Goal: Task Accomplishment & Management: Complete application form

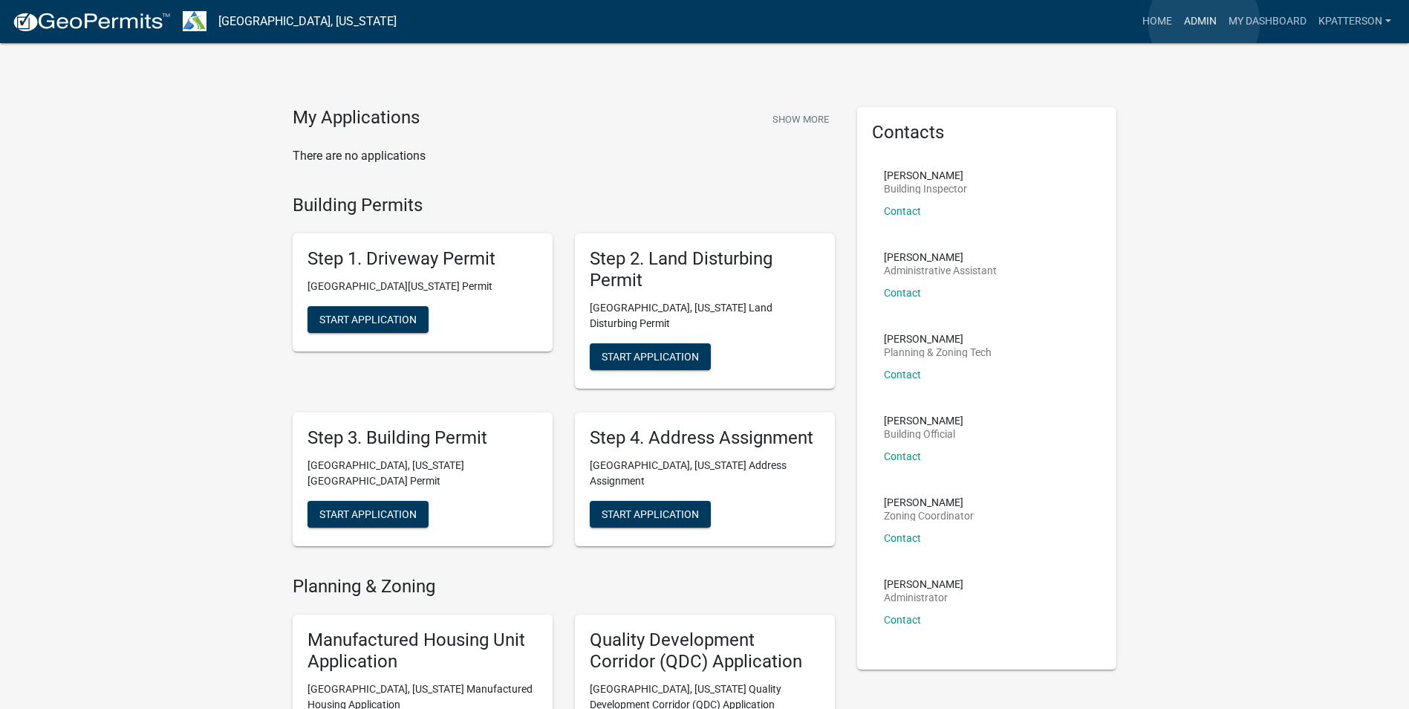
click at [1203, 22] on link "Admin" at bounding box center [1200, 21] width 45 height 28
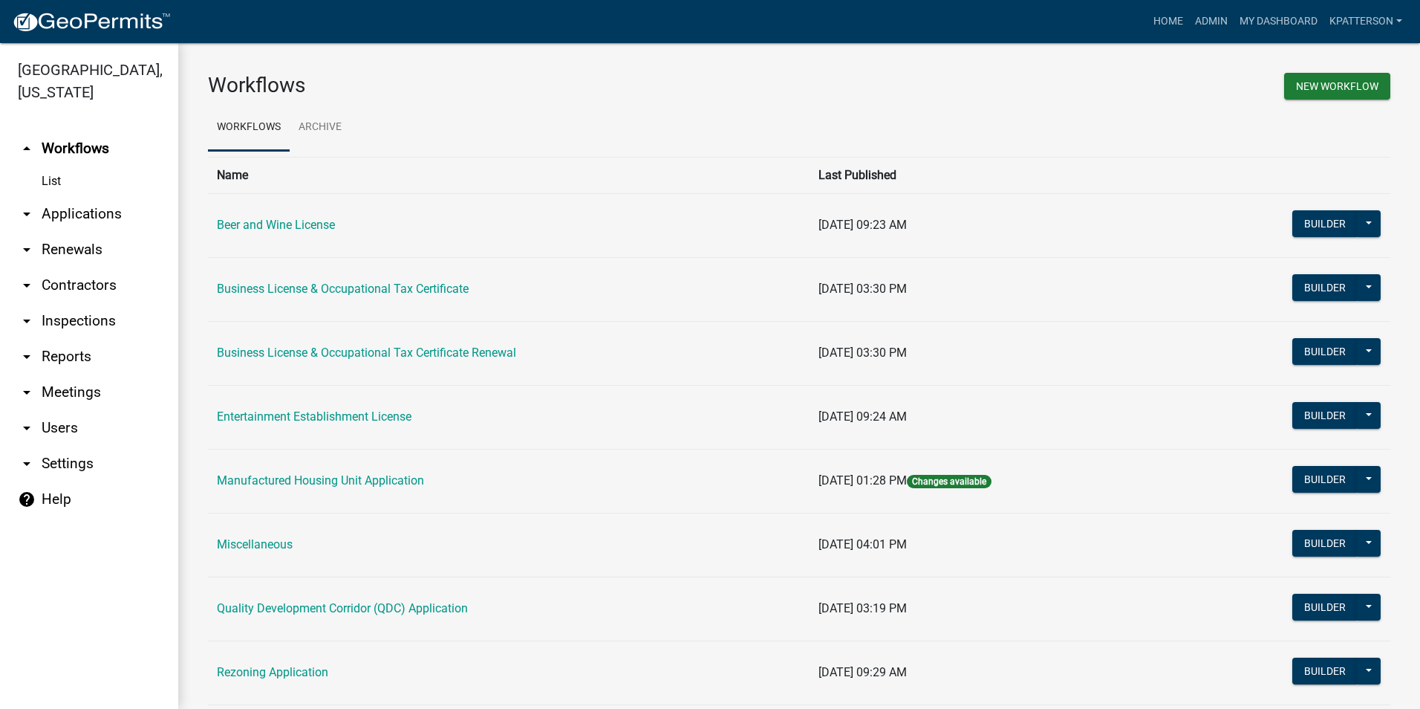
click at [70, 196] on link "arrow_drop_down Applications" at bounding box center [89, 214] width 178 height 36
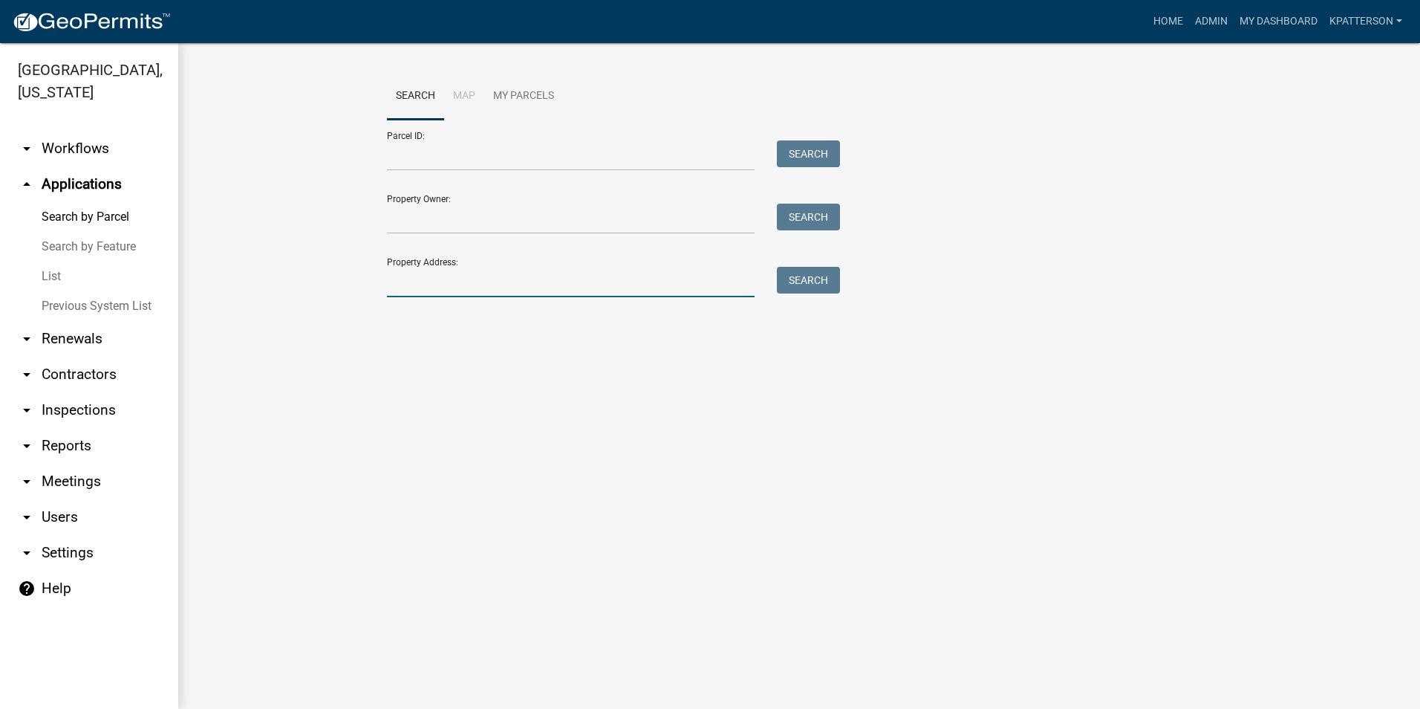
click at [446, 285] on input "Property Address:" at bounding box center [571, 282] width 368 height 30
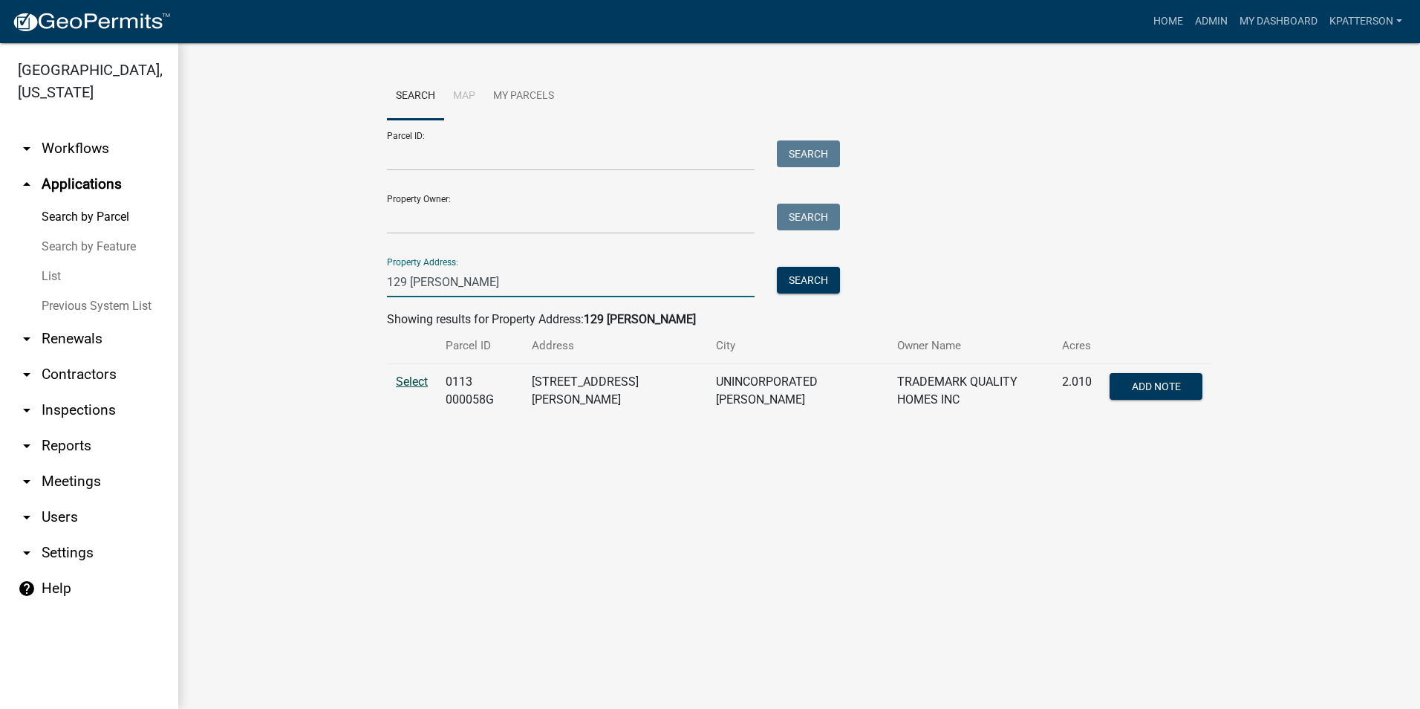
type input "129 [PERSON_NAME]"
click at [408, 385] on span "Select" at bounding box center [412, 381] width 32 height 14
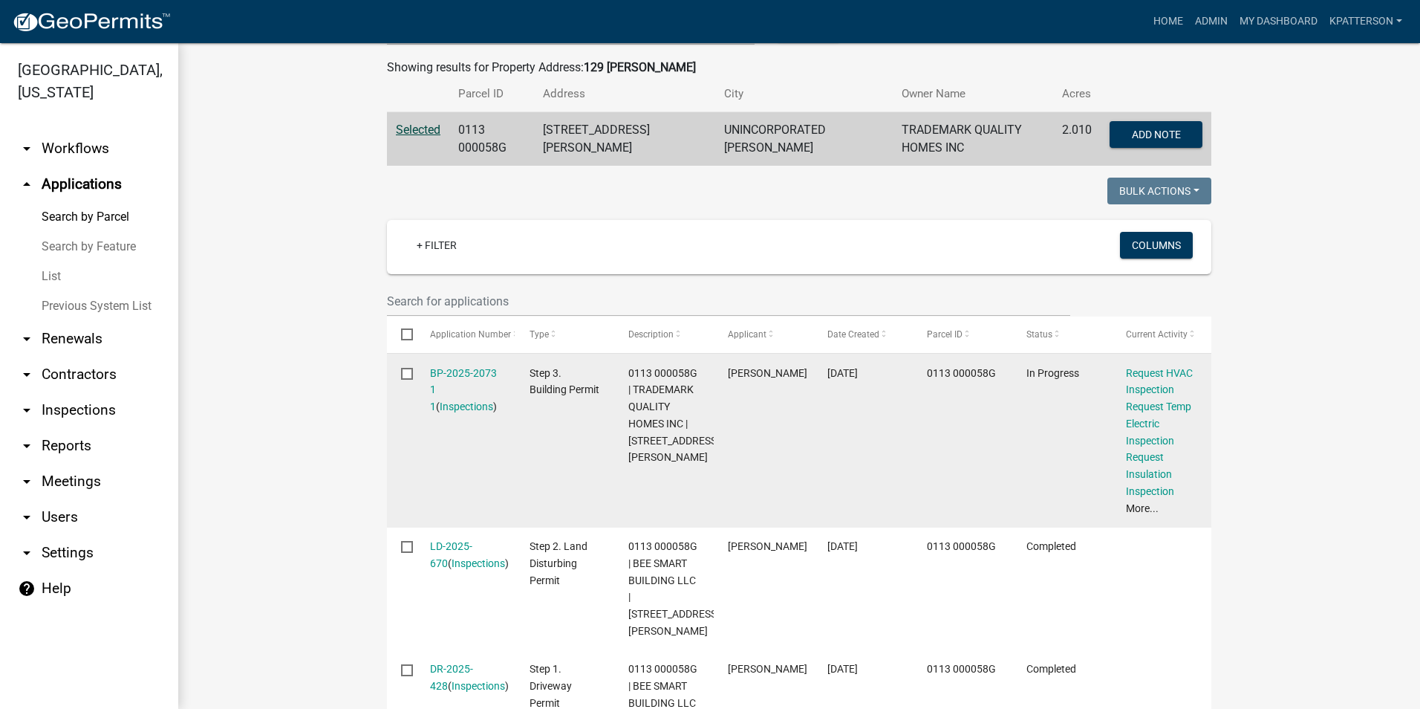
scroll to position [297, 0]
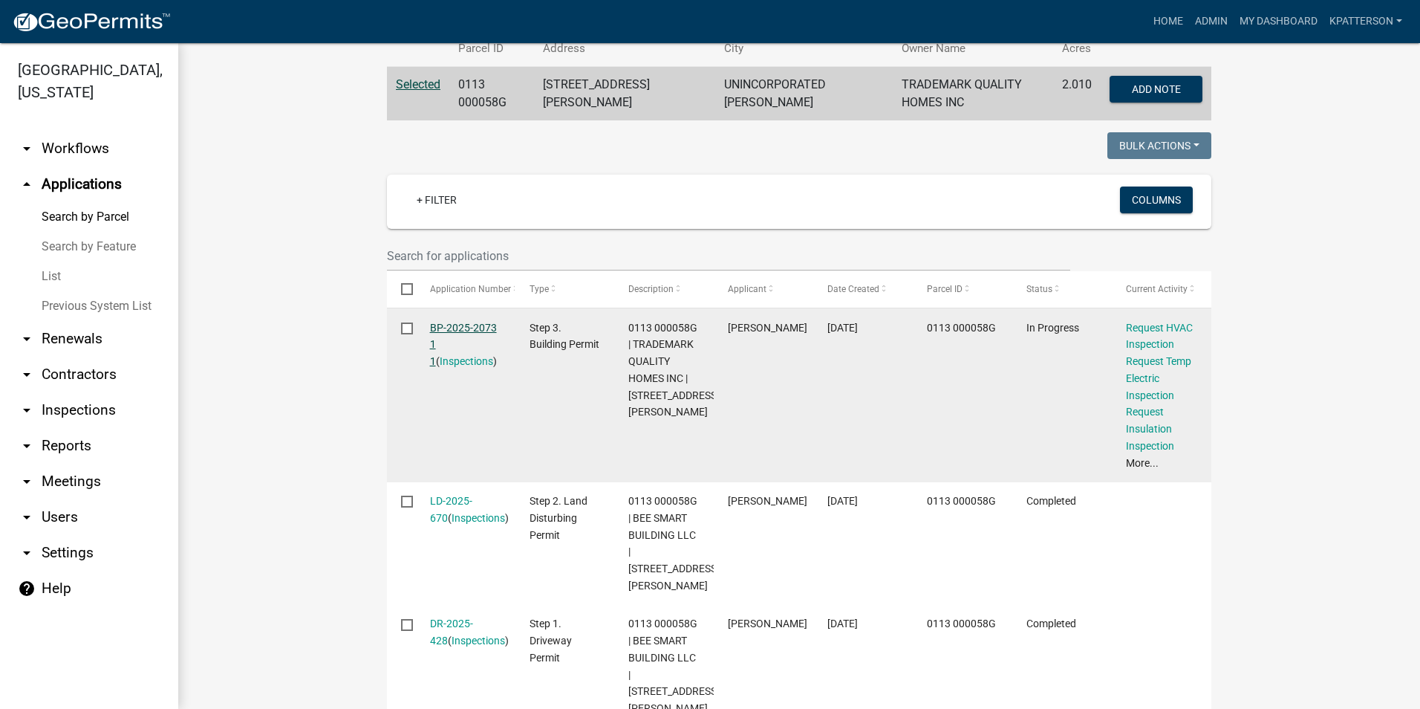
click at [455, 322] on link "BP-2025-2073 1 1" at bounding box center [463, 345] width 67 height 46
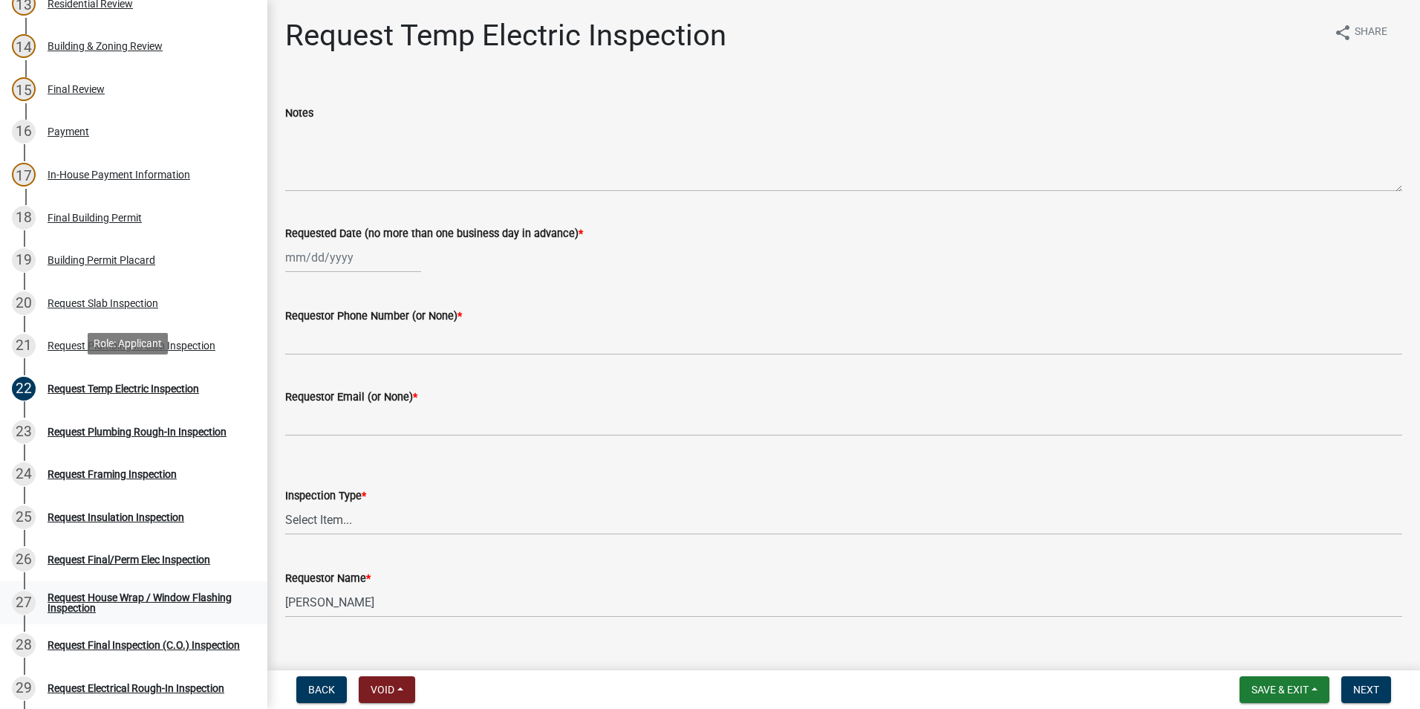
scroll to position [966, 0]
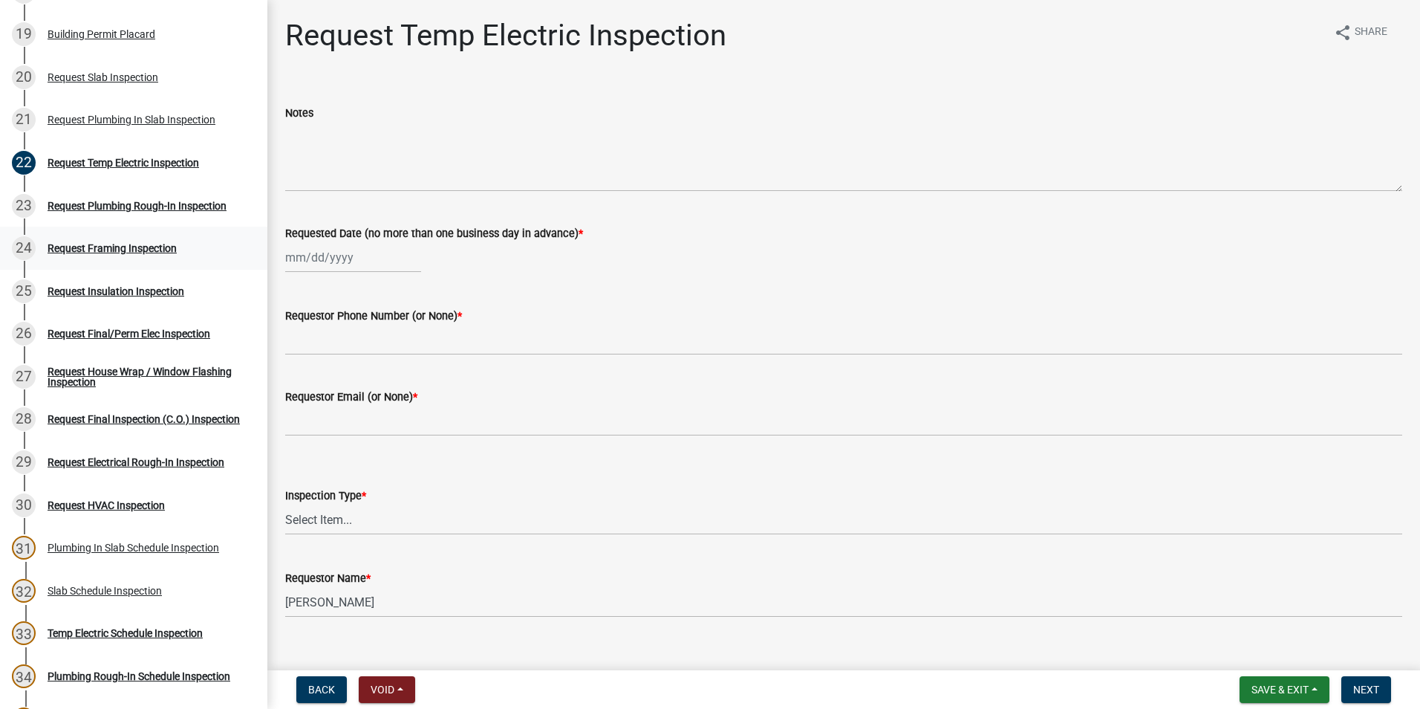
click at [149, 243] on div "Request Framing Inspection" at bounding box center [112, 248] width 129 height 10
select select "10"
select select "2025"
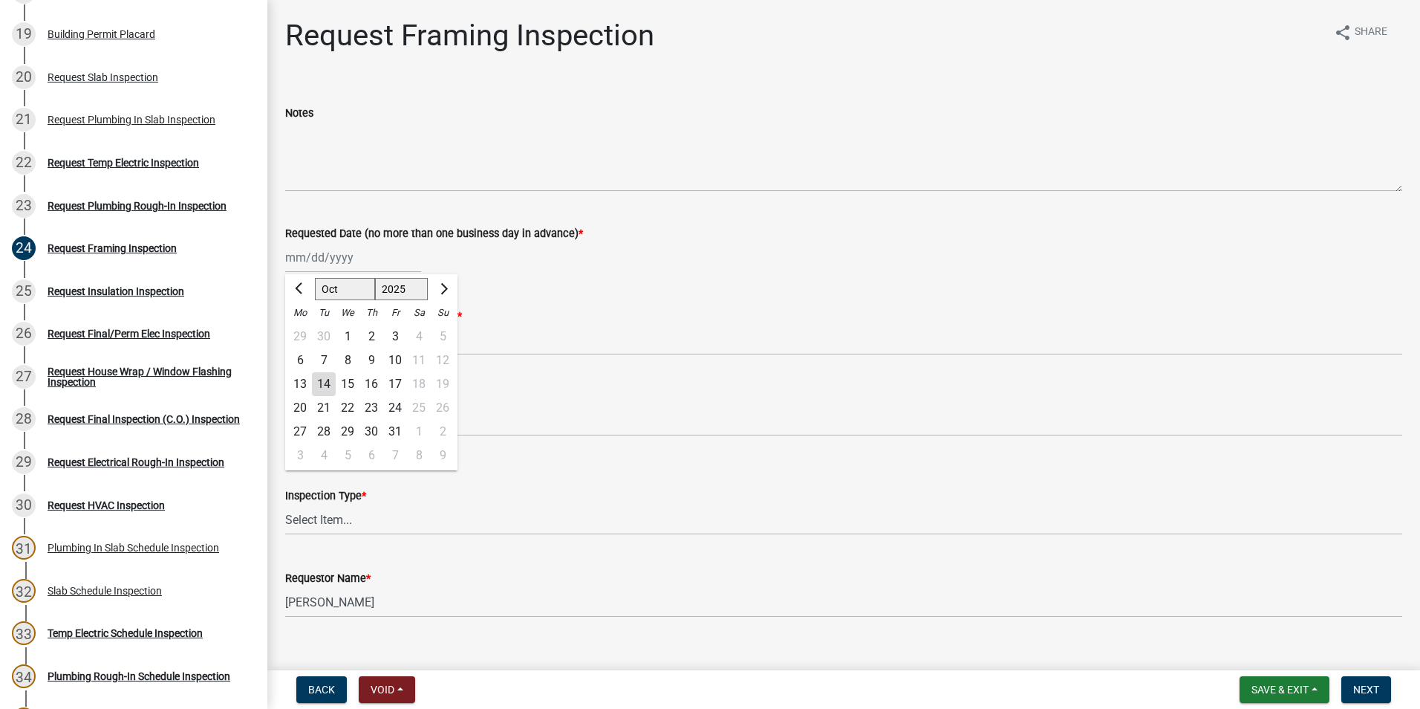
click at [334, 247] on div "[PERSON_NAME] Feb Mar Apr [PERSON_NAME][DATE] Oct Nov [DATE] 1526 1527 1528 152…" at bounding box center [353, 257] width 136 height 30
click at [327, 386] on div "14" at bounding box center [324, 384] width 24 height 24
type input "[DATE]"
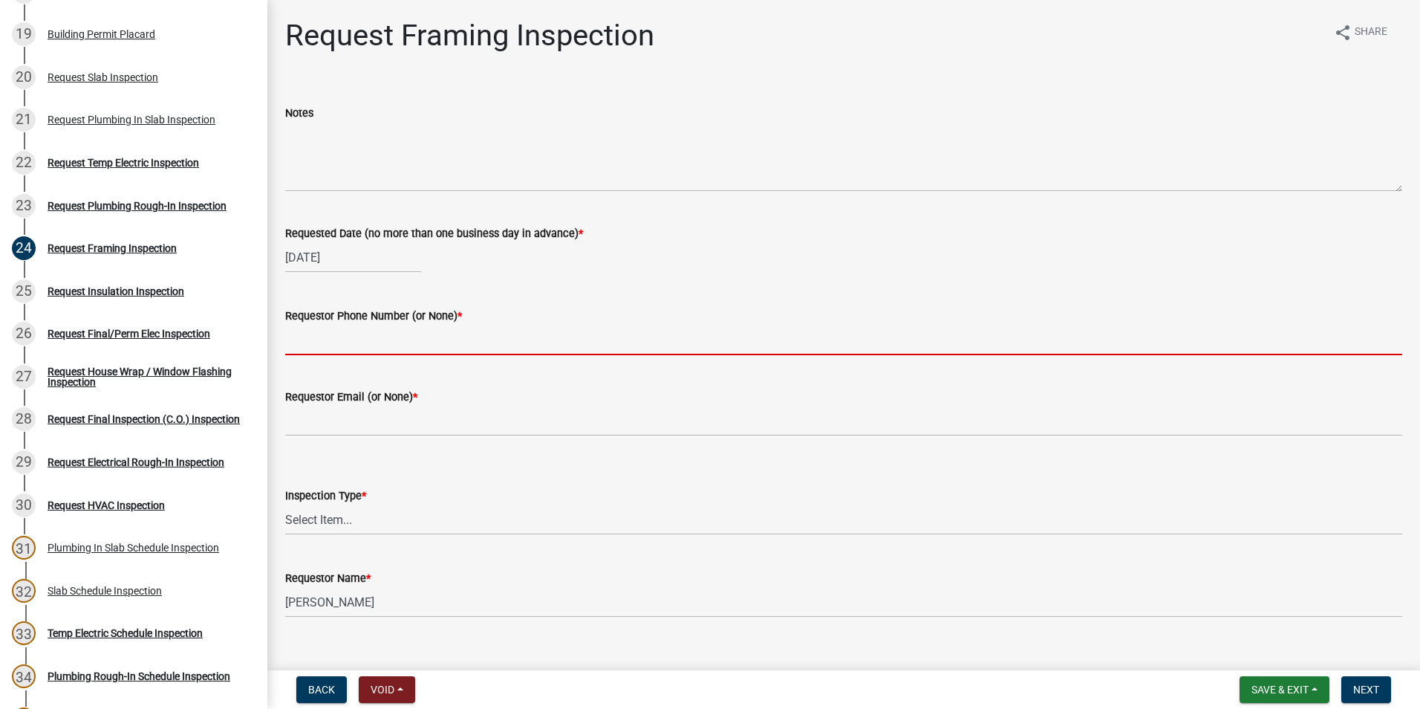
drag, startPoint x: 328, startPoint y: 336, endPoint x: 345, endPoint y: 331, distance: 17.2
click at [328, 336] on input "Requestor Phone Number (or None) *" at bounding box center [843, 340] width 1117 height 30
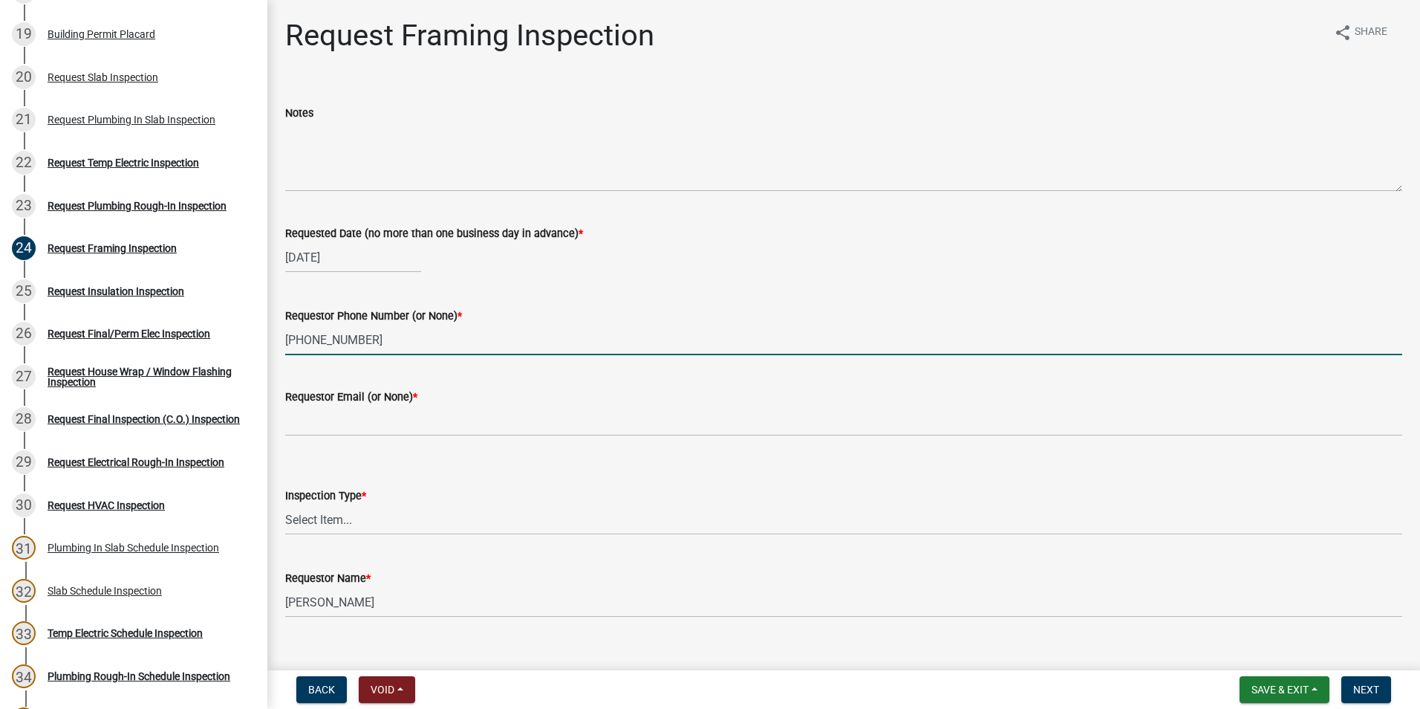
type input "[PHONE_NUMBER]"
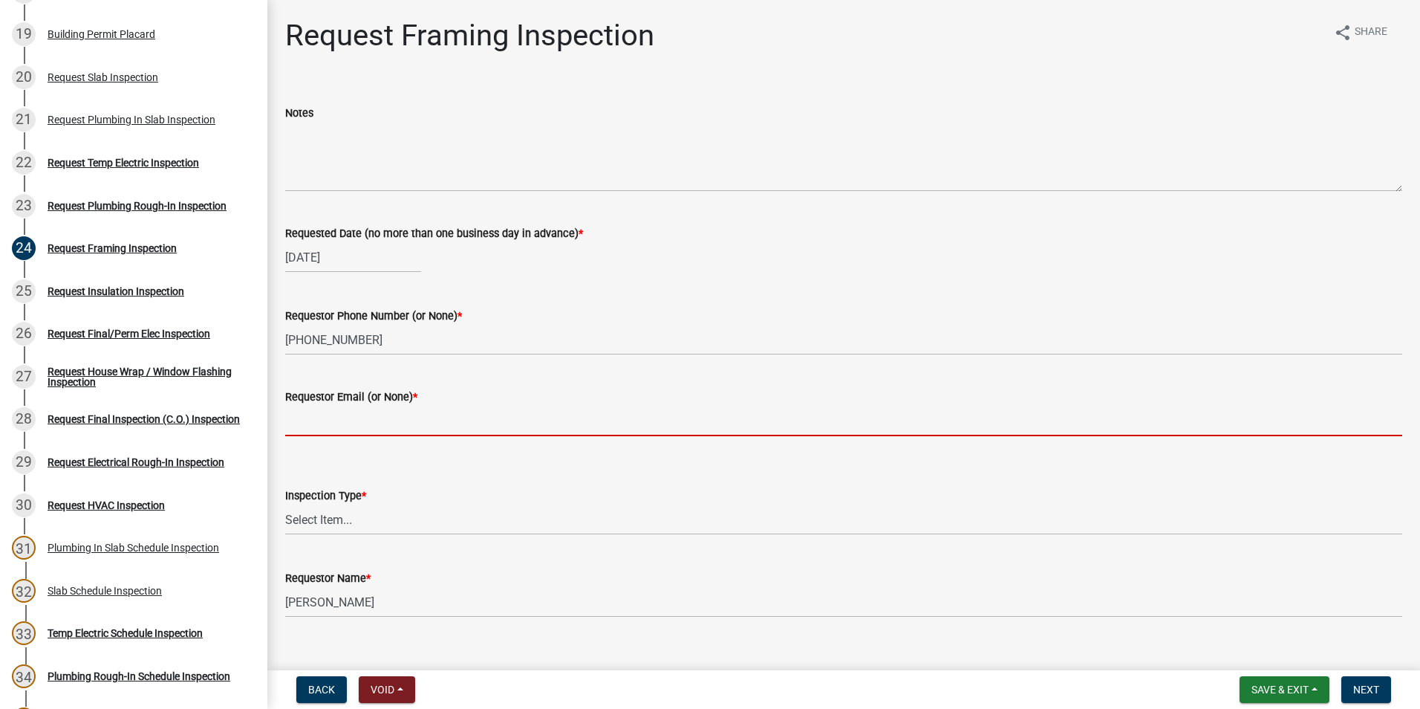
click at [351, 430] on input "Requestor Email (or None) *" at bounding box center [843, 421] width 1117 height 30
type input "None"
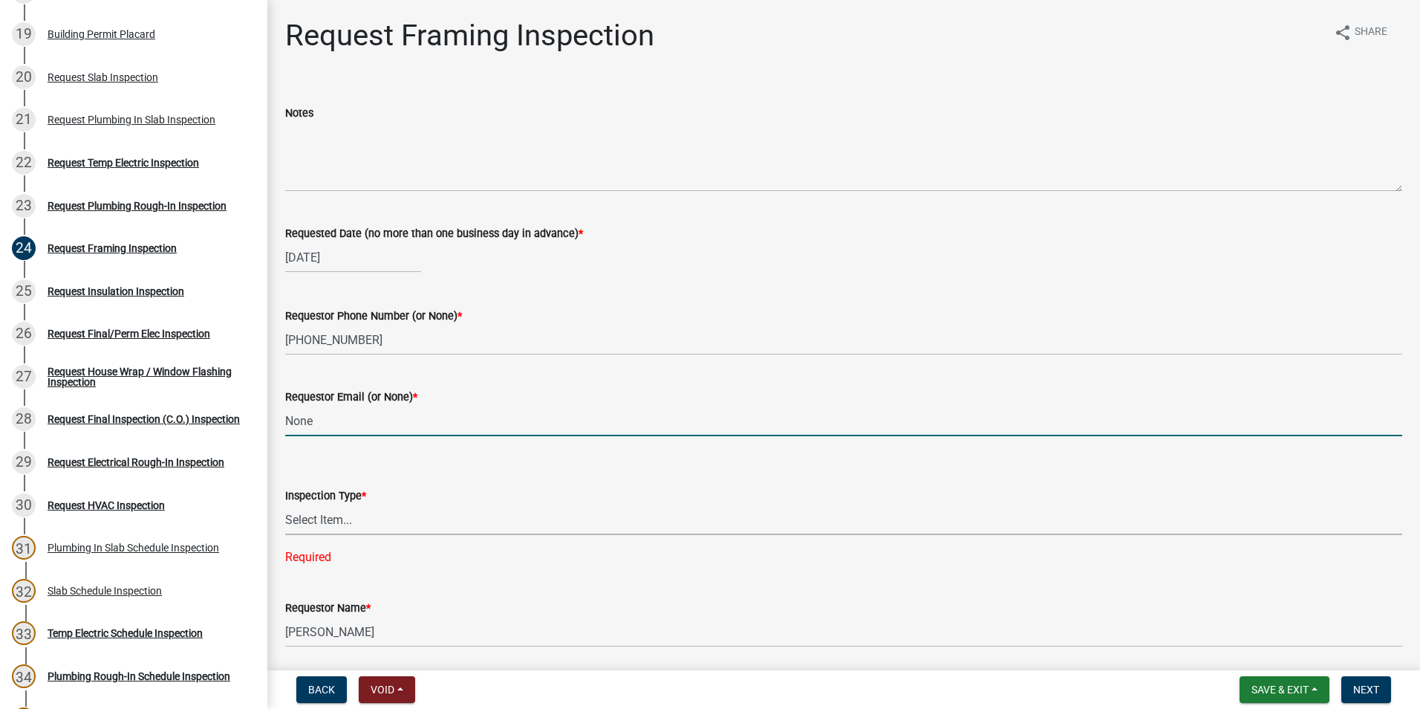
click at [324, 528] on select "Select Item... Framing" at bounding box center [843, 519] width 1117 height 30
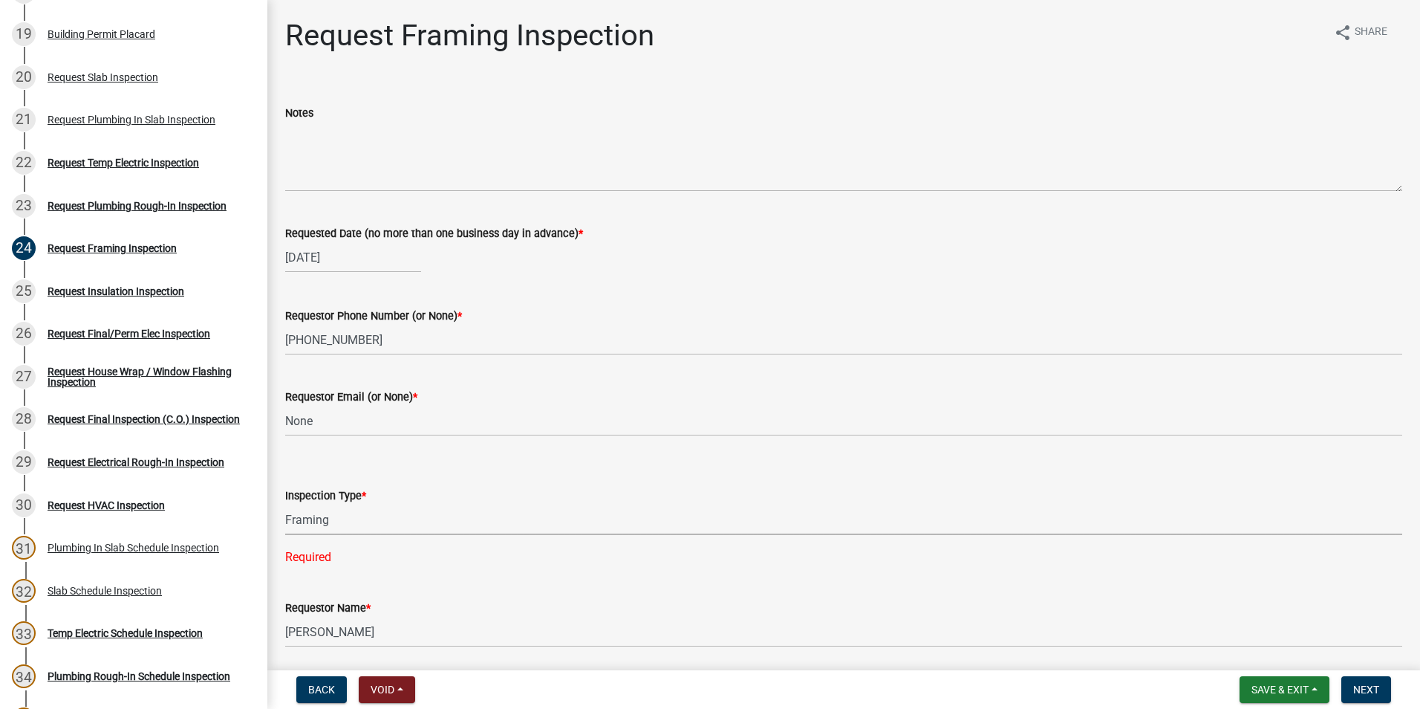
click at [285, 504] on select "Select Item... Framing" at bounding box center [843, 519] width 1117 height 30
select select "37c52e4c-0293-4b91-b6c8-f52d35843f6a"
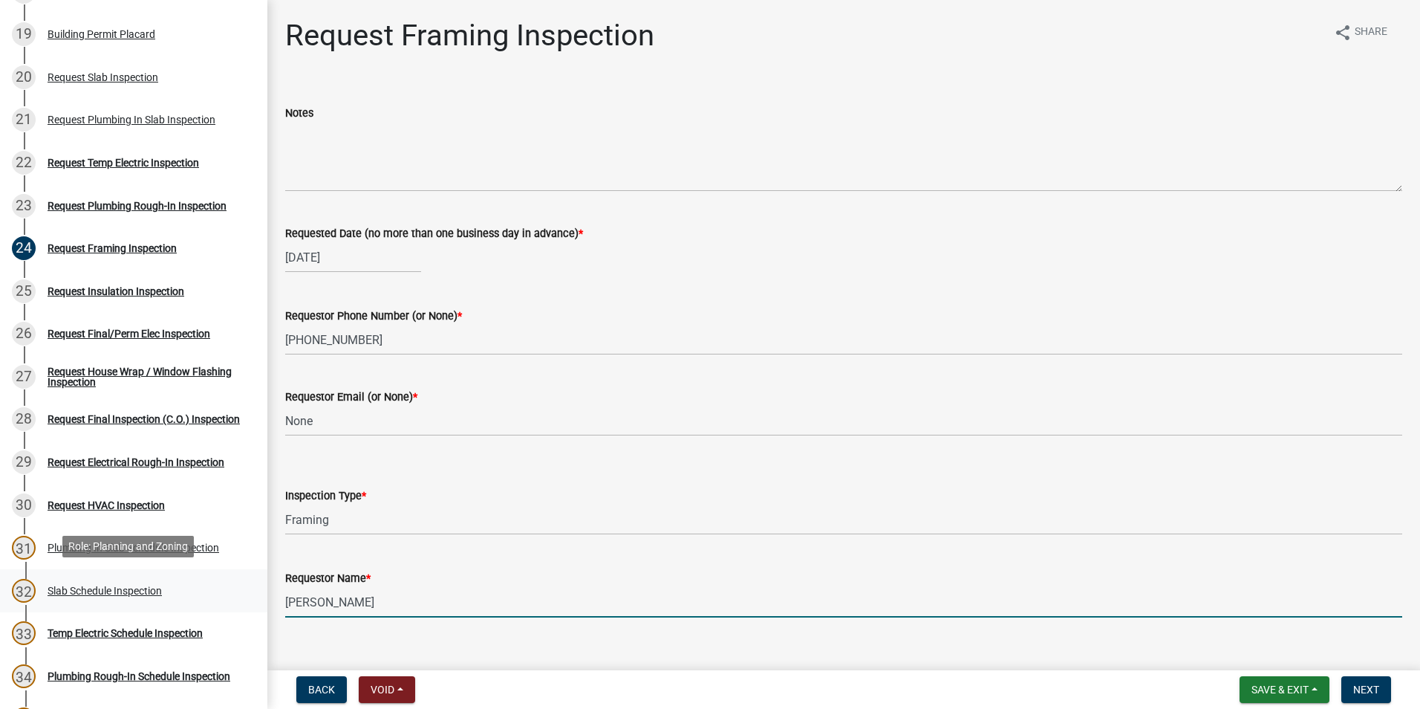
drag, startPoint x: 394, startPoint y: 602, endPoint x: 231, endPoint y: 594, distance: 163.6
click at [232, 597] on div "Step 3. Building Permit BP-2025-2073 Edit View Summary Notes Show emails 1 Intr…" at bounding box center [710, 354] width 1420 height 709
type input "Zach - Trademark"
click at [1379, 685] on span "Next" at bounding box center [1366, 689] width 26 height 12
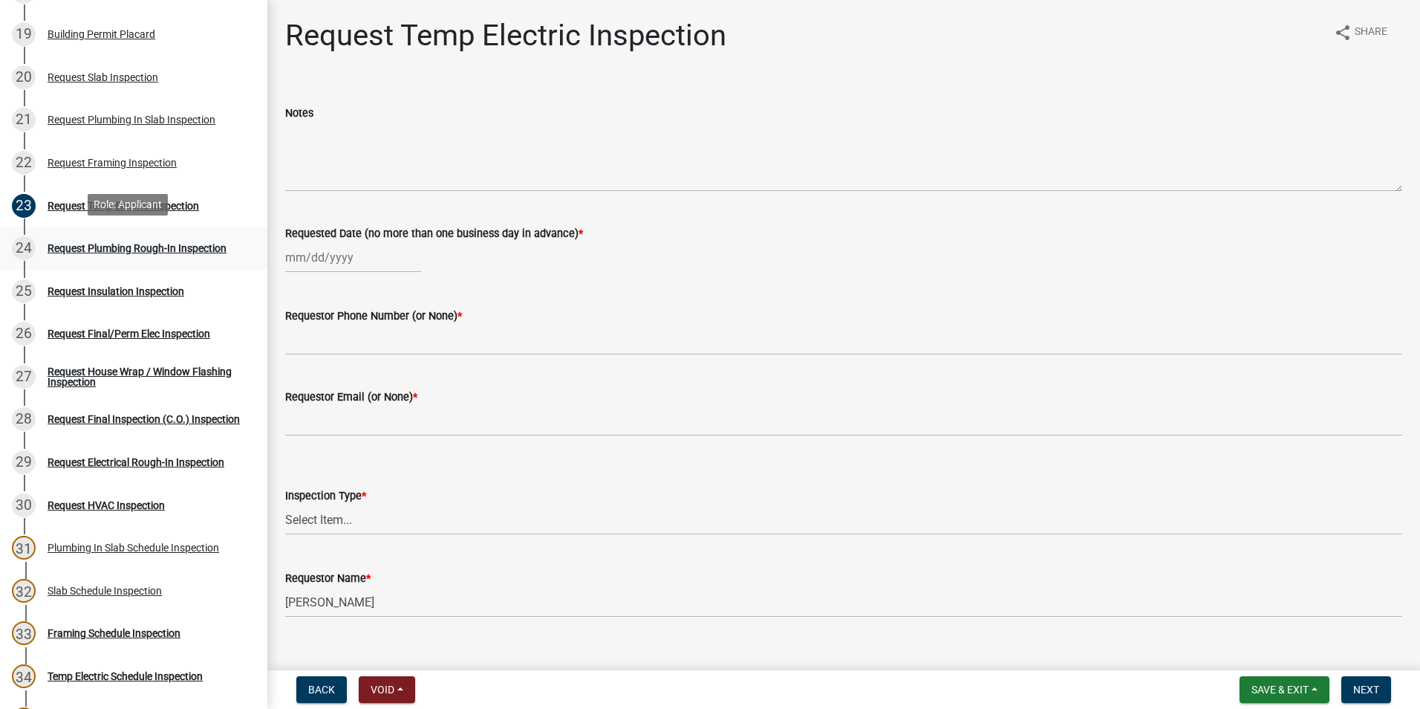
click at [174, 227] on link "24 Request Plumbing Rough-In Inspection" at bounding box center [133, 248] width 267 height 43
select select "10"
select select "2025"
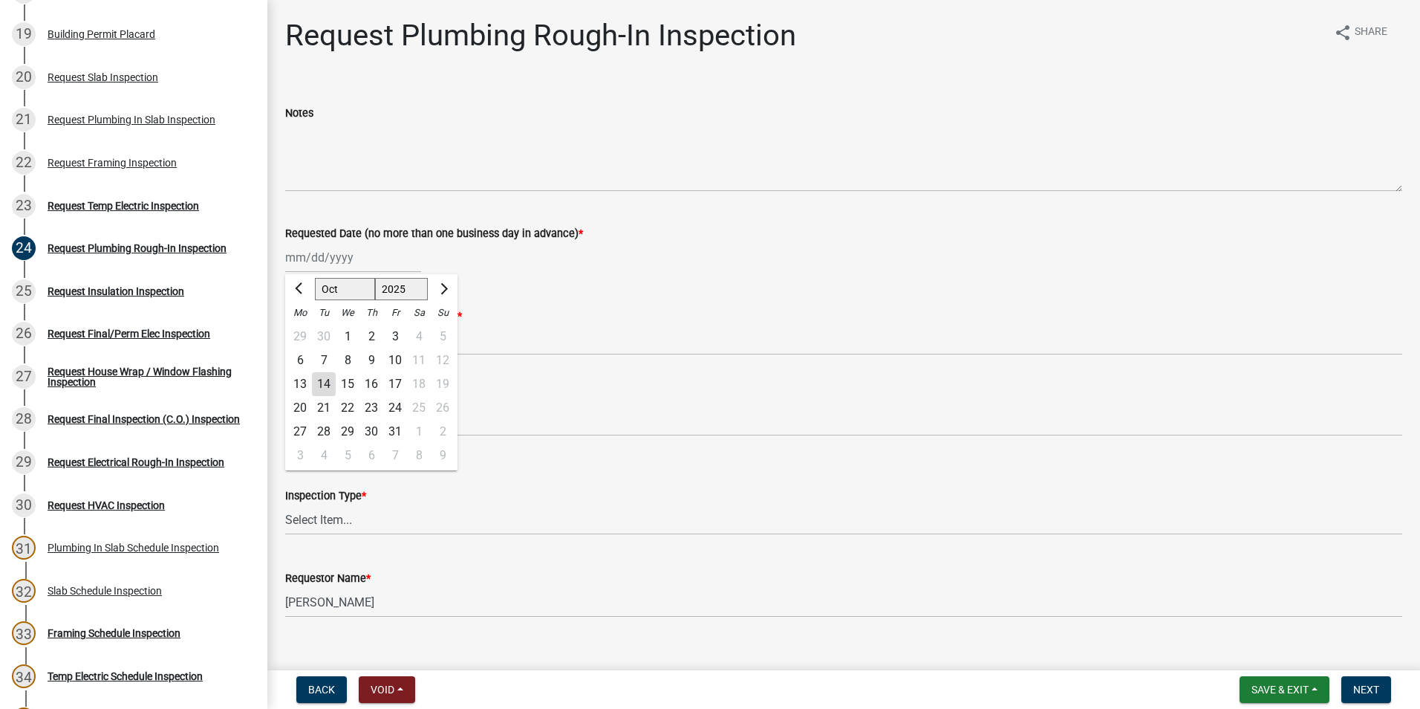
click at [326, 256] on div "[PERSON_NAME] Feb Mar Apr [PERSON_NAME][DATE] Oct Nov [DATE] 1526 1527 1528 152…" at bounding box center [353, 257] width 136 height 30
click at [328, 387] on div "14" at bounding box center [324, 384] width 24 height 24
type input "[DATE]"
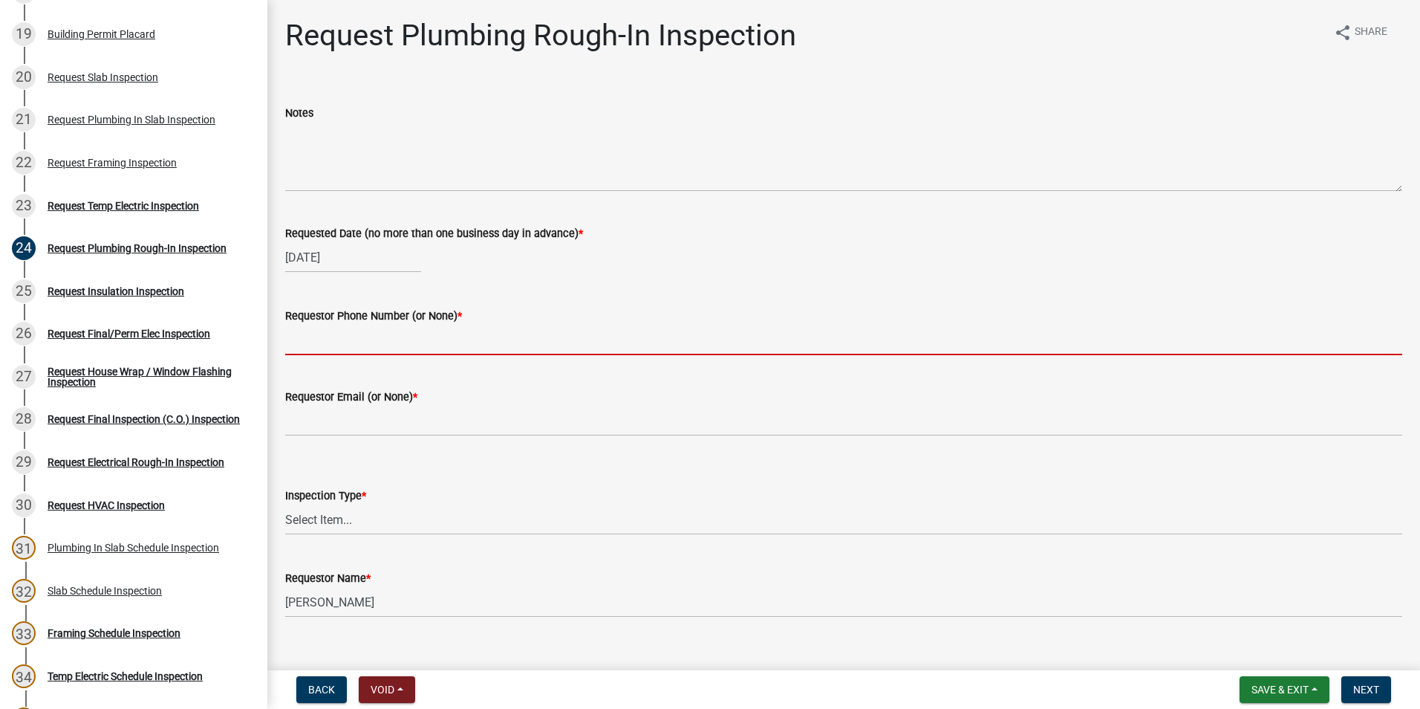
click at [334, 351] on input "Requestor Phone Number (or None) *" at bounding box center [843, 340] width 1117 height 30
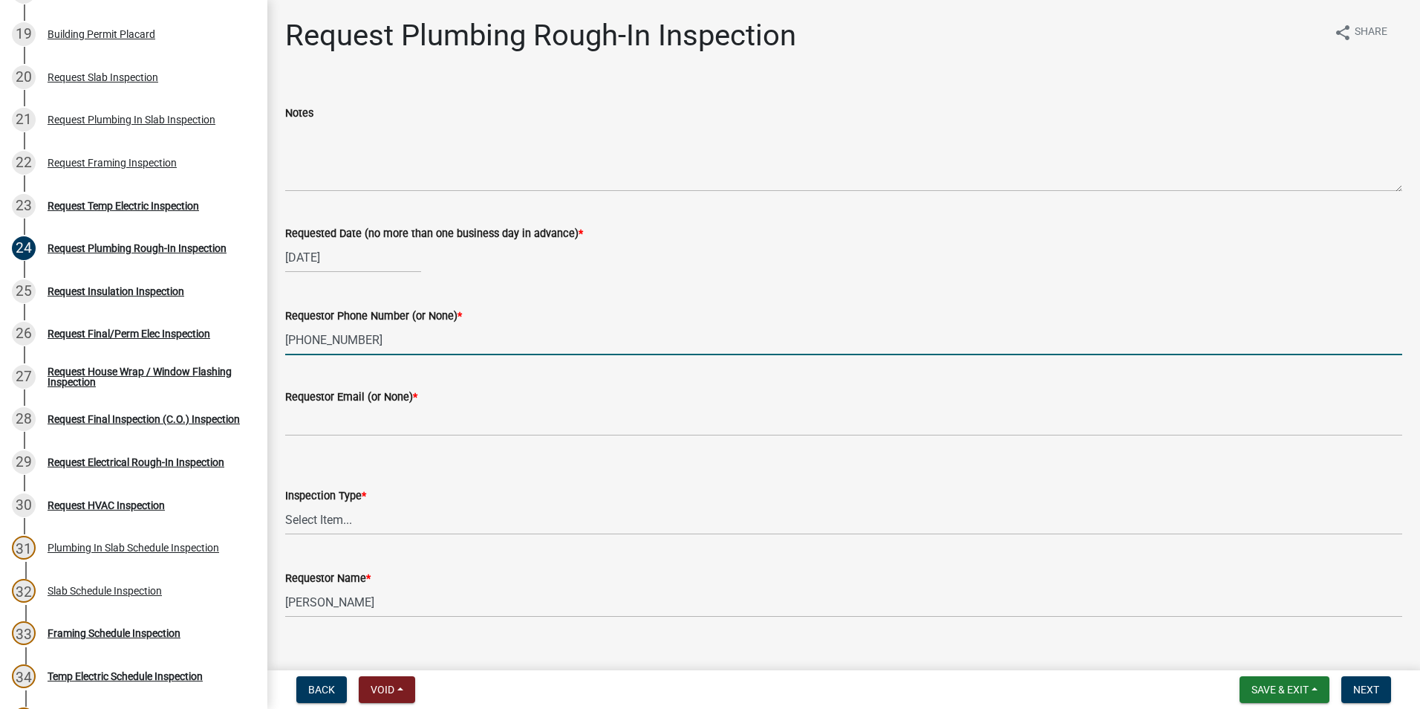
type input "[PHONE_NUMBER]"
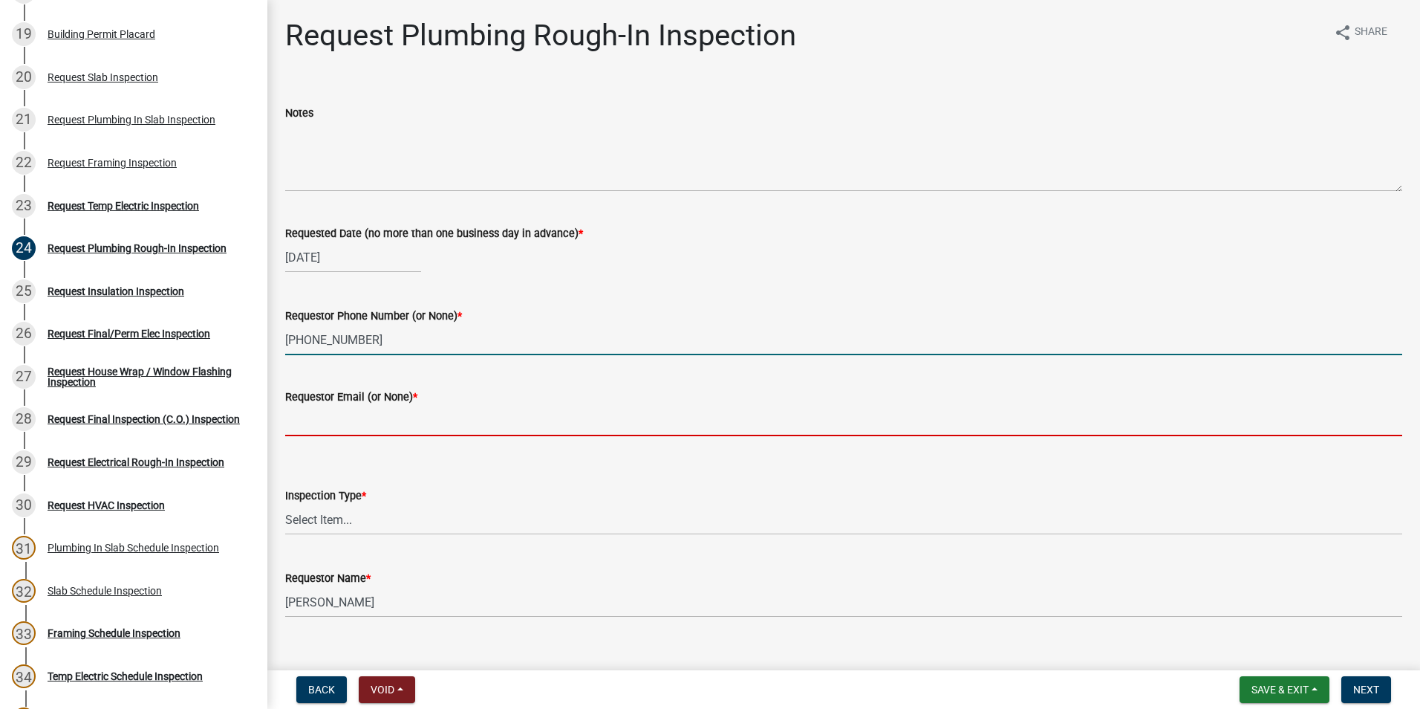
click at [354, 420] on input "Requestor Email (or None) *" at bounding box center [843, 421] width 1117 height 30
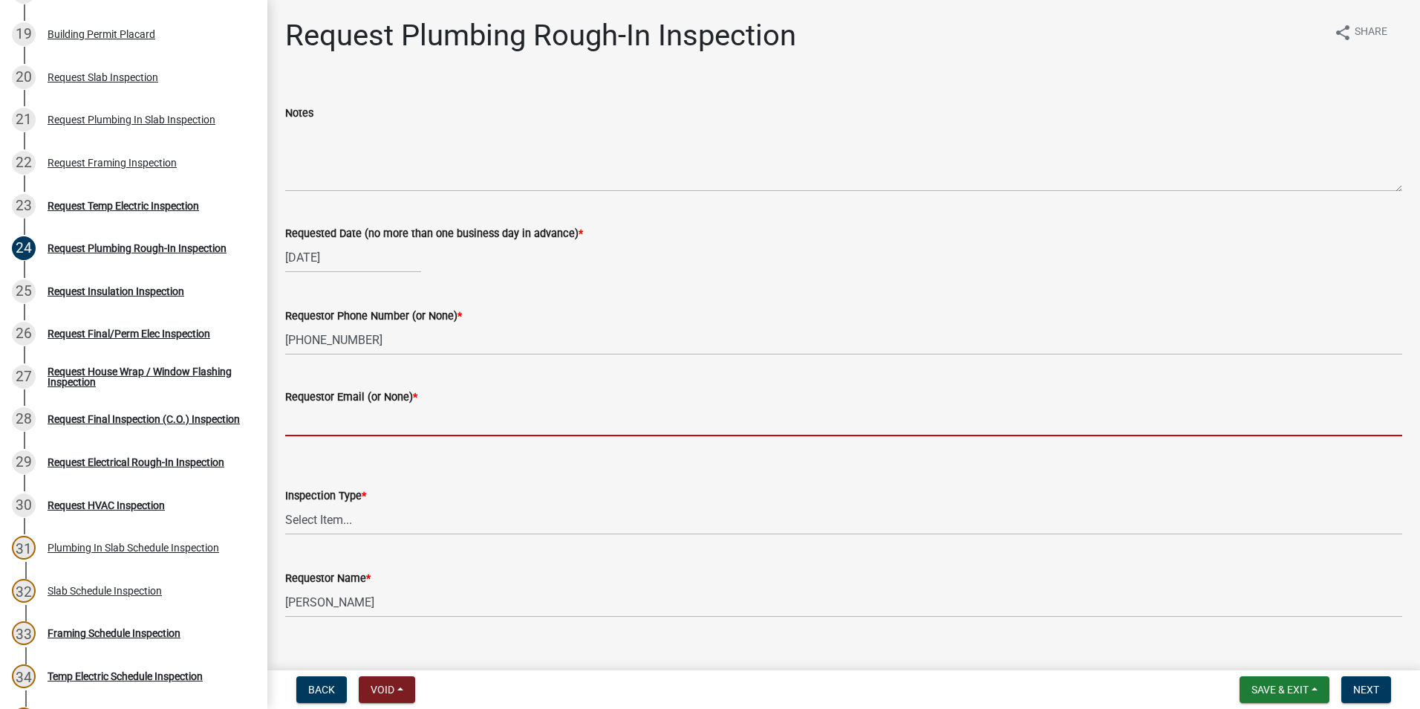
type input "None"
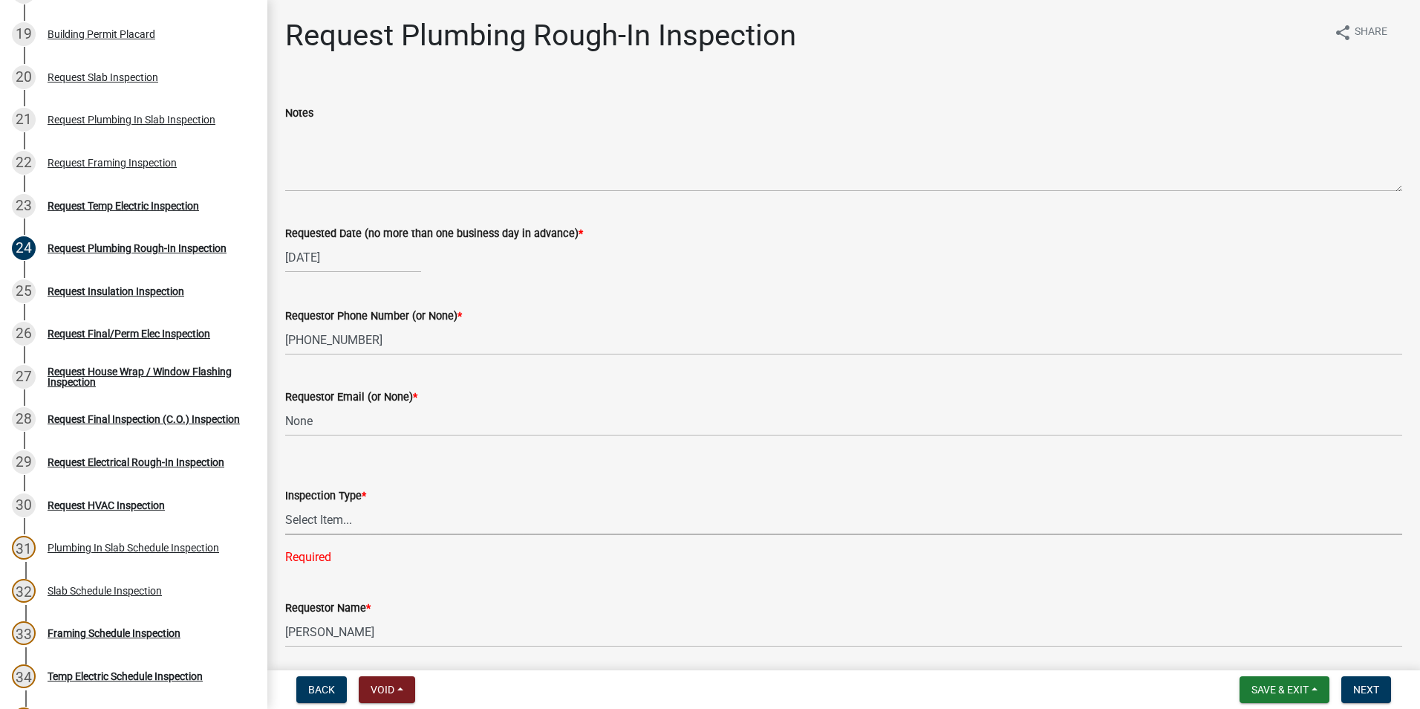
click at [347, 524] on select "Select Item... Plumbing Rough-In" at bounding box center [843, 519] width 1117 height 30
click at [285, 504] on select "Select Item... Plumbing Rough-In" at bounding box center [843, 519] width 1117 height 30
select select "d1de9a53-ca36-4ba4-9767-b1741540e47d"
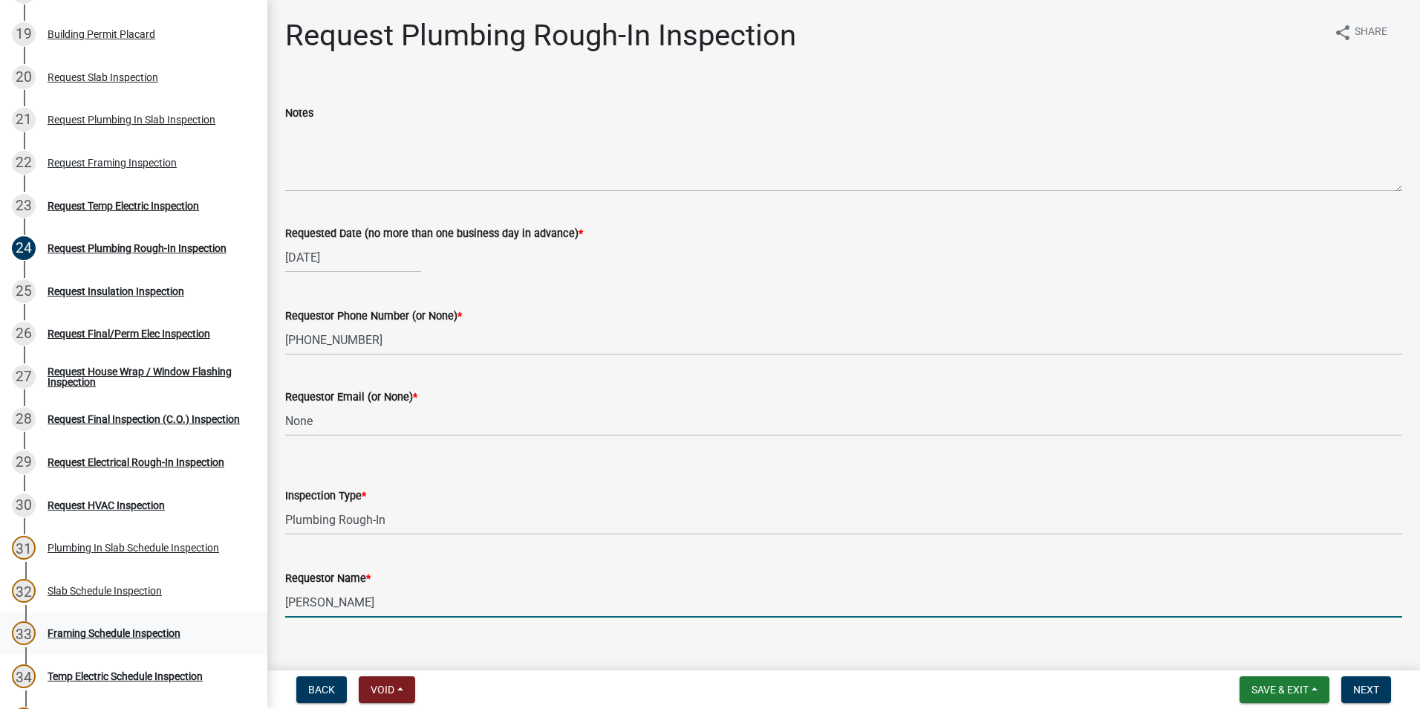
drag, startPoint x: 427, startPoint y: 599, endPoint x: 218, endPoint y: 617, distance: 210.2
click at [220, 615] on div "Step 3. Building Permit BP-2025-2073 Edit View Summary Notes Show emails 1 Intr…" at bounding box center [710, 354] width 1420 height 709
type input "Zach - Trademark"
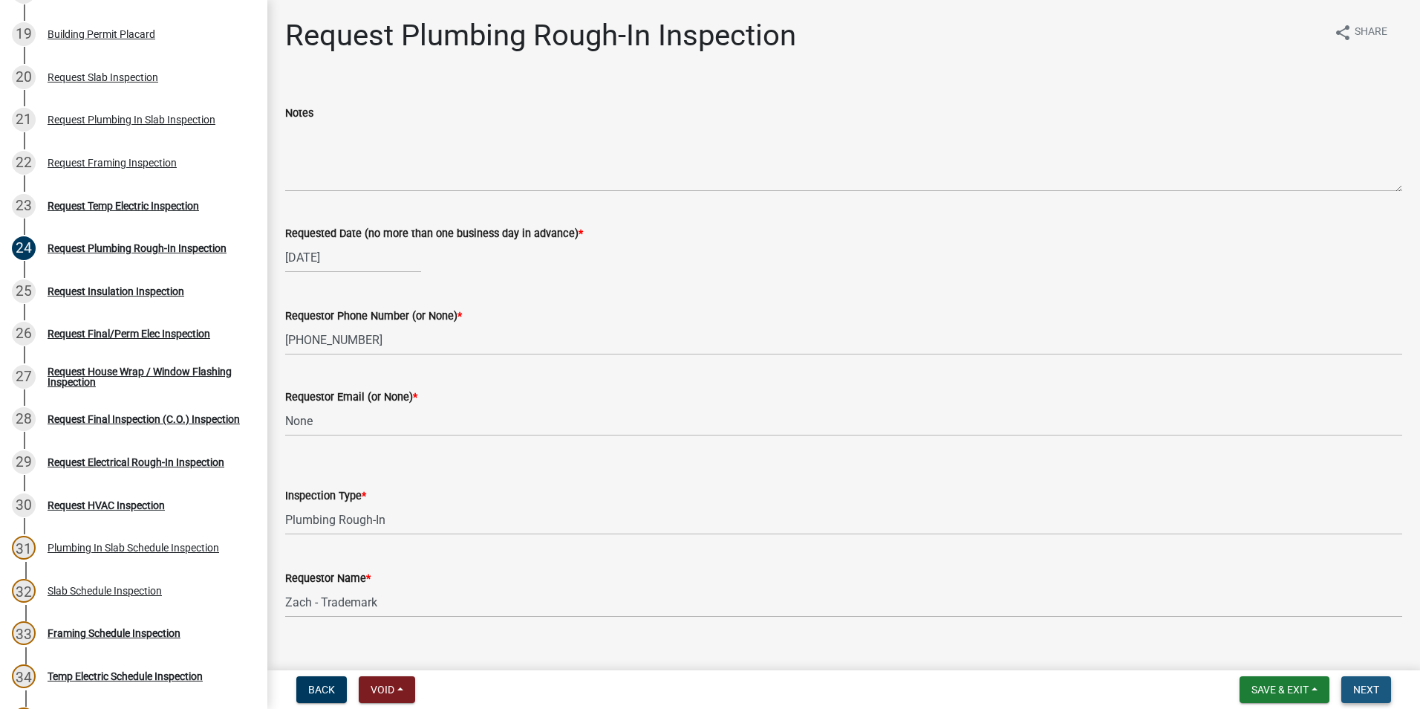
click at [1382, 687] on button "Next" at bounding box center [1367, 689] width 50 height 27
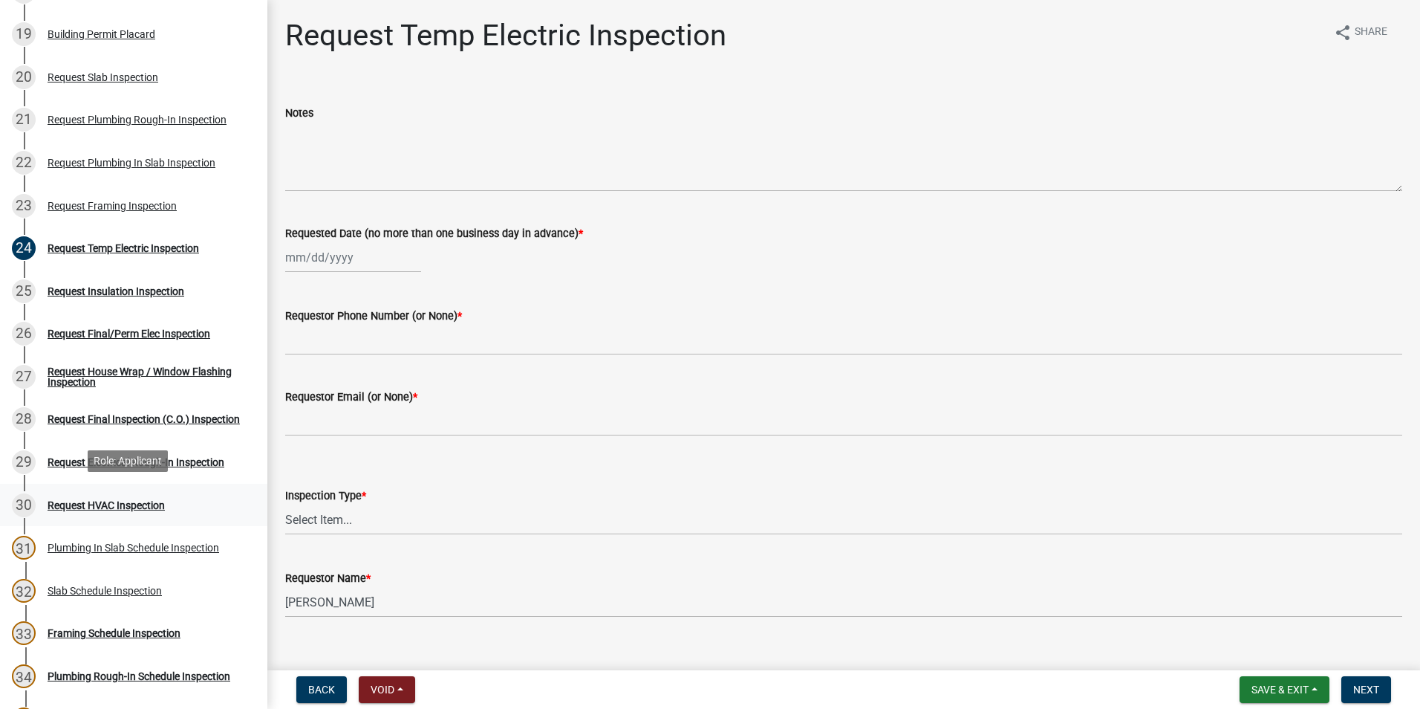
click at [106, 510] on div "30 Request HVAC Inspection" at bounding box center [128, 505] width 232 height 24
select select "10"
select select "2025"
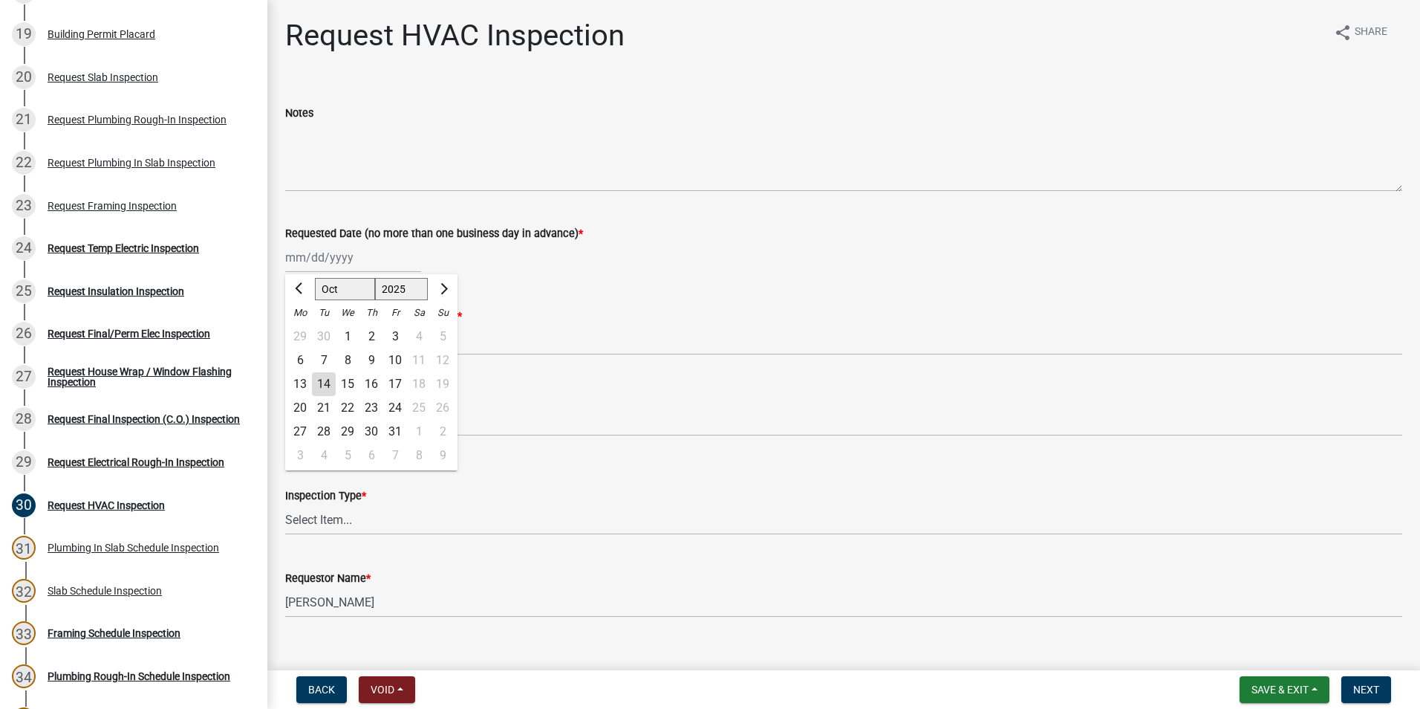
click at [369, 263] on div "[PERSON_NAME] Feb Mar Apr [PERSON_NAME][DATE] Oct Nov [DATE] 1526 1527 1528 152…" at bounding box center [353, 257] width 136 height 30
click at [316, 375] on div "14" at bounding box center [324, 384] width 24 height 24
type input "[DATE]"
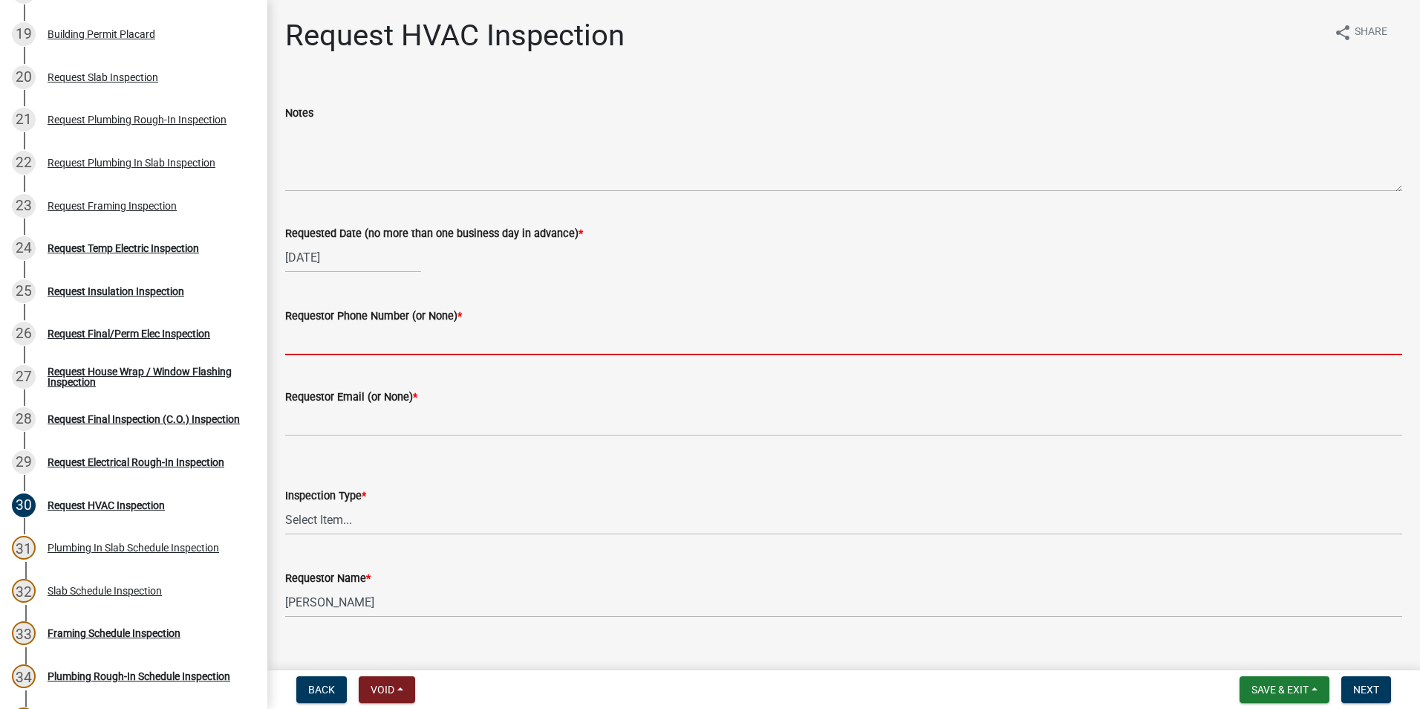
click at [342, 351] on input "Requestor Phone Number (or None) *" at bounding box center [843, 340] width 1117 height 30
type input "[PHONE_NUMBER]"
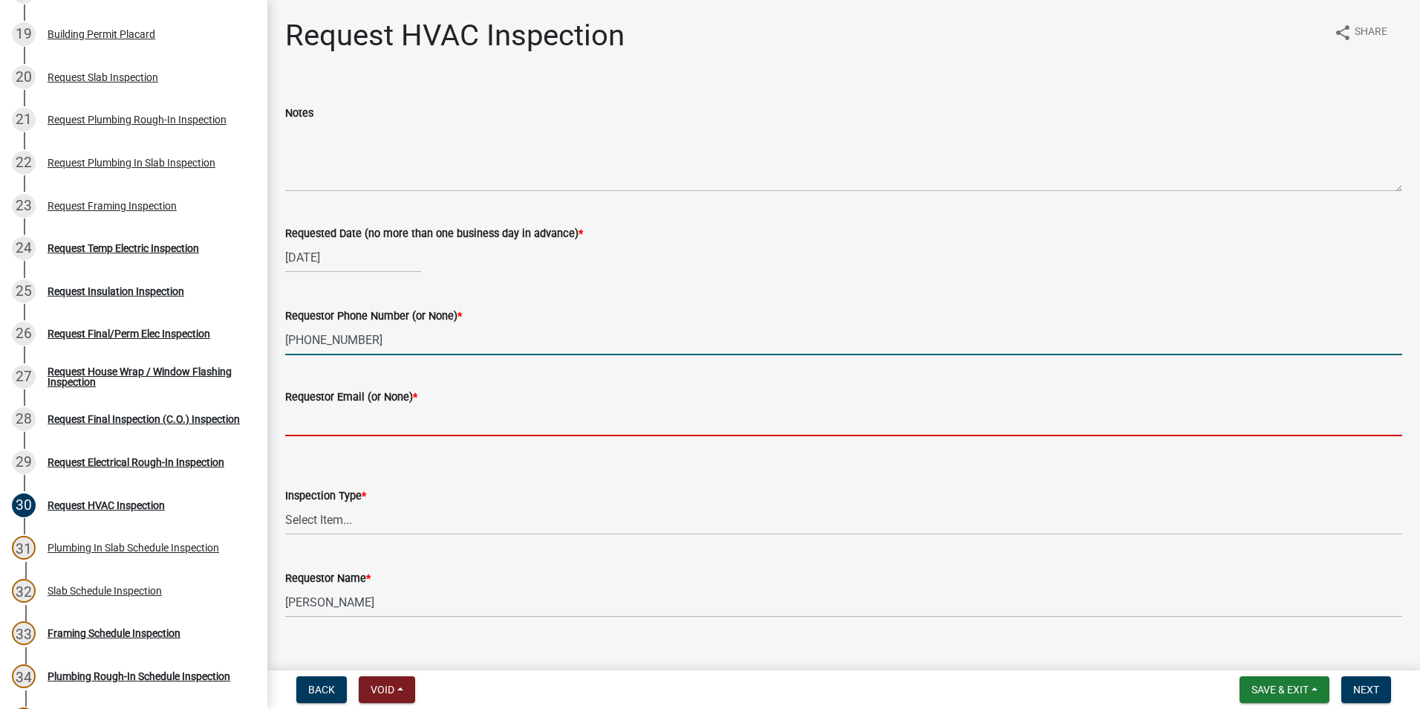
type input "None"
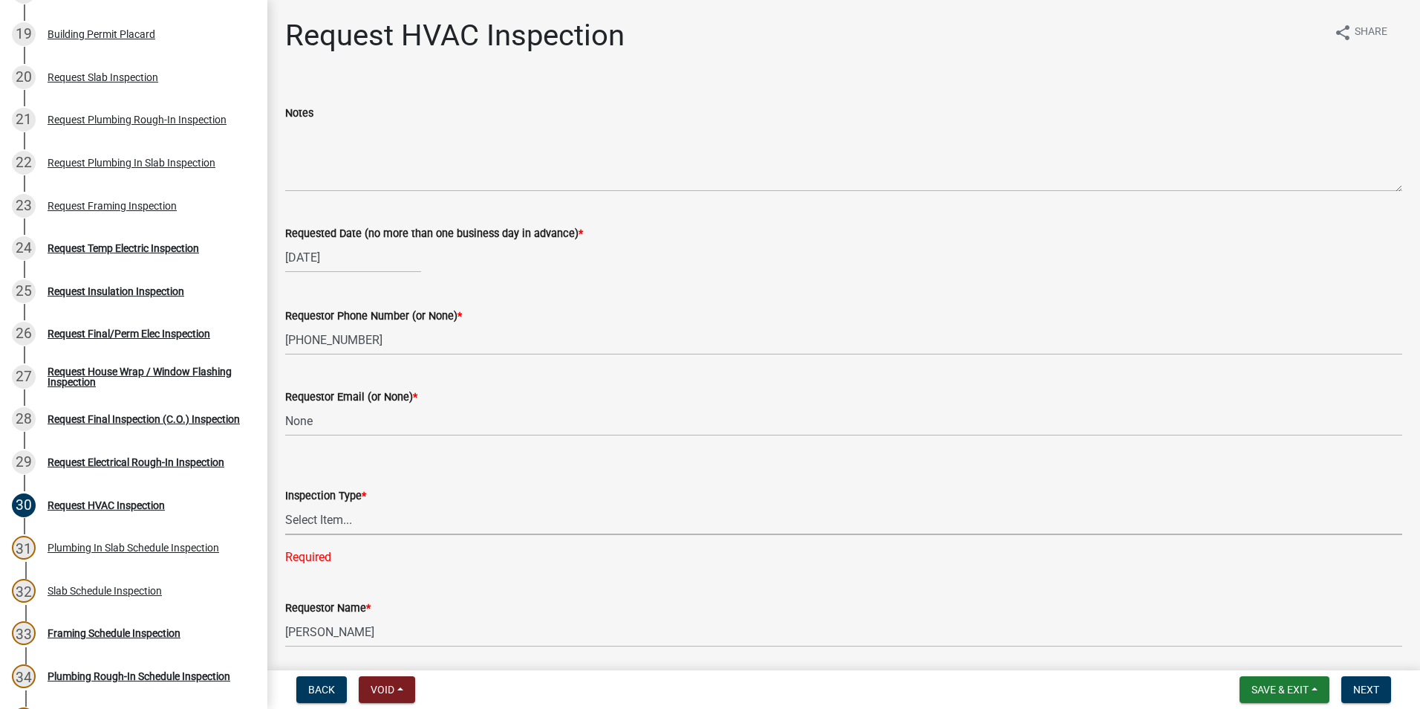
click at [349, 526] on select "Select Item... HVAC" at bounding box center [843, 519] width 1117 height 30
click at [285, 504] on select "Select Item... HVAC" at bounding box center [843, 519] width 1117 height 30
select select "9f61f643-e90c-48cb-862c-7dc940cfcd85"
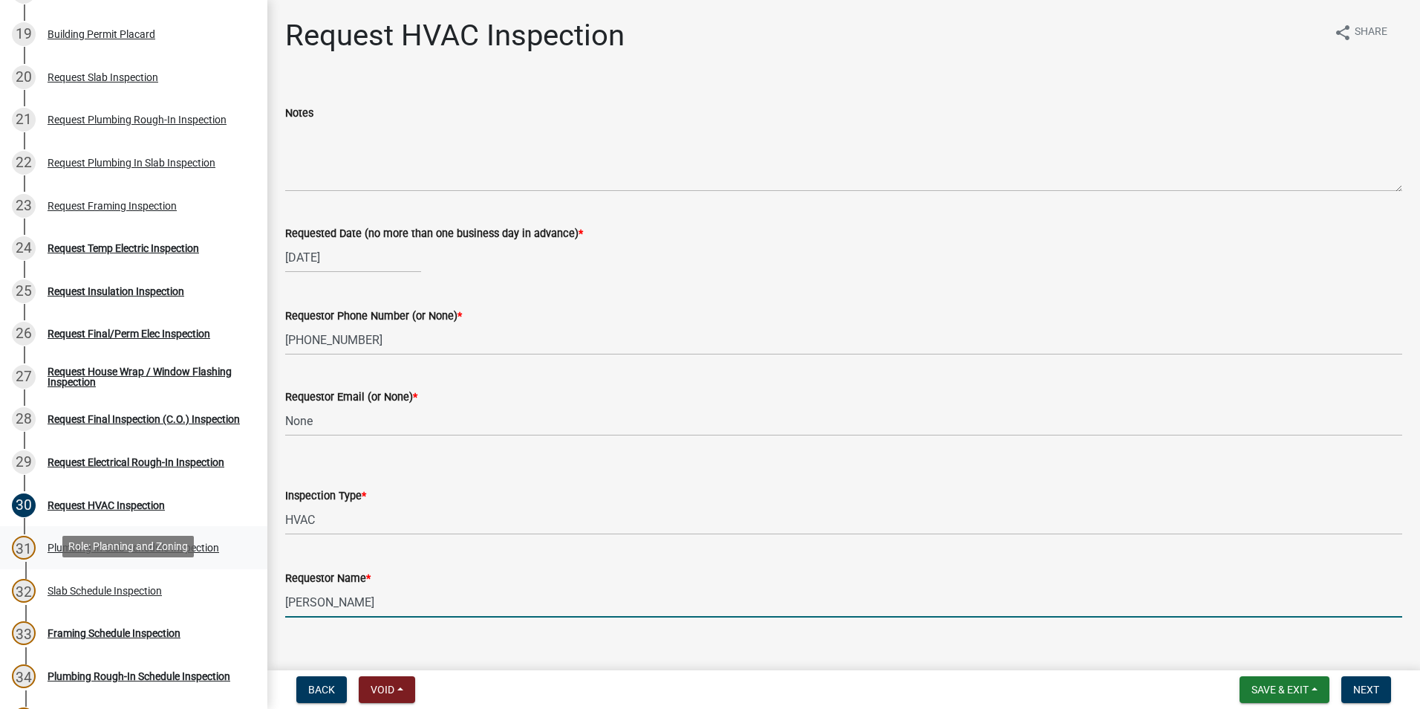
drag, startPoint x: 367, startPoint y: 594, endPoint x: 215, endPoint y: 536, distance: 162.2
click at [235, 597] on div "Step 3. Building Permit BP-2025-2073 Edit View Summary Notes Show emails 1 Intr…" at bounding box center [710, 354] width 1420 height 709
type input "Zach - Trademark"
click at [1377, 695] on span "Next" at bounding box center [1366, 689] width 26 height 12
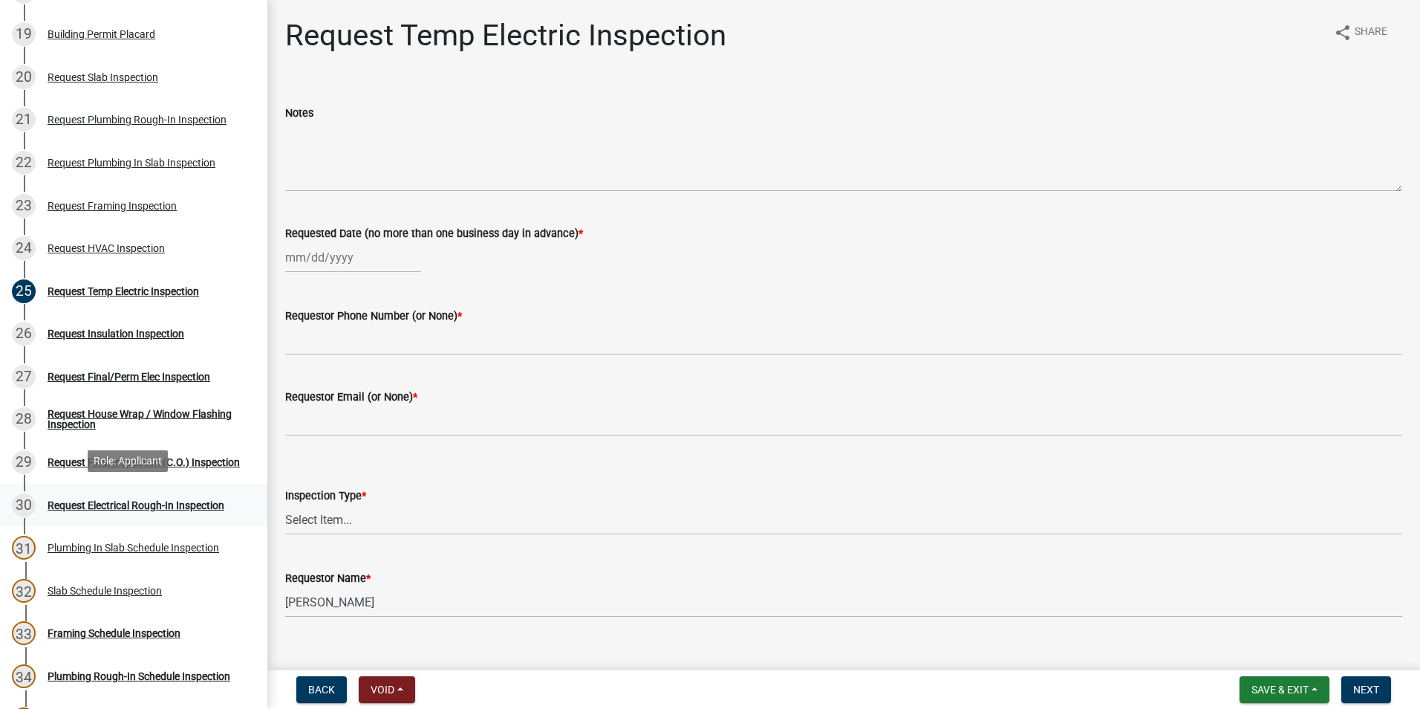
click at [179, 503] on div "Request Electrical Rough-In Inspection" at bounding box center [136, 505] width 177 height 10
click at [343, 263] on div at bounding box center [353, 257] width 136 height 30
select select "10"
select select "2025"
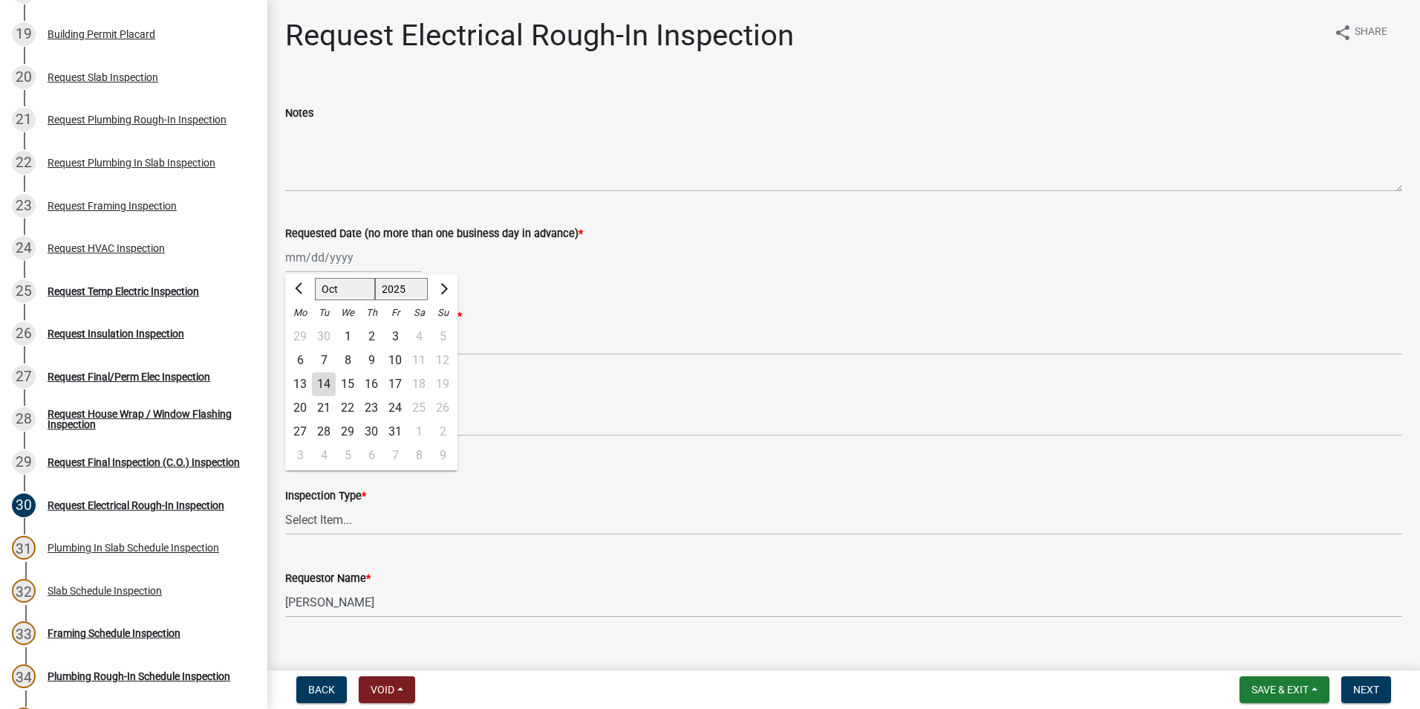
click at [322, 380] on div "14" at bounding box center [324, 384] width 24 height 24
type input "[DATE]"
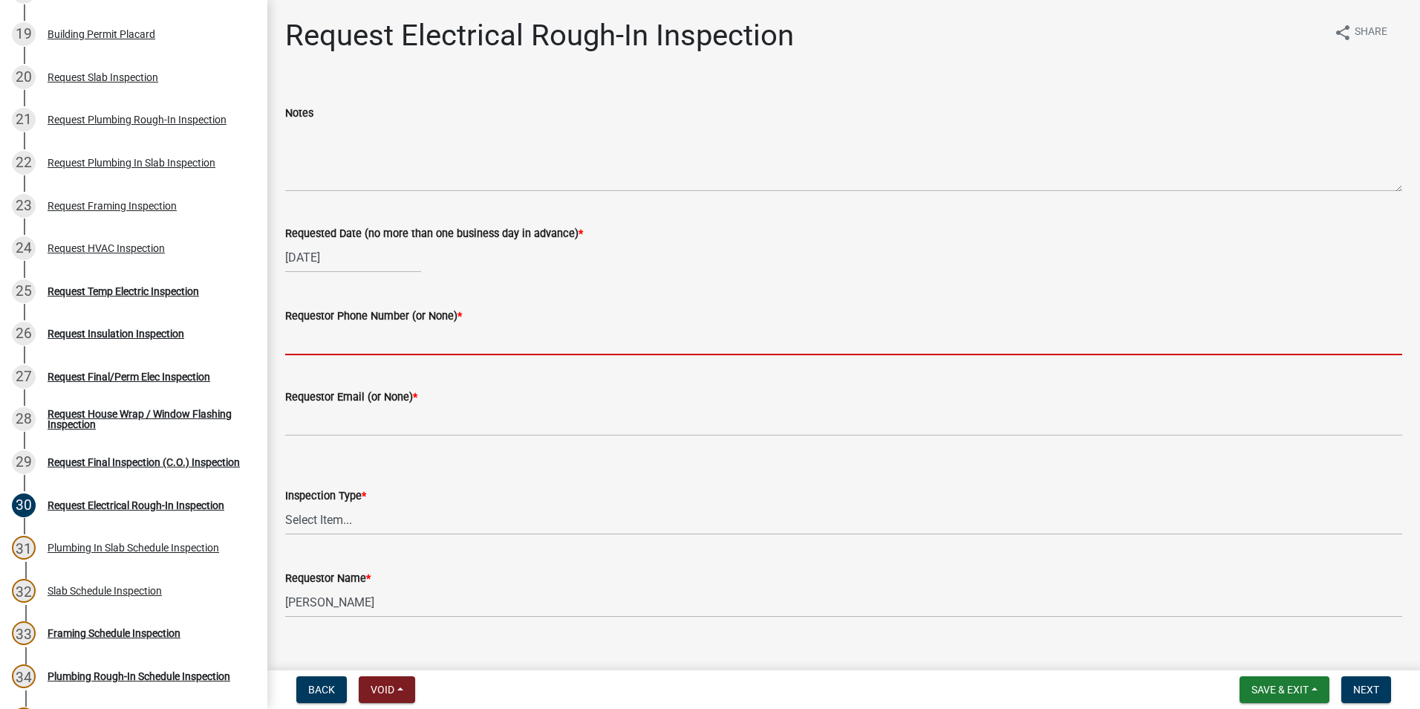
click at [333, 346] on input "Requestor Phone Number (or None) *" at bounding box center [843, 340] width 1117 height 30
type input "[PHONE_NUMBER]"
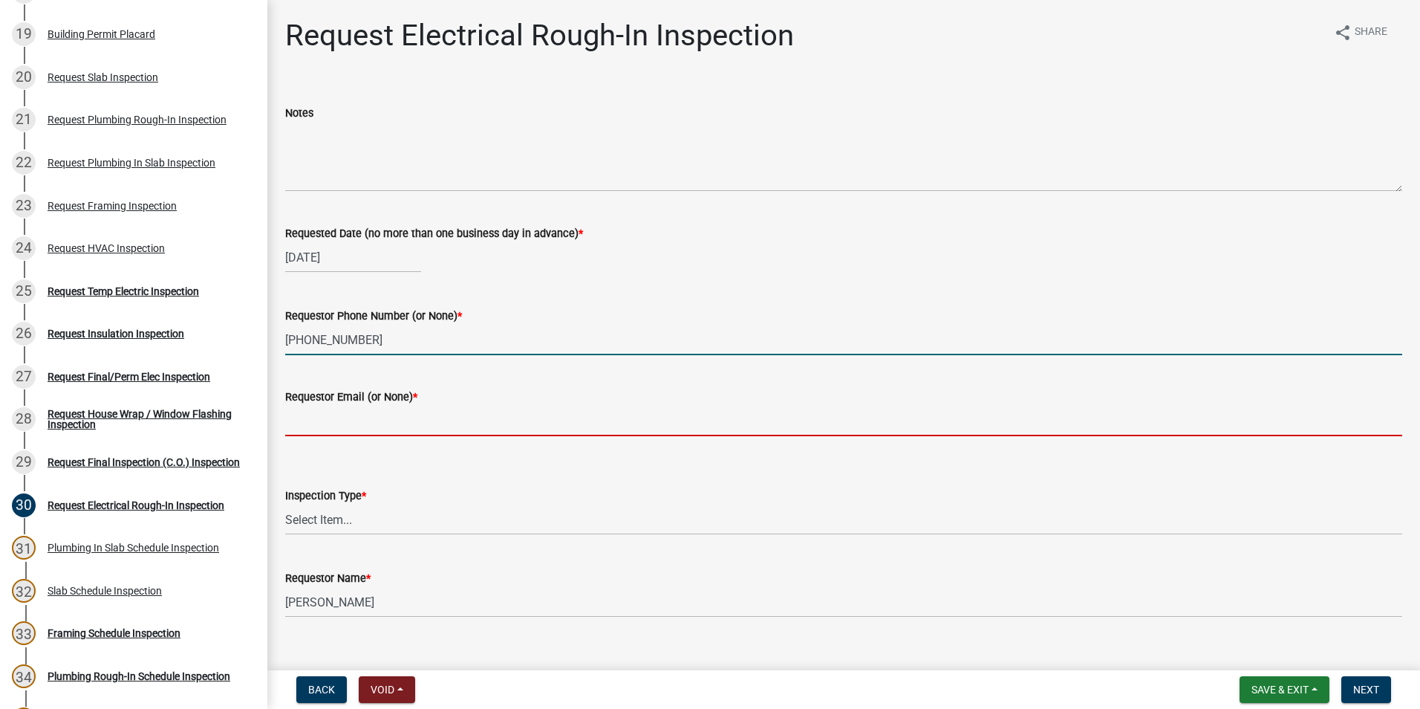
type input "None"
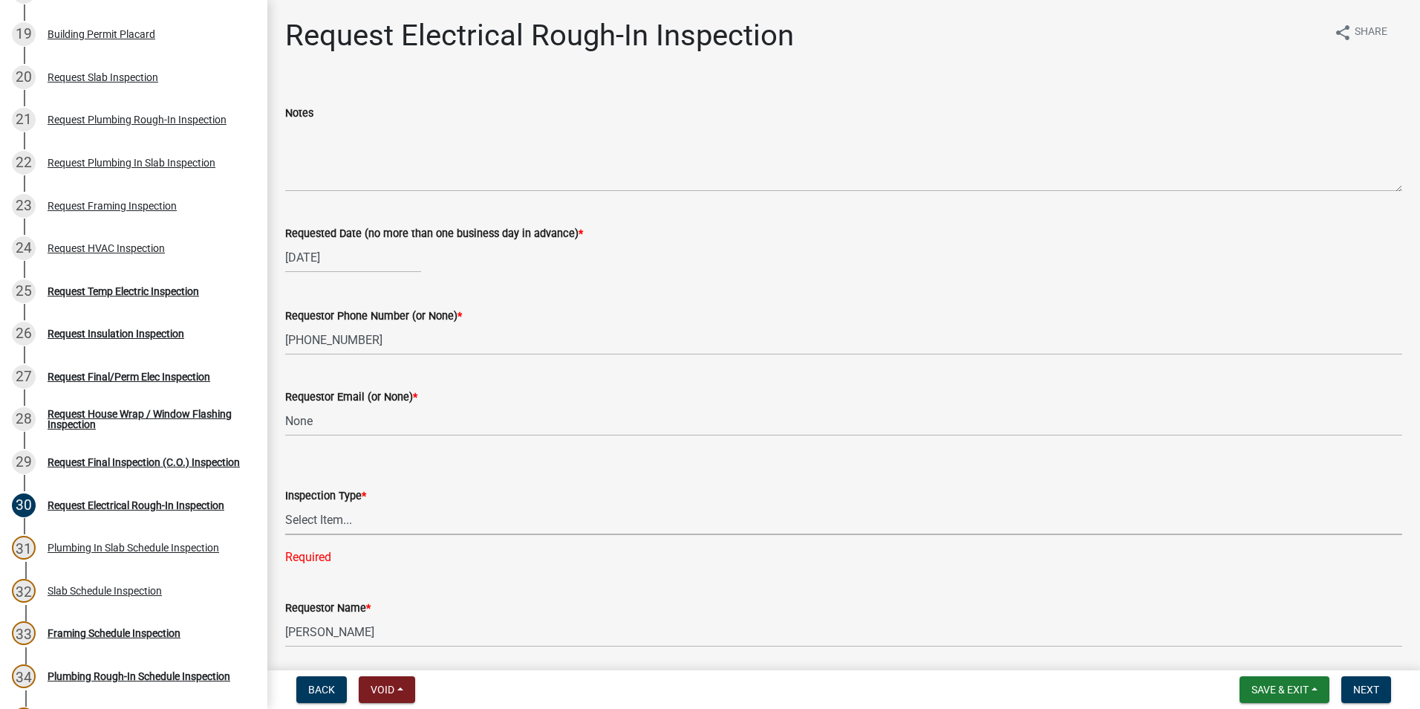
click at [325, 533] on select "Select Item... Electrical Rough-In" at bounding box center [843, 519] width 1117 height 30
click at [285, 504] on select "Select Item... Electrical Rough-In" at bounding box center [843, 519] width 1117 height 30
select select "67548d0d-90c3-4d72-82f5-40817f841add"
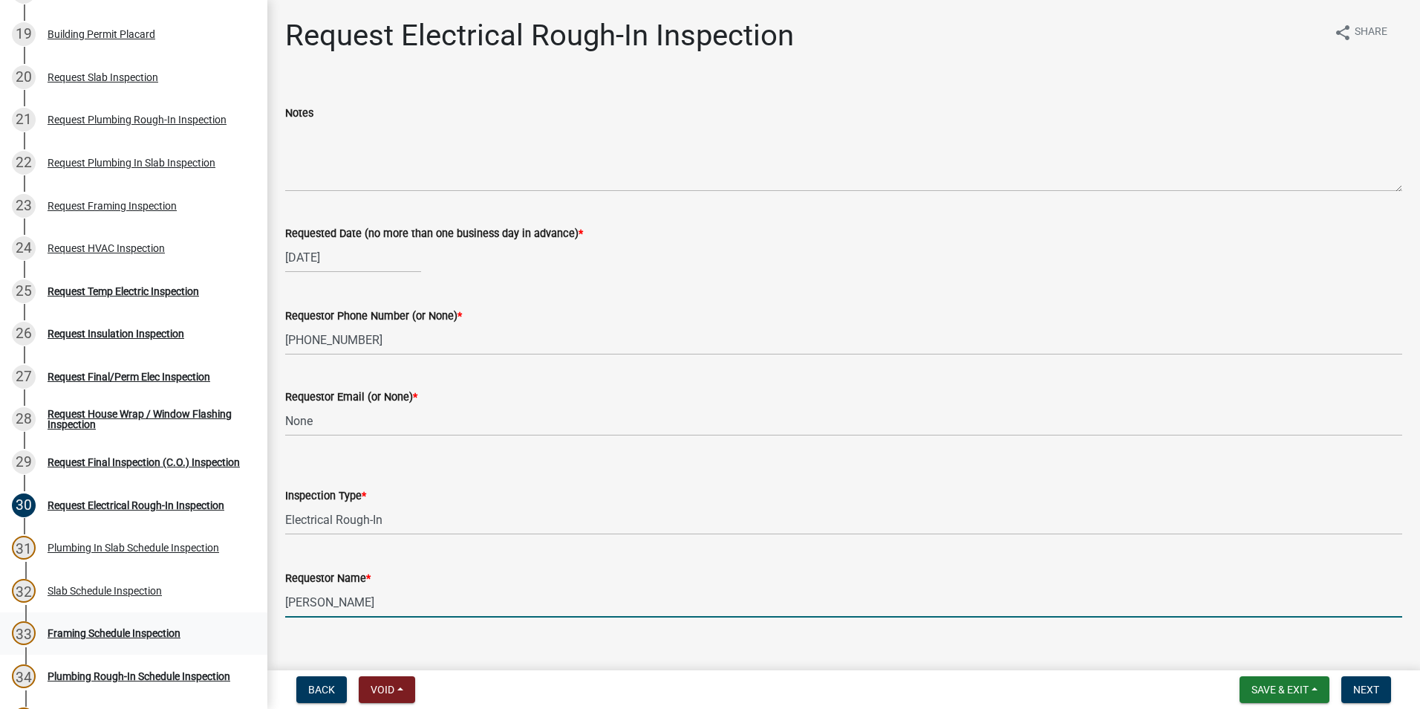
drag, startPoint x: 394, startPoint y: 603, endPoint x: 255, endPoint y: 627, distance: 141.7
click at [255, 627] on div "Step 3. Building Permit BP-2025-2073 Edit View Summary Notes Show emails 1 Intr…" at bounding box center [710, 354] width 1420 height 709
type input "\"
type input "Zach - Trademark"
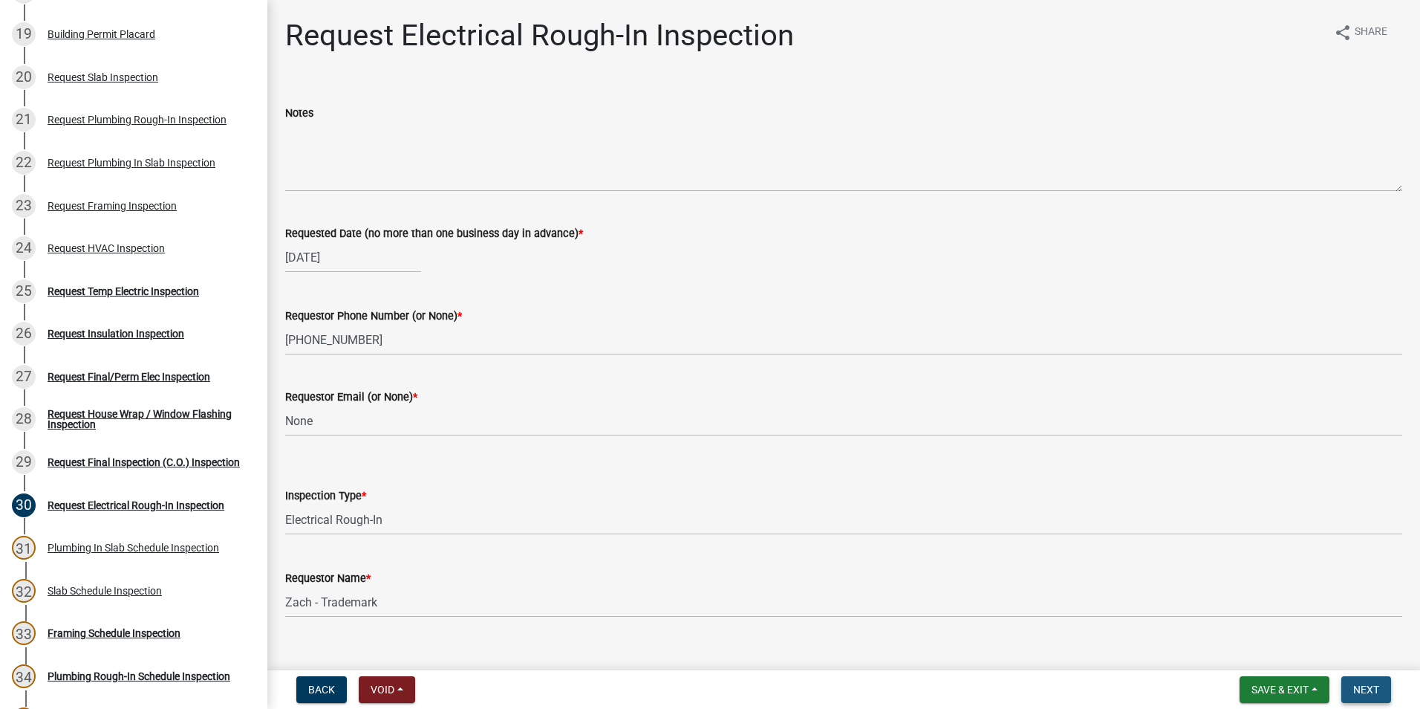
click at [1357, 677] on button "Next" at bounding box center [1367, 689] width 50 height 27
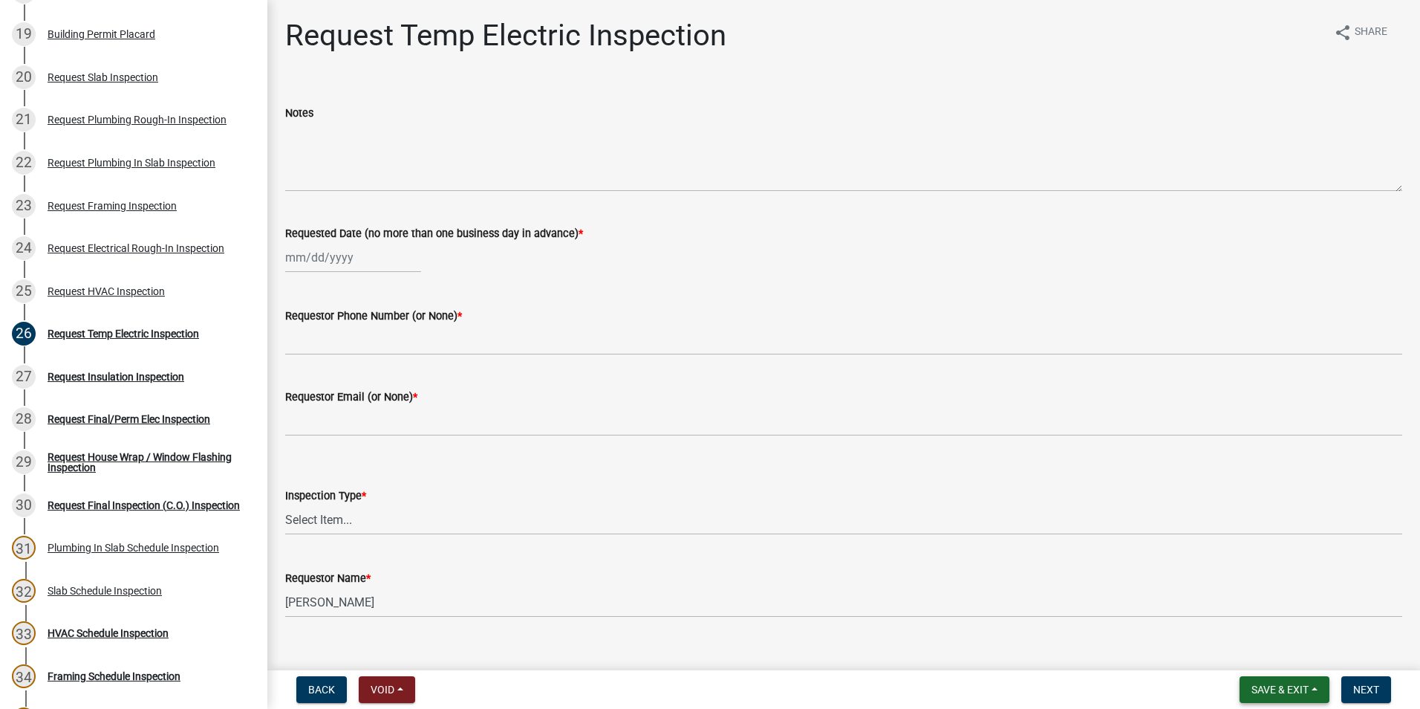
click at [1299, 692] on span "Save & Exit" at bounding box center [1280, 689] width 57 height 12
click at [1282, 646] on button "Save & Exit" at bounding box center [1270, 651] width 119 height 36
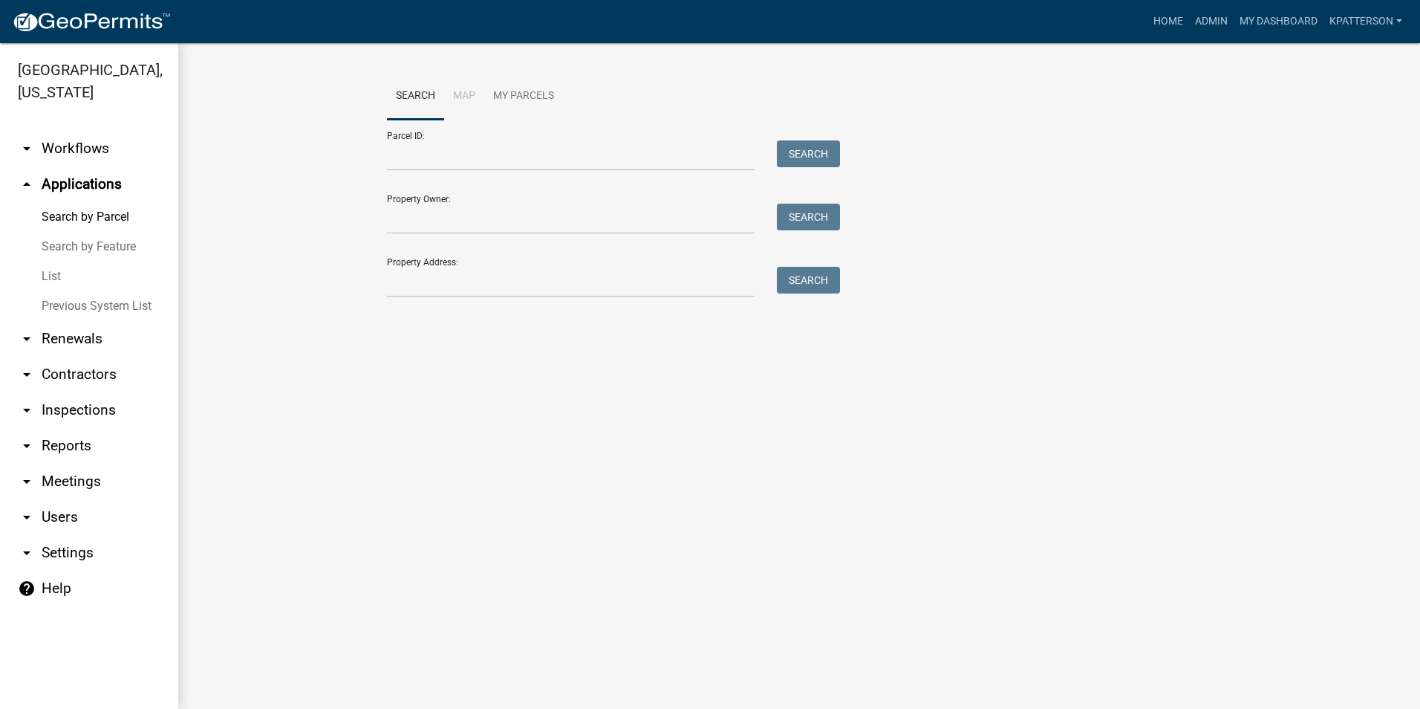
click at [540, 303] on div "Search Map My Parcels Parcel ID: Search Property Owner: Search Property Address…" at bounding box center [799, 192] width 847 height 238
click at [537, 280] on input "Property Address:" at bounding box center [571, 282] width 368 height 30
type input "133 [PERSON_NAME]"
click at [810, 280] on button "Search" at bounding box center [808, 280] width 63 height 27
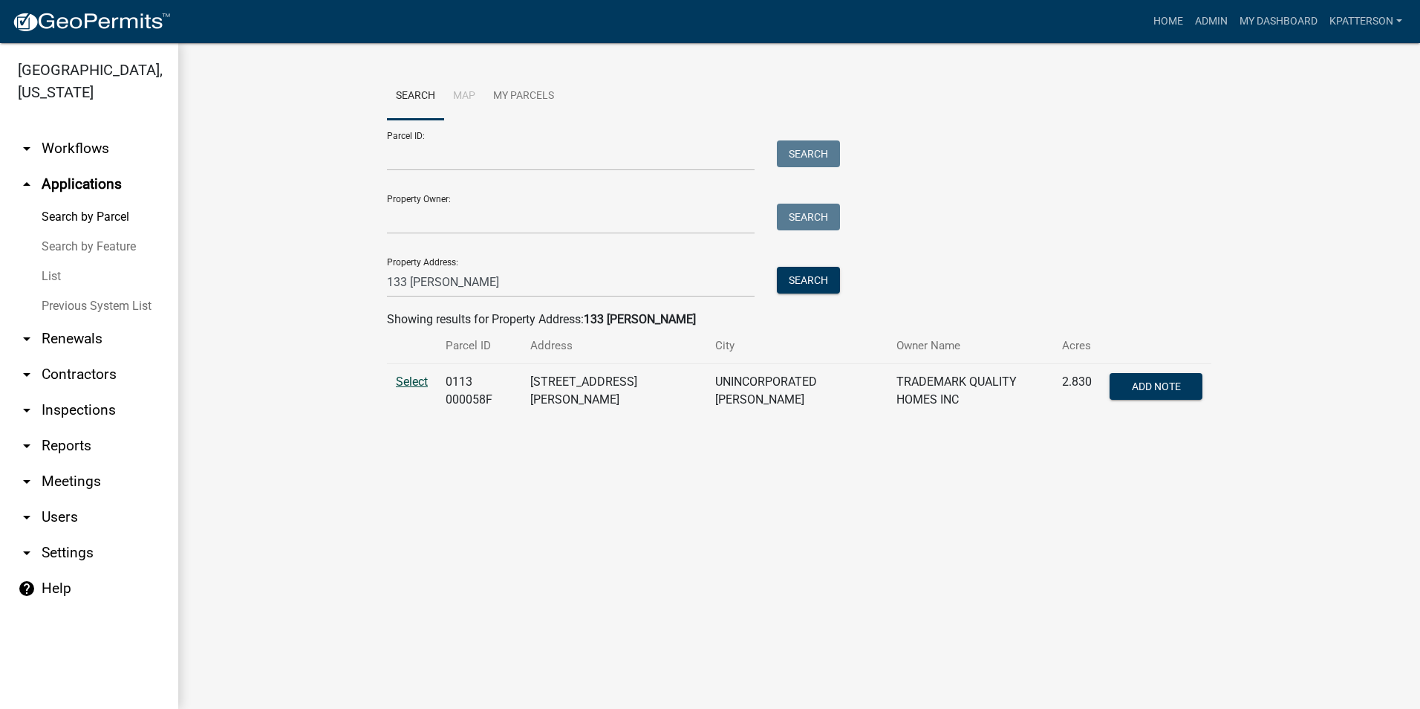
click at [427, 380] on span "Select" at bounding box center [412, 381] width 32 height 14
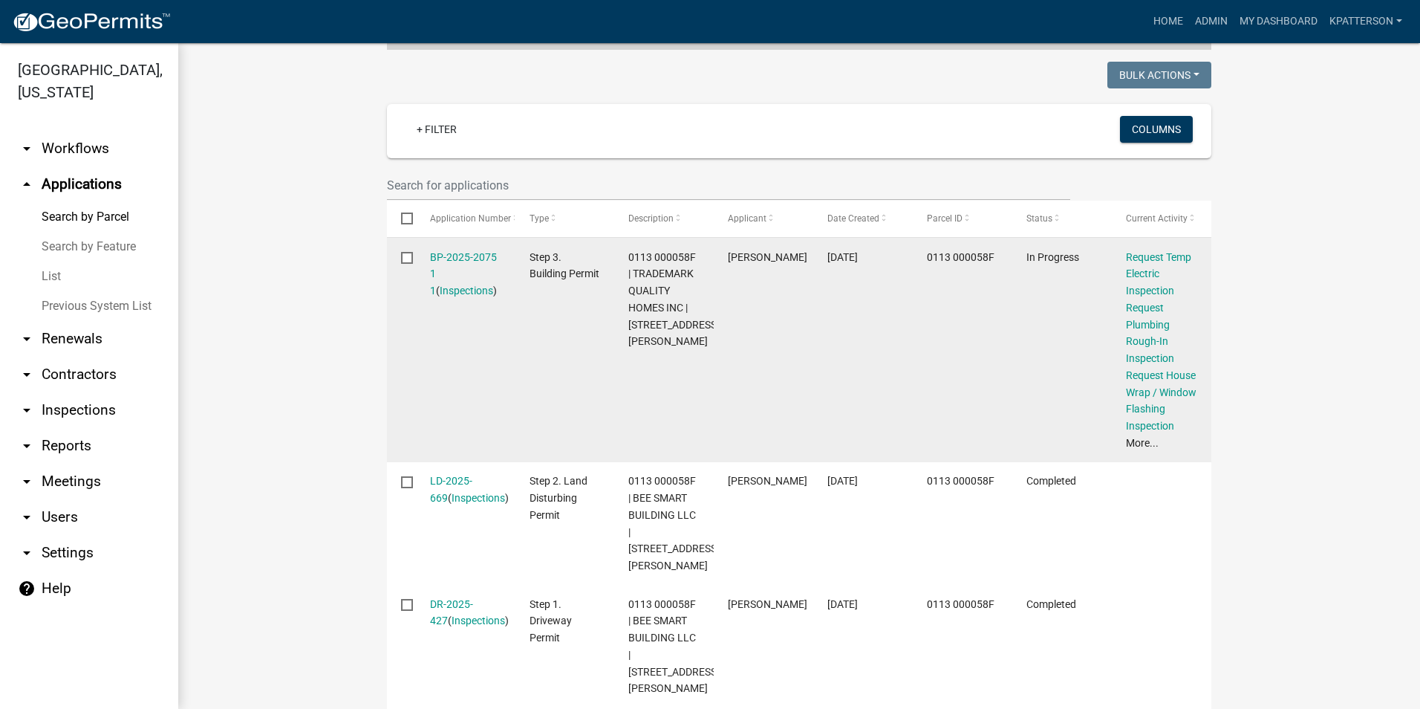
scroll to position [371, 0]
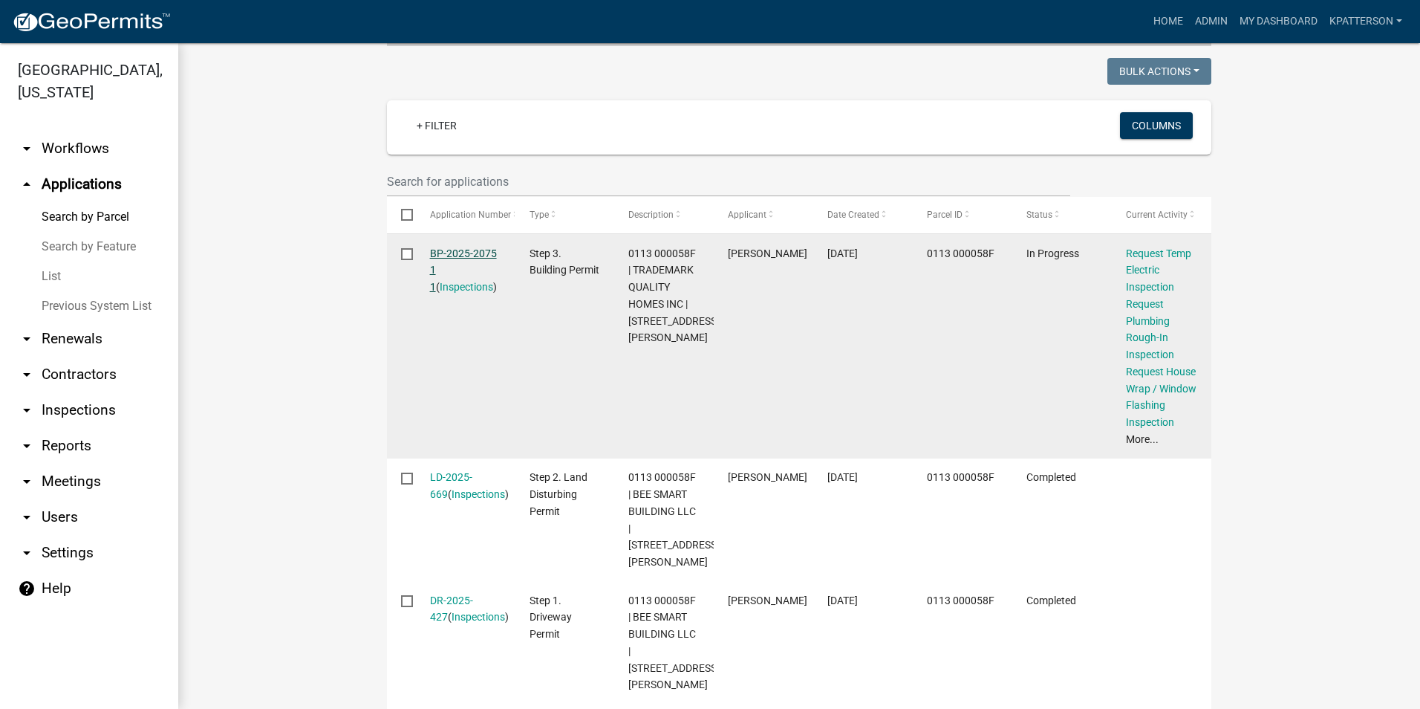
click at [456, 250] on link "BP-2025-2075 1 1" at bounding box center [463, 270] width 67 height 46
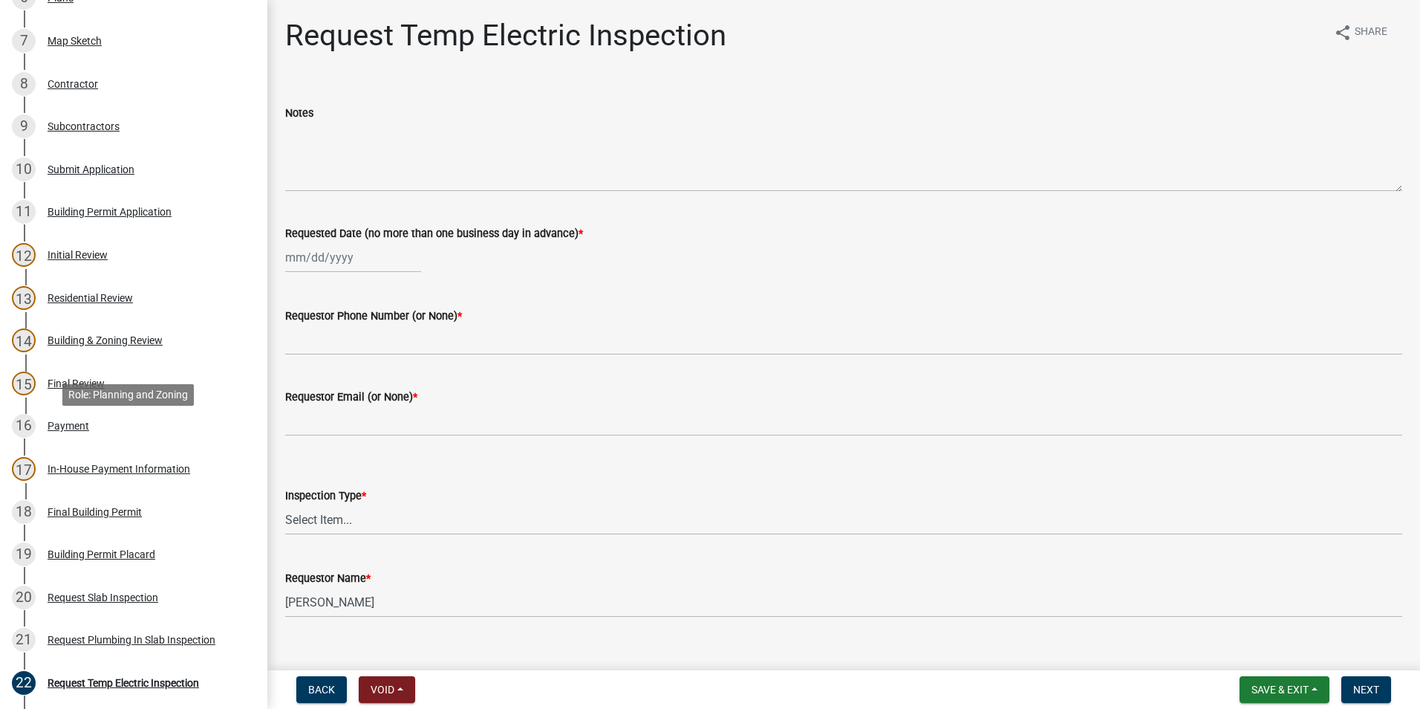
scroll to position [817, 0]
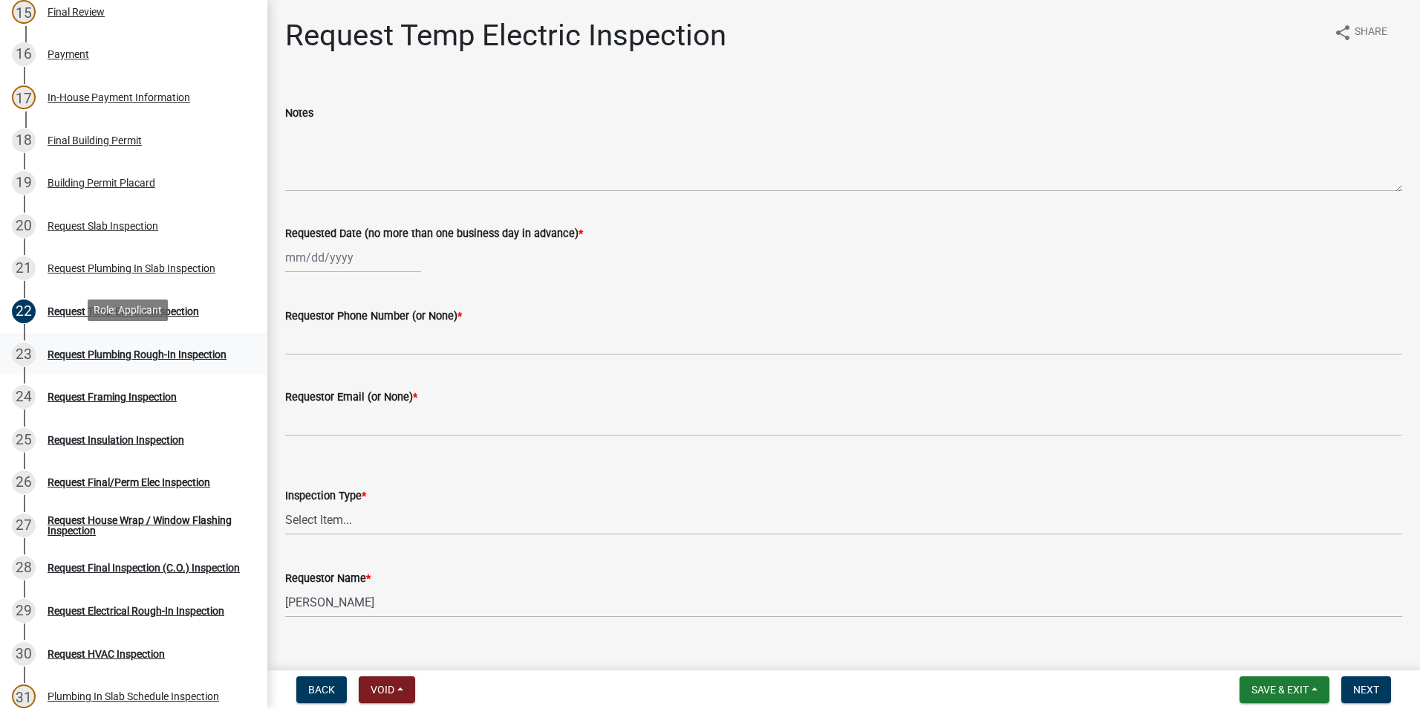
click at [113, 363] on div "23 Request Plumbing Rough-In Inspection" at bounding box center [128, 354] width 232 height 24
click at [131, 367] on link "23 Request Plumbing Rough-In Inspection" at bounding box center [133, 354] width 267 height 43
click at [322, 256] on div at bounding box center [353, 257] width 136 height 30
select select "10"
select select "2025"
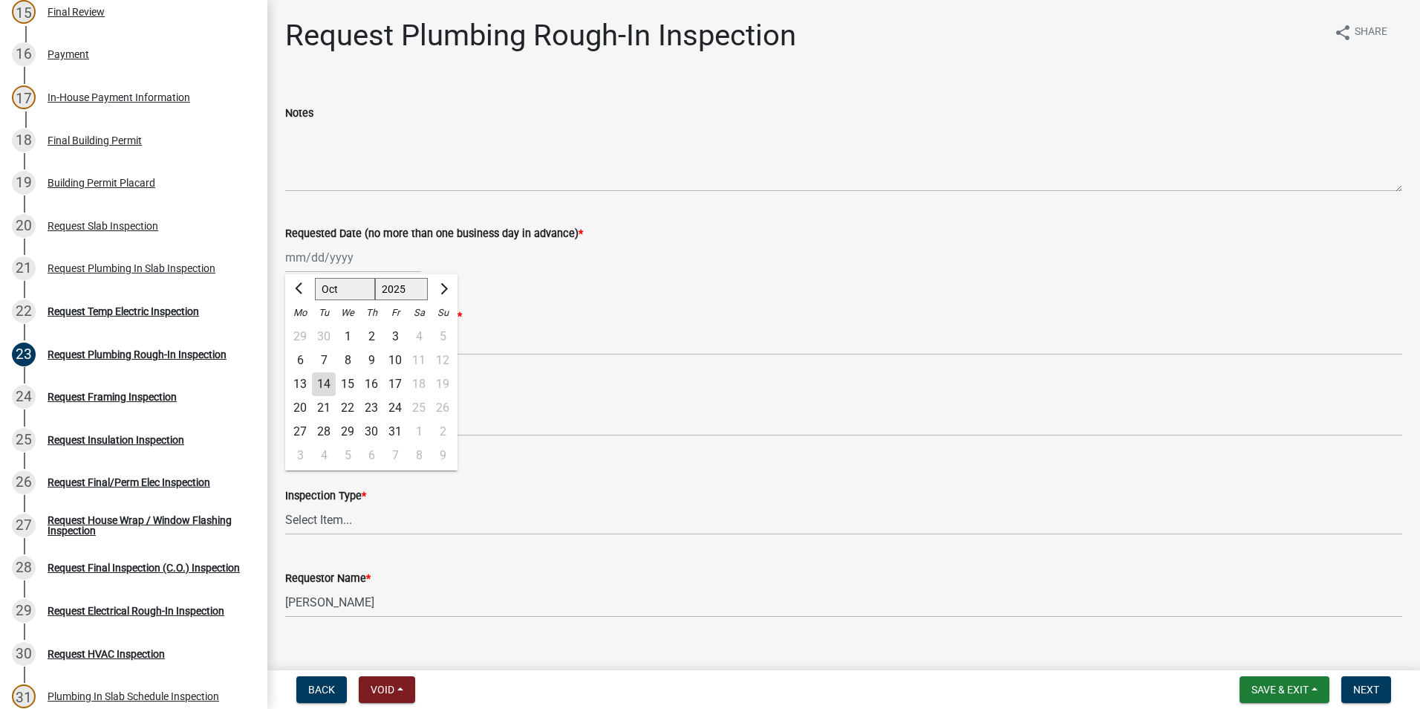
click at [319, 378] on div "14" at bounding box center [324, 384] width 24 height 24
type input "[DATE]"
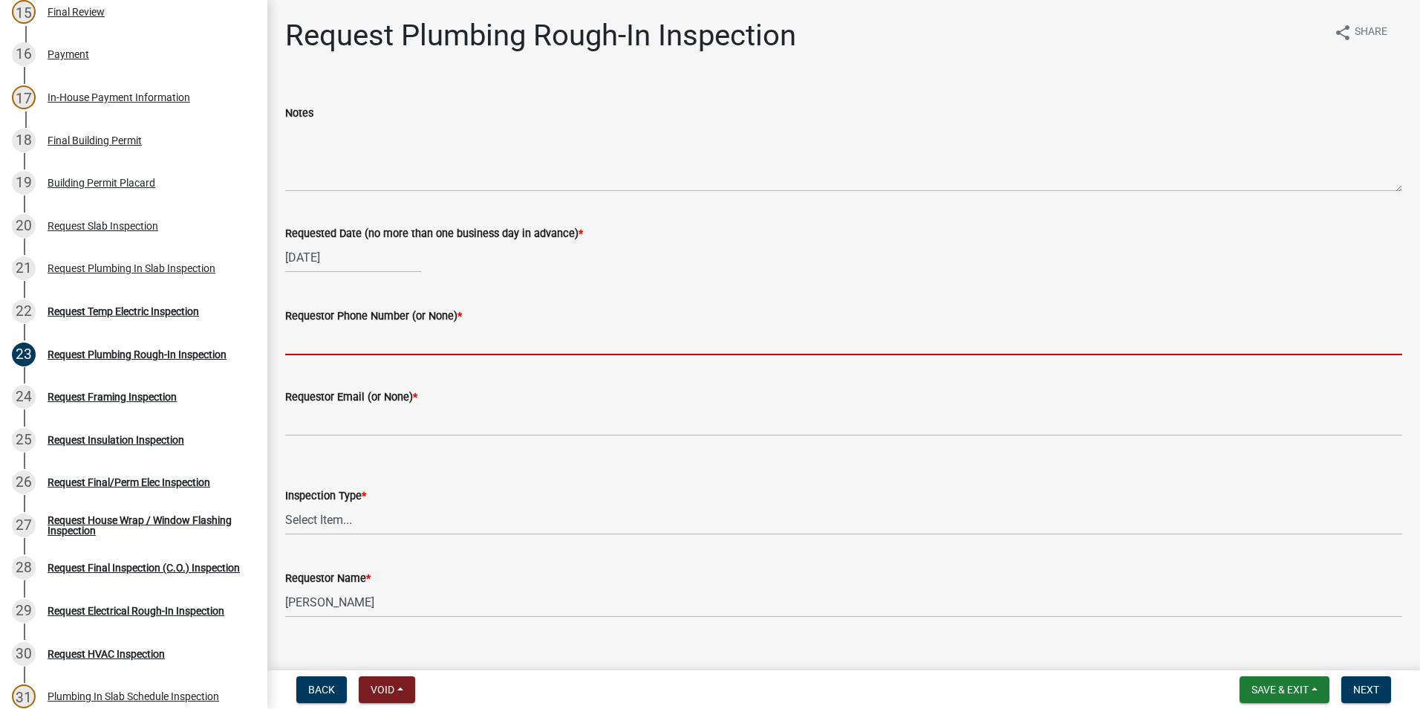
click at [319, 341] on input "Requestor Phone Number (or None) *" at bounding box center [843, 340] width 1117 height 30
type input "[PHONE_NUMBER]"
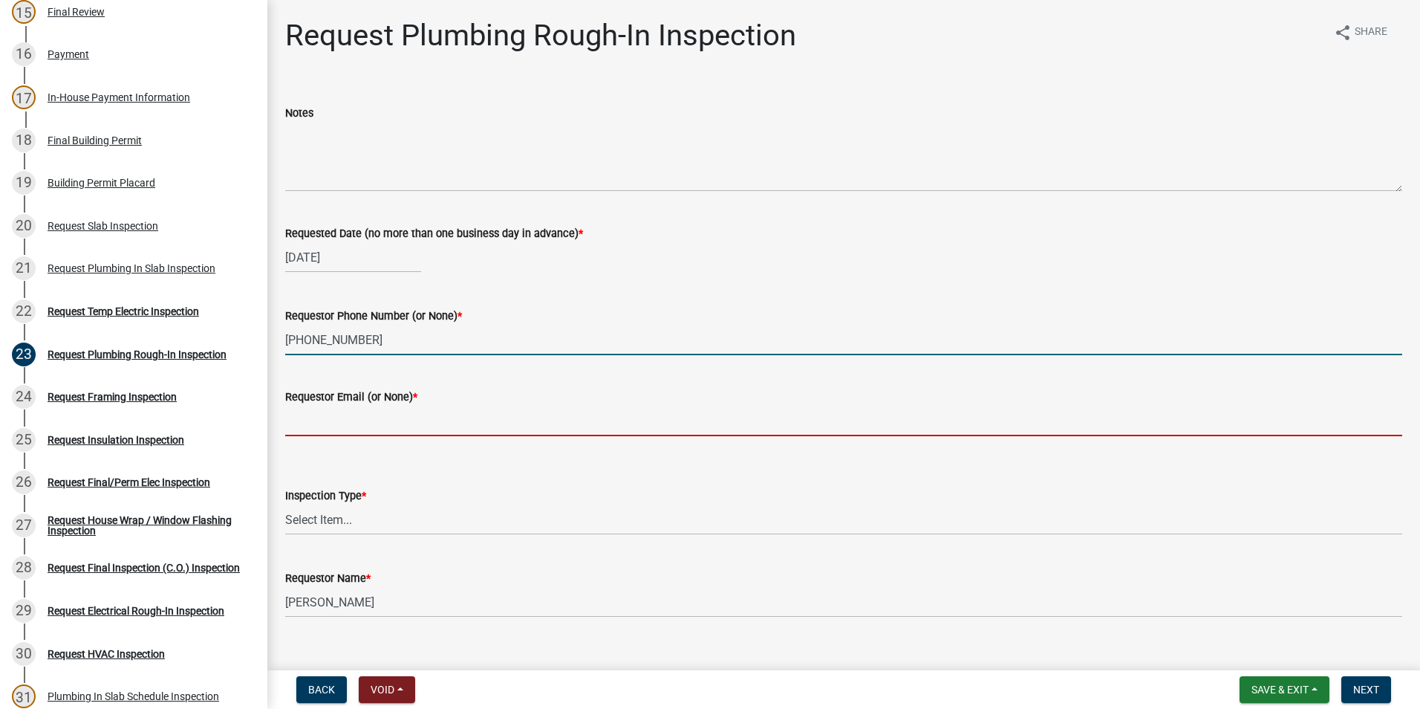
type input "None"
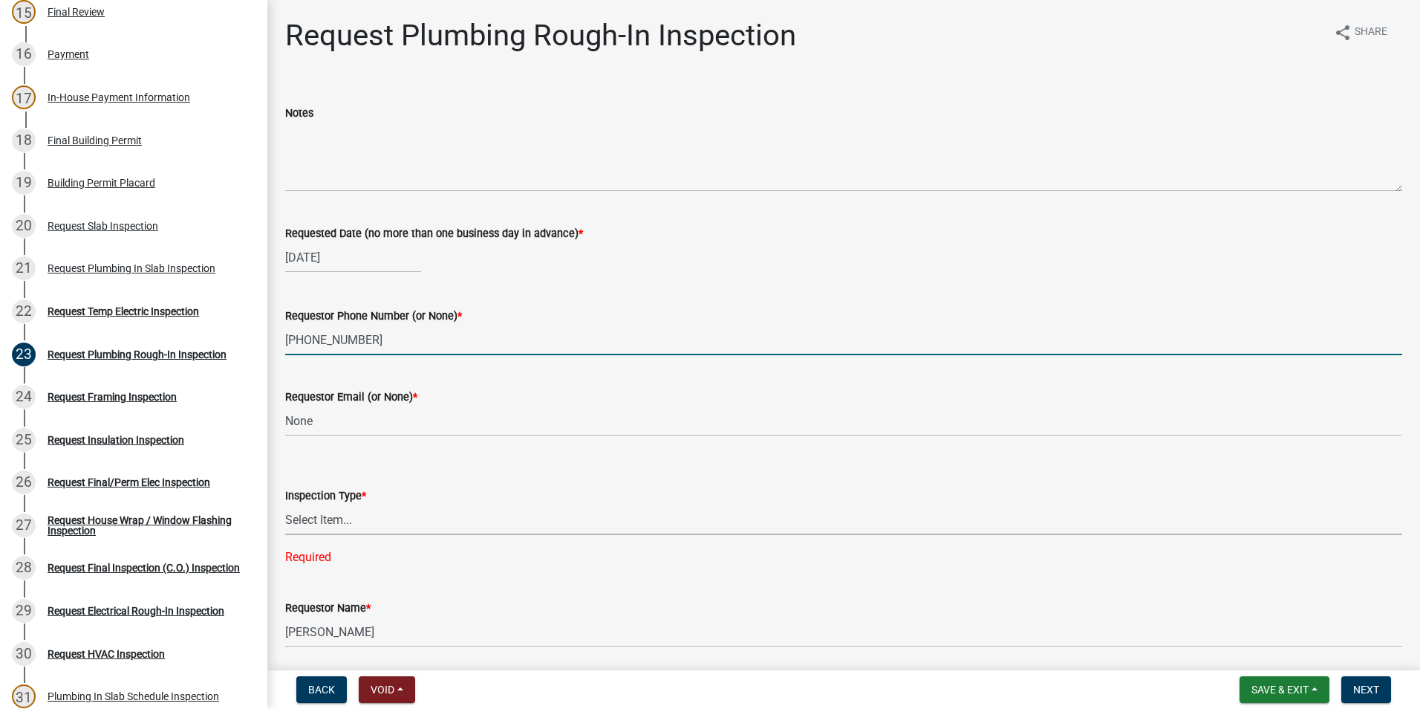
click at [325, 529] on select "Select Item... Plumbing Rough-In" at bounding box center [843, 519] width 1117 height 30
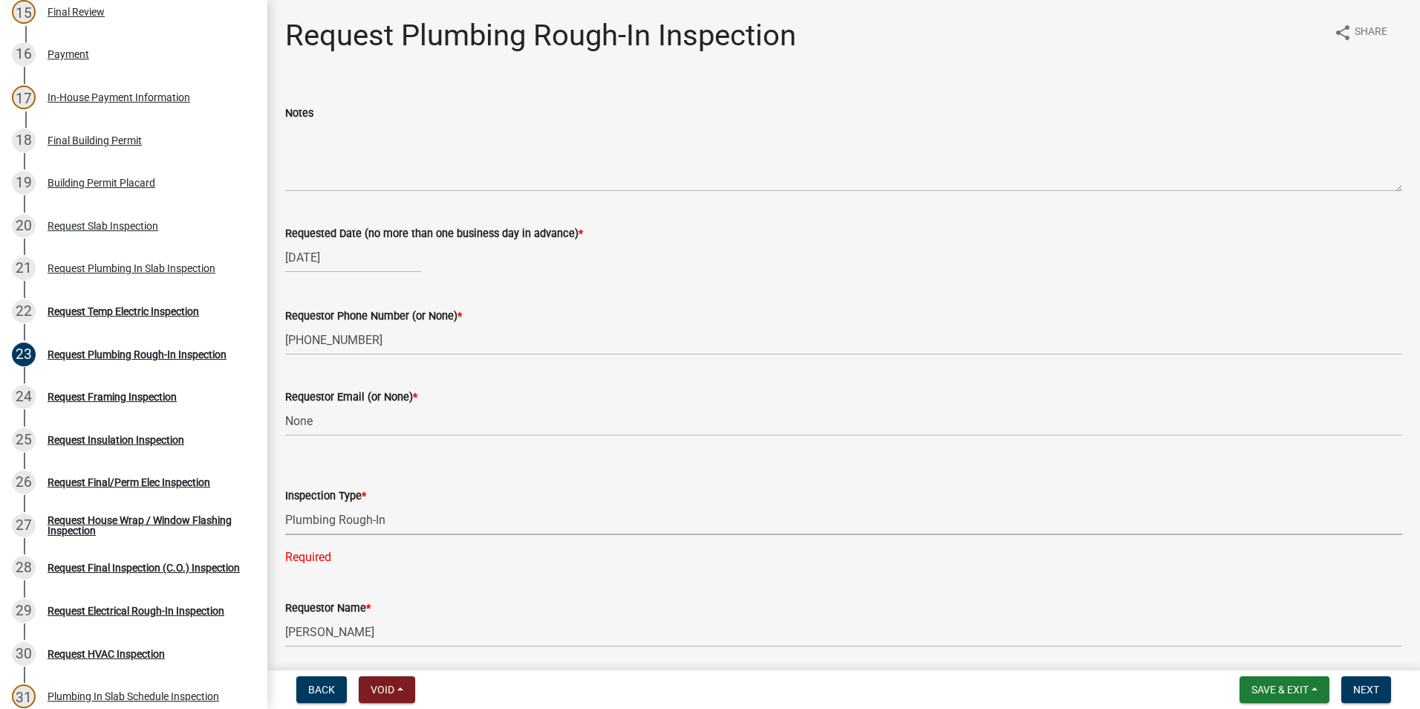
click at [285, 504] on select "Select Item... Plumbing Rough-In" at bounding box center [843, 519] width 1117 height 30
select select "d1de9a53-ca36-4ba4-9767-b1741540e47d"
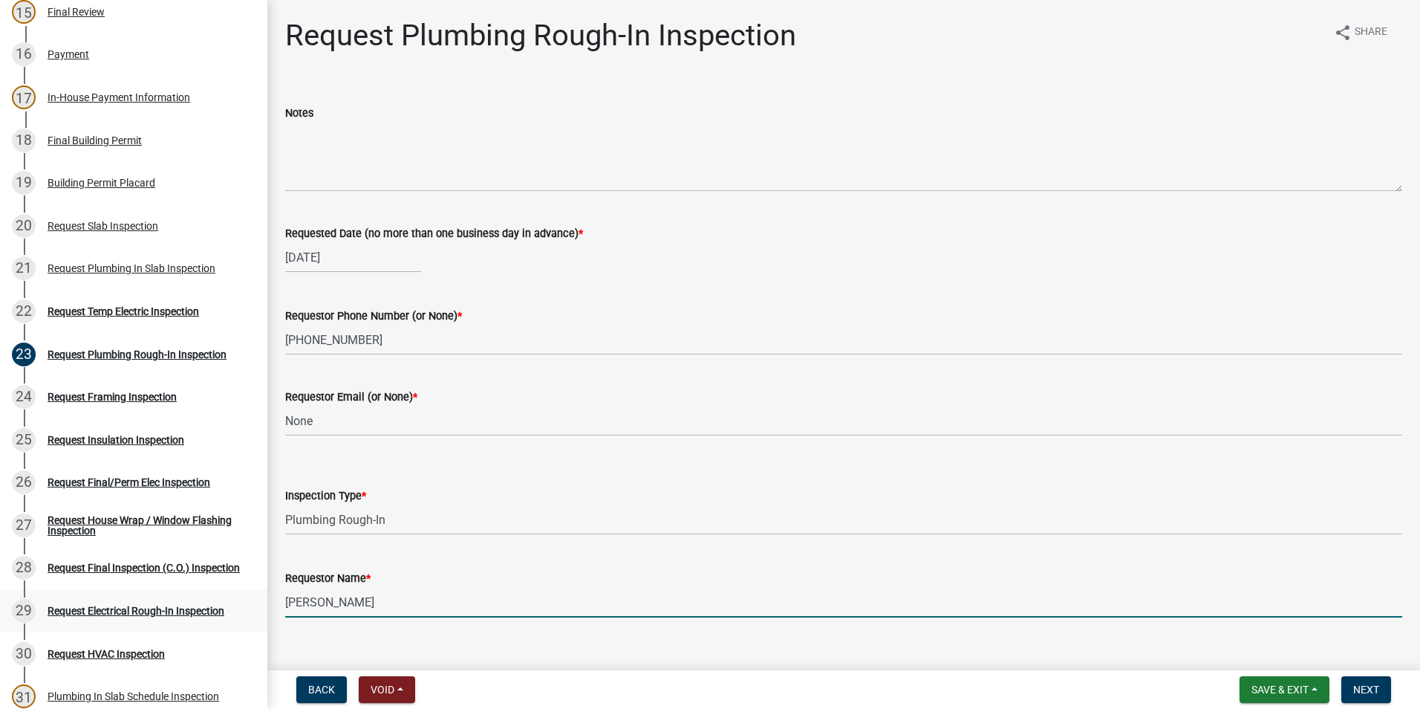
drag, startPoint x: 380, startPoint y: 617, endPoint x: 253, endPoint y: 595, distance: 129.6
click at [284, 615] on div "Requestor Name * [PERSON_NAME]" at bounding box center [844, 582] width 1140 height 69
type input "Zach - Trademark"
click at [1353, 689] on button "Next" at bounding box center [1367, 689] width 50 height 27
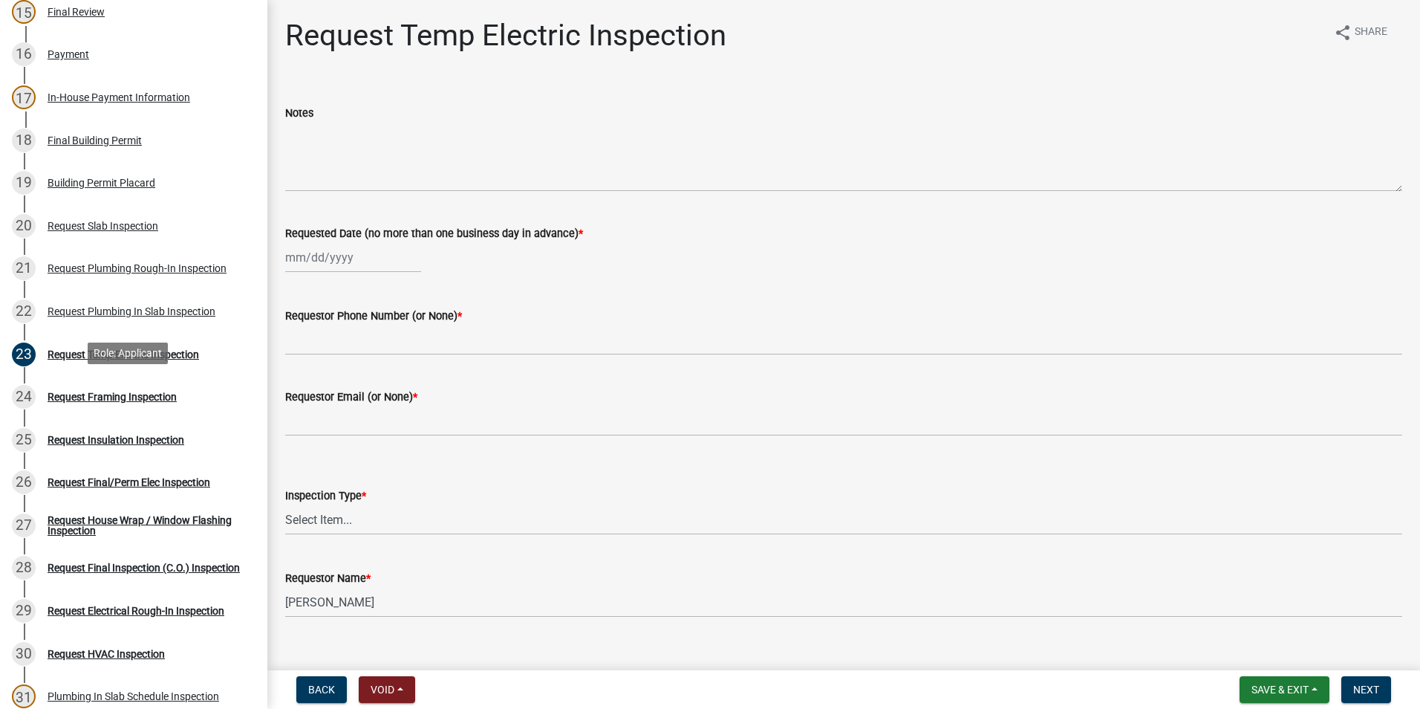
click at [116, 401] on div "24 Request Framing Inspection" at bounding box center [128, 397] width 232 height 24
click at [361, 258] on div at bounding box center [353, 257] width 136 height 30
select select "10"
select select "2025"
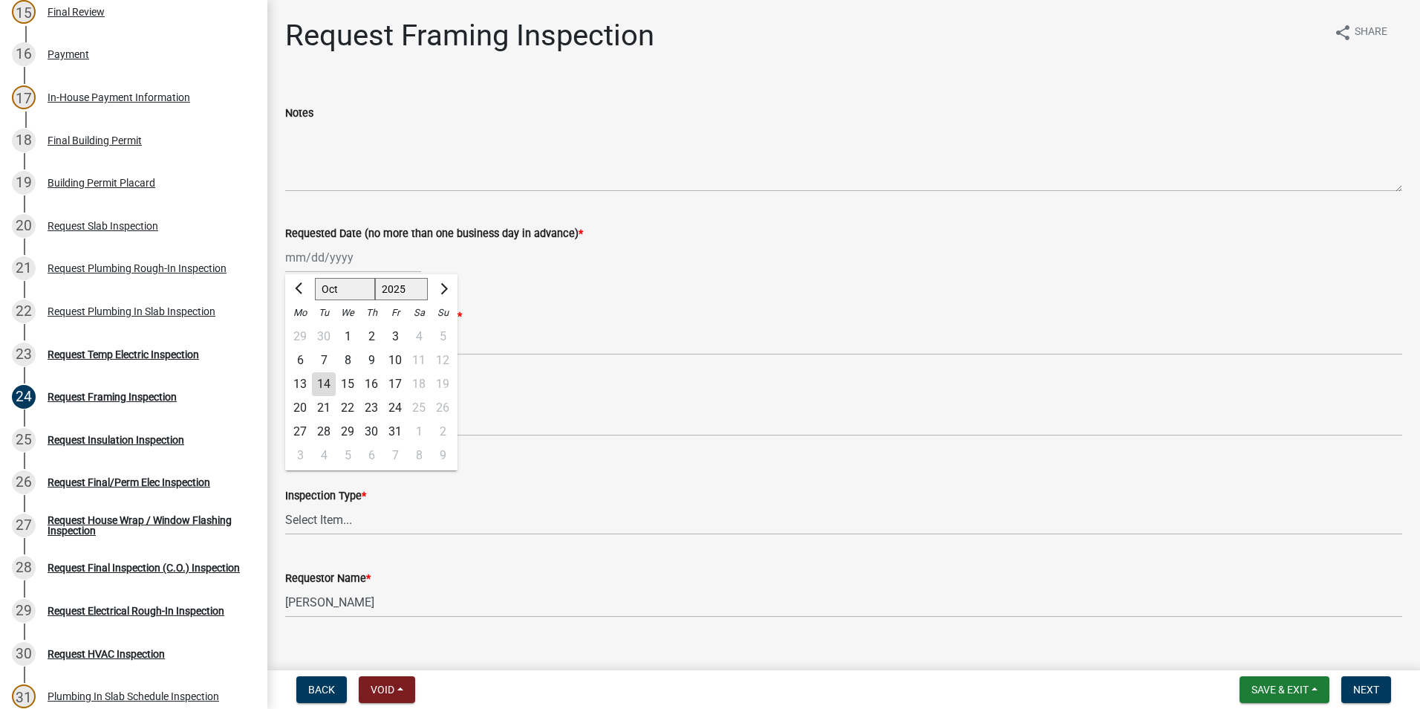
click at [326, 386] on div "14" at bounding box center [324, 384] width 24 height 24
type input "[DATE]"
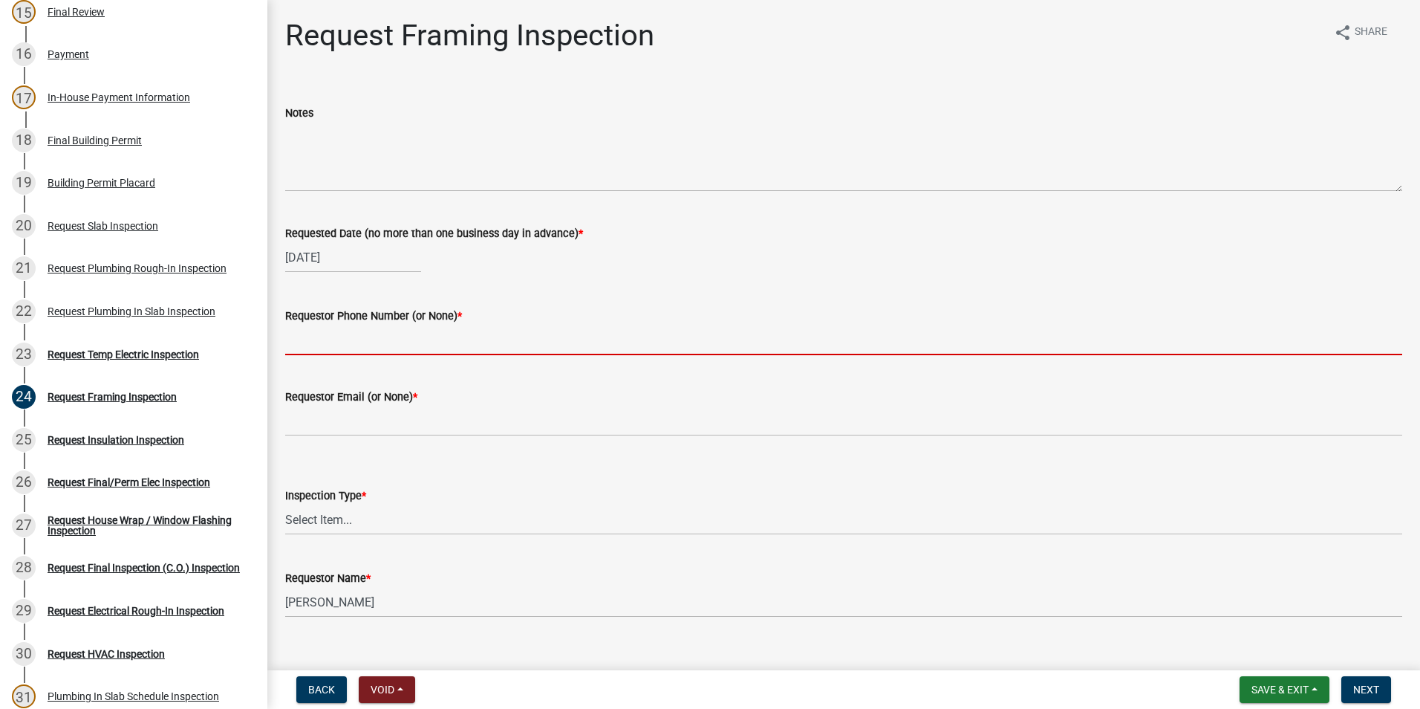
click at [333, 339] on input "Requestor Phone Number (or None) *" at bounding box center [843, 340] width 1117 height 30
type input "[PHONE_NUMBER]"
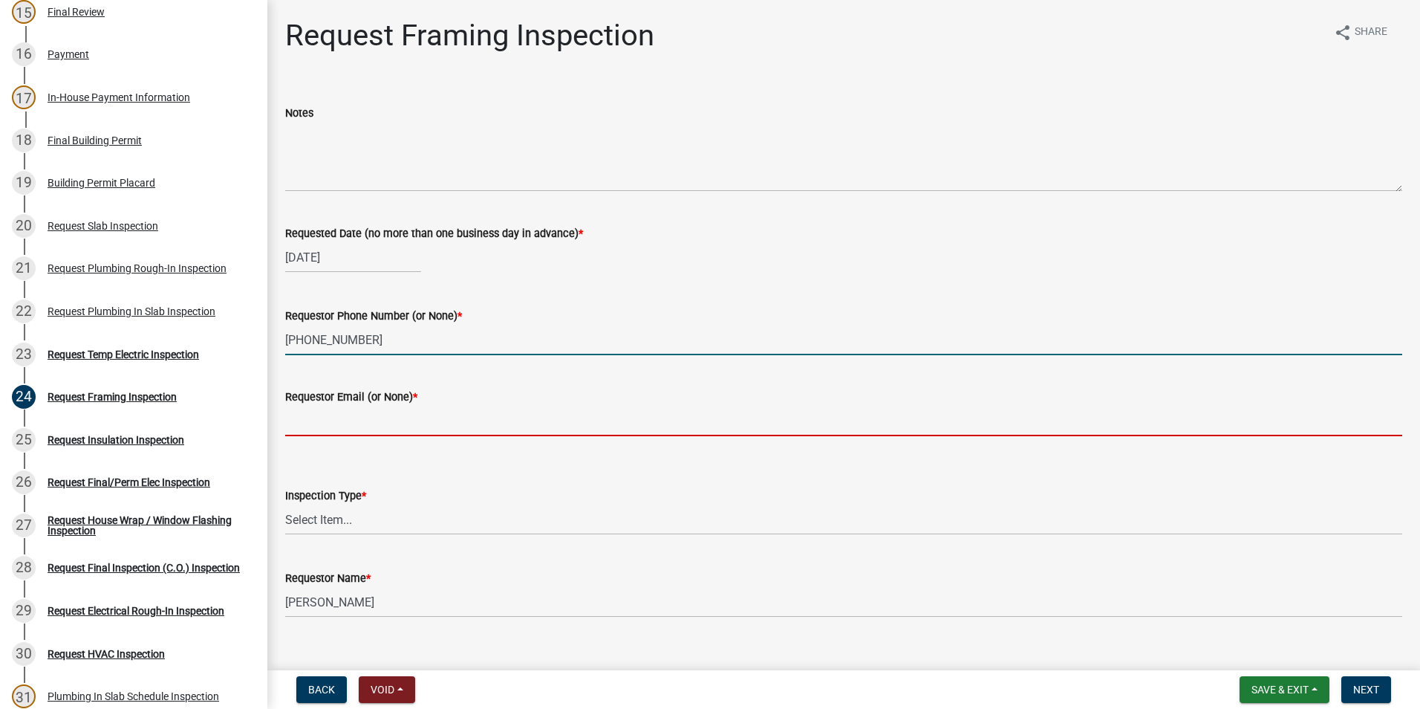
type input "None"
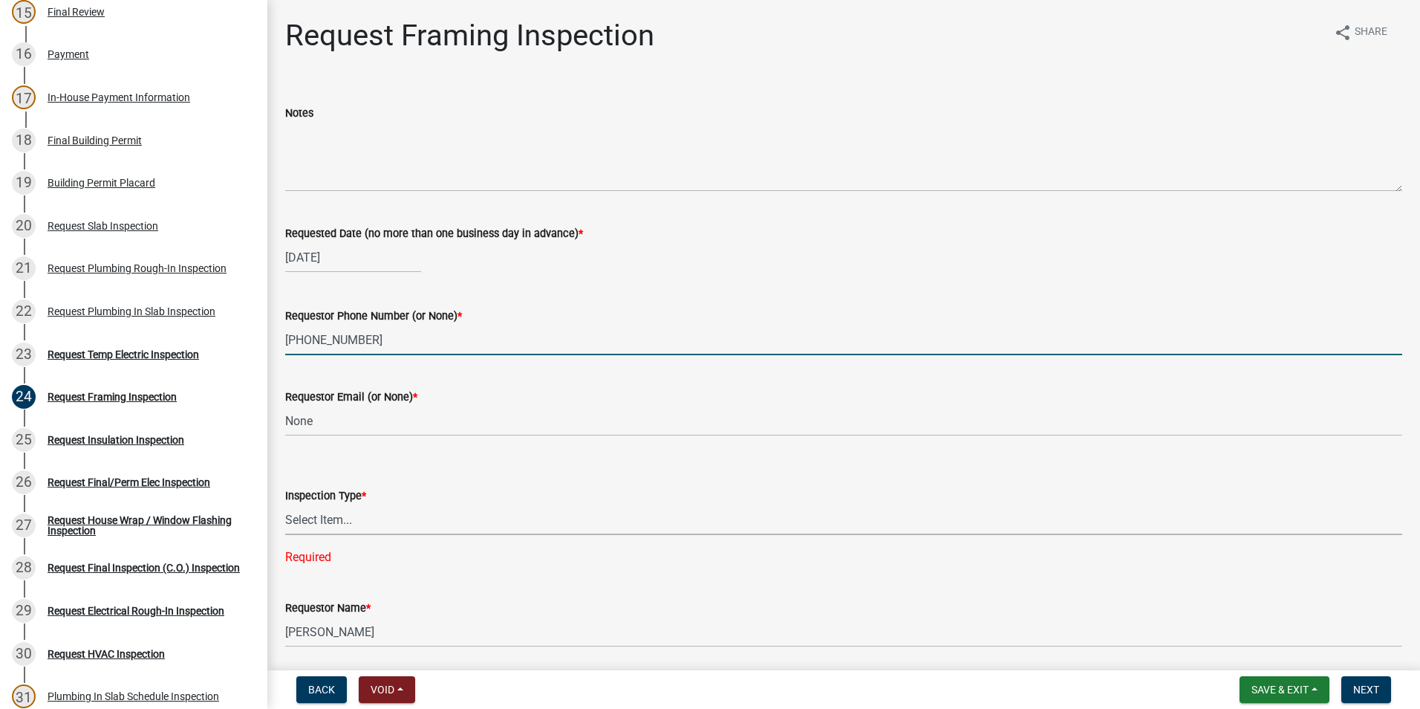
click at [338, 521] on select "Select Item... Framing" at bounding box center [843, 519] width 1117 height 30
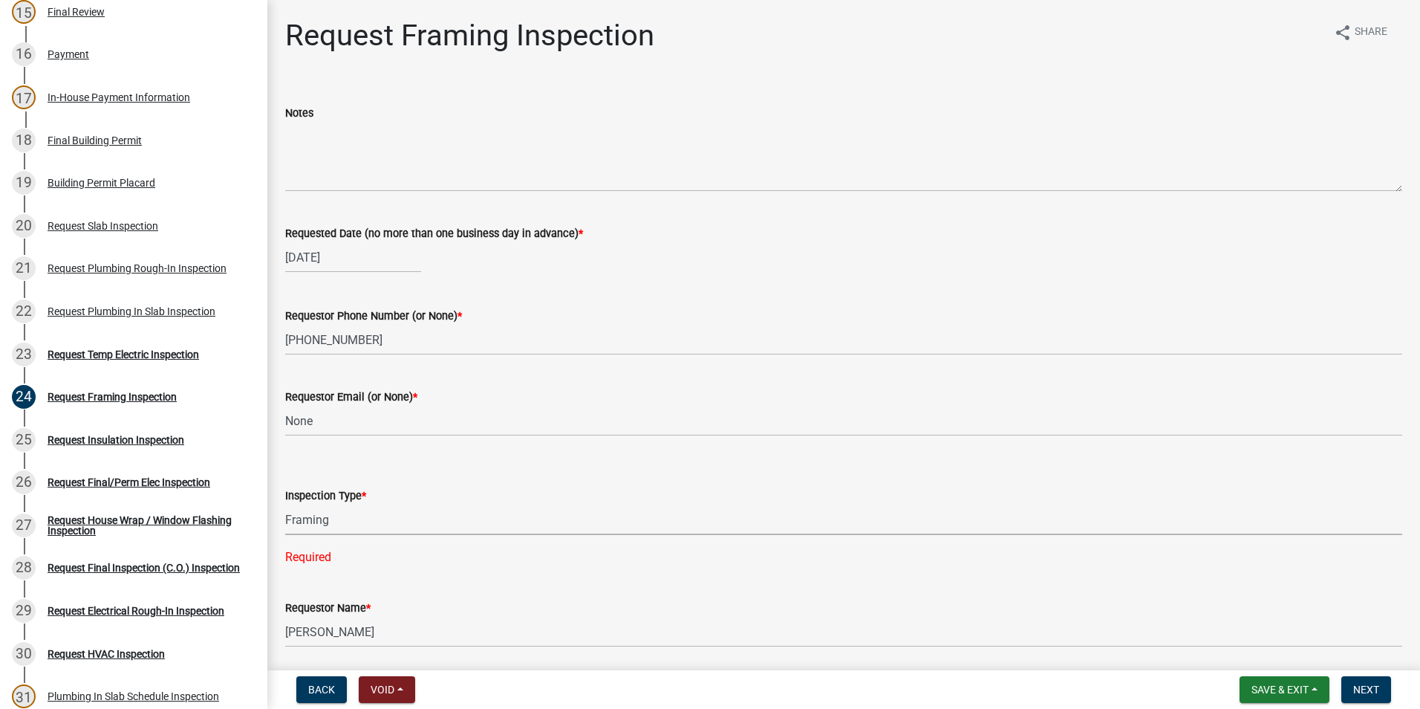
click at [285, 504] on select "Select Item... Framing" at bounding box center [843, 519] width 1117 height 30
select select "37c52e4c-0293-4b91-b6c8-f52d35843f6a"
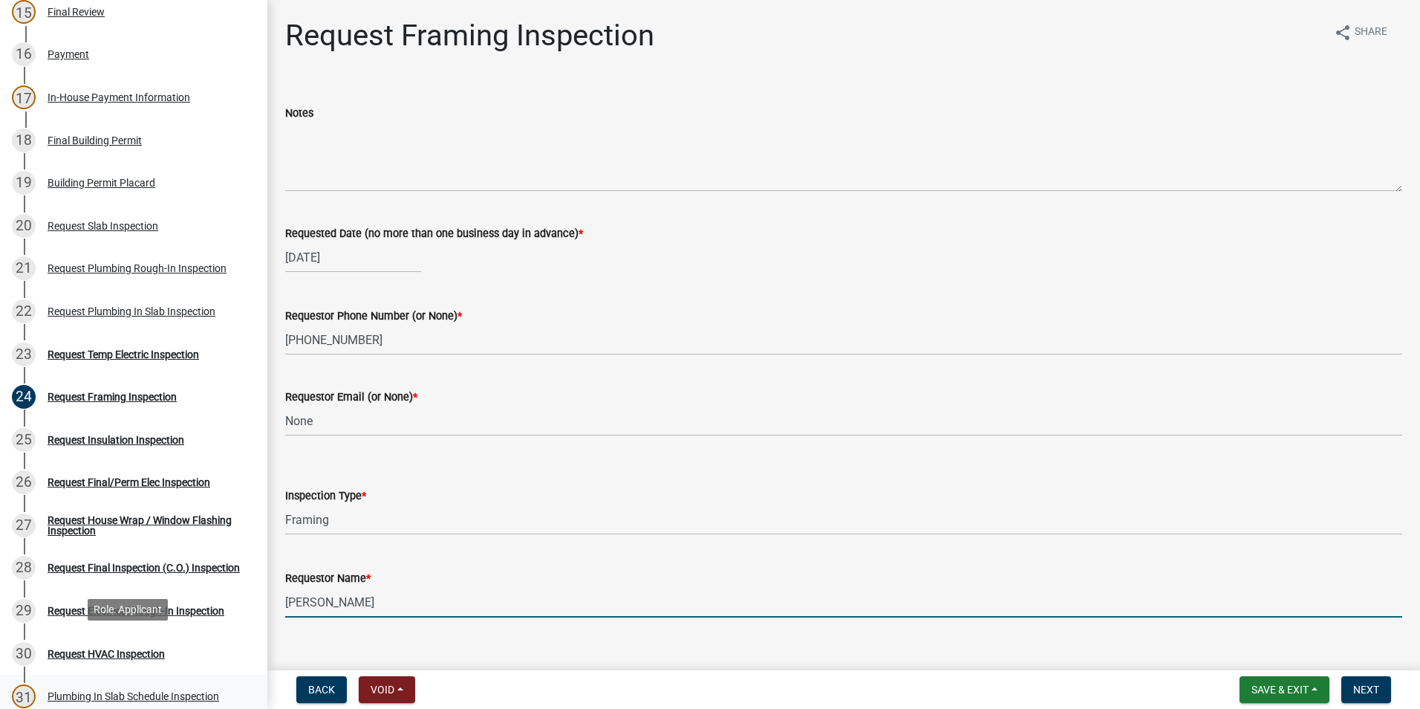
scroll to position [23, 0]
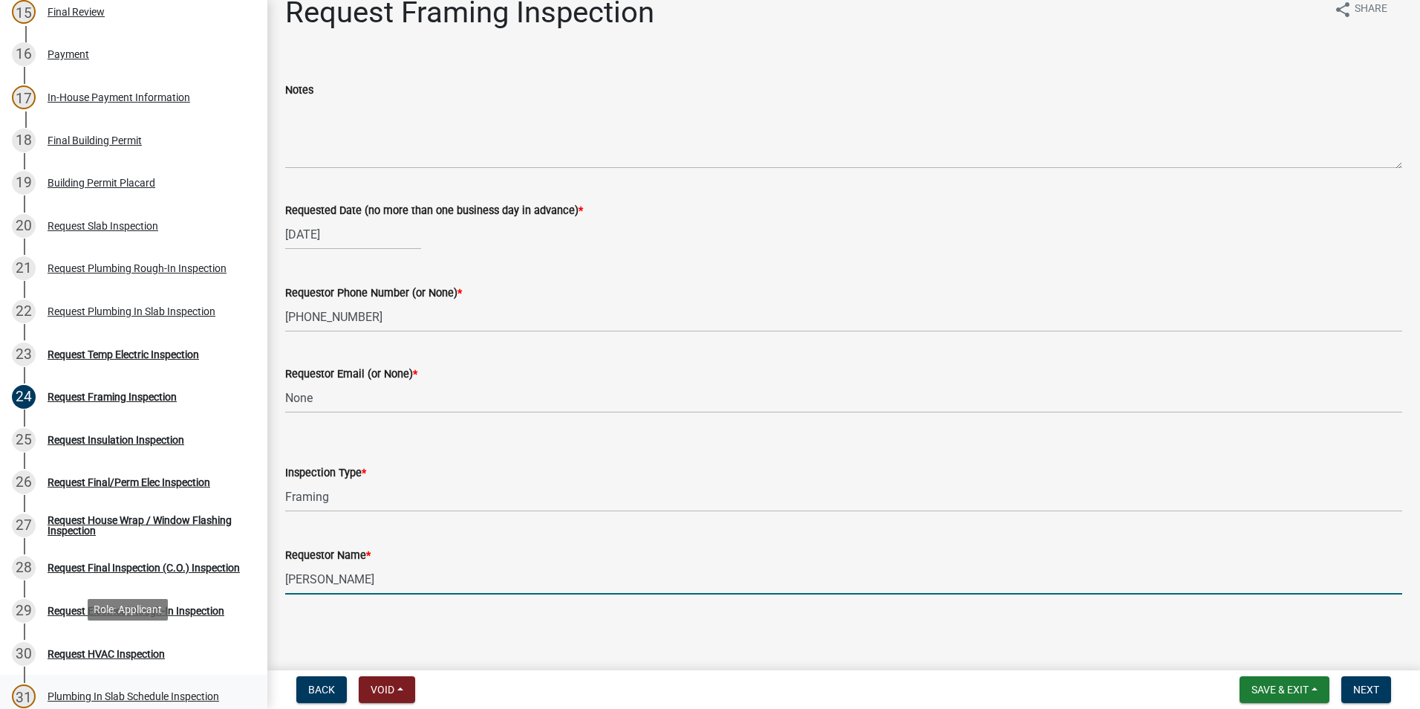
drag, startPoint x: 400, startPoint y: 608, endPoint x: 44, endPoint y: 703, distance: 369.2
click at [45, 703] on div "Step 3. Building Permit BP-2025-2075 Edit View Summary Notes Show emails 1 Intr…" at bounding box center [710, 354] width 1420 height 709
type input "Zach - Trademark"
click at [1368, 695] on span "Next" at bounding box center [1366, 689] width 26 height 12
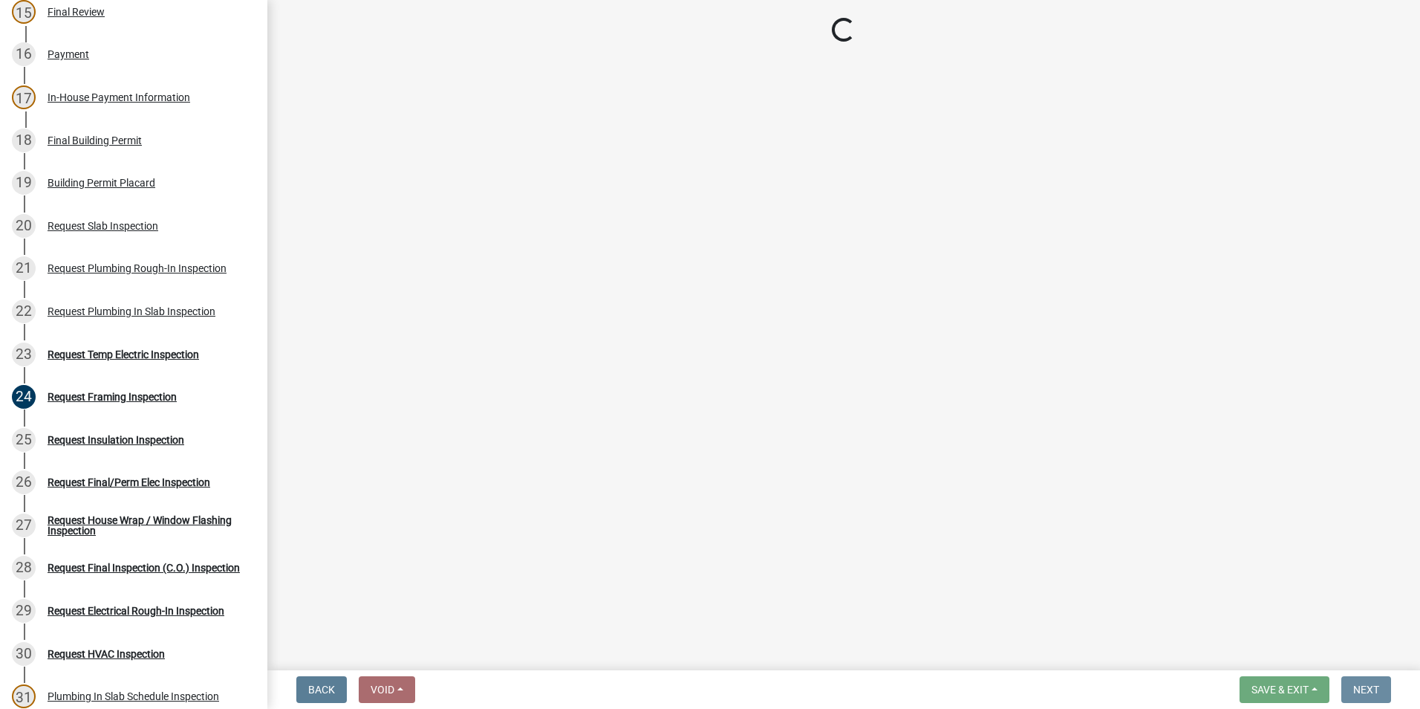
scroll to position [0, 0]
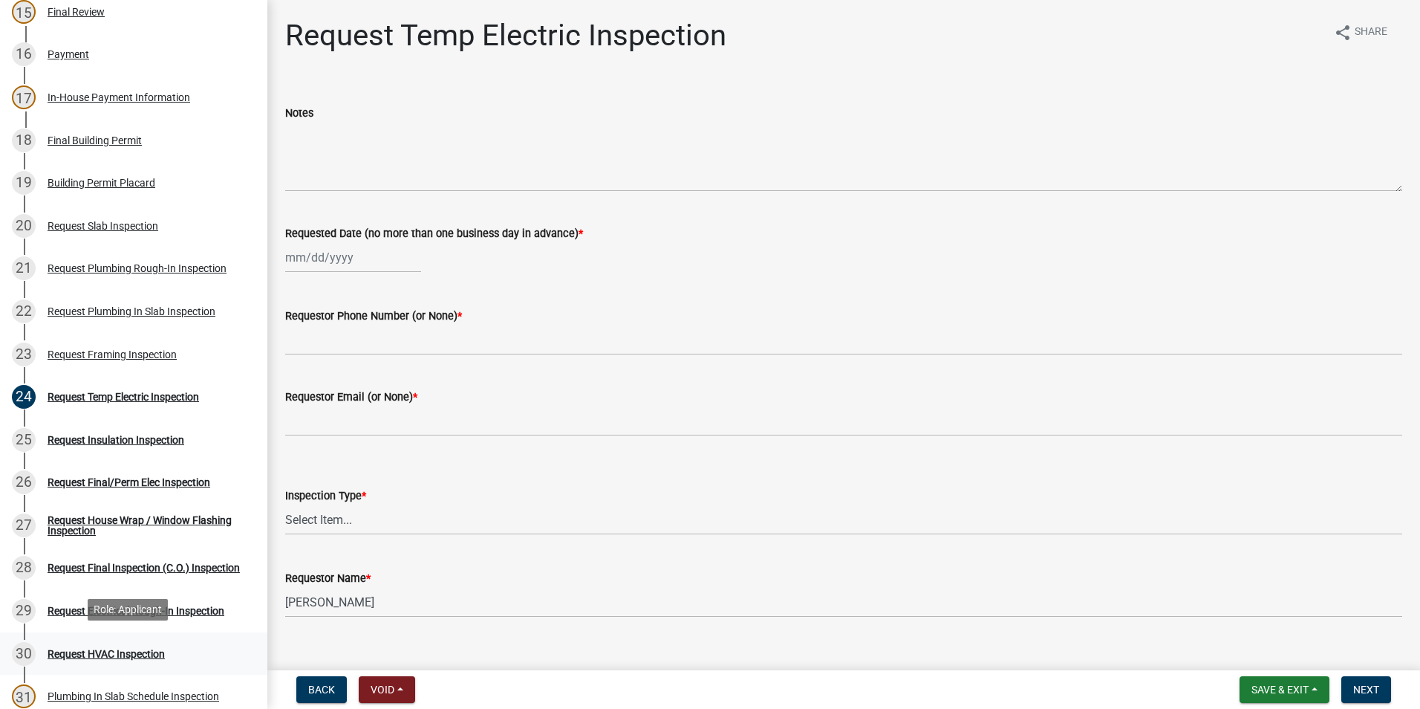
click at [145, 642] on div "30 Request HVAC Inspection" at bounding box center [128, 654] width 232 height 24
select select "10"
select select "2025"
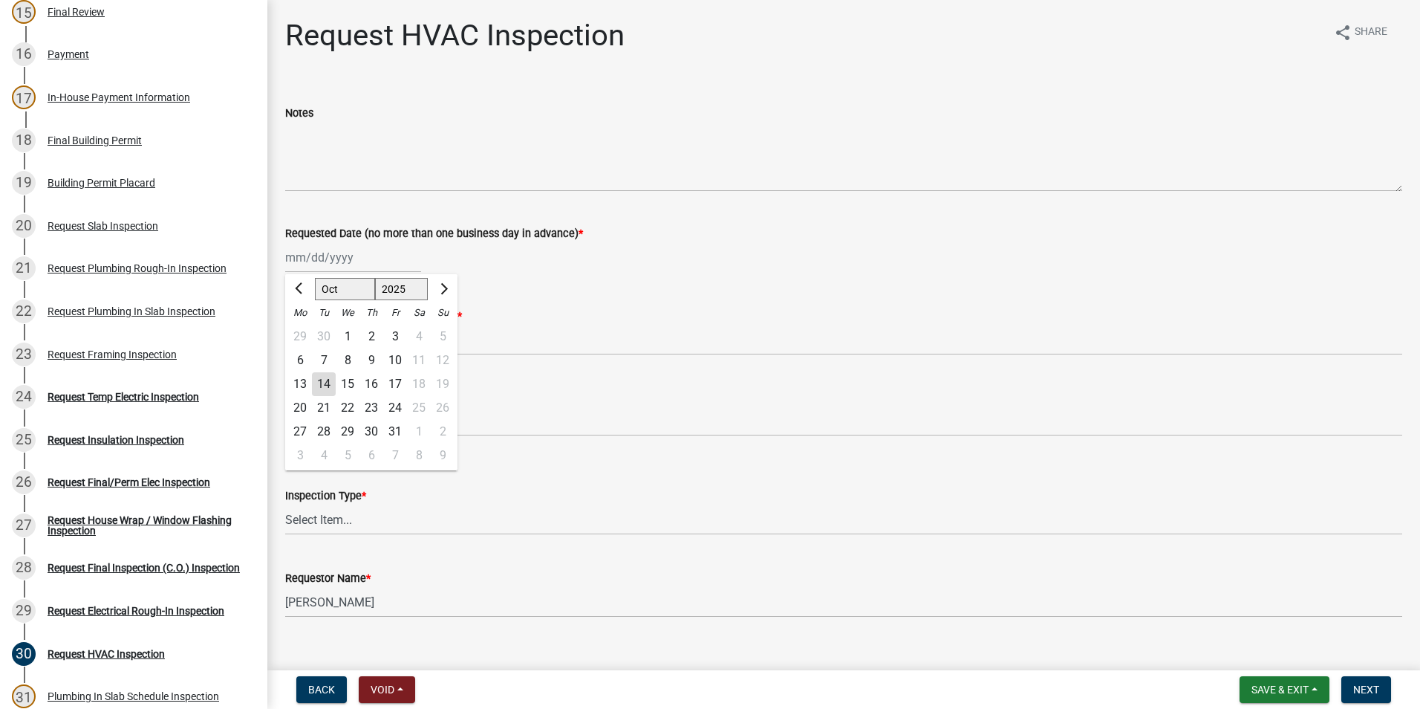
click at [337, 246] on div "[PERSON_NAME] Feb Mar Apr [PERSON_NAME][DATE] Oct Nov [DATE] 1526 1527 1528 152…" at bounding box center [353, 257] width 136 height 30
click at [323, 380] on div "14" at bounding box center [324, 384] width 24 height 24
type input "[DATE]"
click at [355, 319] on label "Requestor Phone Number (or None) *" at bounding box center [373, 316] width 177 height 10
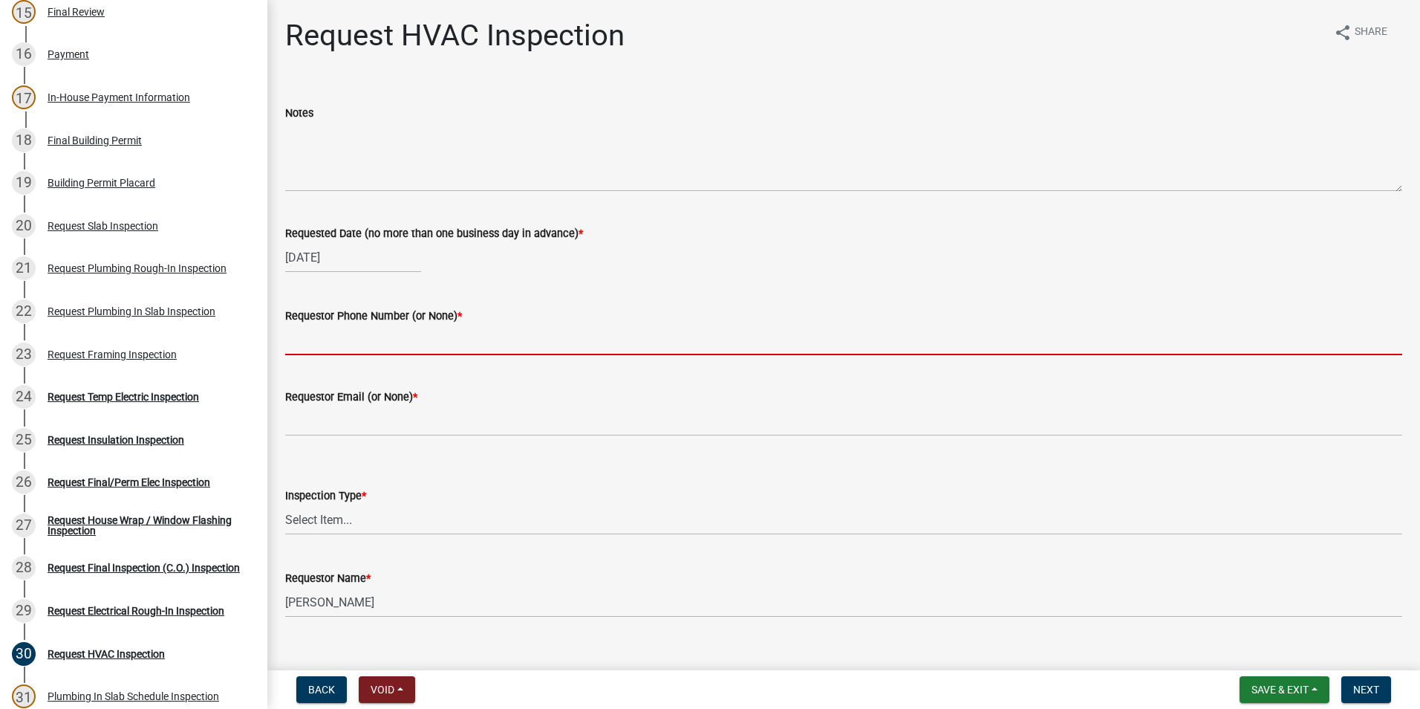
click at [355, 325] on input "Requestor Phone Number (or None) *" at bounding box center [843, 340] width 1117 height 30
click at [360, 337] on input "Requestor Phone Number (or None) *" at bounding box center [843, 340] width 1117 height 30
type input "[PHONE_NUMBER]"
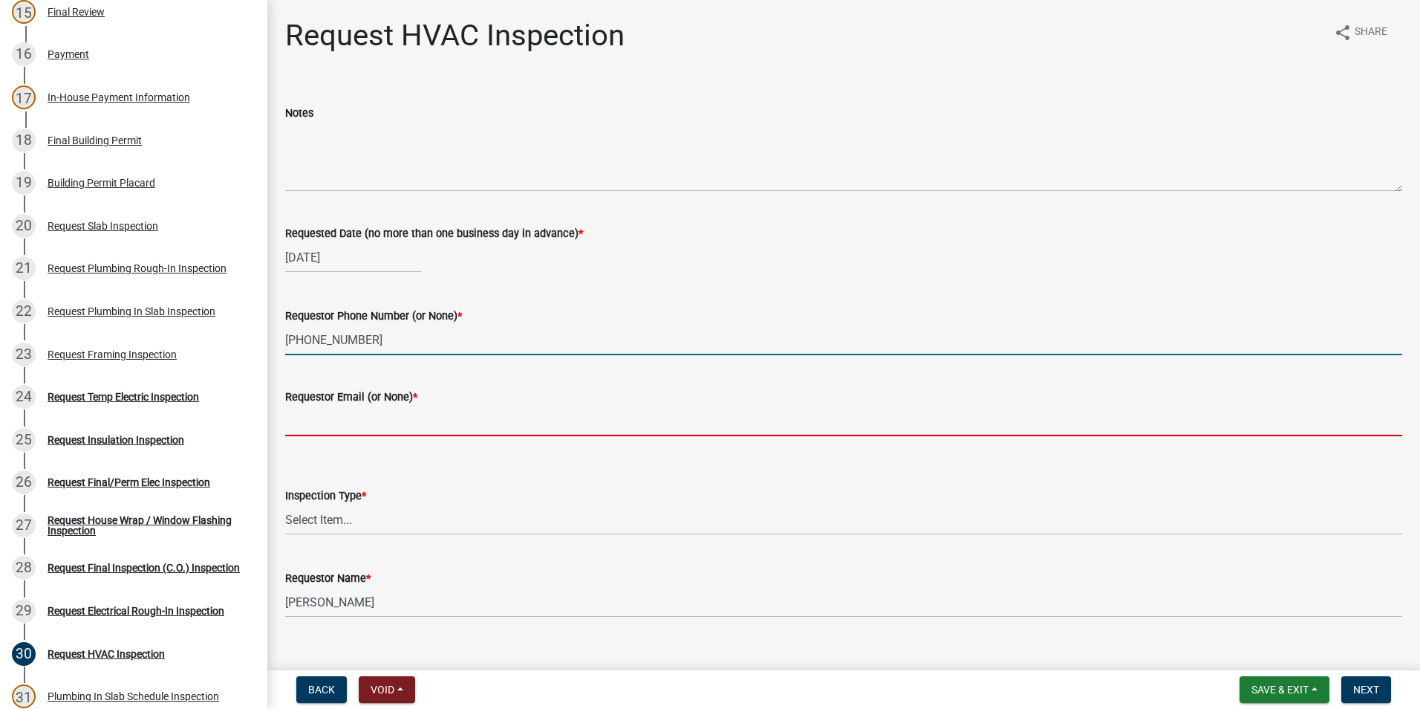
type input "None"
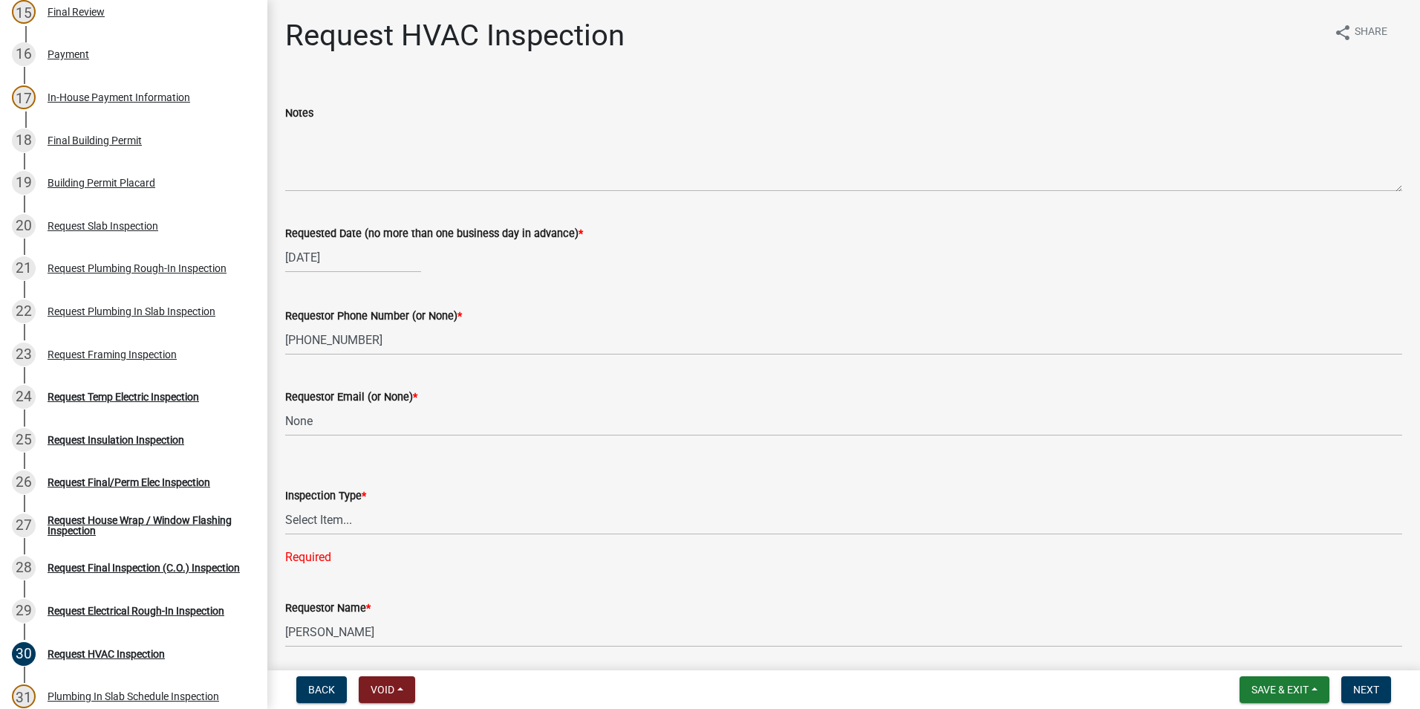
click at [345, 550] on div "Required" at bounding box center [843, 557] width 1117 height 18
drag, startPoint x: 351, startPoint y: 519, endPoint x: 351, endPoint y: 533, distance: 13.4
click at [351, 524] on select "Select Item... HVAC" at bounding box center [843, 519] width 1117 height 30
click at [285, 504] on select "Select Item... HVAC" at bounding box center [843, 519] width 1117 height 30
select select "9f61f643-e90c-48cb-862c-7dc940cfcd85"
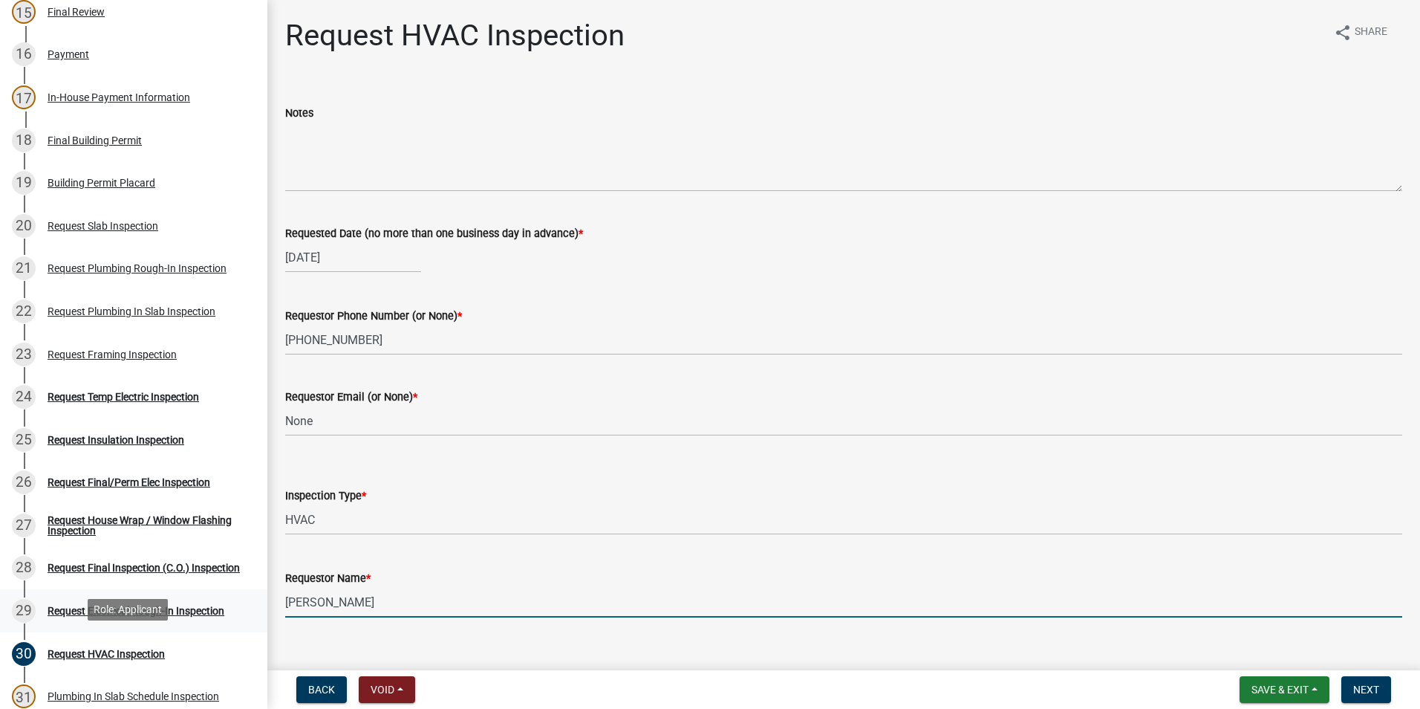
drag, startPoint x: 401, startPoint y: 602, endPoint x: 97, endPoint y: 625, distance: 304.7
click at [119, 641] on div "Step 3. Building Permit BP-2025-2075 Edit View Summary Notes Show emails 1 Intr…" at bounding box center [710, 354] width 1420 height 709
type input "X"
type input "Zach - Trademark"
click at [1355, 689] on span "Next" at bounding box center [1366, 689] width 26 height 12
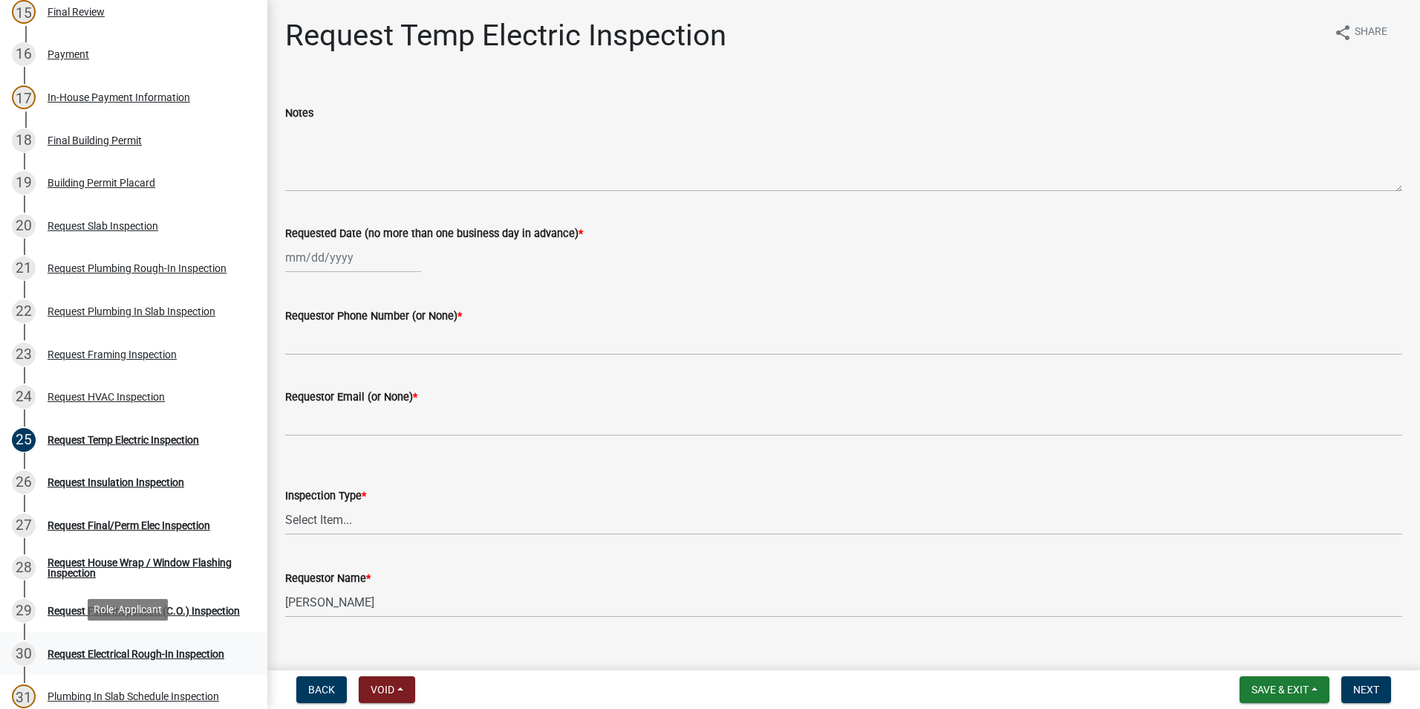
click at [206, 649] on div "Request Electrical Rough-In Inspection" at bounding box center [136, 654] width 177 height 10
select select "10"
select select "2025"
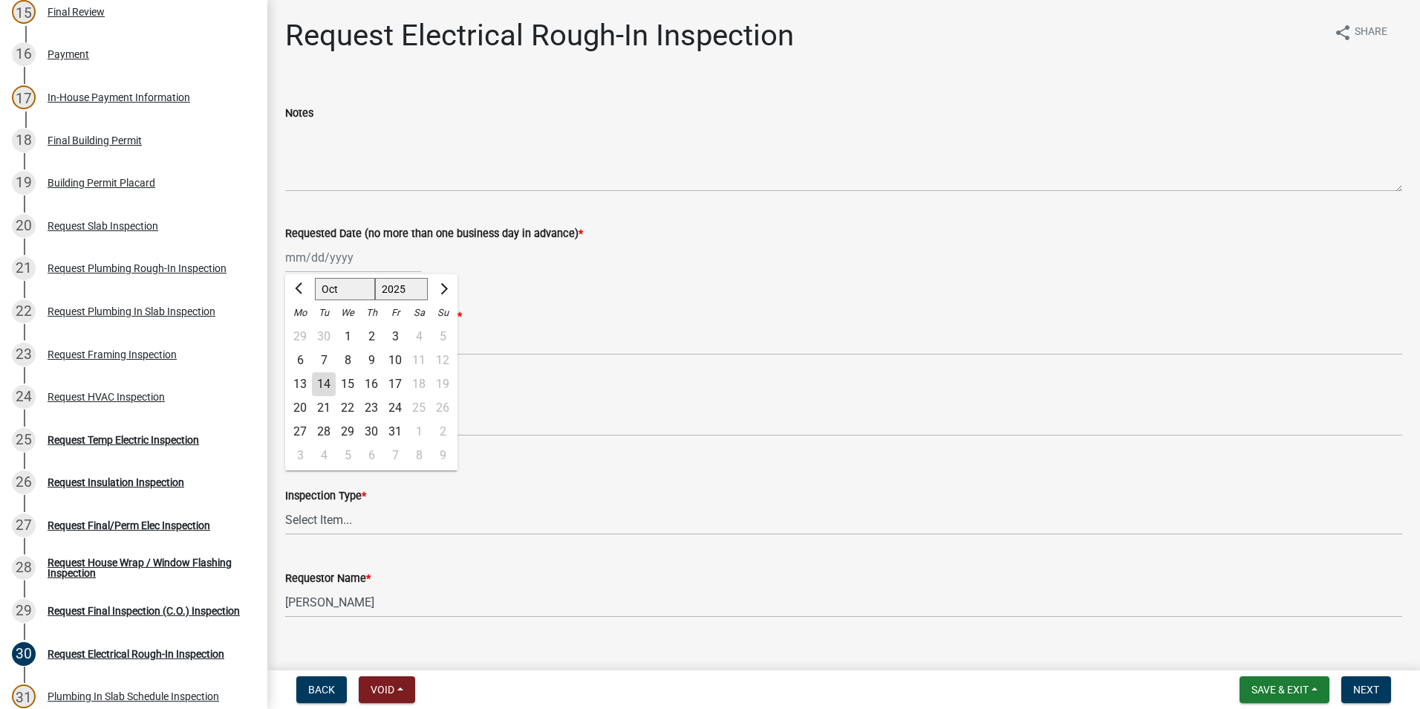
click at [348, 264] on div "[PERSON_NAME] Feb Mar Apr [PERSON_NAME][DATE] Oct Nov [DATE] 1526 1527 1528 152…" at bounding box center [353, 257] width 136 height 30
click at [328, 389] on div "14" at bounding box center [324, 384] width 24 height 24
type input "[DATE]"
click at [332, 356] on wm-data-entity-input "Requestor Phone Number (or None) *" at bounding box center [843, 326] width 1117 height 81
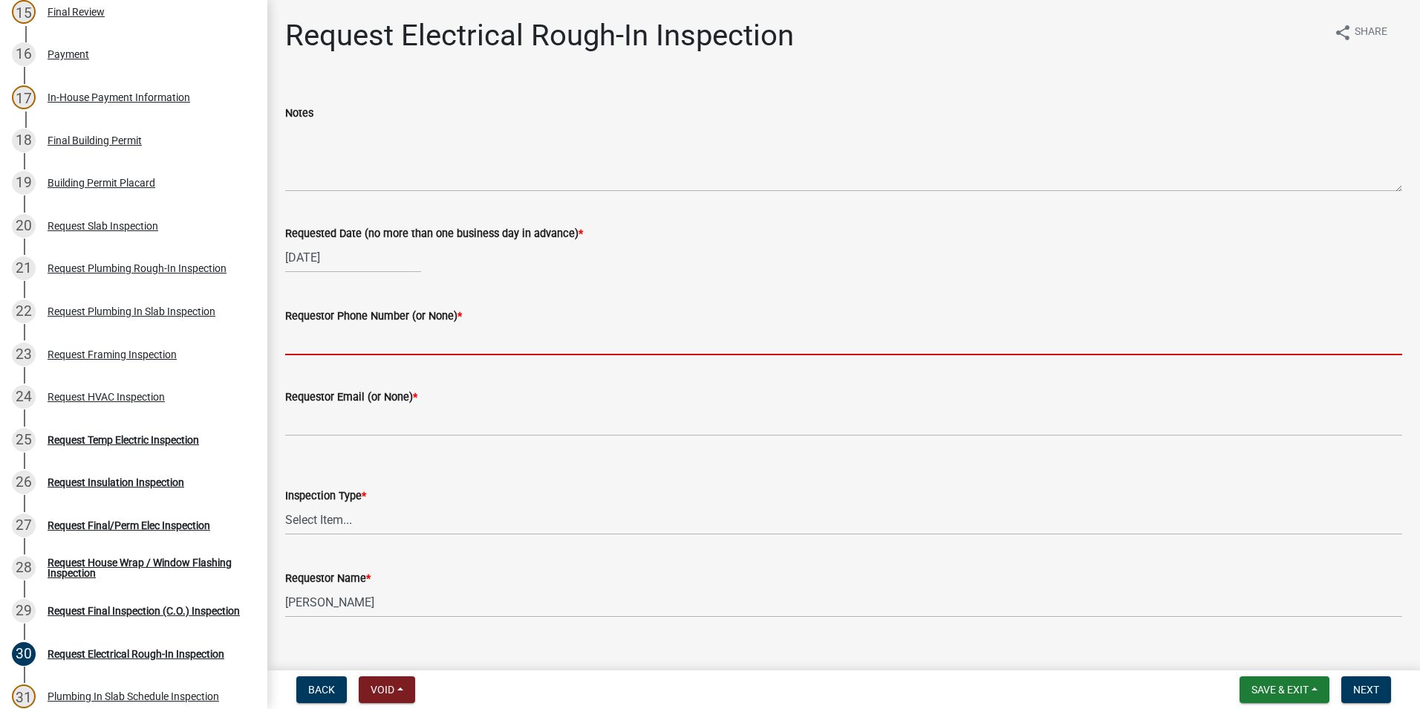
click at [336, 340] on input "Requestor Phone Number (or None) *" at bounding box center [843, 340] width 1117 height 30
type input "[PHONE_NUMBER]"
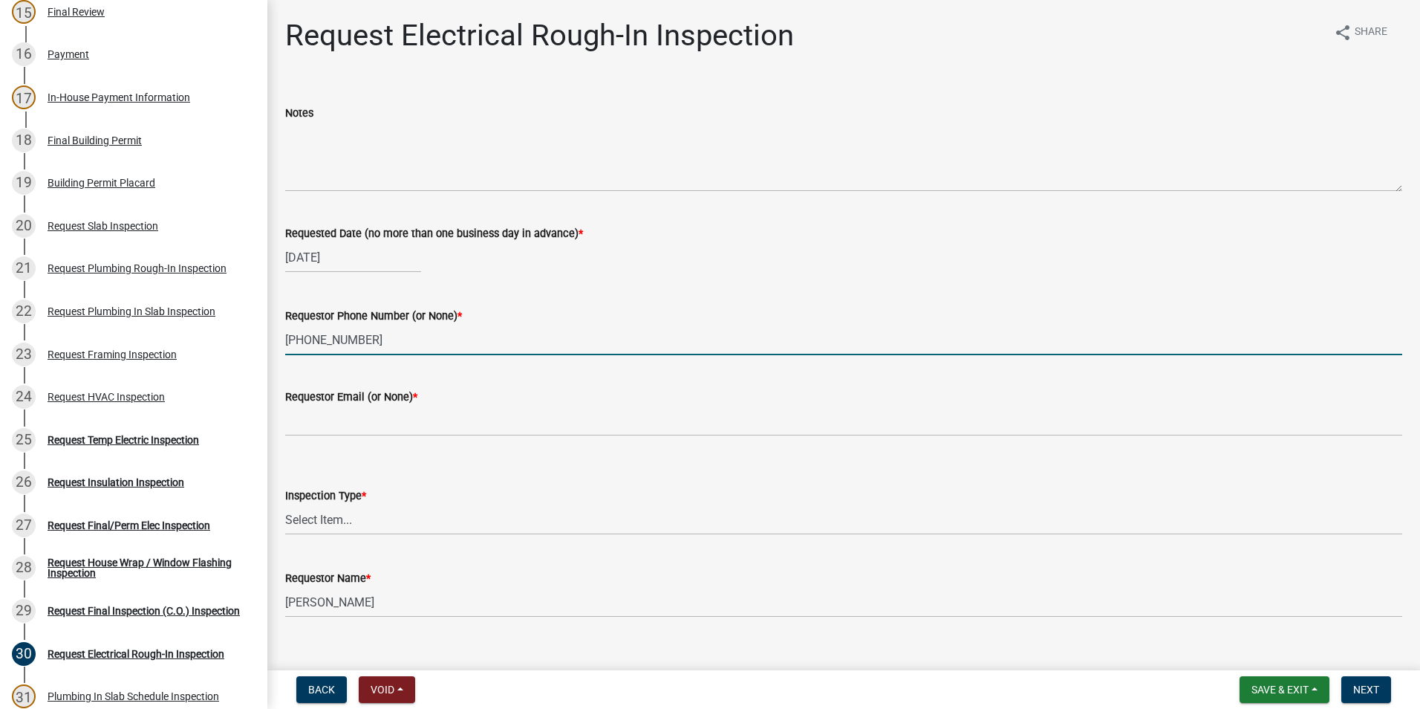
type input "None"
click at [338, 530] on select "Select Item... Electrical Rough-In" at bounding box center [843, 519] width 1117 height 30
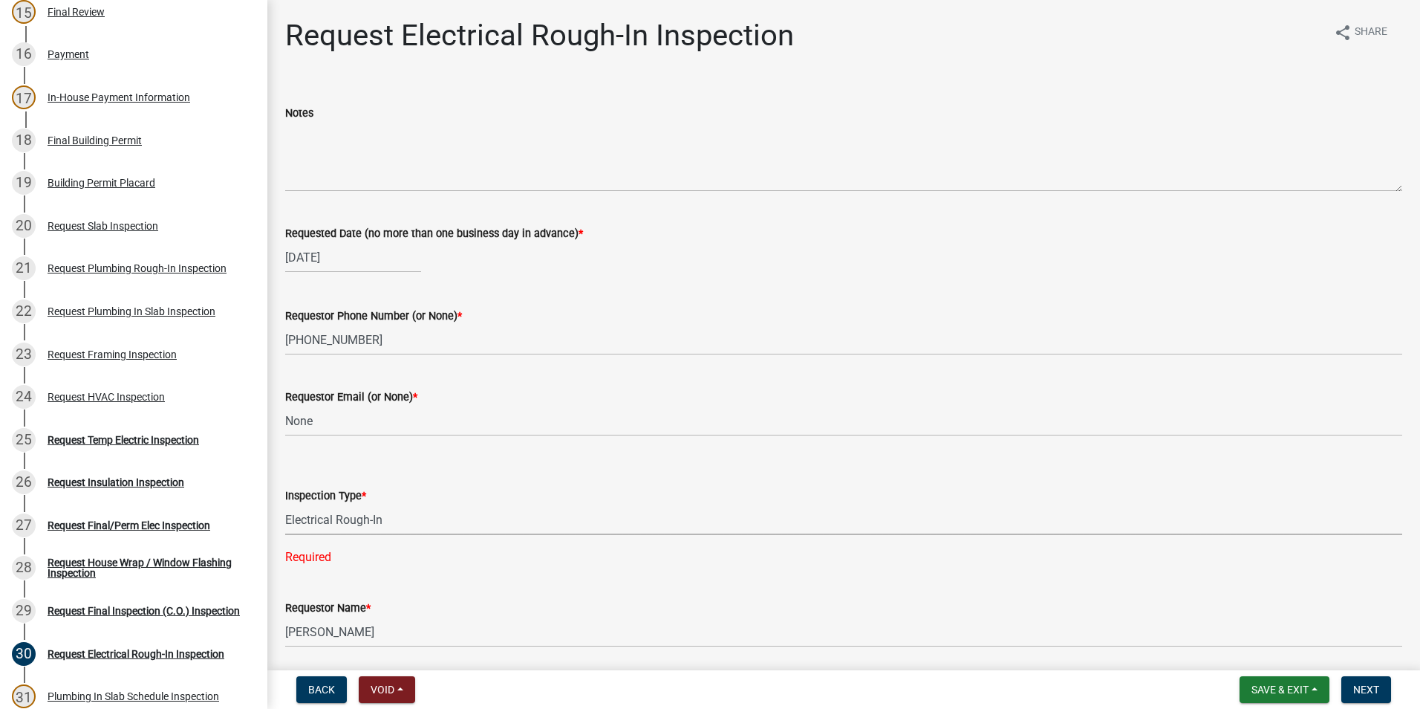
click at [285, 504] on select "Select Item... Electrical Rough-In" at bounding box center [843, 519] width 1117 height 30
select select "67548d0d-90c3-4d72-82f5-40817f841add"
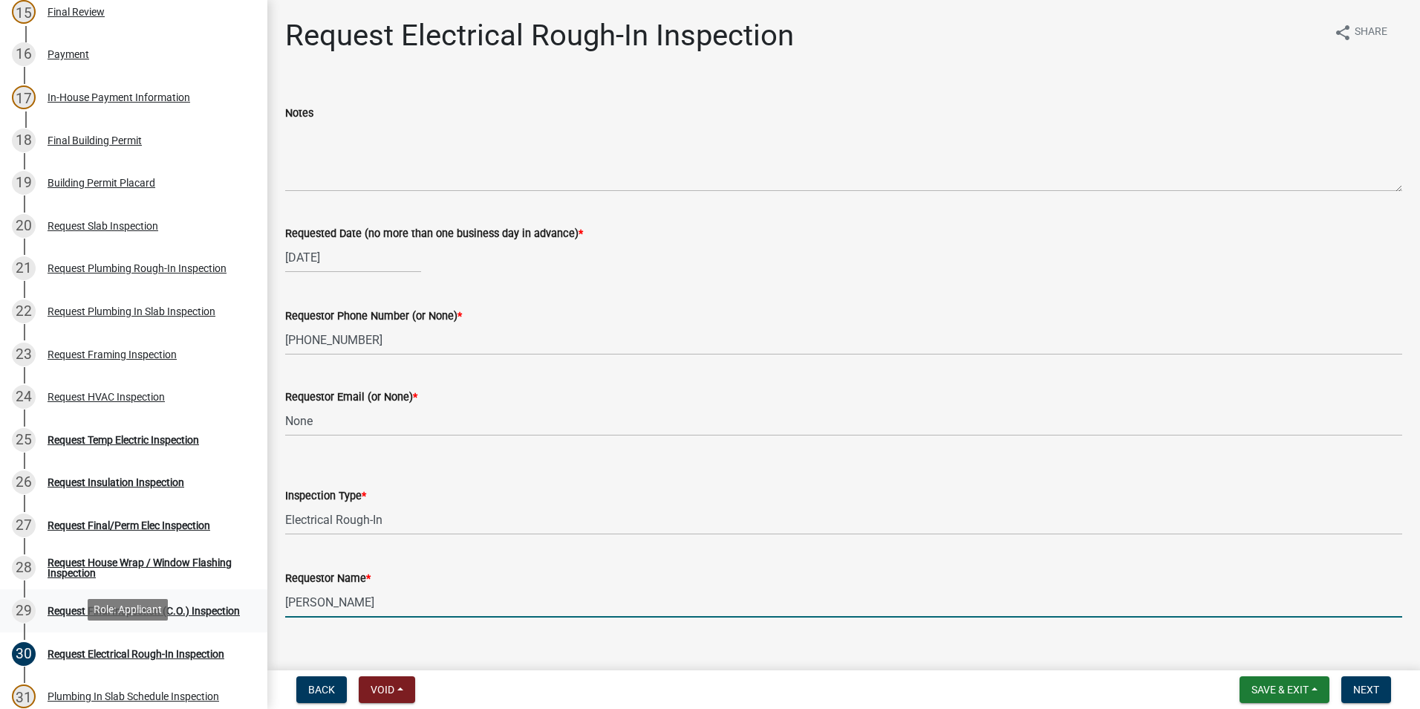
drag, startPoint x: 395, startPoint y: 611, endPoint x: 122, endPoint y: 594, distance: 274.0
click at [171, 639] on div "Step 3. Building Permit BP-2025-2075 Edit View Summary Notes Show emails 1 Intr…" at bounding box center [710, 354] width 1420 height 709
type input "Zach - Trademark"
click at [1371, 695] on span "Next" at bounding box center [1366, 689] width 26 height 12
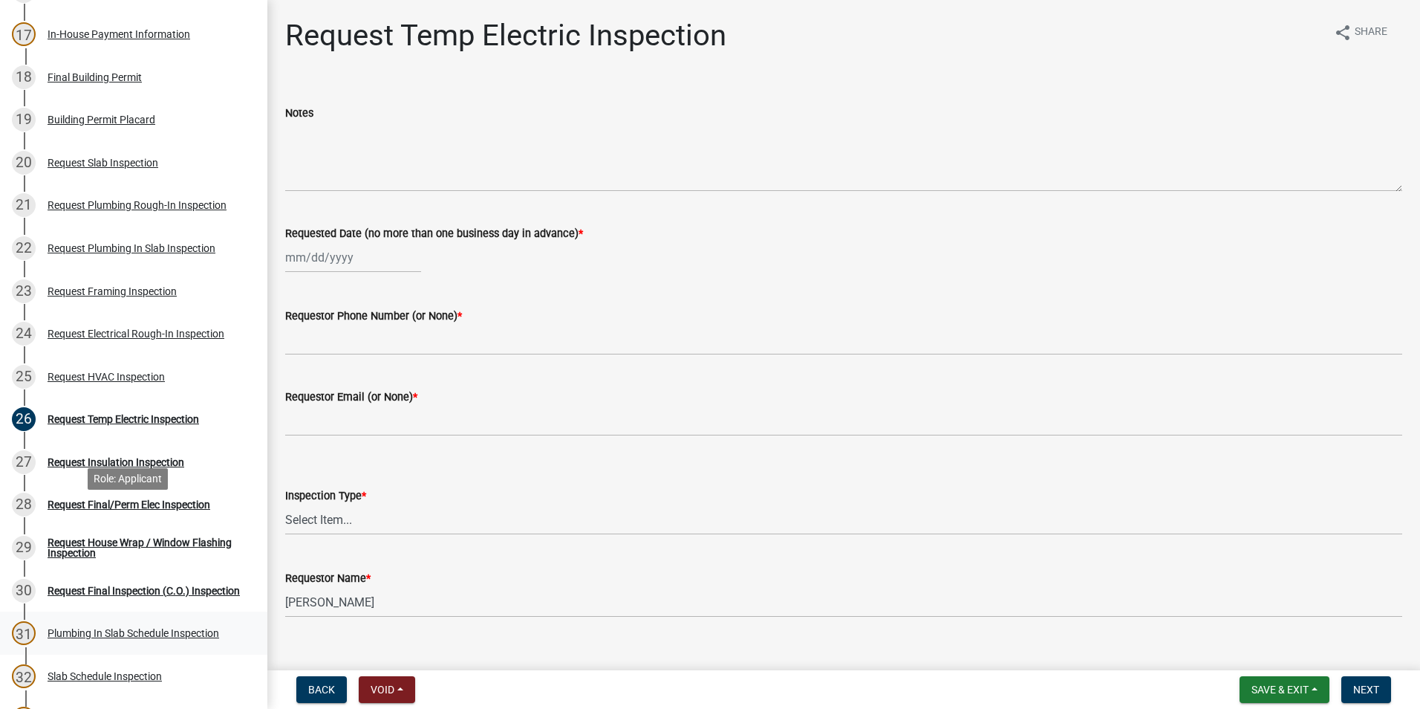
scroll to position [966, 0]
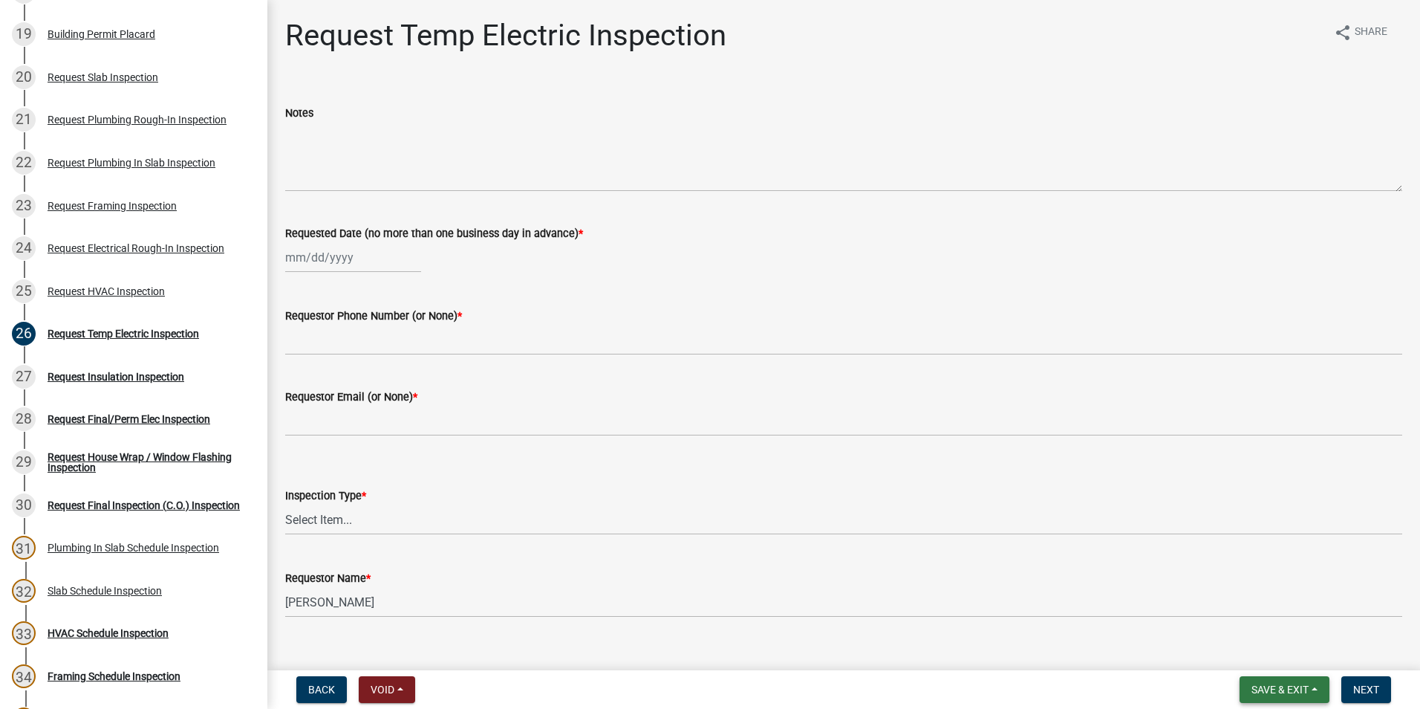
click at [1269, 683] on span "Save & Exit" at bounding box center [1280, 689] width 57 height 12
click at [1310, 656] on button "Save & Exit" at bounding box center [1270, 651] width 119 height 36
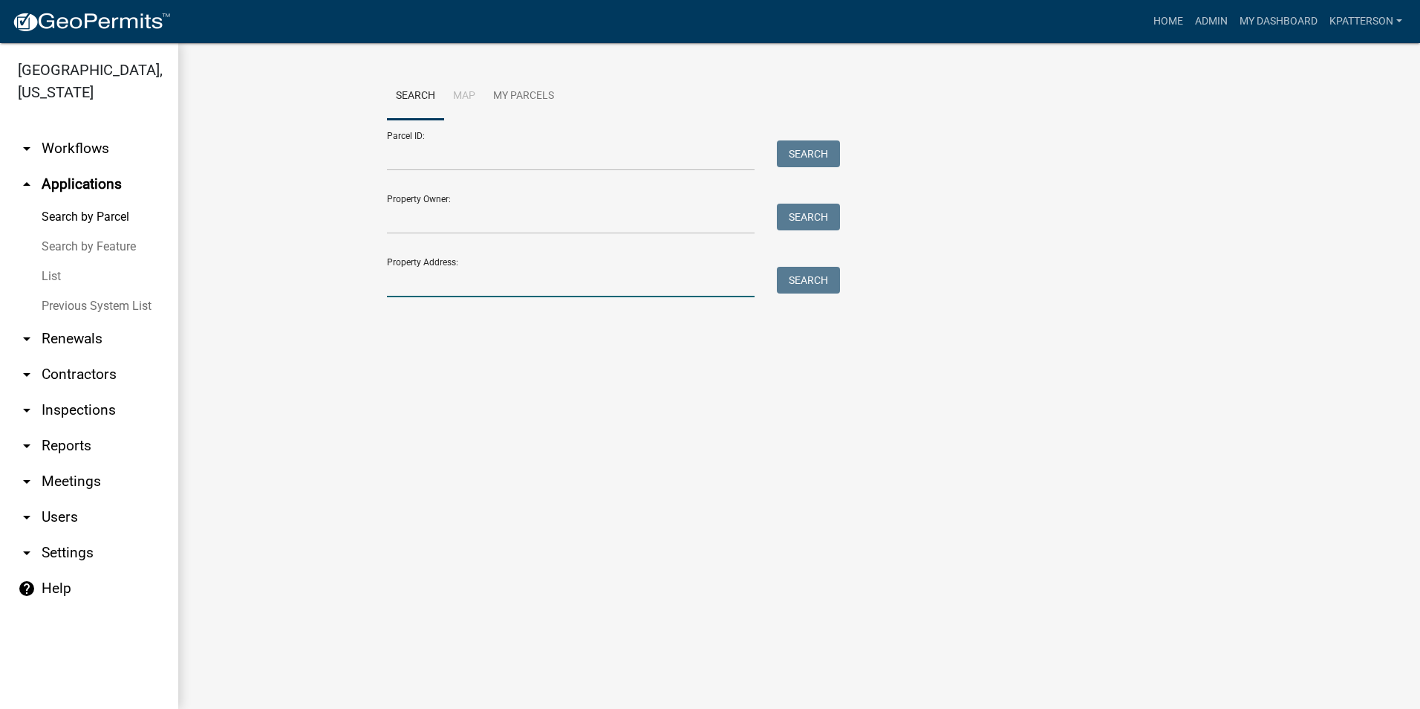
click at [441, 290] on input "Property Address:" at bounding box center [571, 282] width 368 height 30
type input "125 [PERSON_NAME]"
click at [804, 287] on button "Search" at bounding box center [808, 280] width 63 height 27
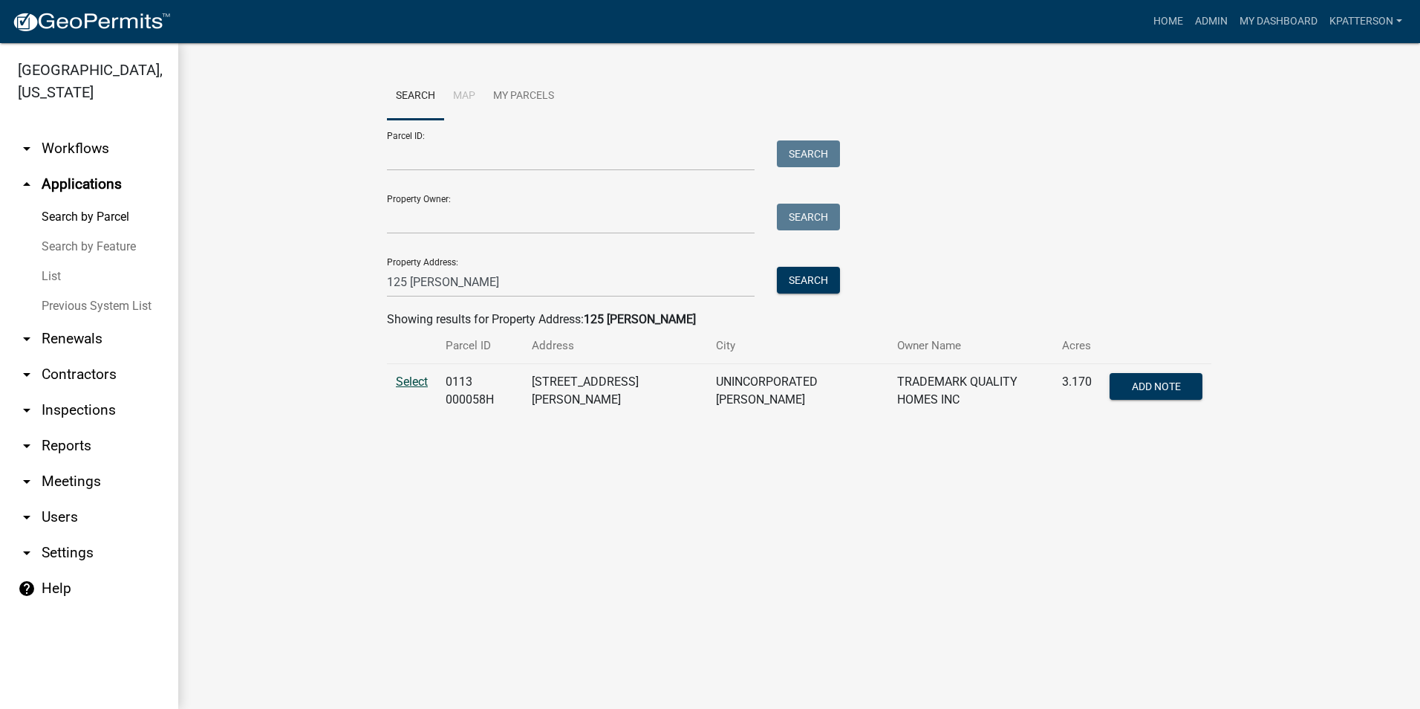
click at [412, 374] on span "Select" at bounding box center [412, 381] width 32 height 14
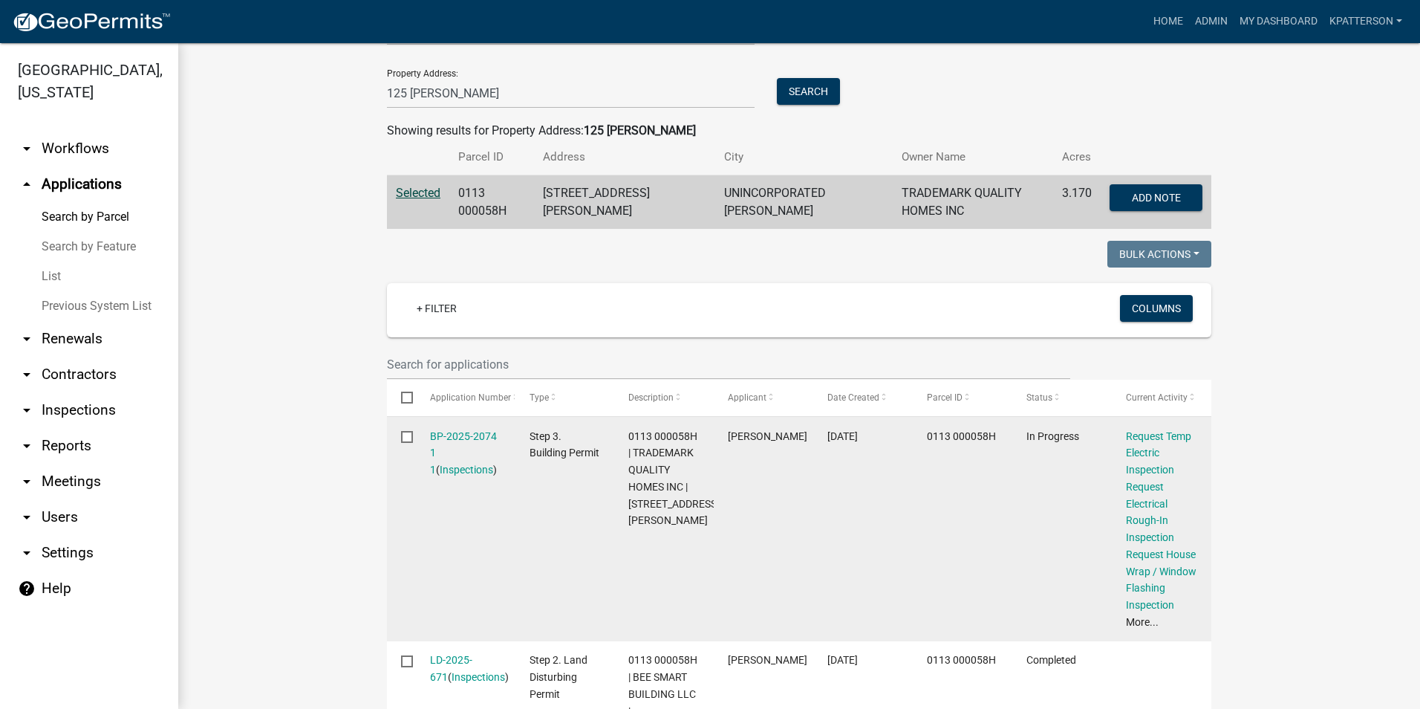
scroll to position [223, 0]
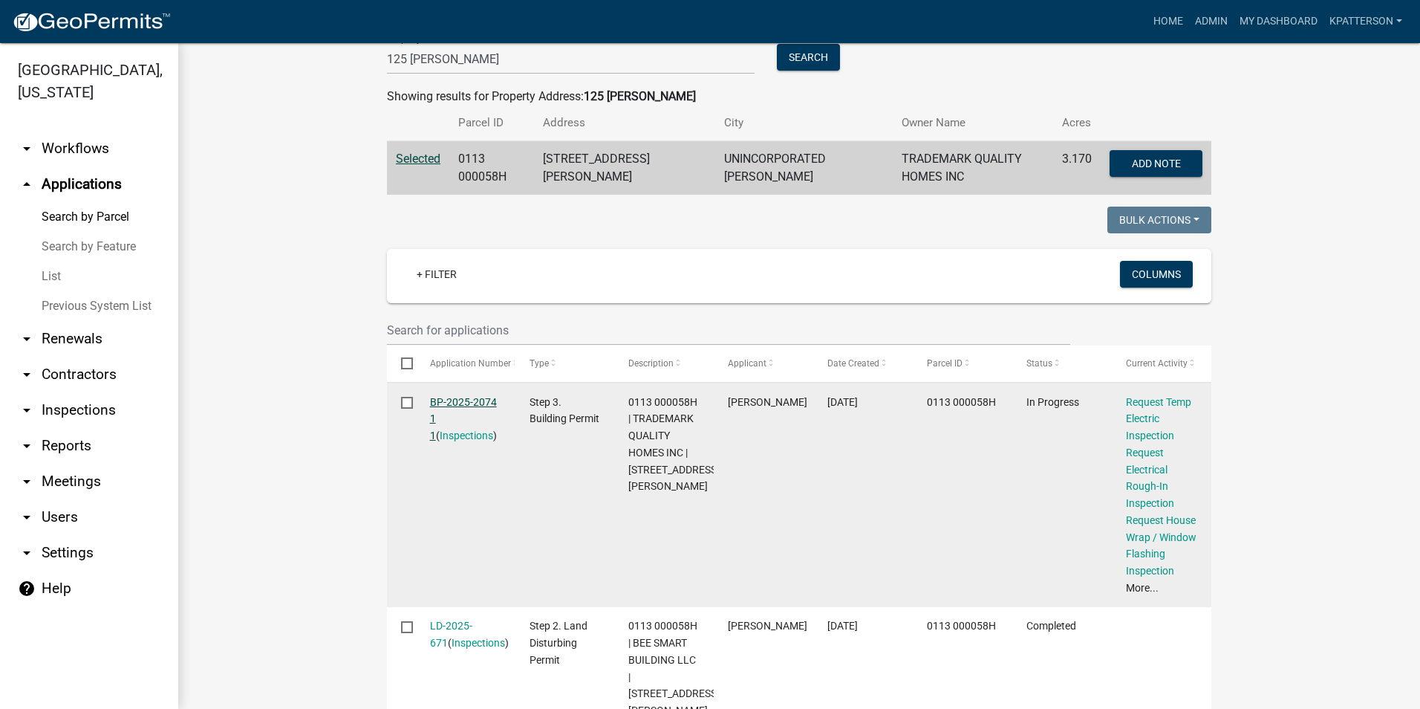
click at [443, 396] on link "BP-2025-2074 1 1" at bounding box center [463, 419] width 67 height 46
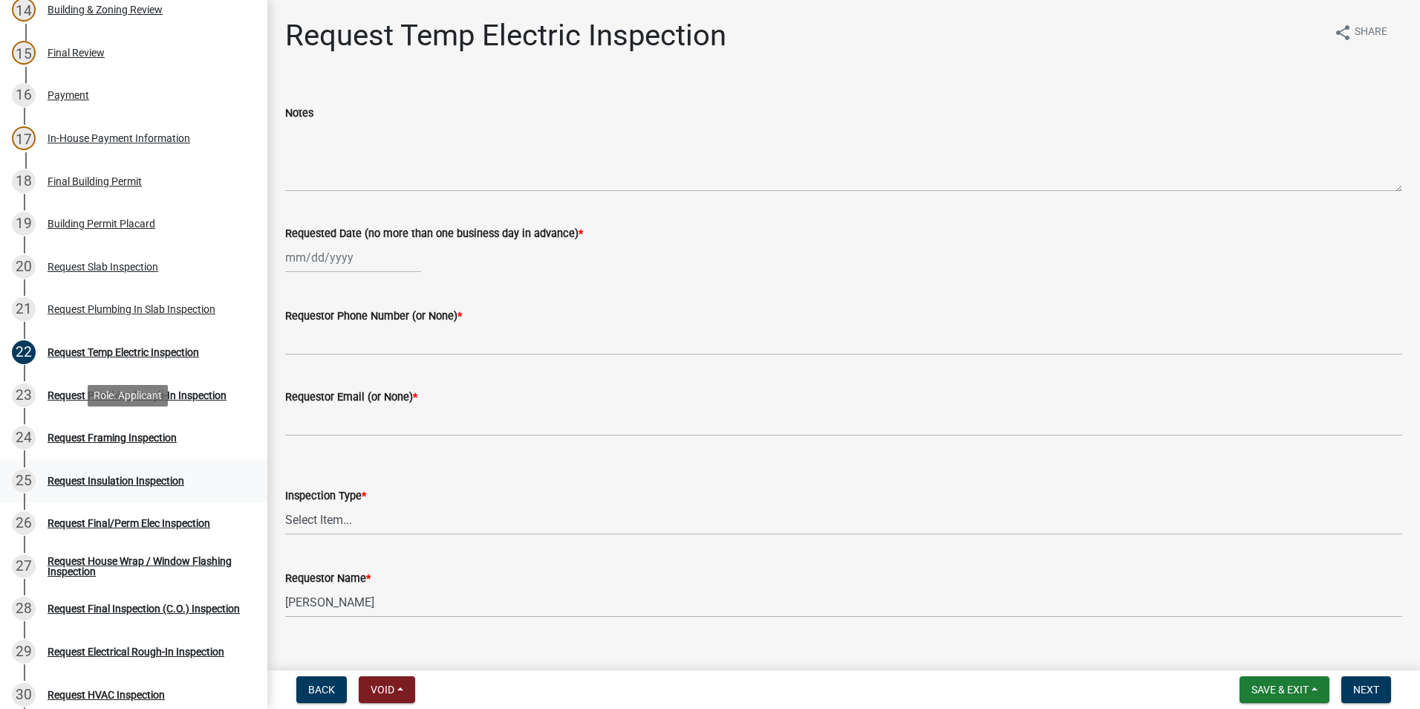
scroll to position [817, 0]
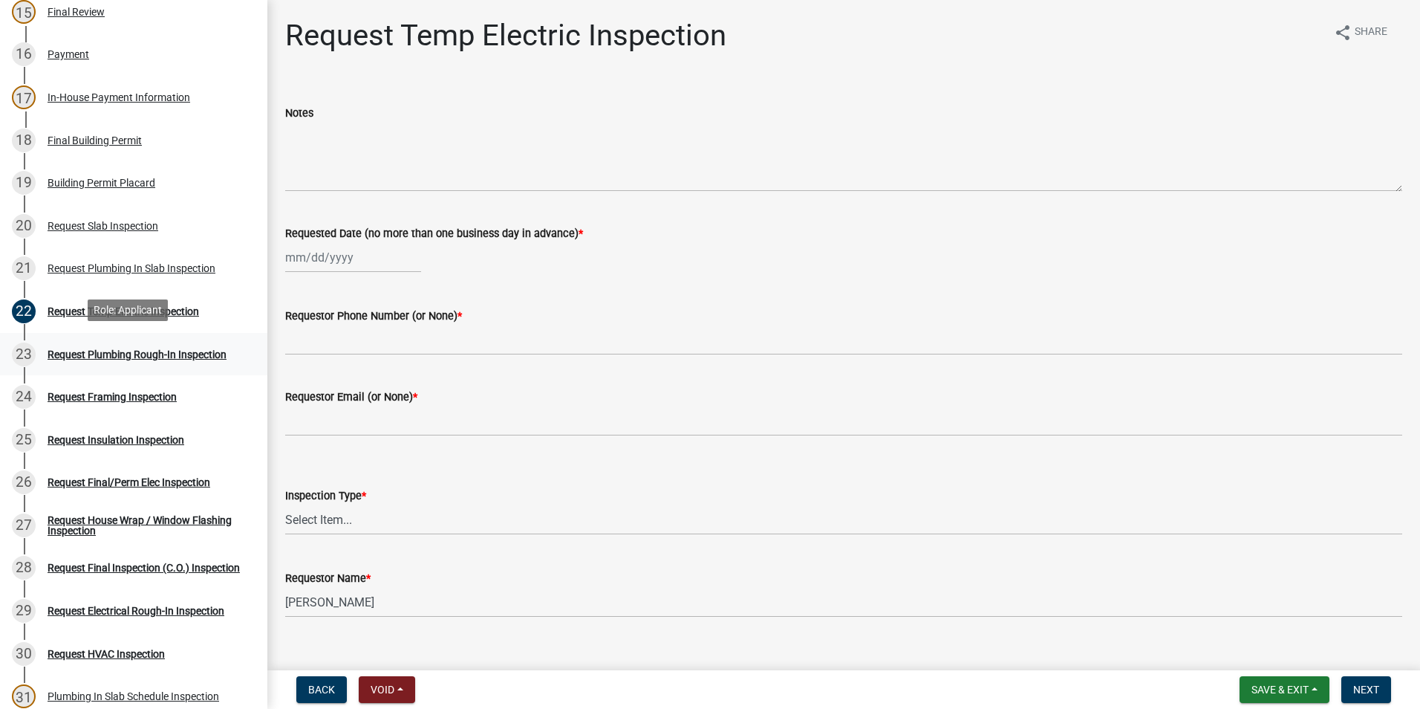
click at [149, 351] on div "Request Plumbing Rough-In Inspection" at bounding box center [137, 354] width 179 height 10
click at [345, 265] on div at bounding box center [353, 257] width 136 height 30
select select "10"
select select "2025"
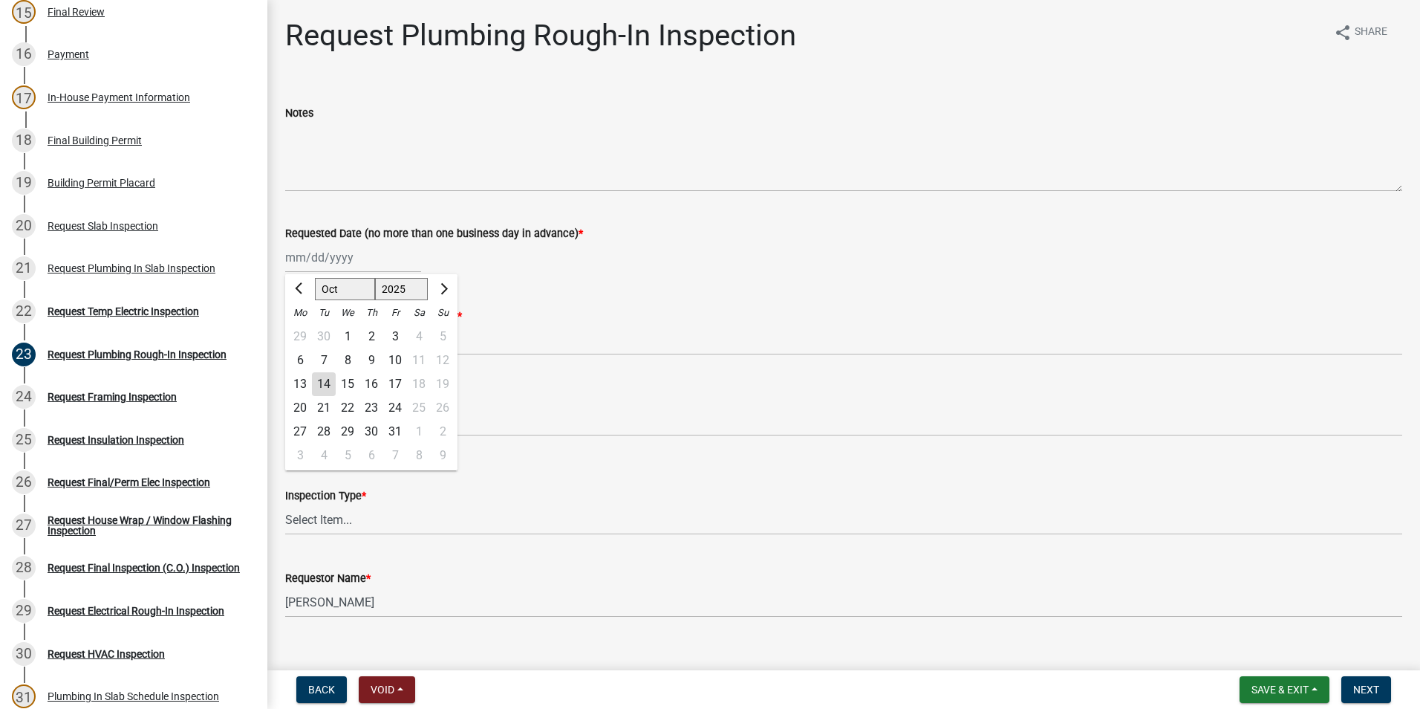
click at [328, 387] on div "14" at bounding box center [324, 384] width 24 height 24
type input "[DATE]"
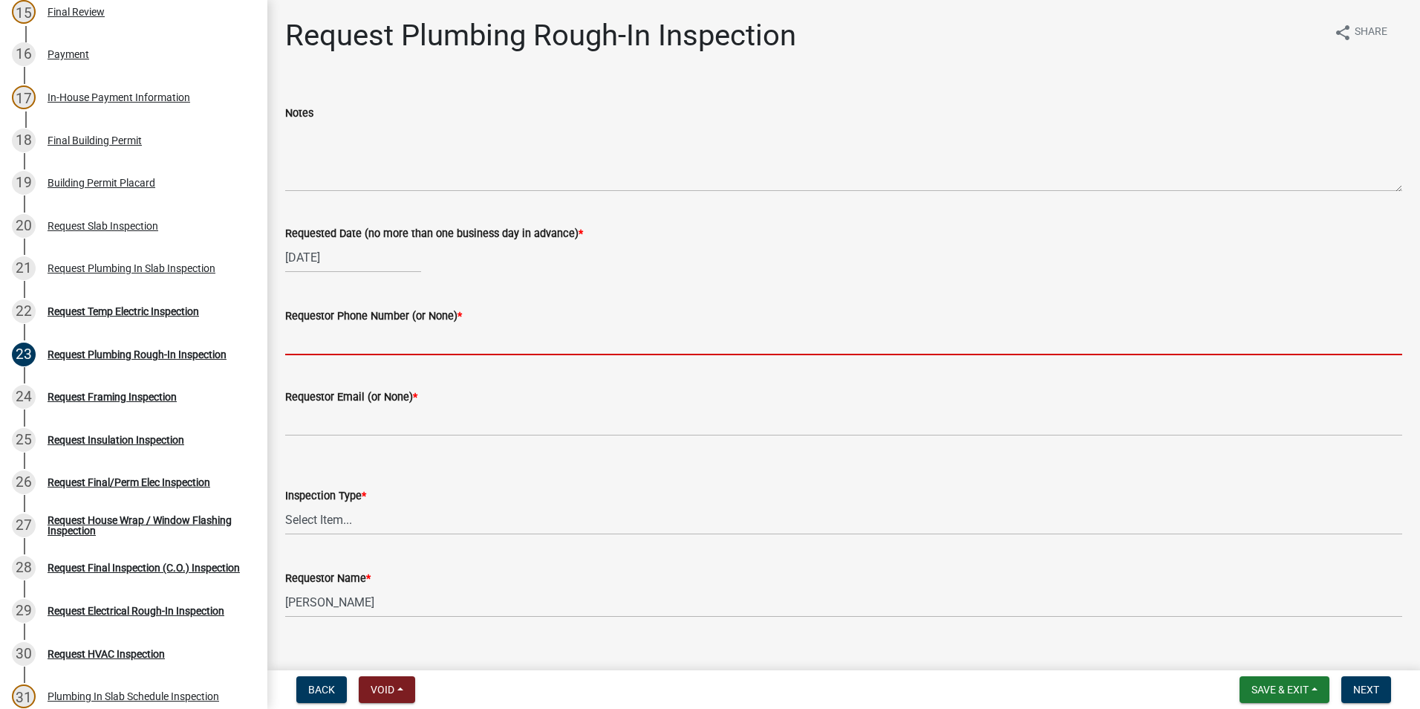
click at [332, 348] on input "Requestor Phone Number (or None) *" at bounding box center [843, 340] width 1117 height 30
type input "[PHONE_NUMBER]"
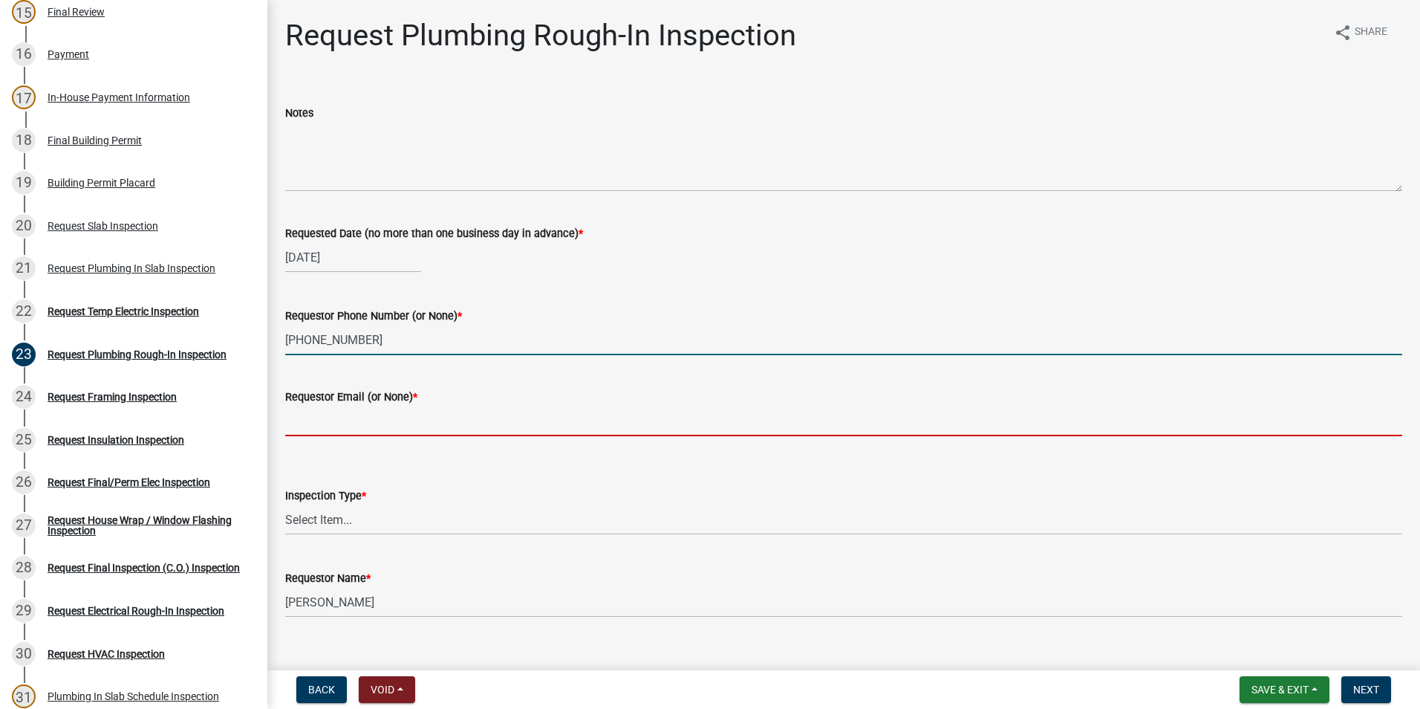
type input "None"
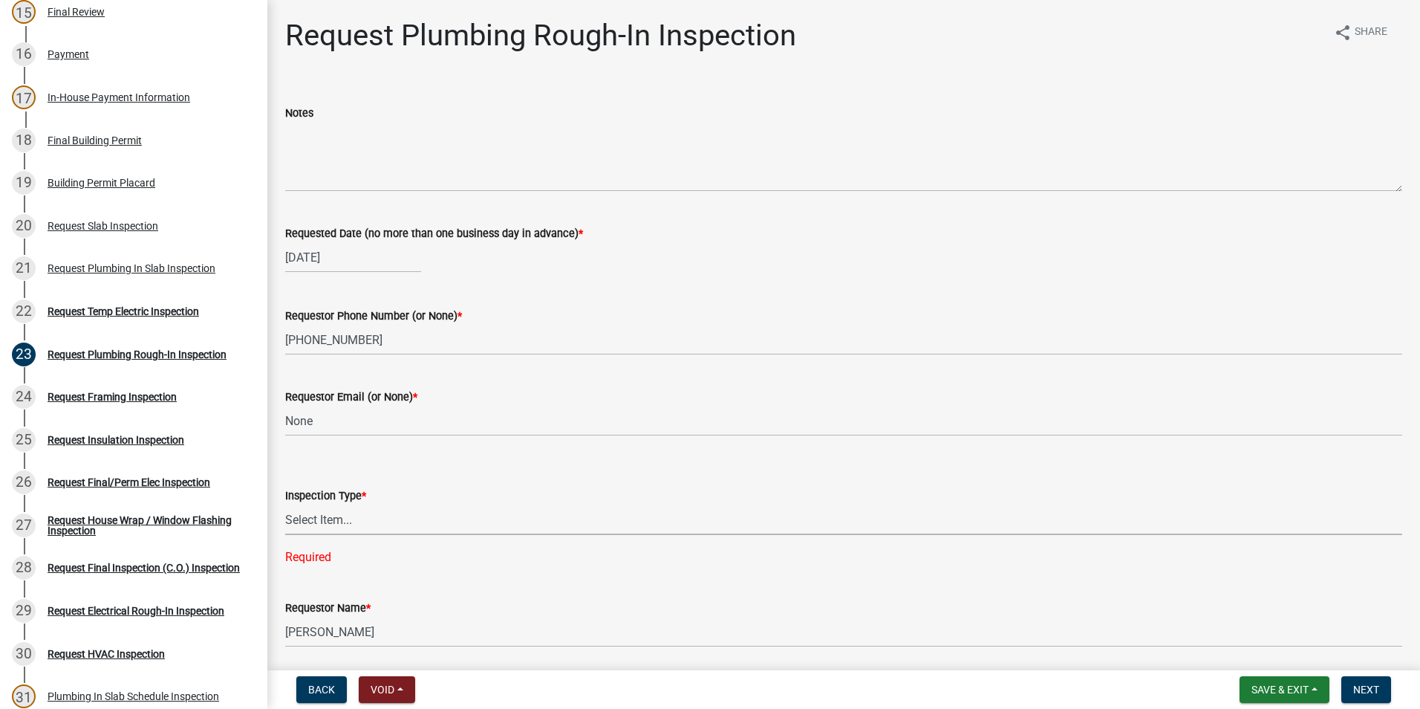
click at [331, 524] on select "Select Item... Plumbing Rough-In" at bounding box center [843, 519] width 1117 height 30
click at [285, 504] on select "Select Item... Plumbing Rough-In" at bounding box center [843, 519] width 1117 height 30
select select "d1de9a53-ca36-4ba4-9767-b1741540e47d"
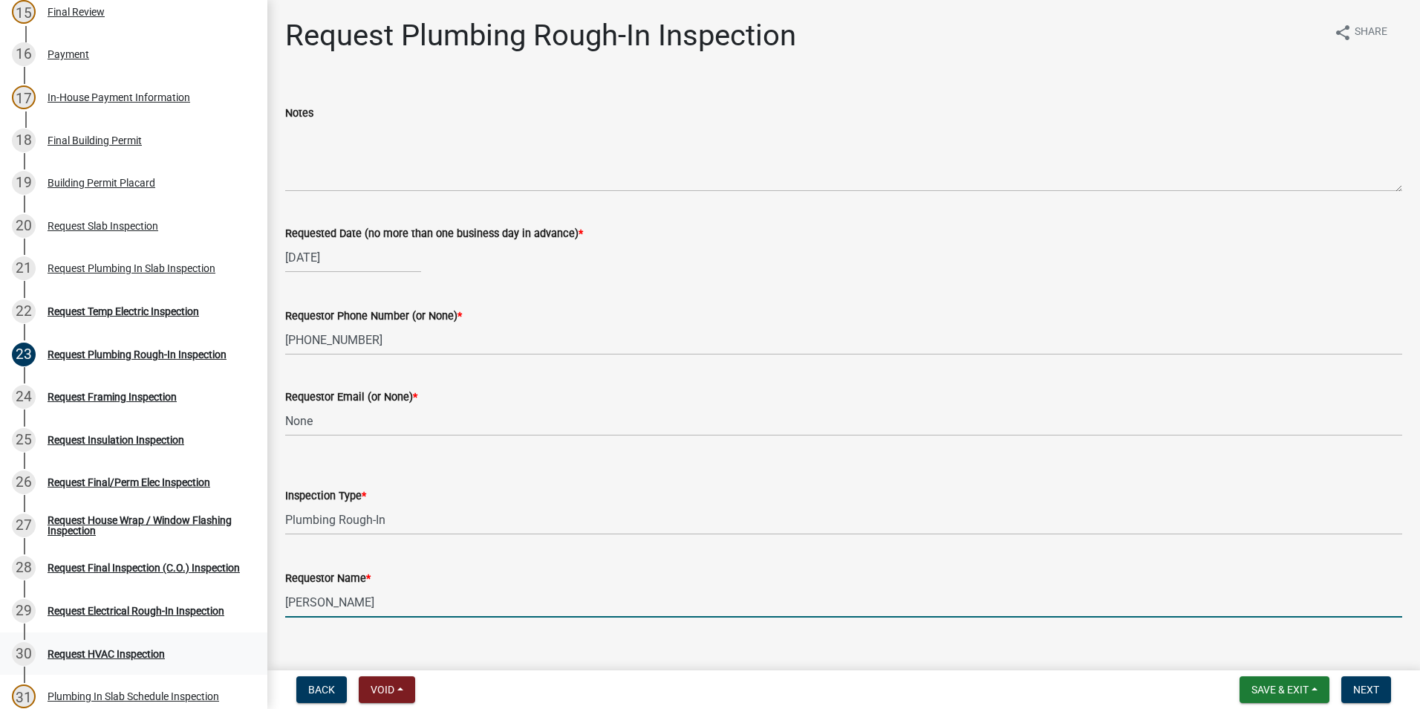
drag, startPoint x: 429, startPoint y: 613, endPoint x: 205, endPoint y: 641, distance: 226.1
click at [207, 641] on div "Step 3. Building Permit BP-2025-2074 Edit View Summary Notes Show emails 1 Intr…" at bounding box center [710, 354] width 1420 height 709
type input "Zach - Trademark"
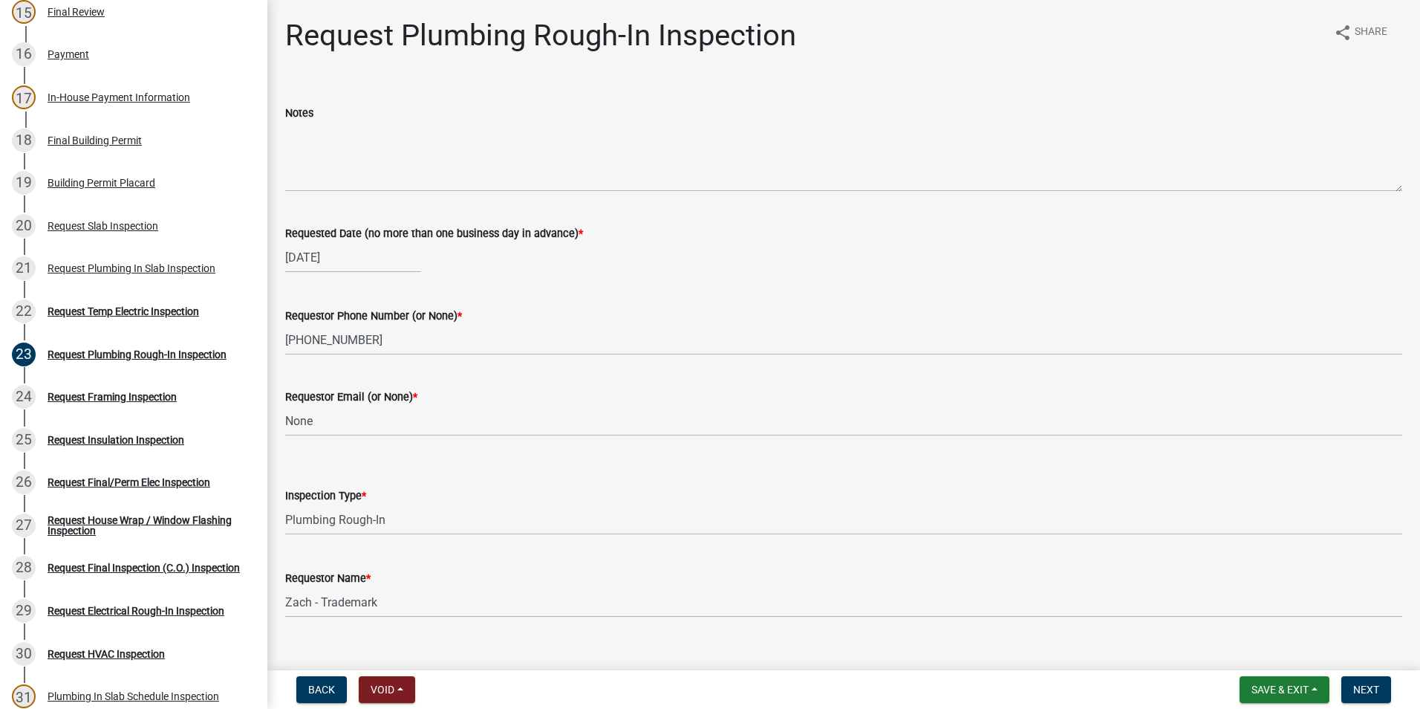
click at [1370, 703] on nav "Back Void Withdraw Lock Expire Void Save & Exit Save Save & Exit Next" at bounding box center [843, 689] width 1153 height 39
click at [1371, 695] on span "Next" at bounding box center [1366, 689] width 26 height 12
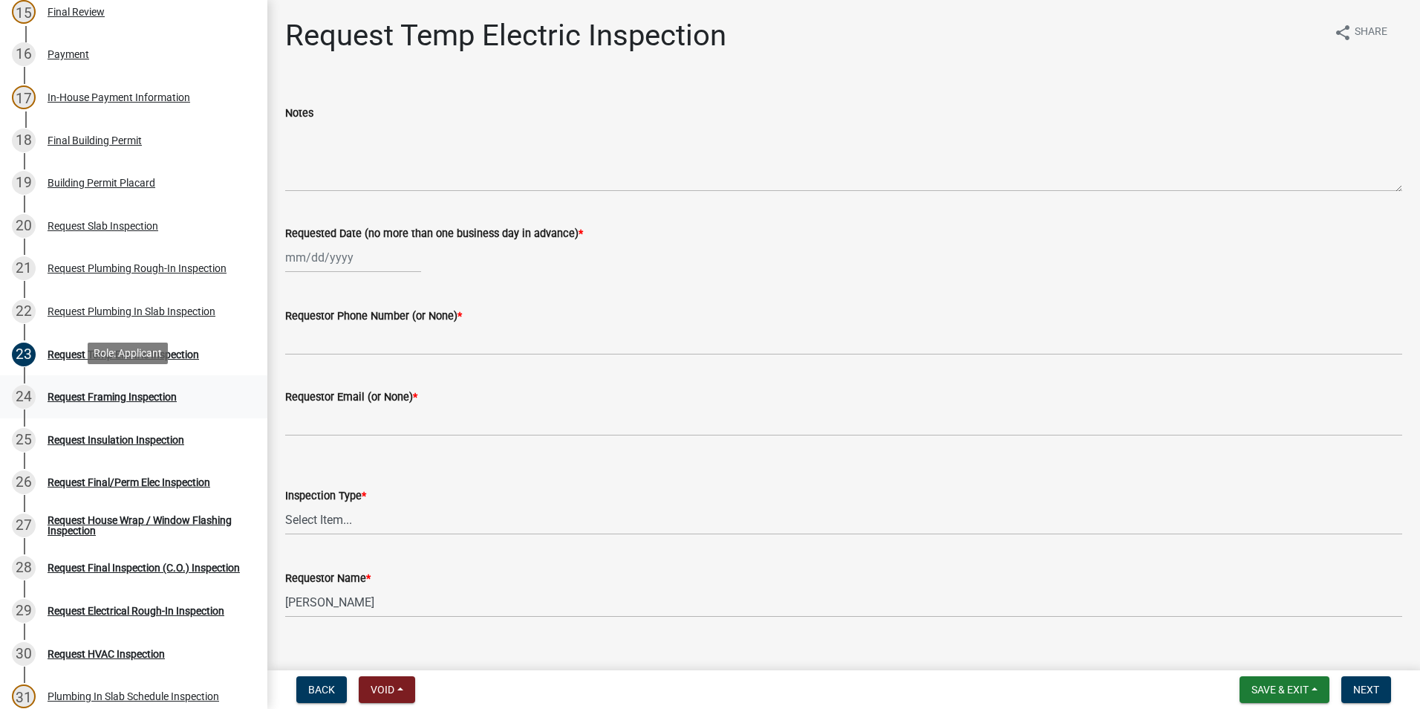
click at [142, 391] on div "Request Framing Inspection" at bounding box center [112, 396] width 129 height 10
click at [365, 264] on div at bounding box center [353, 257] width 136 height 30
select select "10"
select select "2025"
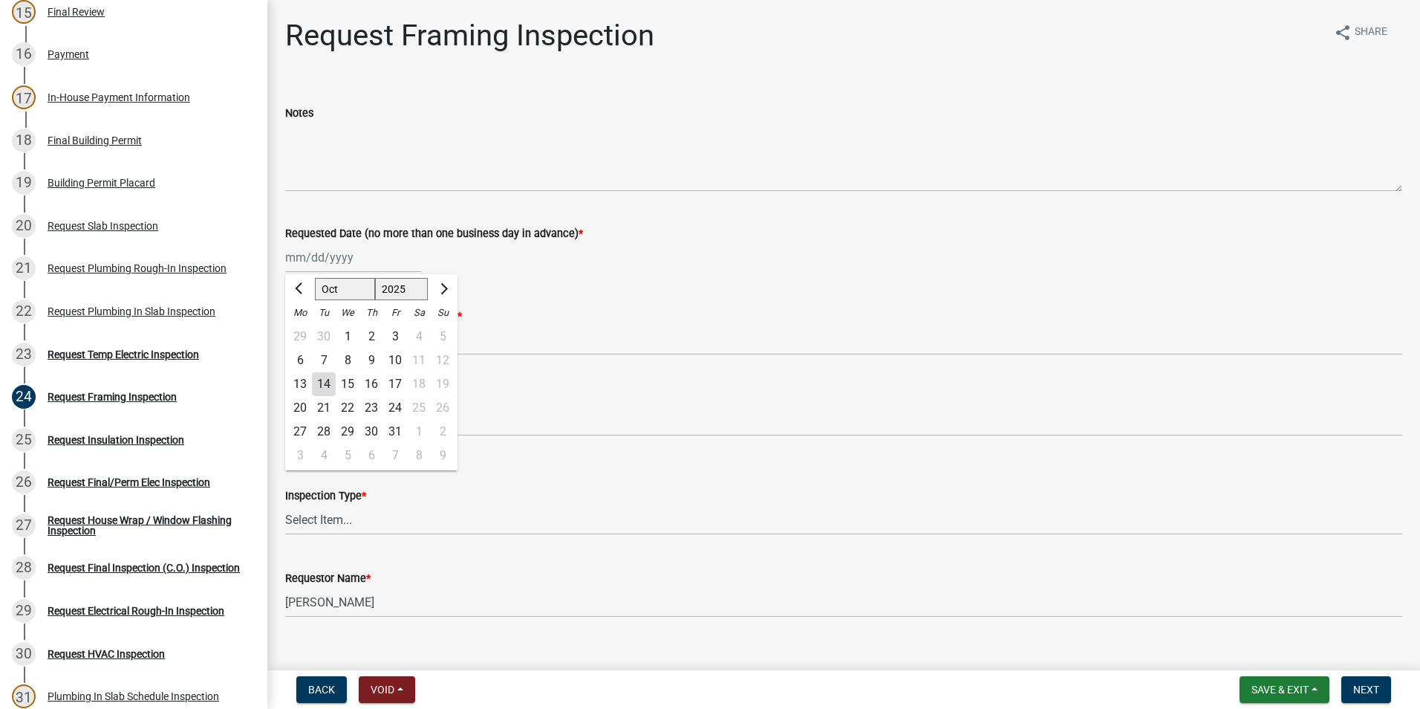
click at [328, 388] on div "14" at bounding box center [324, 384] width 24 height 24
type input "[DATE]"
drag, startPoint x: 336, startPoint y: 356, endPoint x: 338, endPoint y: 345, distance: 11.4
click at [336, 355] on wm-data-entity-input "Requestor Phone Number (or None) *" at bounding box center [843, 326] width 1117 height 81
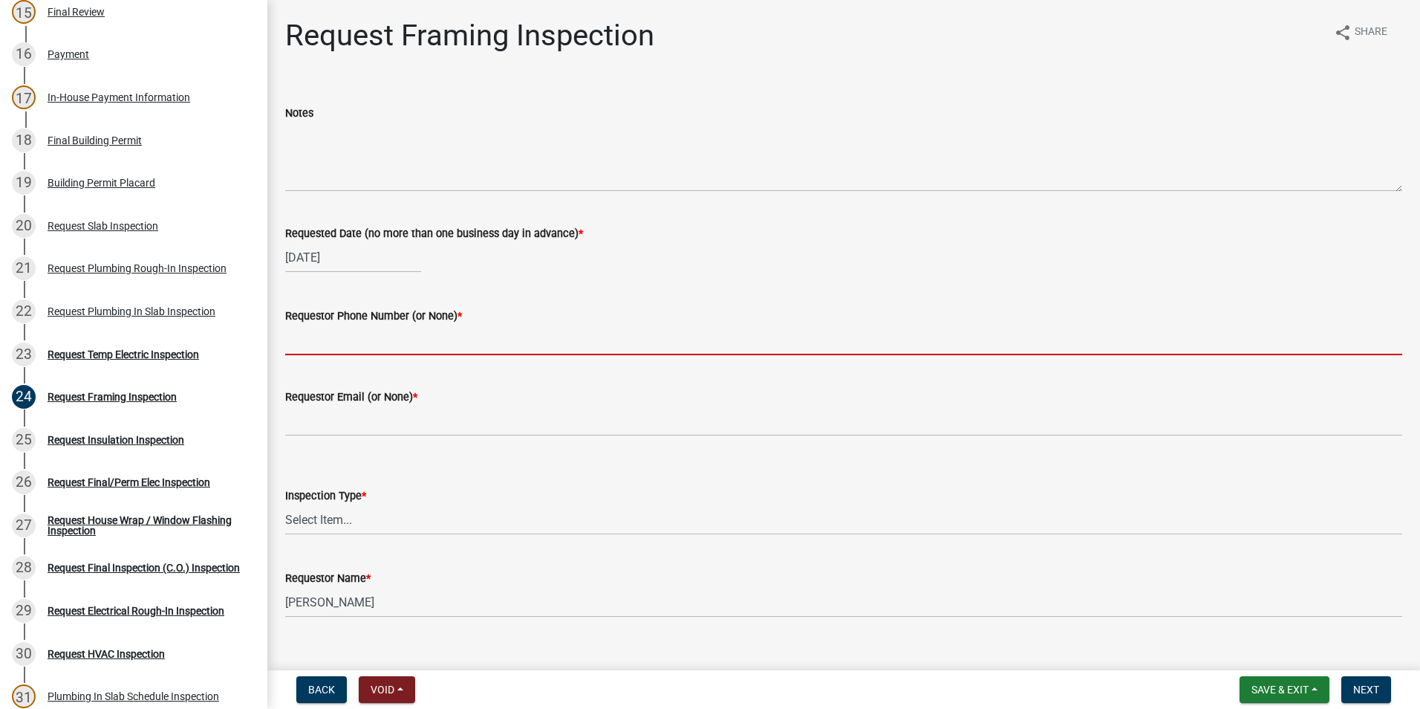
click at [339, 342] on input "Requestor Phone Number (or None) *" at bounding box center [843, 340] width 1117 height 30
type input "[PHONE_NUMBER]"
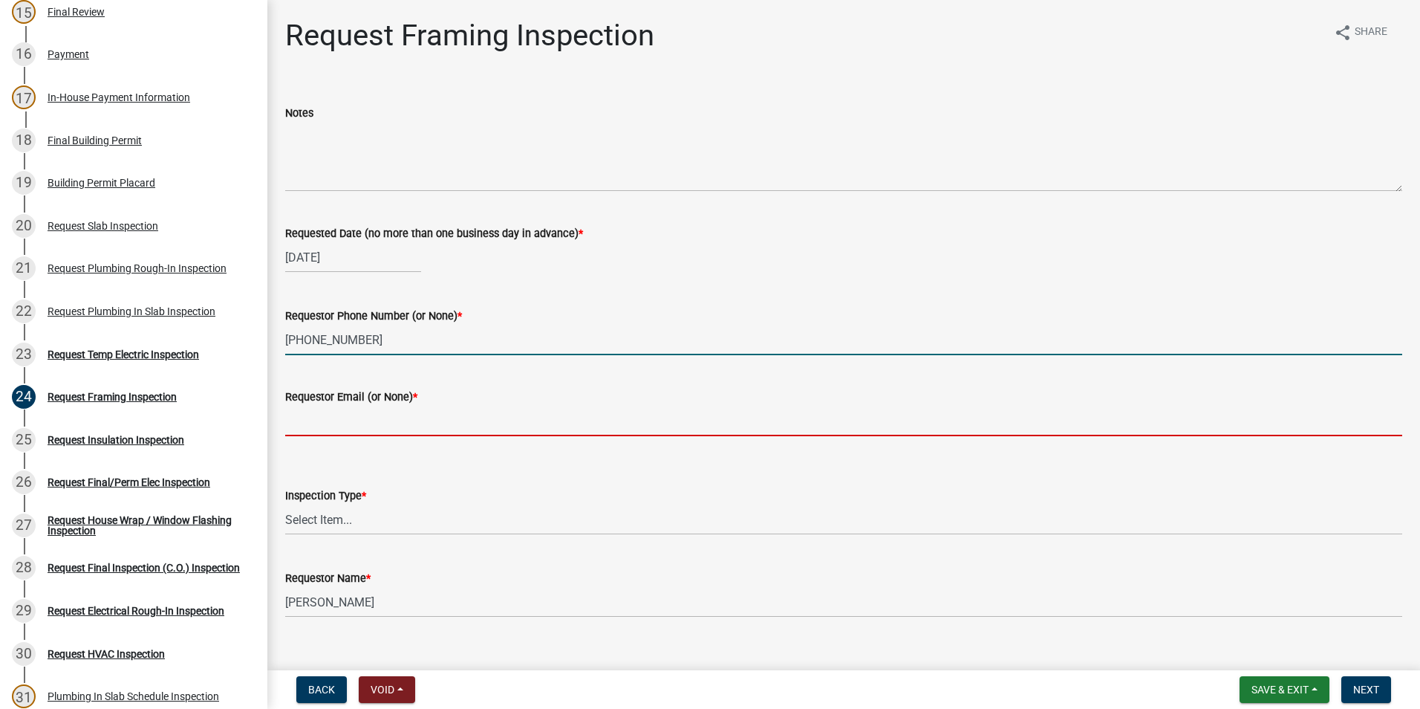
type input "None"
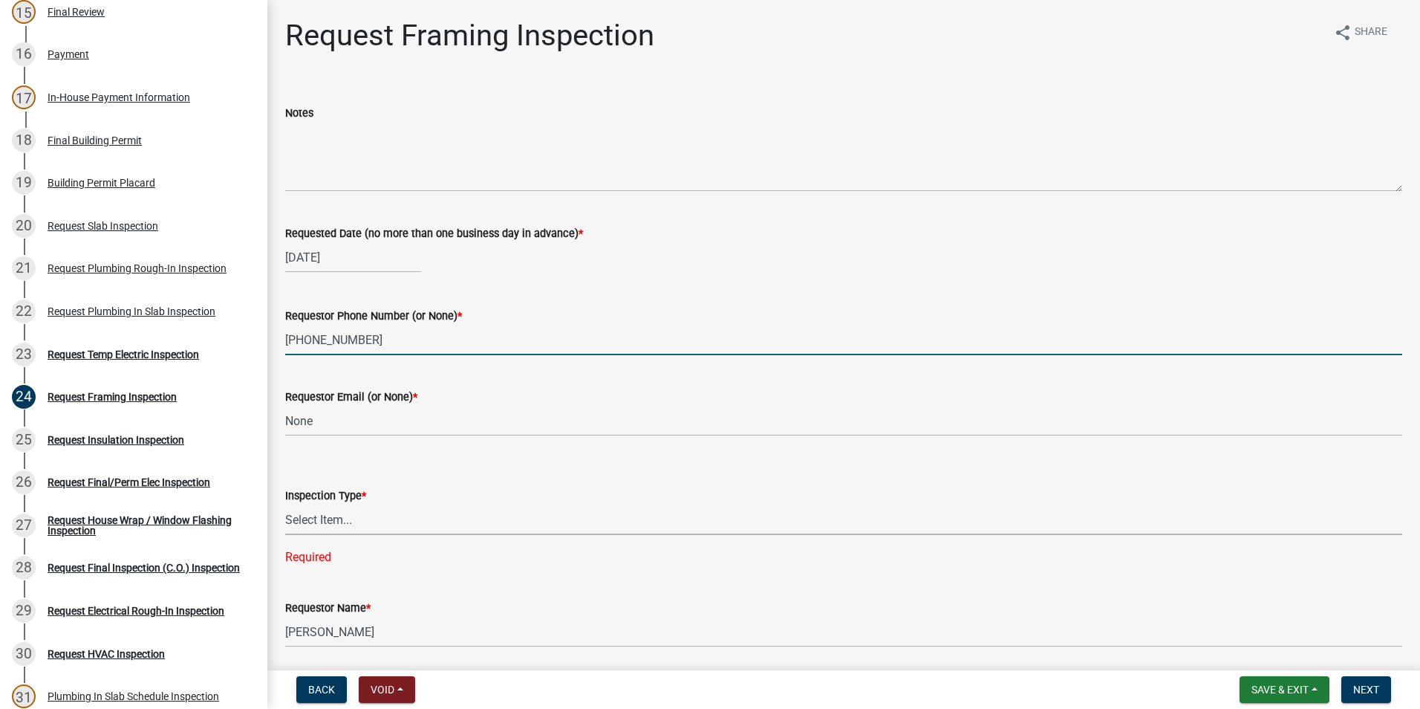
click at [322, 511] on select "Select Item... Framing" at bounding box center [843, 519] width 1117 height 30
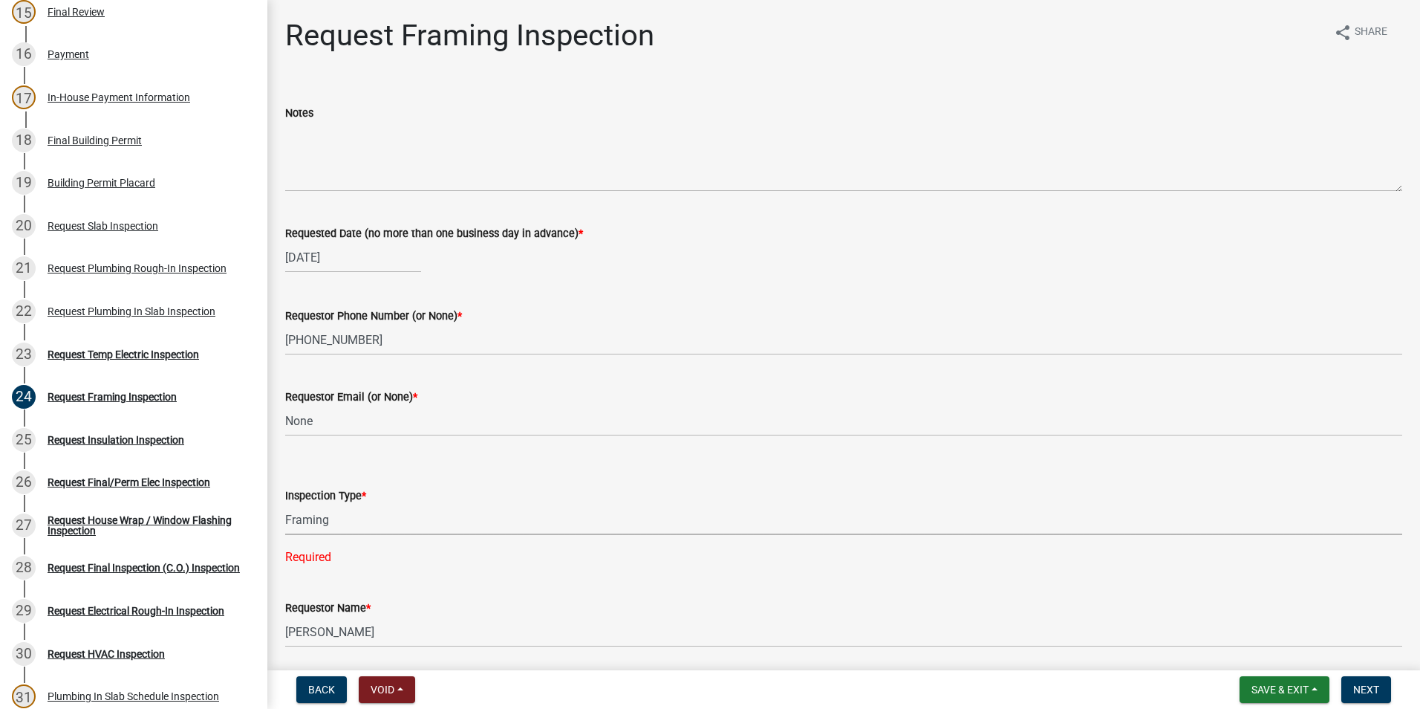
click at [285, 504] on select "Select Item... Framing" at bounding box center [843, 519] width 1117 height 30
select select "37c52e4c-0293-4b91-b6c8-f52d35843f6a"
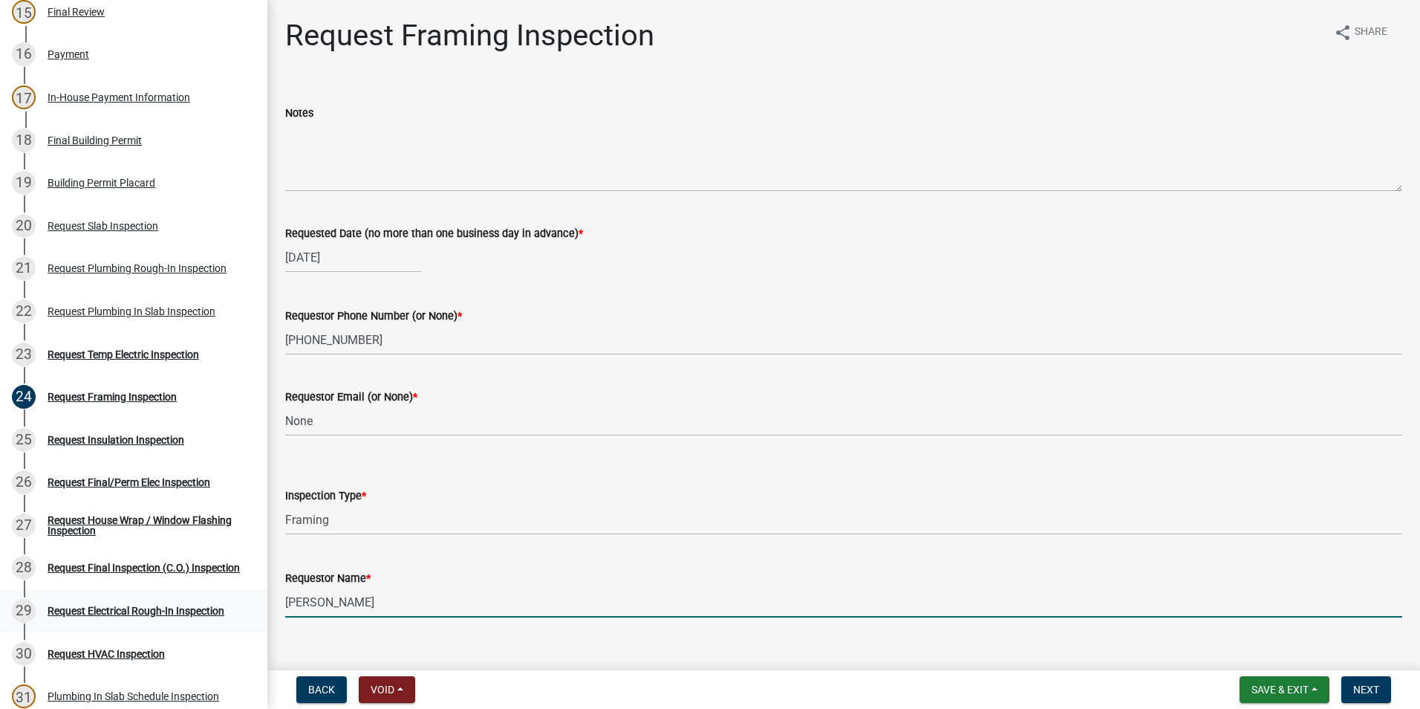
drag, startPoint x: 348, startPoint y: 602, endPoint x: 192, endPoint y: 602, distance: 156.0
click at [198, 602] on div "Step 3. Building Permit BP-2025-2074 Edit View Summary Notes Show emails 1 Intr…" at bounding box center [710, 354] width 1420 height 709
type input "Zach - Trademark"
click at [1382, 688] on button "Next" at bounding box center [1367, 689] width 50 height 27
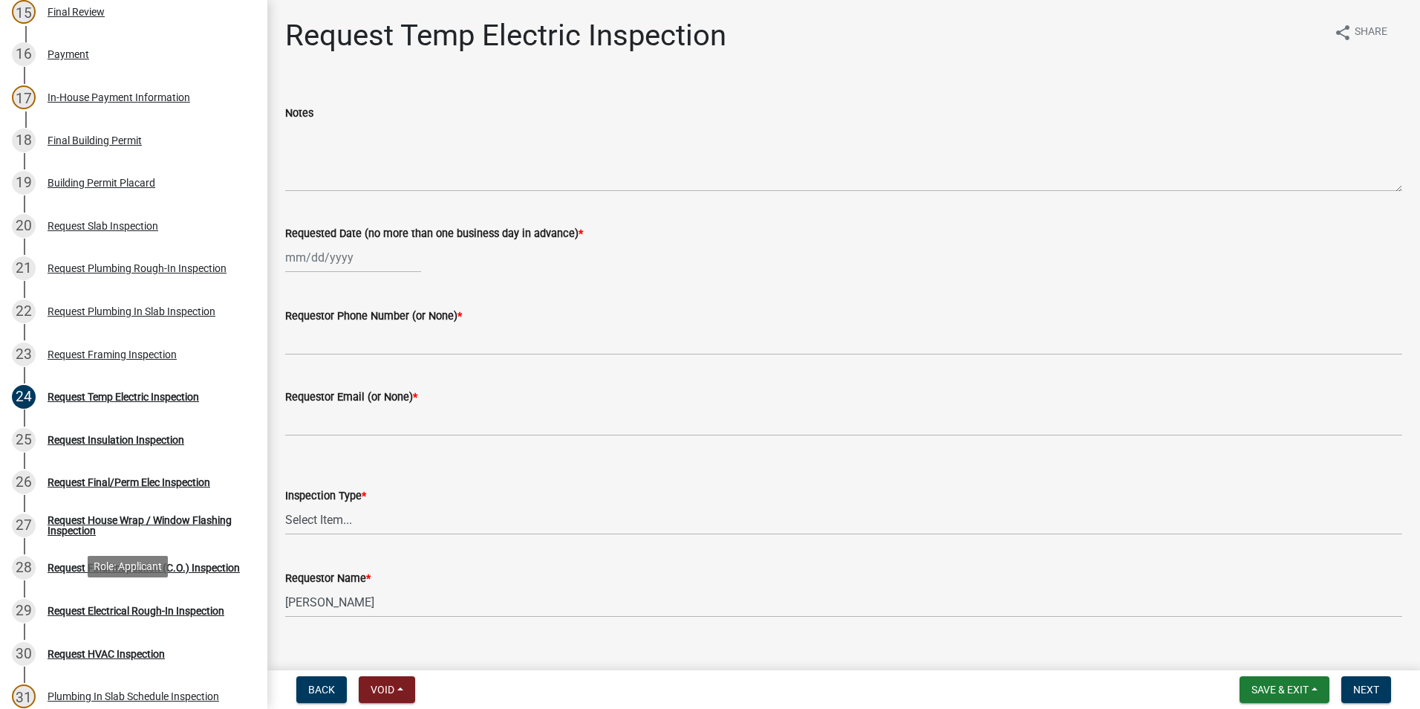
click at [139, 599] on div "29 Request Electrical Rough-In Inspection" at bounding box center [128, 611] width 232 height 24
select select "10"
select select "2025"
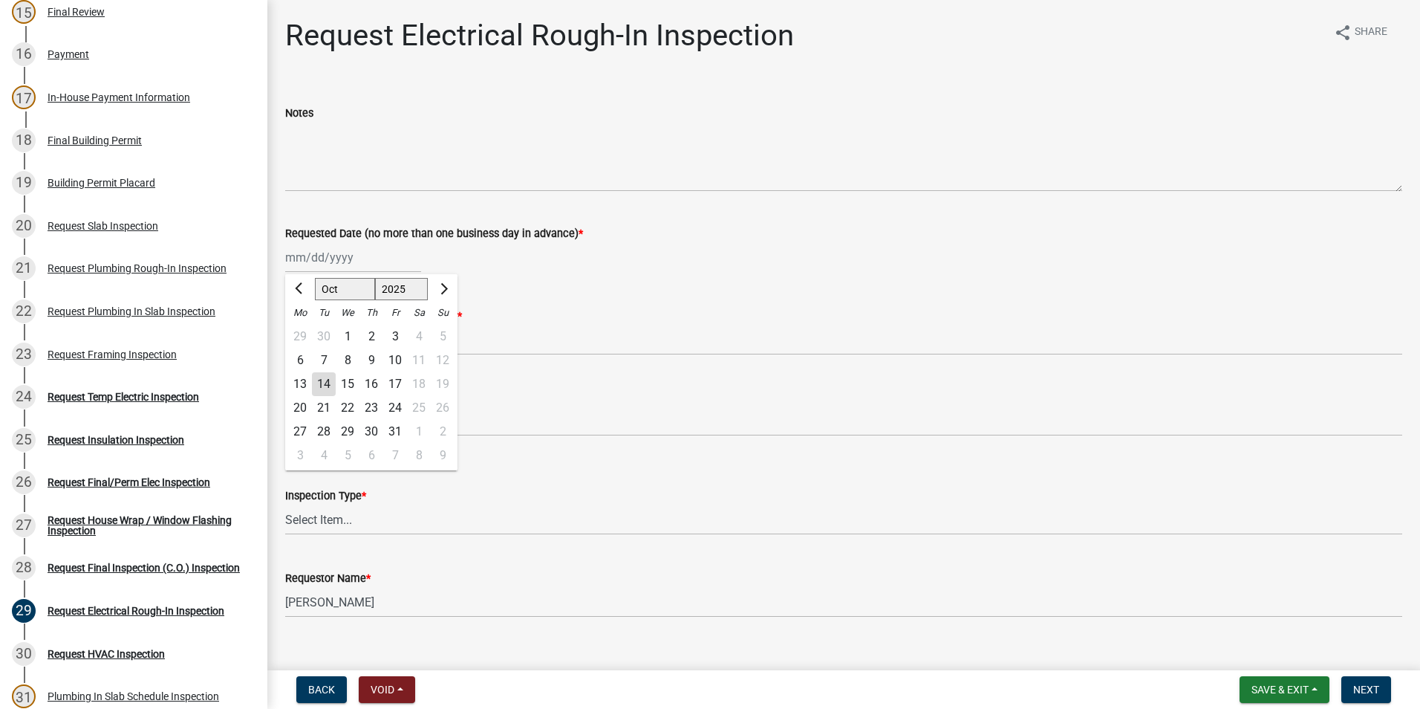
click at [342, 257] on div "[PERSON_NAME] Feb Mar Apr [PERSON_NAME][DATE] Oct Nov [DATE] 1526 1527 1528 152…" at bounding box center [353, 257] width 136 height 30
click at [317, 389] on div "14" at bounding box center [324, 384] width 24 height 24
type input "[DATE]"
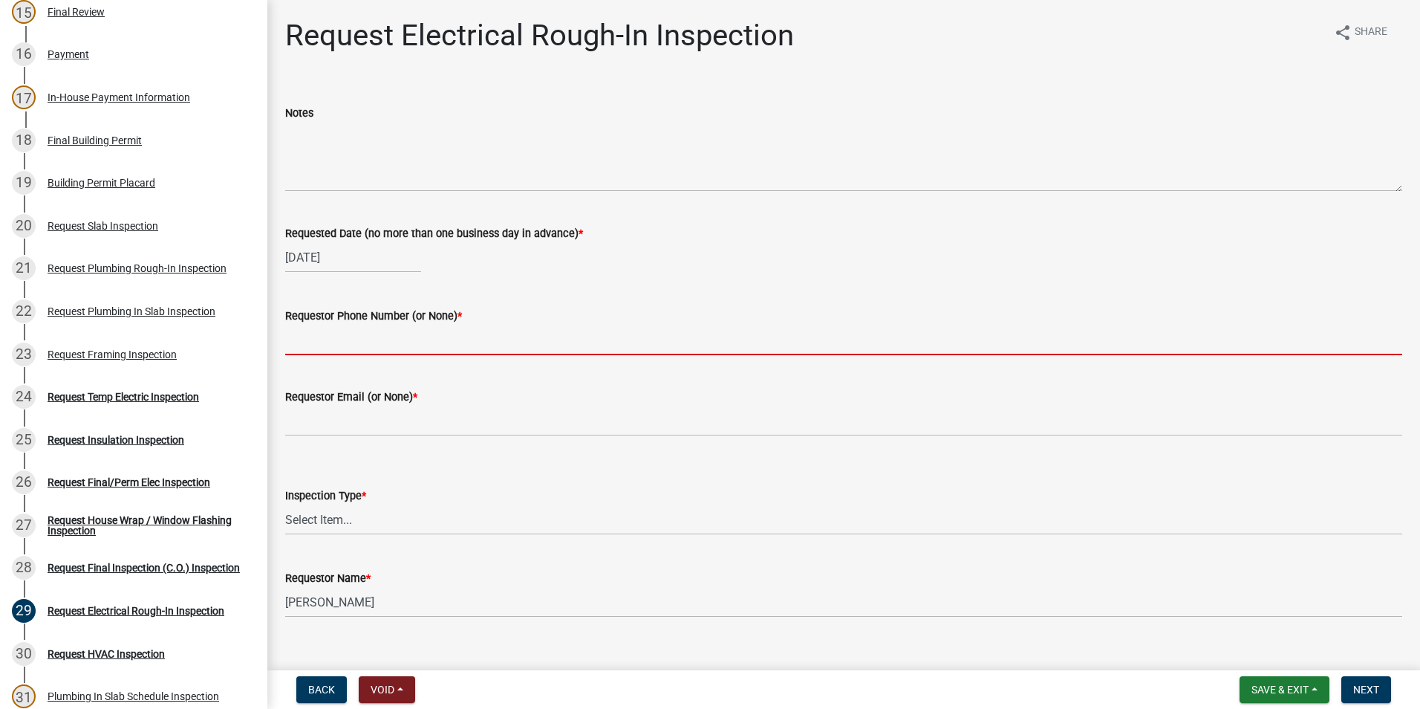
click at [320, 342] on input "Requestor Phone Number (or None) *" at bounding box center [843, 340] width 1117 height 30
type input "[PHONE_NUMBER]"
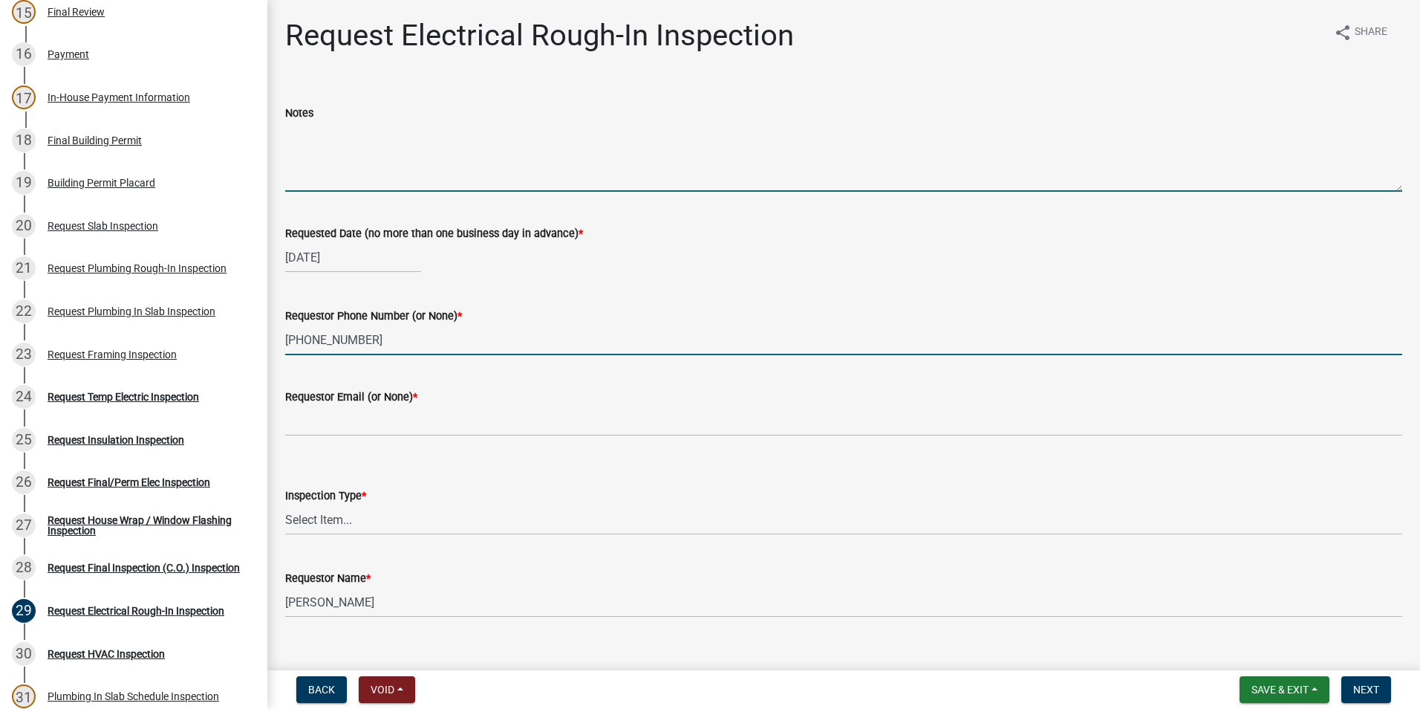
type input "None"
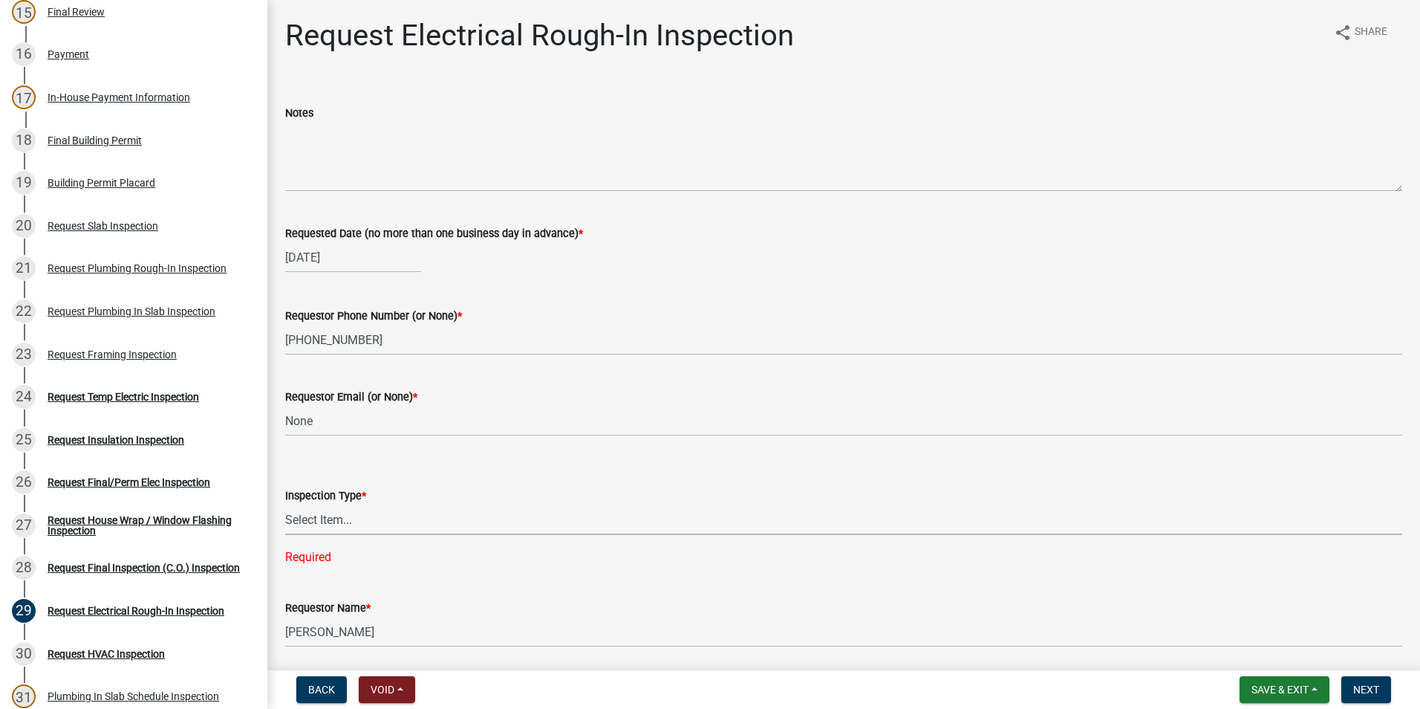
click at [340, 521] on select "Select Item... Electrical Rough-In" at bounding box center [843, 519] width 1117 height 30
click at [285, 504] on select "Select Item... Electrical Rough-In" at bounding box center [843, 519] width 1117 height 30
select select "67548d0d-90c3-4d72-82f5-40817f841add"
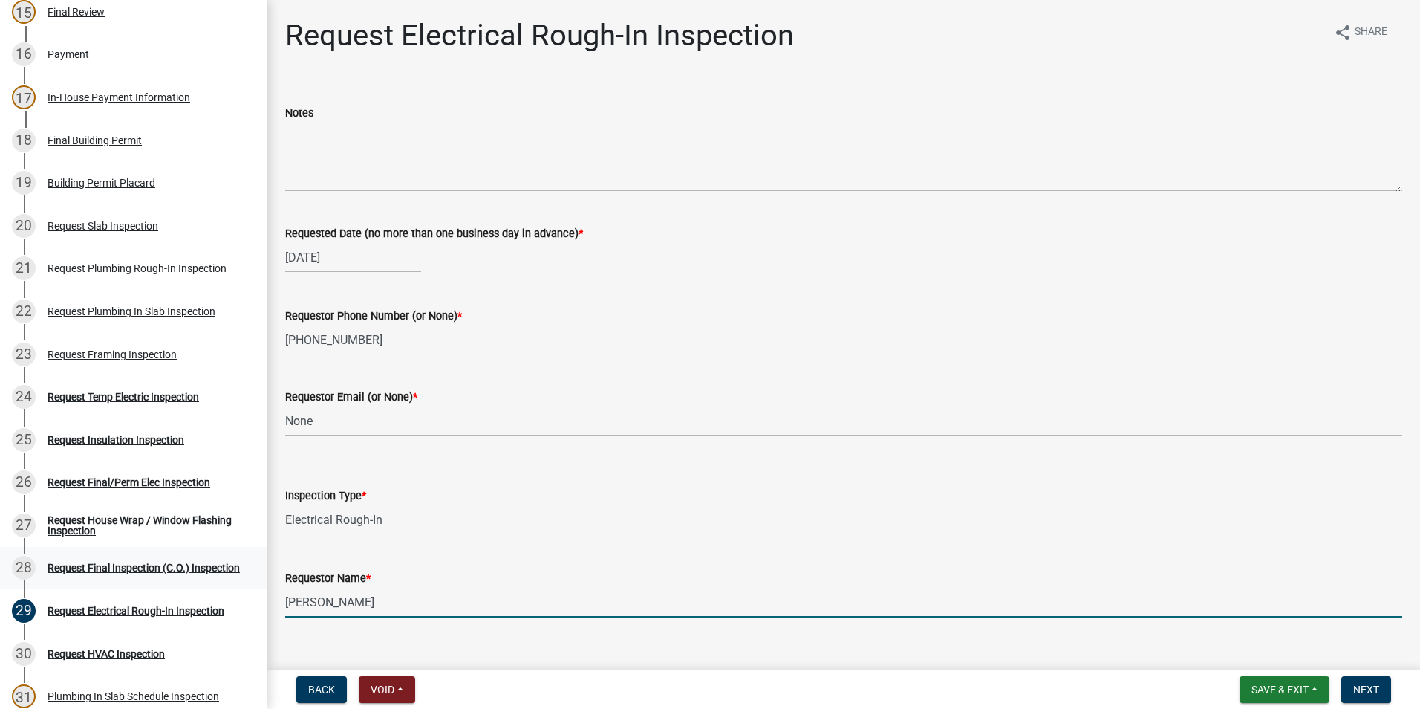
drag, startPoint x: 371, startPoint y: 601, endPoint x: 212, endPoint y: 570, distance: 162.0
click at [229, 608] on div "Step 3. Building Permit BP-2025-2074 Edit View Summary Notes Show emails 1 Intr…" at bounding box center [710, 354] width 1420 height 709
type input "X"
type input "Zach - Trademark"
click at [1356, 686] on span "Next" at bounding box center [1366, 689] width 26 height 12
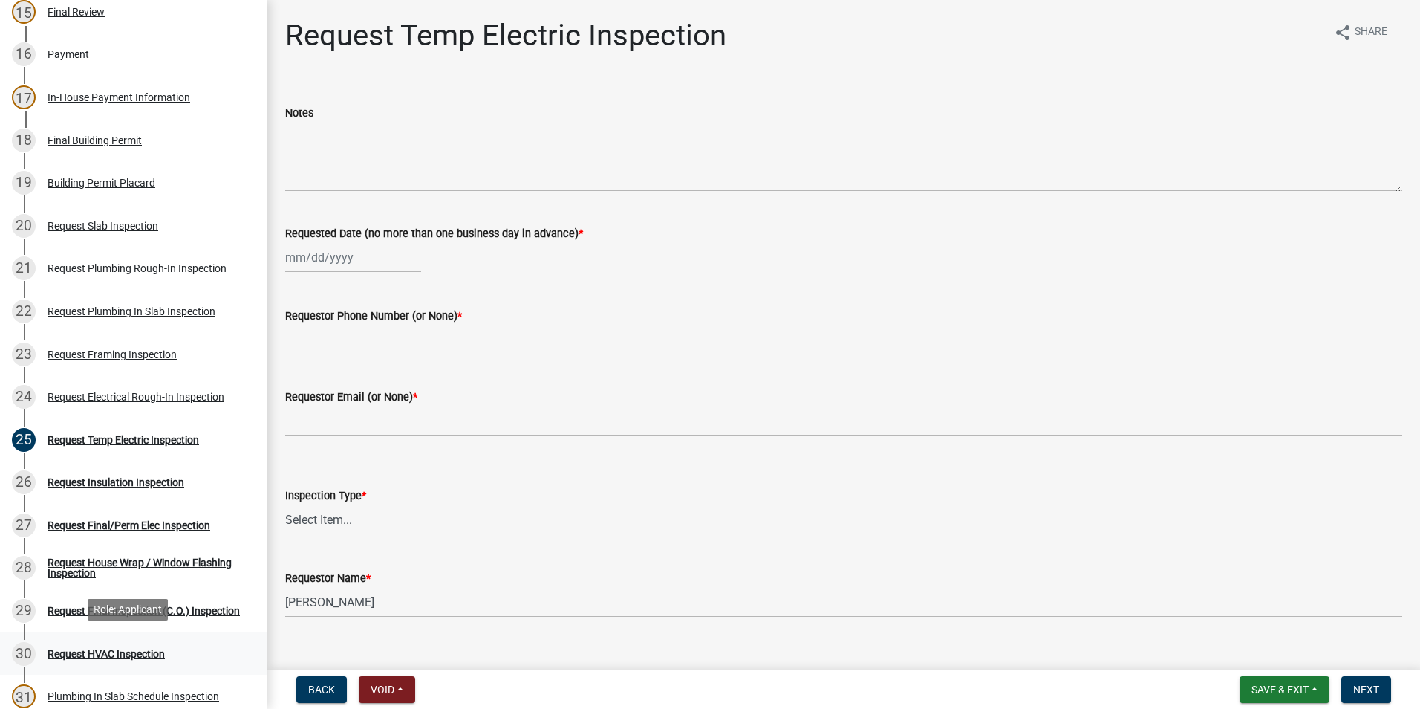
click at [94, 658] on div "30 Request HVAC Inspection" at bounding box center [128, 654] width 232 height 24
select select "10"
select select "2025"
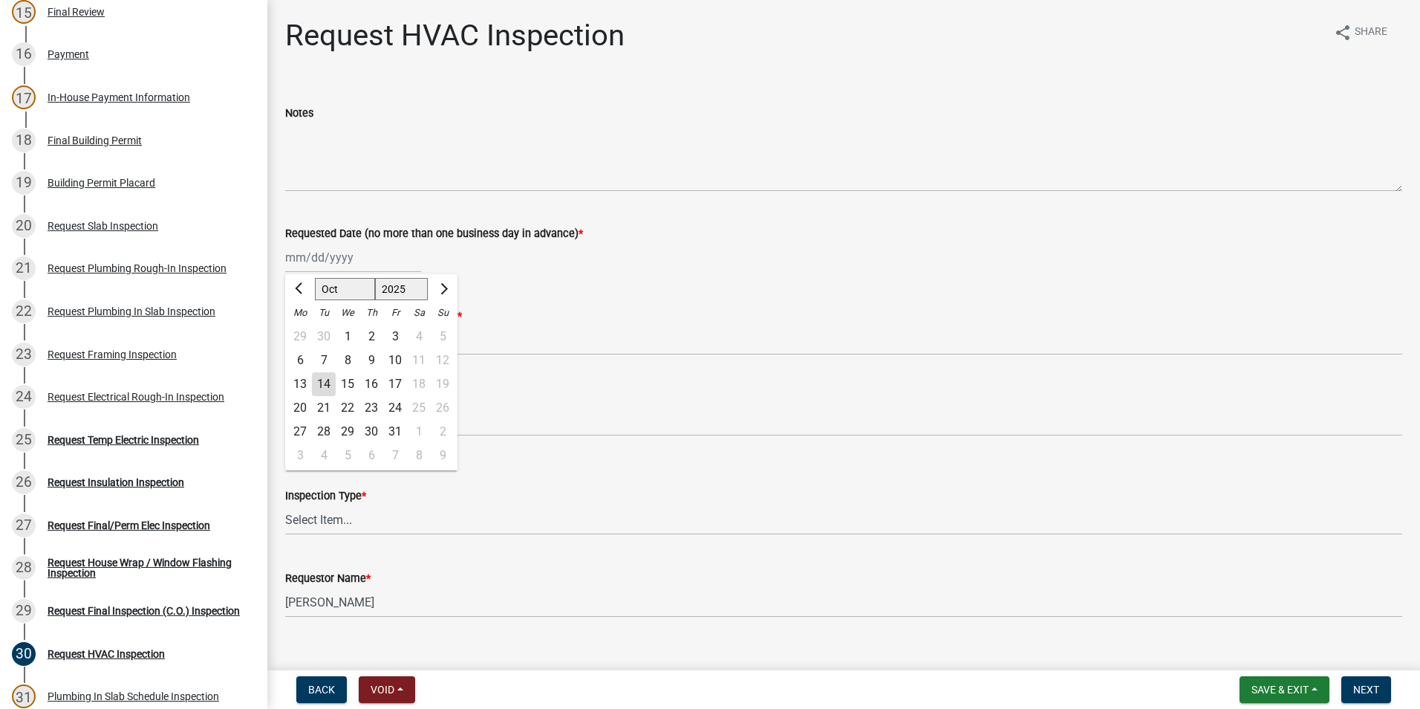
click at [331, 264] on div "[PERSON_NAME] Feb Mar Apr [PERSON_NAME][DATE] Oct Nov [DATE] 1526 1527 1528 152…" at bounding box center [353, 257] width 136 height 30
click at [335, 377] on div "13 14 15 16 17 18 19" at bounding box center [371, 384] width 172 height 24
click at [329, 379] on div "14" at bounding box center [324, 384] width 24 height 24
type input "[DATE]"
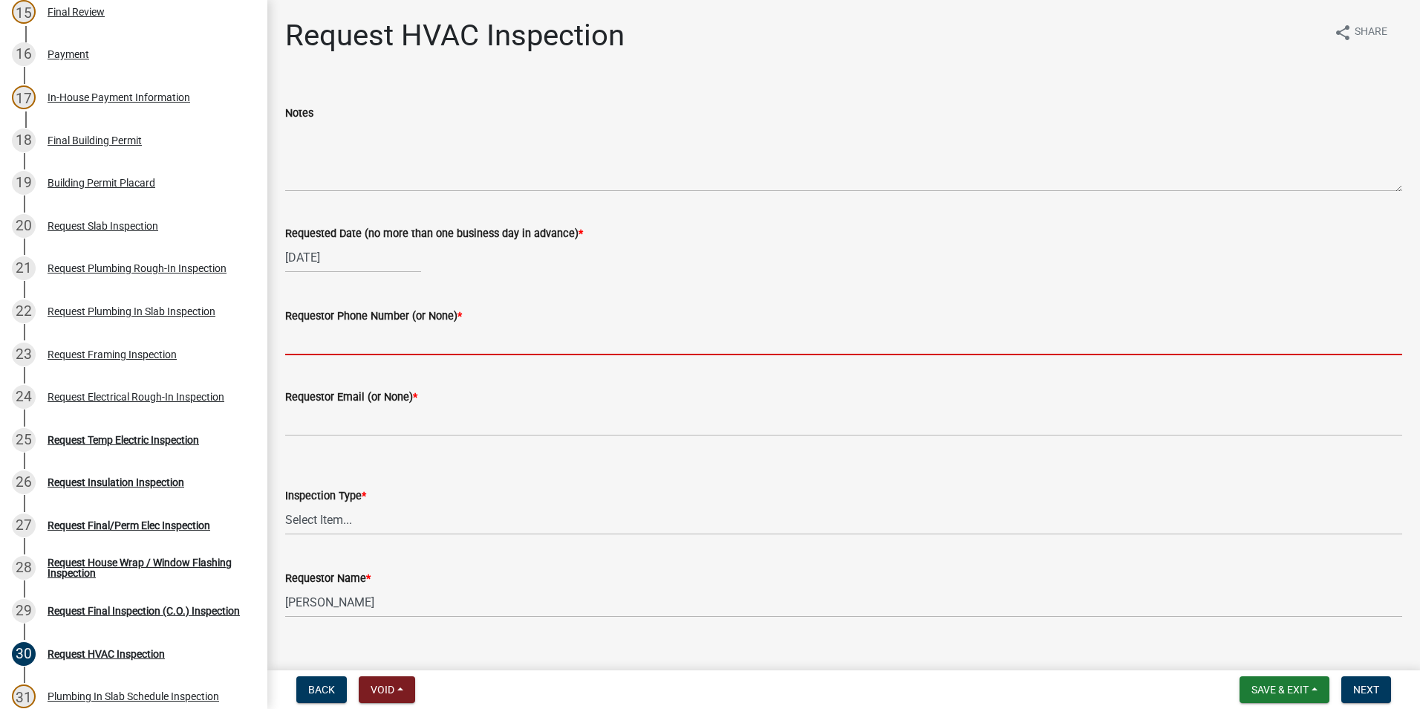
click at [348, 342] on input "Requestor Phone Number (or None) *" at bounding box center [843, 340] width 1117 height 30
type input "[PHONE_NUMBER]"
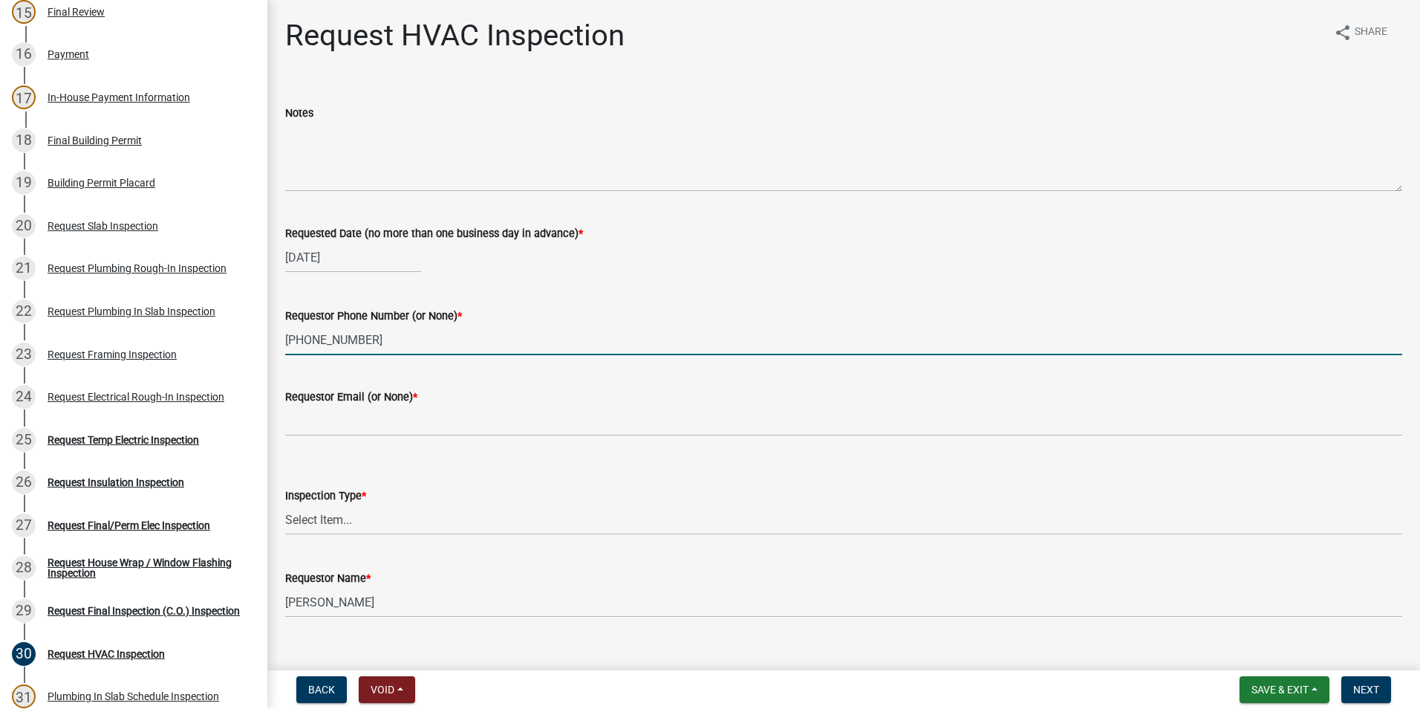
type input "None"
click at [362, 501] on label "Inspection Type *" at bounding box center [325, 496] width 81 height 10
click at [362, 504] on select "Select Item... HVAC" at bounding box center [843, 519] width 1117 height 30
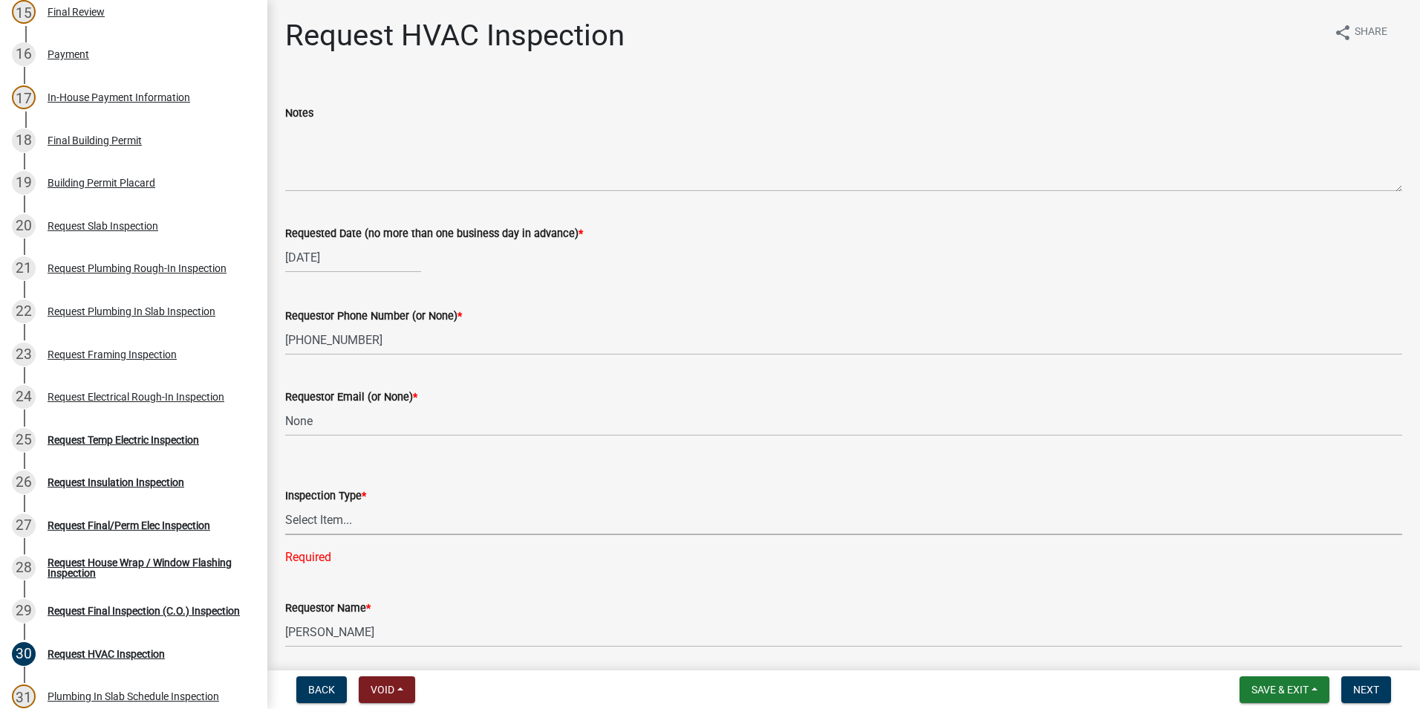
click at [360, 513] on select "Select Item... HVAC" at bounding box center [843, 519] width 1117 height 30
click at [285, 504] on select "Select Item... HVAC" at bounding box center [843, 519] width 1117 height 30
select select "9f61f643-e90c-48cb-862c-7dc940cfcd85"
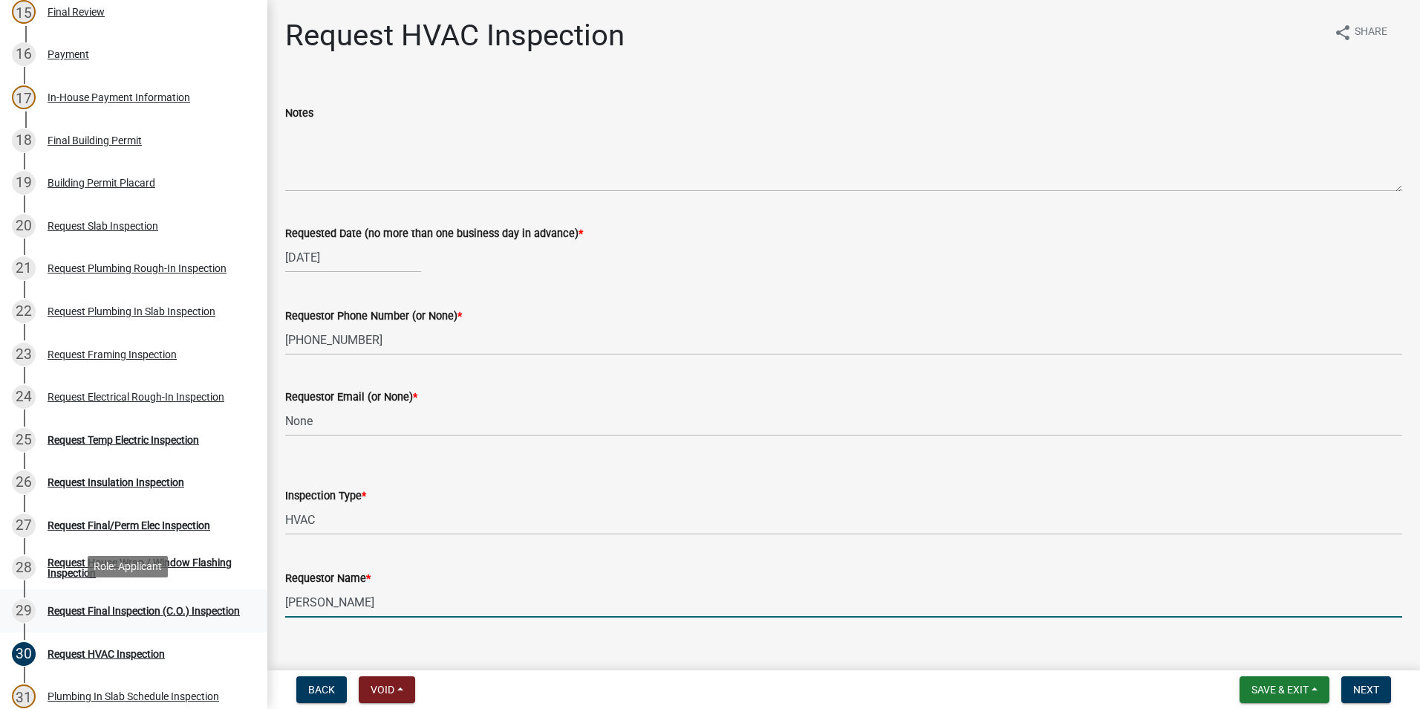
drag, startPoint x: 403, startPoint y: 607, endPoint x: 181, endPoint y: 602, distance: 221.4
click at [186, 611] on div "Step 3. Building Permit BP-2025-2074 Edit View Summary Notes Show emails 1 Intr…" at bounding box center [710, 354] width 1420 height 709
type input "Zach - Trademark"
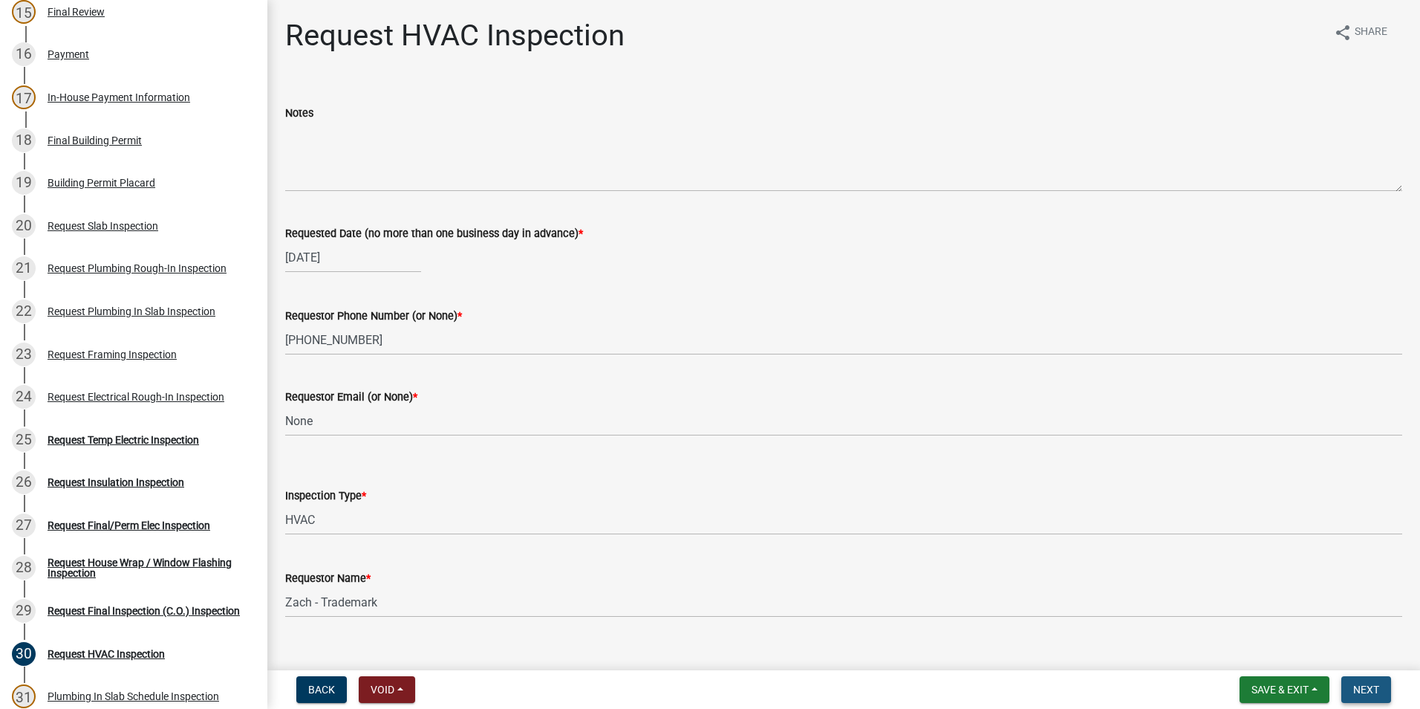
click at [1366, 694] on span "Next" at bounding box center [1366, 689] width 26 height 12
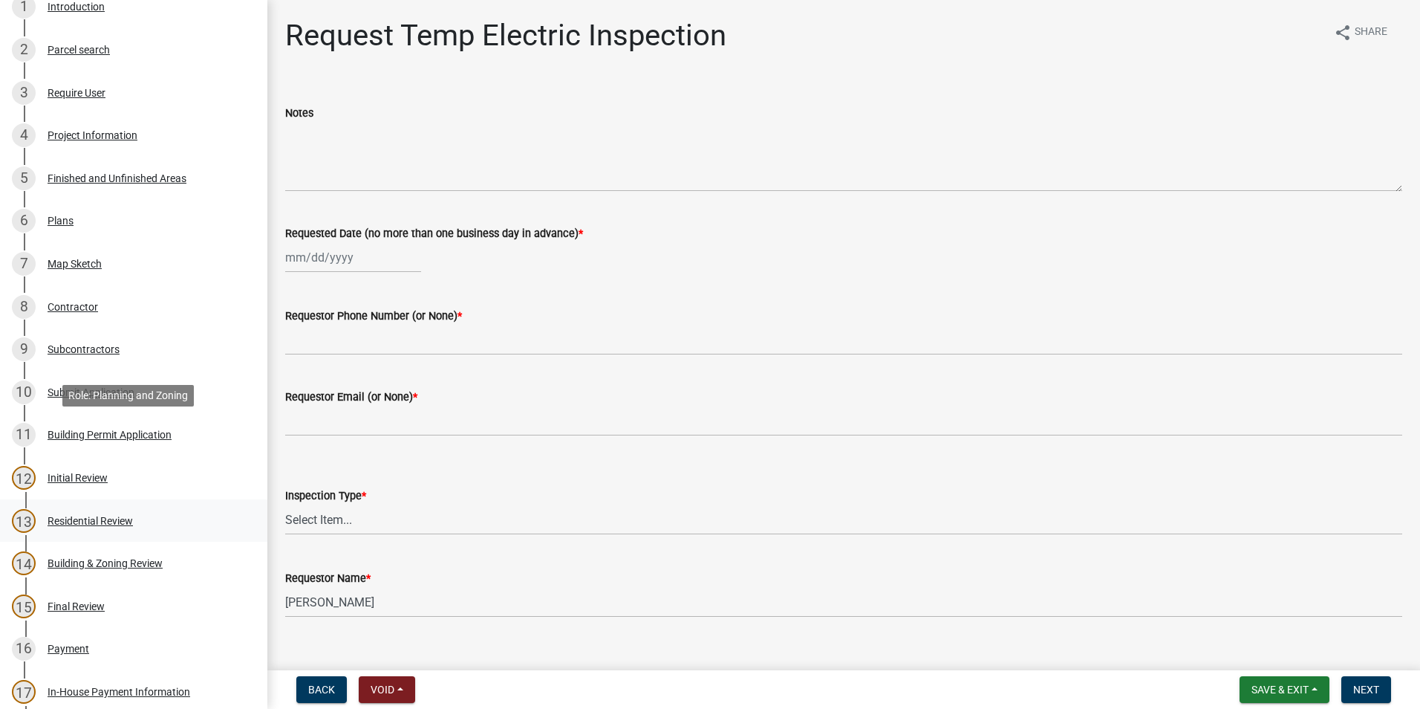
scroll to position [297, 0]
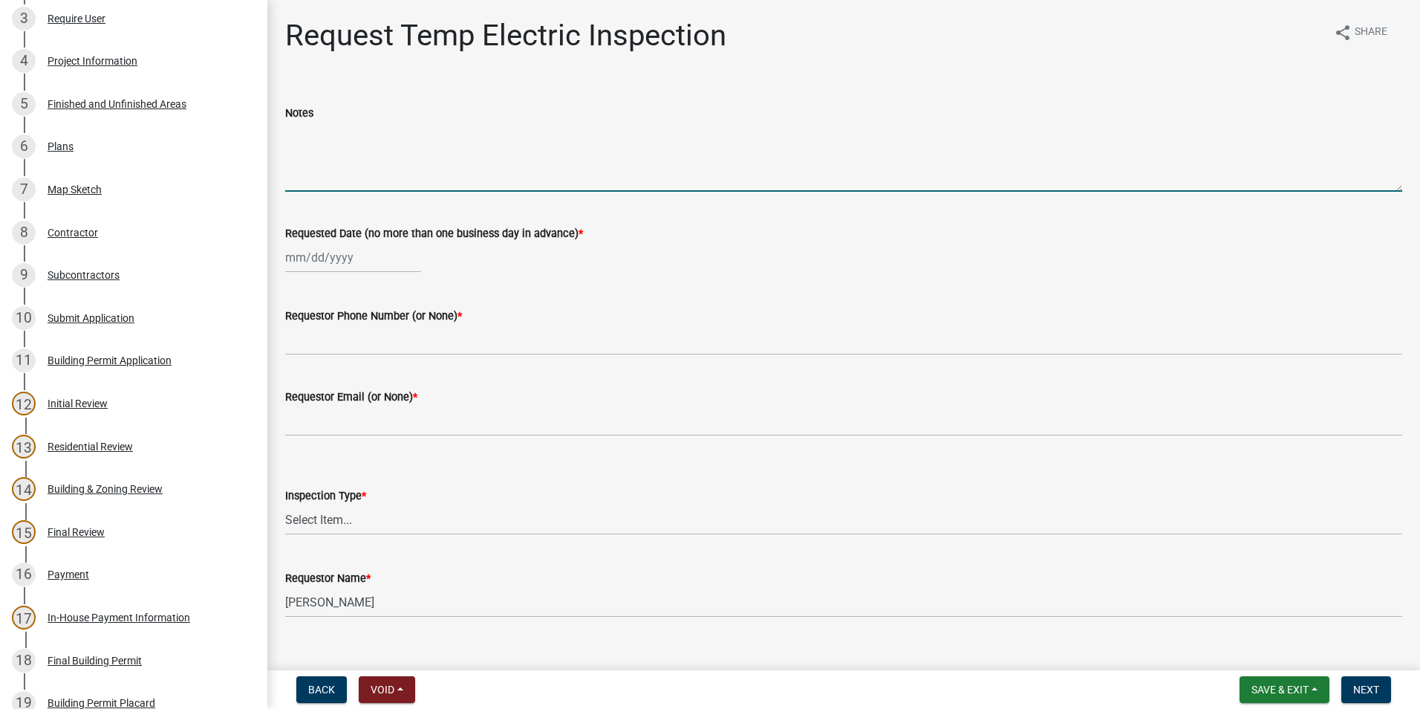
drag, startPoint x: 123, startPoint y: 441, endPoint x: 458, endPoint y: 134, distance: 453.7
click at [458, 134] on textarea "Notes" at bounding box center [843, 157] width 1117 height 70
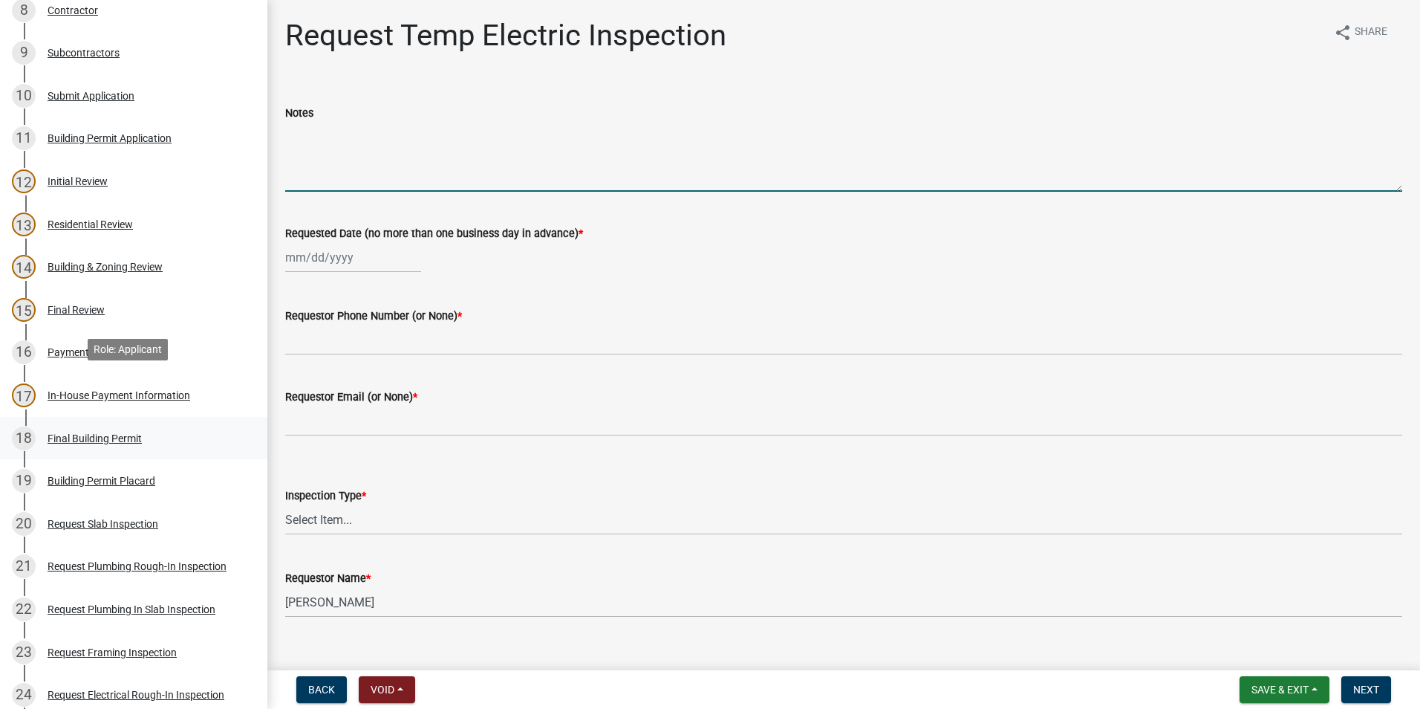
scroll to position [594, 0]
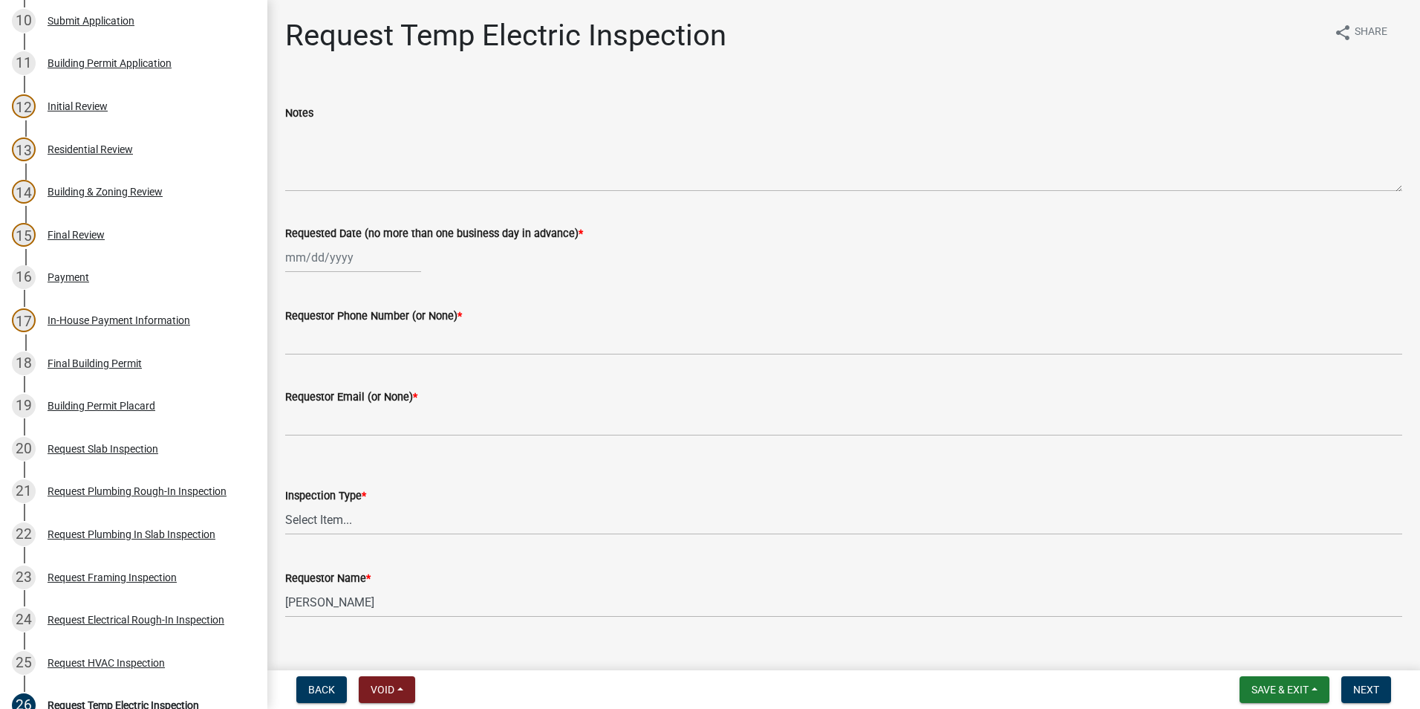
click at [900, 586] on div "Requestor Name *" at bounding box center [843, 578] width 1117 height 18
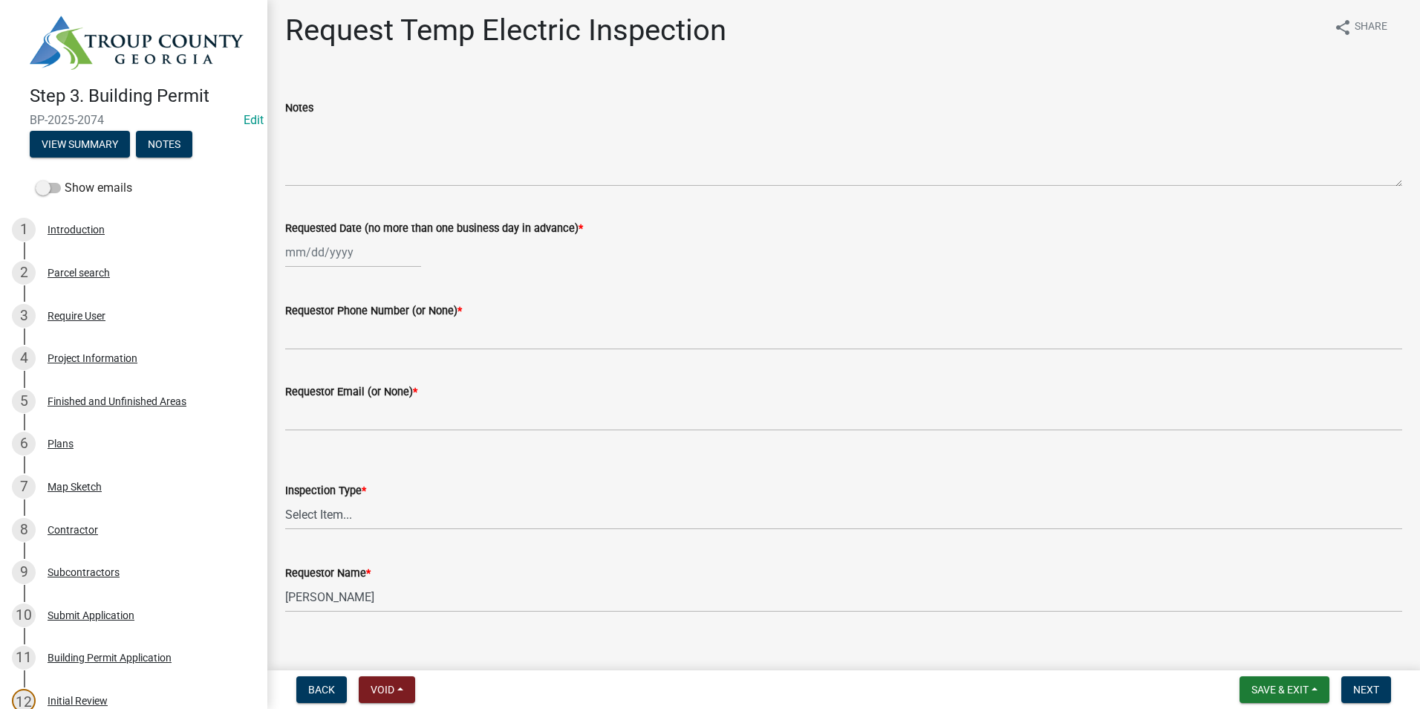
scroll to position [0, 0]
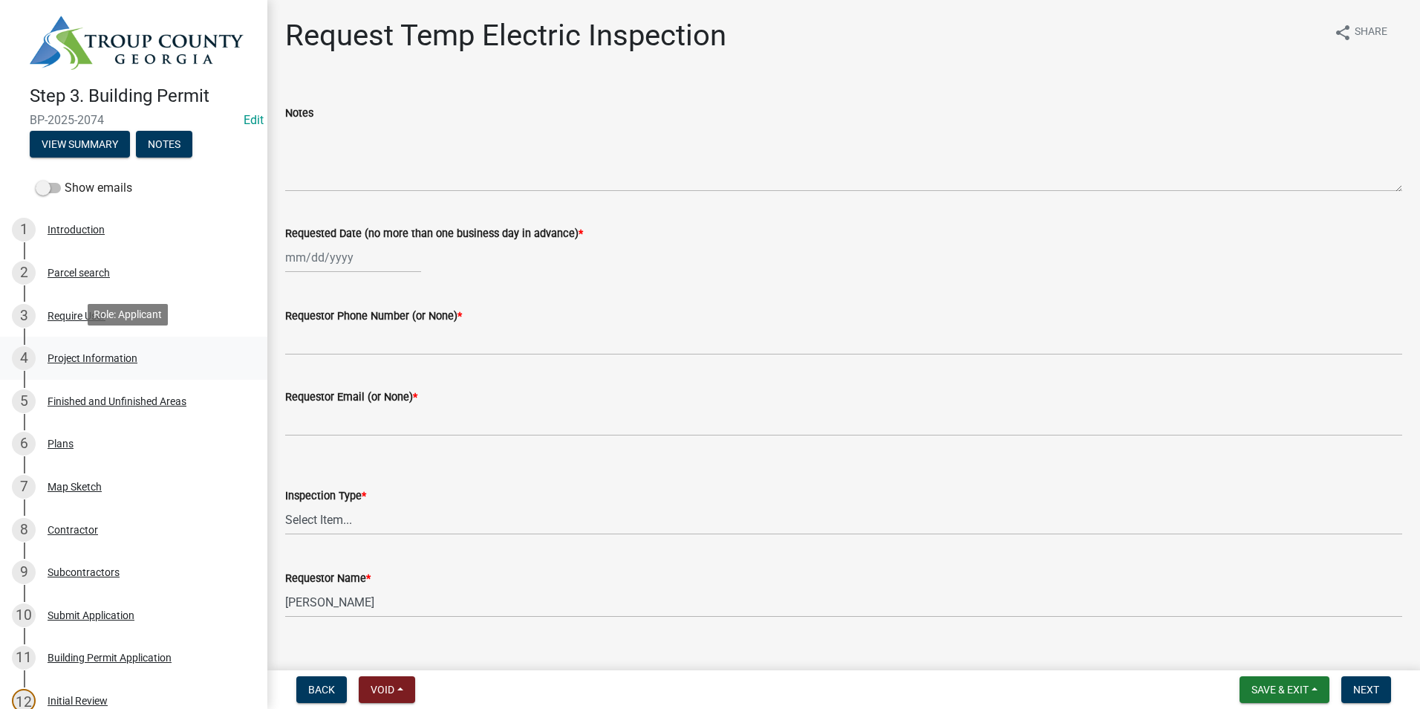
click at [107, 339] on link "4 Project Information" at bounding box center [133, 358] width 267 height 43
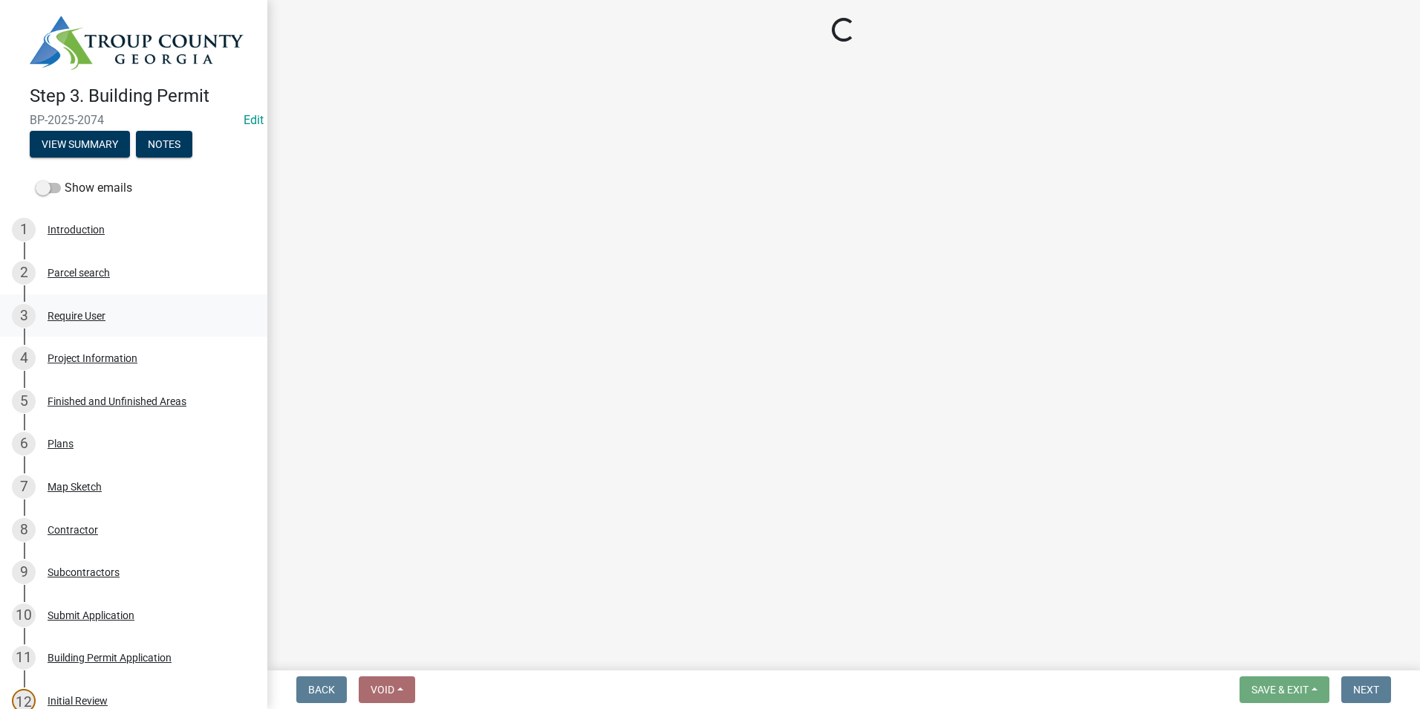
click at [137, 308] on div "3 Require User" at bounding box center [128, 316] width 232 height 24
click at [133, 267] on div "2 Parcel search" at bounding box center [128, 273] width 232 height 24
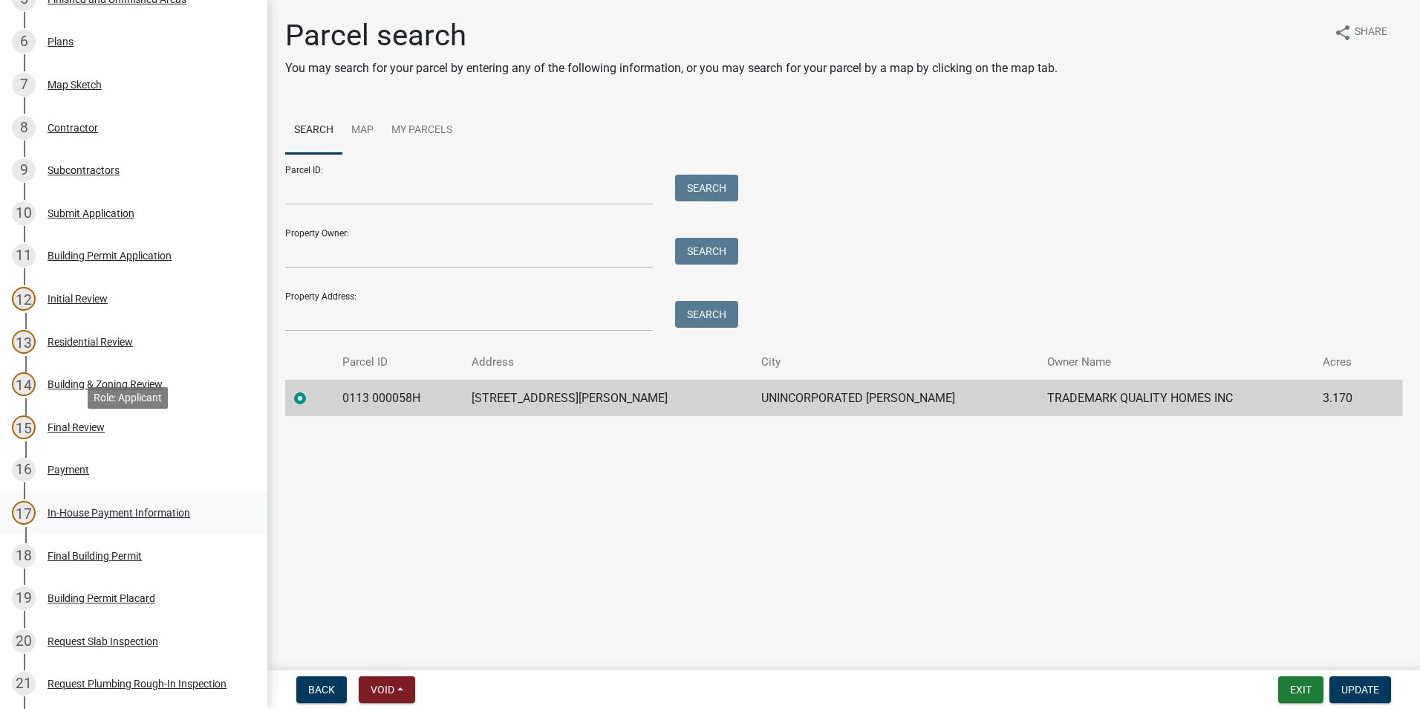
scroll to position [446, 0]
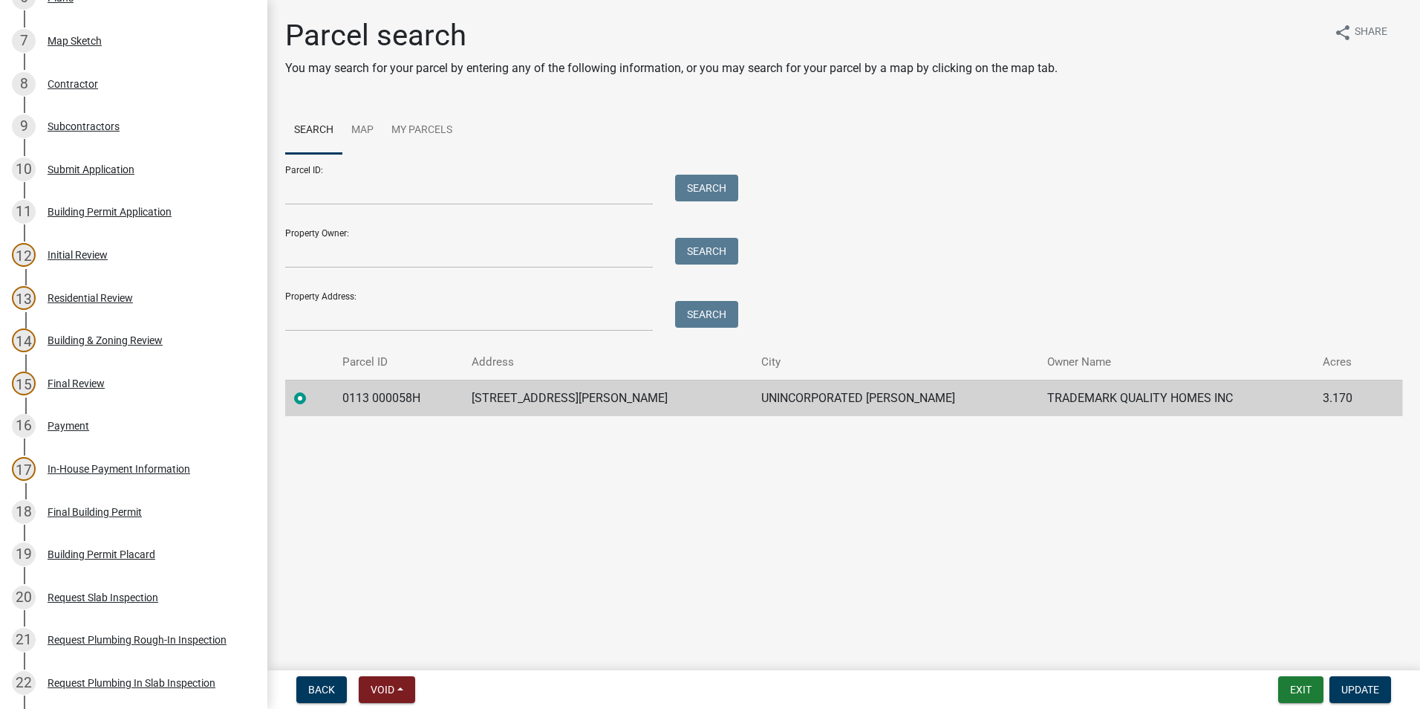
click at [136, 475] on div "17 In-House Payment Information" at bounding box center [128, 469] width 232 height 24
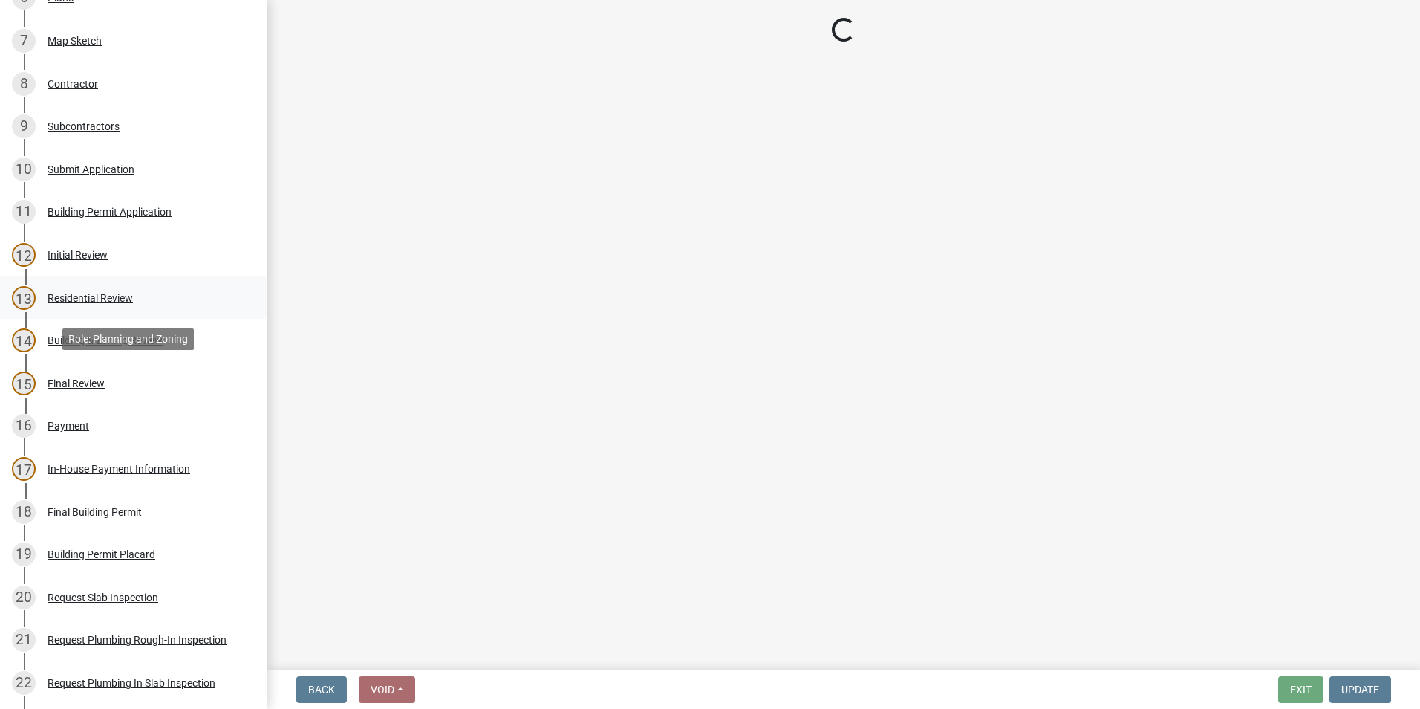
select select "2b86b0c4-e8a1-45ee-90a7-b8d4cb5b2682"
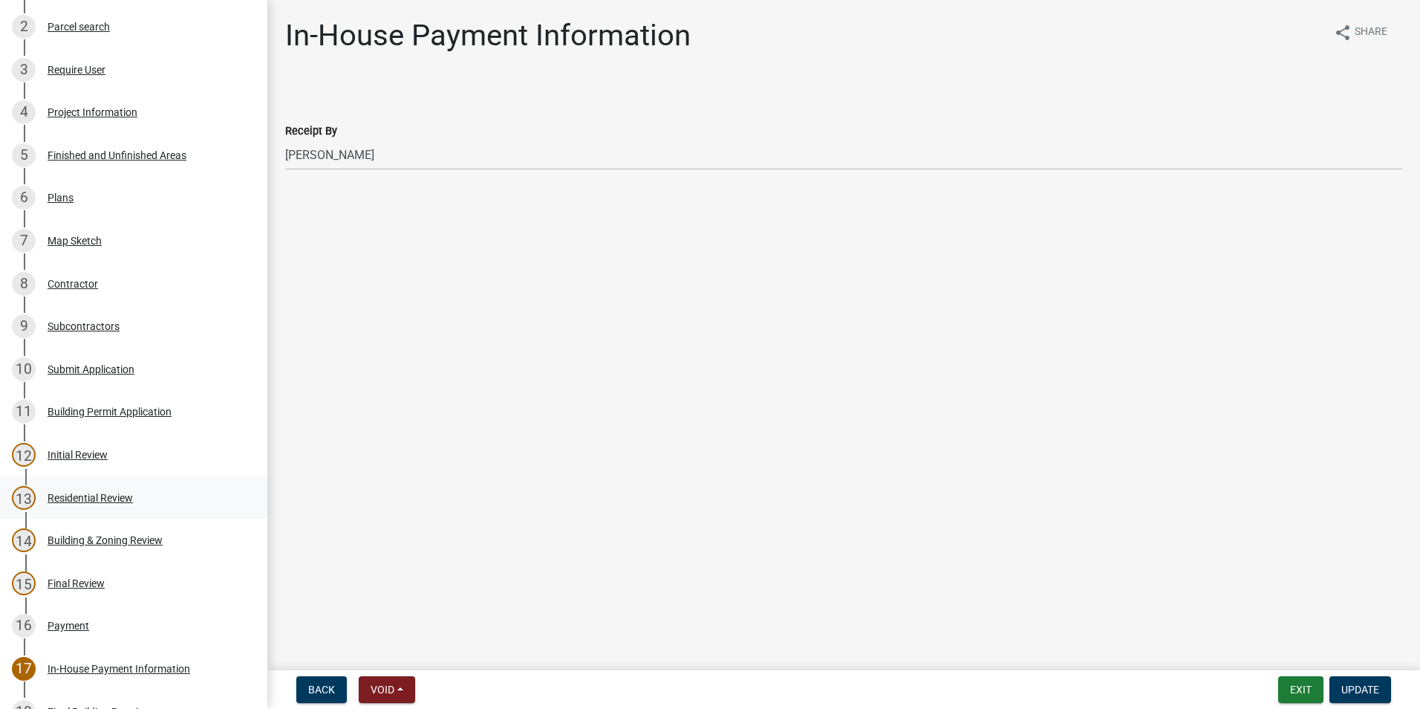
scroll to position [223, 0]
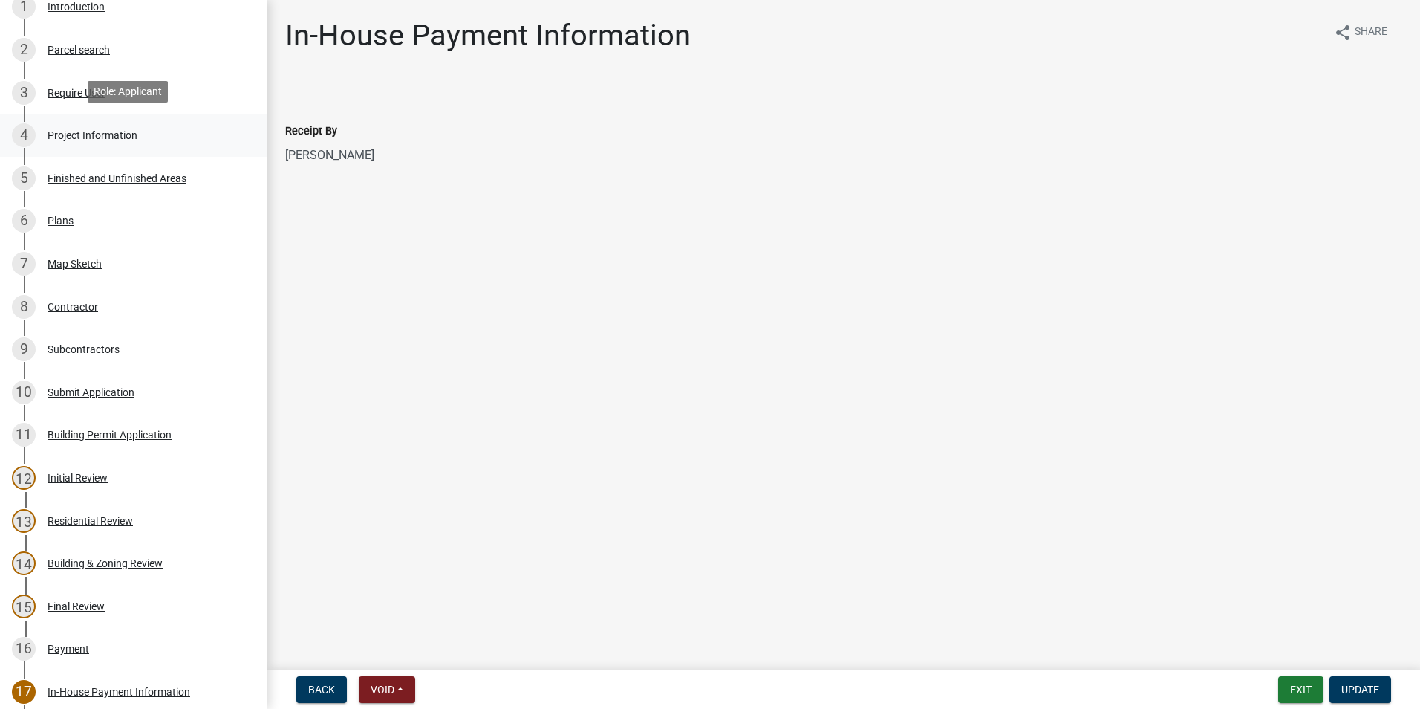
click at [79, 132] on div "Project Information" at bounding box center [93, 135] width 90 height 10
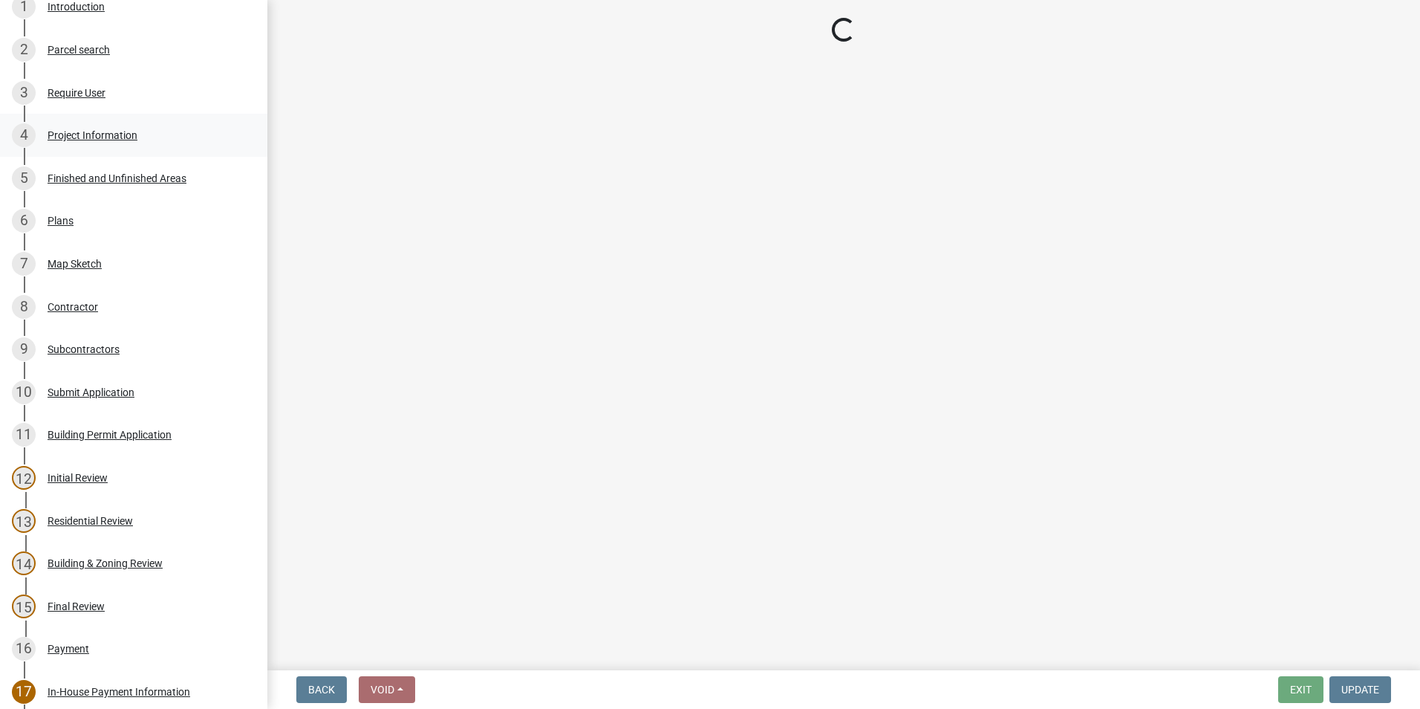
click at [114, 138] on div "4 Project Information" at bounding box center [128, 135] width 232 height 24
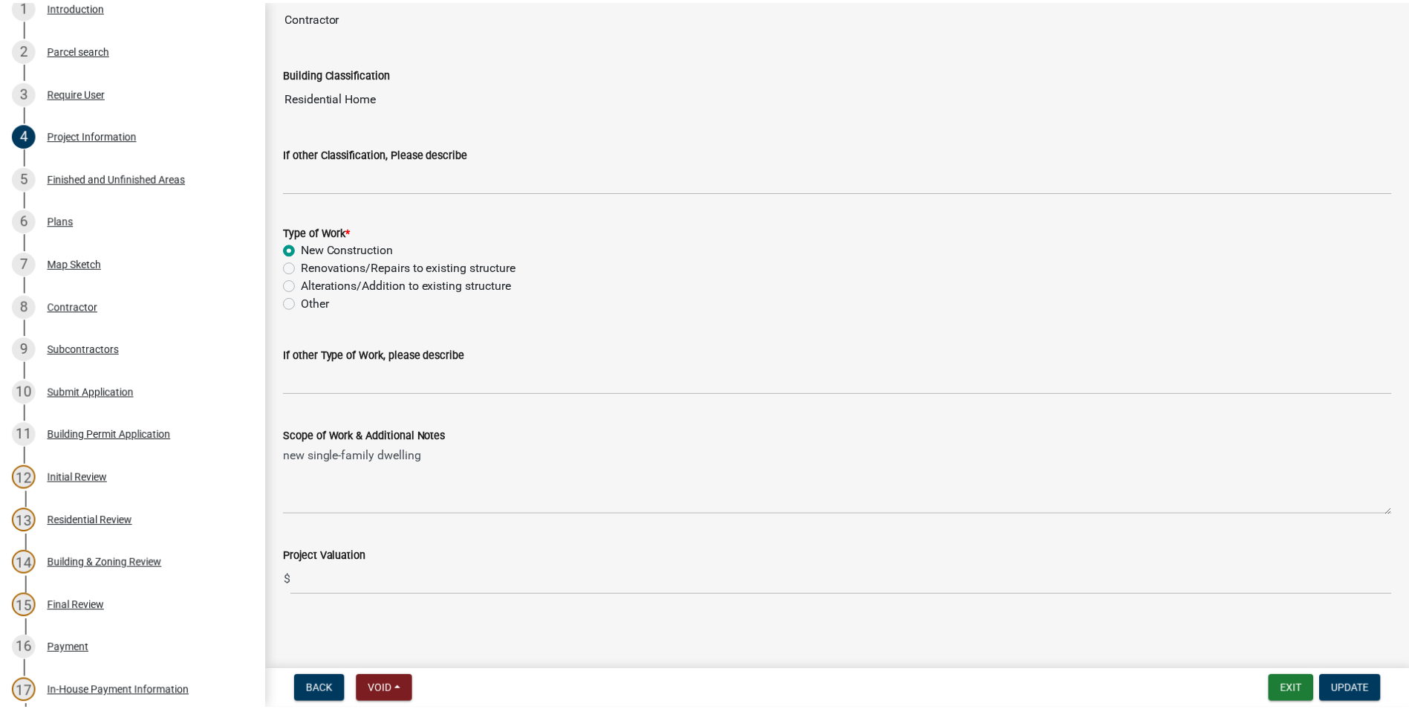
scroll to position [1133, 0]
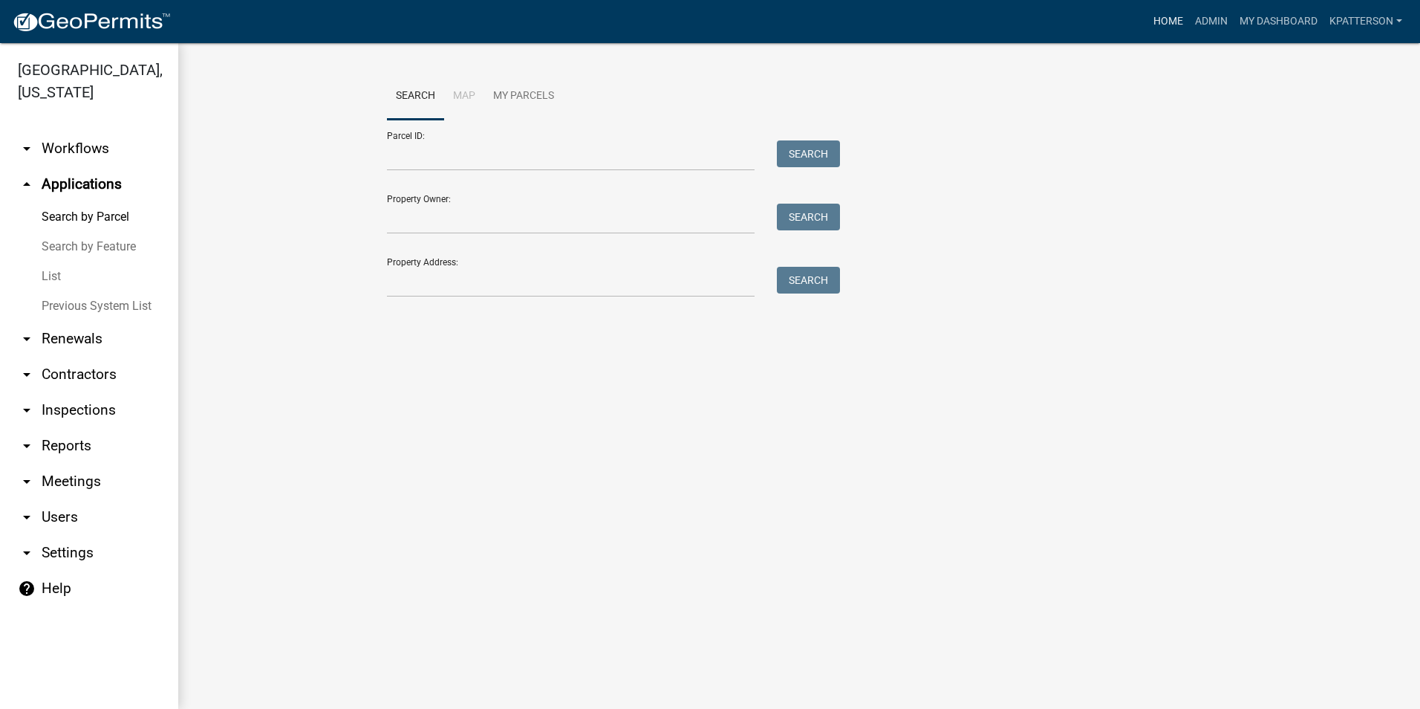
click at [1161, 23] on link "Home" at bounding box center [1169, 21] width 42 height 28
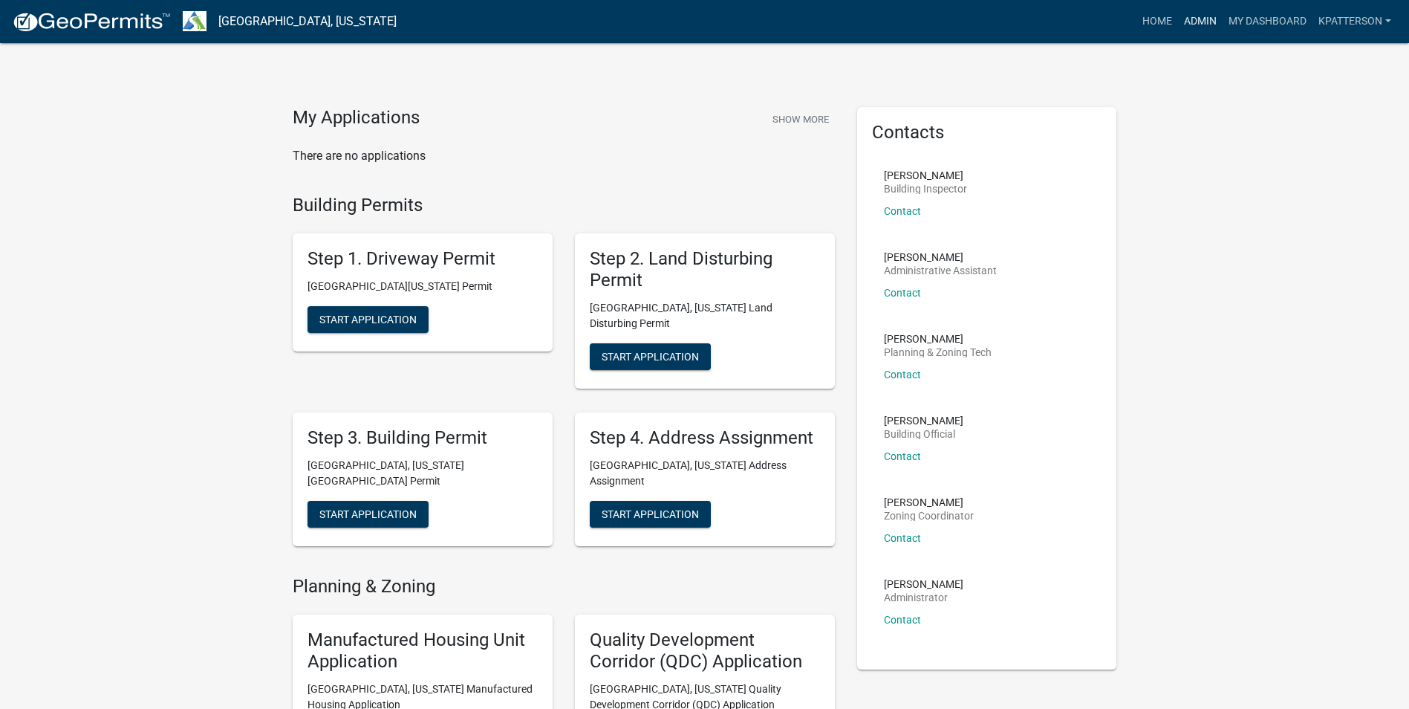
click at [1201, 21] on link "Admin" at bounding box center [1200, 21] width 45 height 28
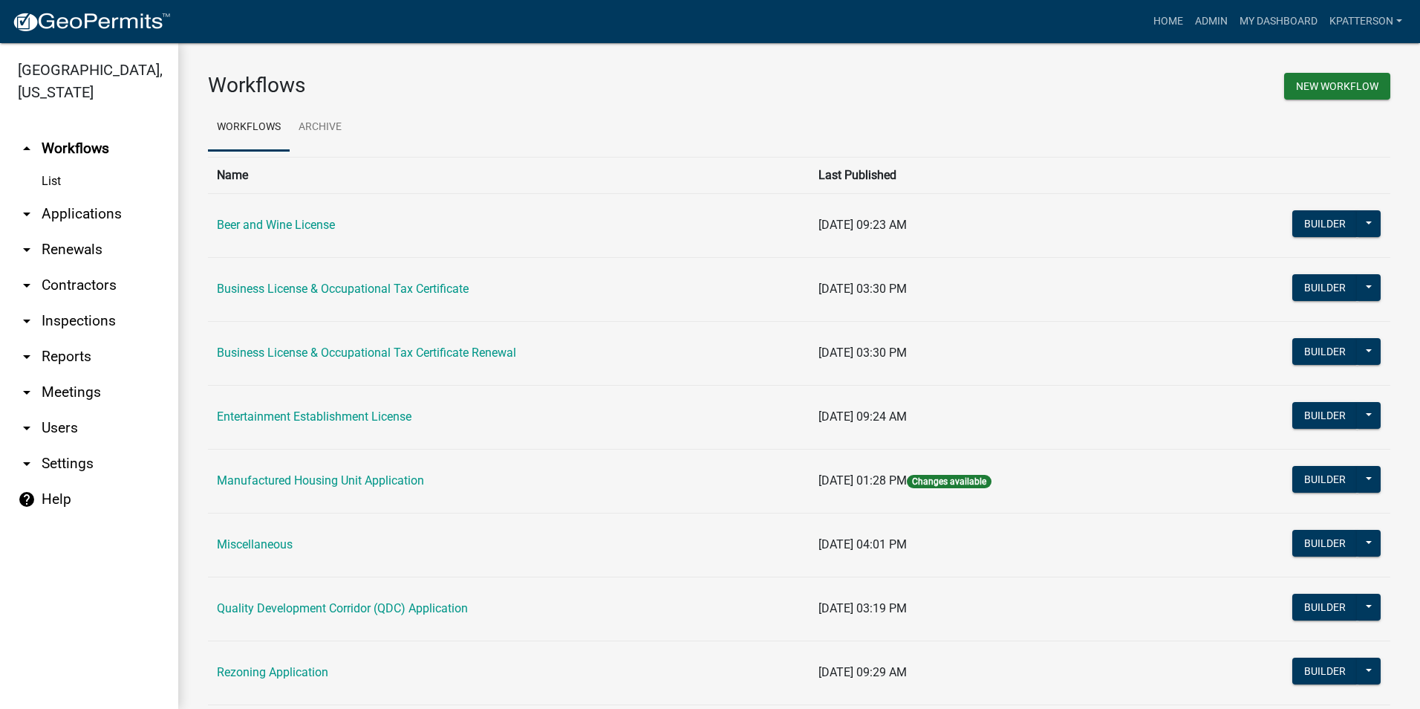
click at [115, 196] on link "arrow_drop_down Applications" at bounding box center [89, 214] width 178 height 36
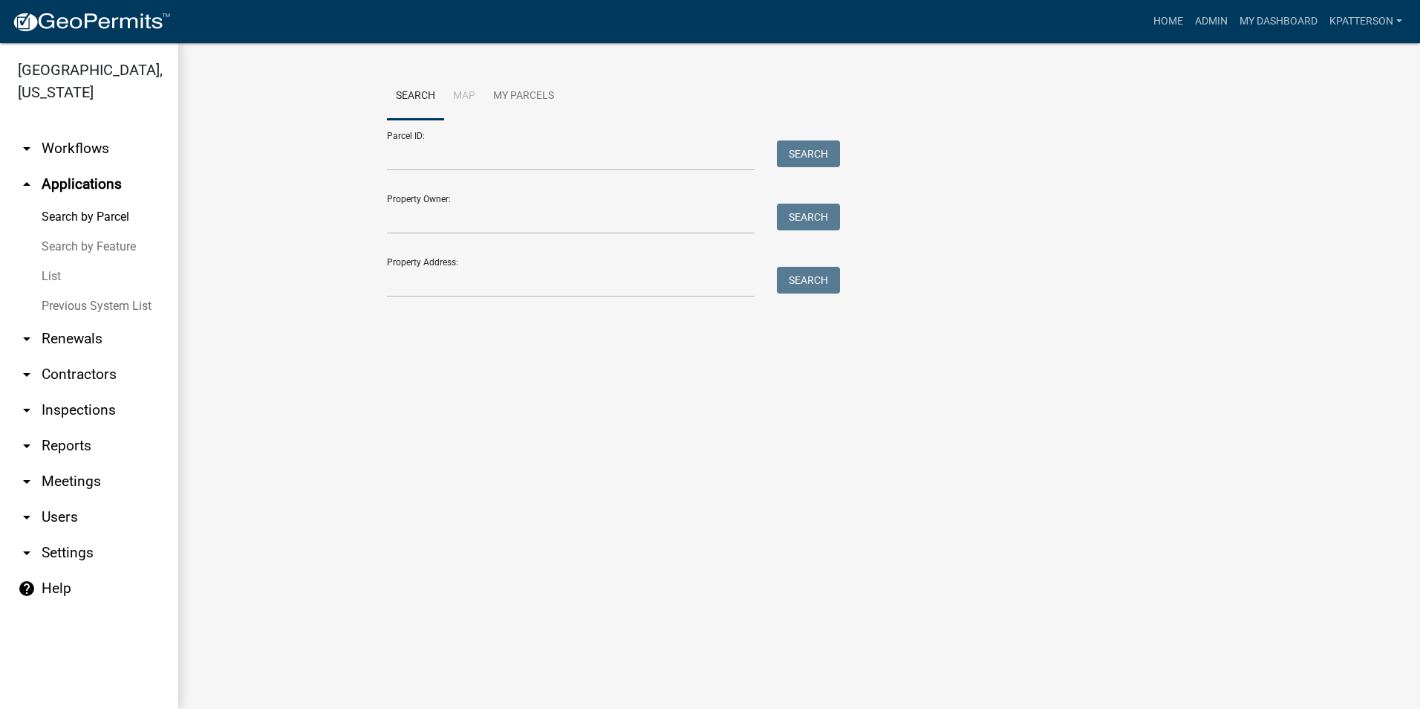
click at [516, 253] on div "Property Address: Search" at bounding box center [610, 271] width 446 height 51
click at [507, 291] on input "Property Address:" at bounding box center [571, 282] width 368 height 30
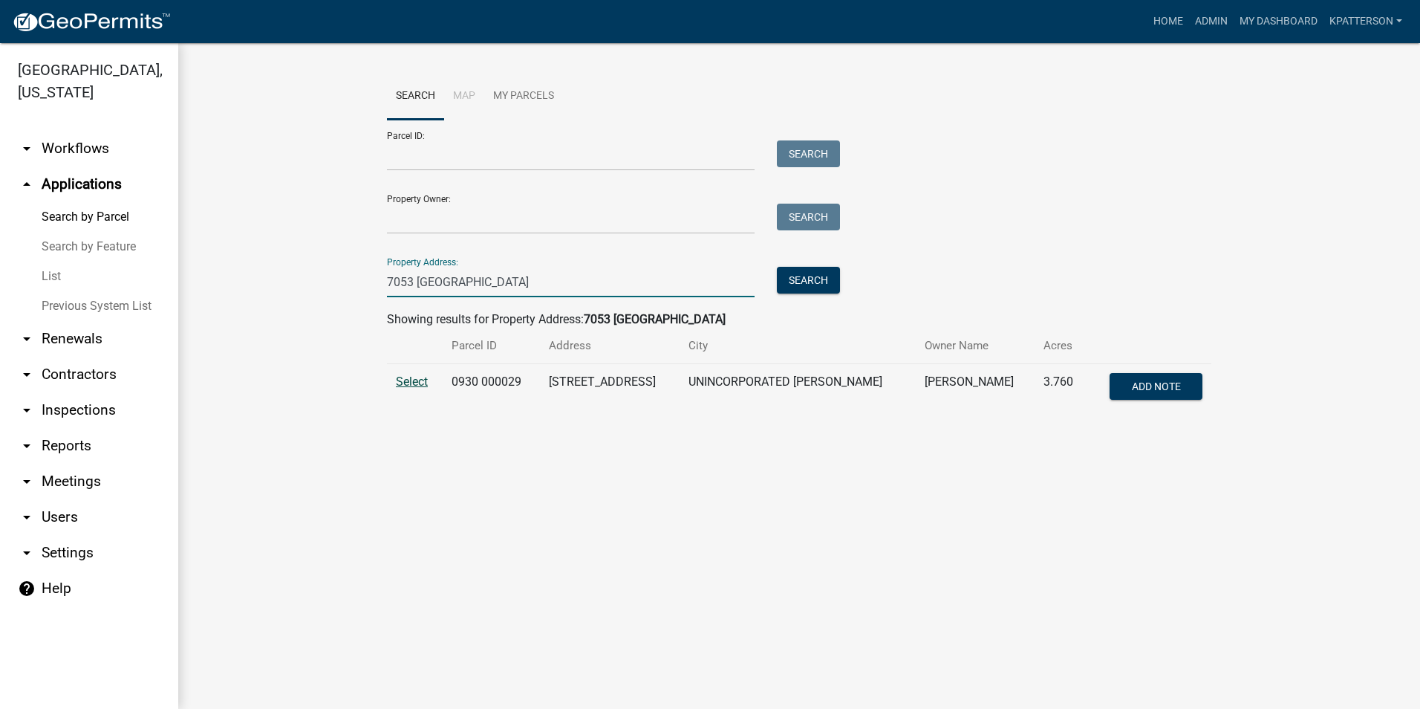
type input "7053 [GEOGRAPHIC_DATA]"
click at [420, 386] on span "Select" at bounding box center [412, 381] width 32 height 14
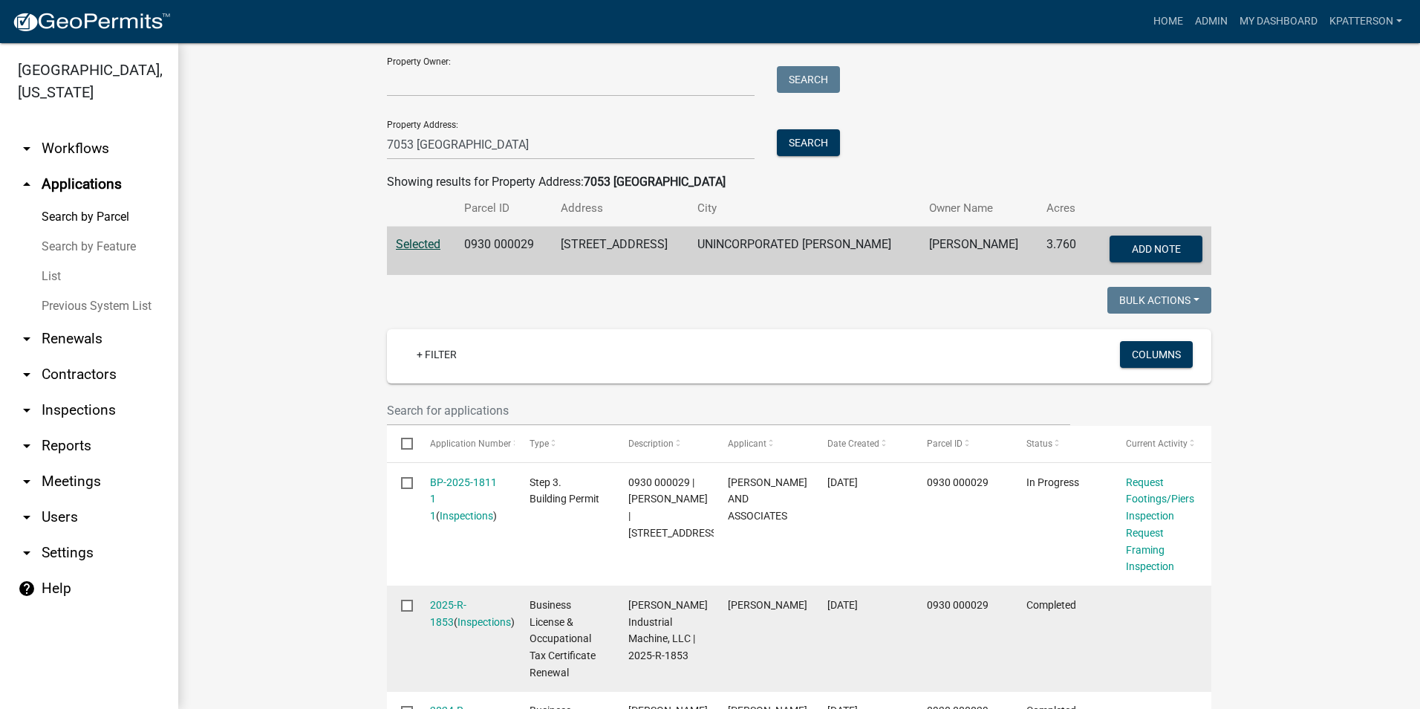
scroll to position [149, 0]
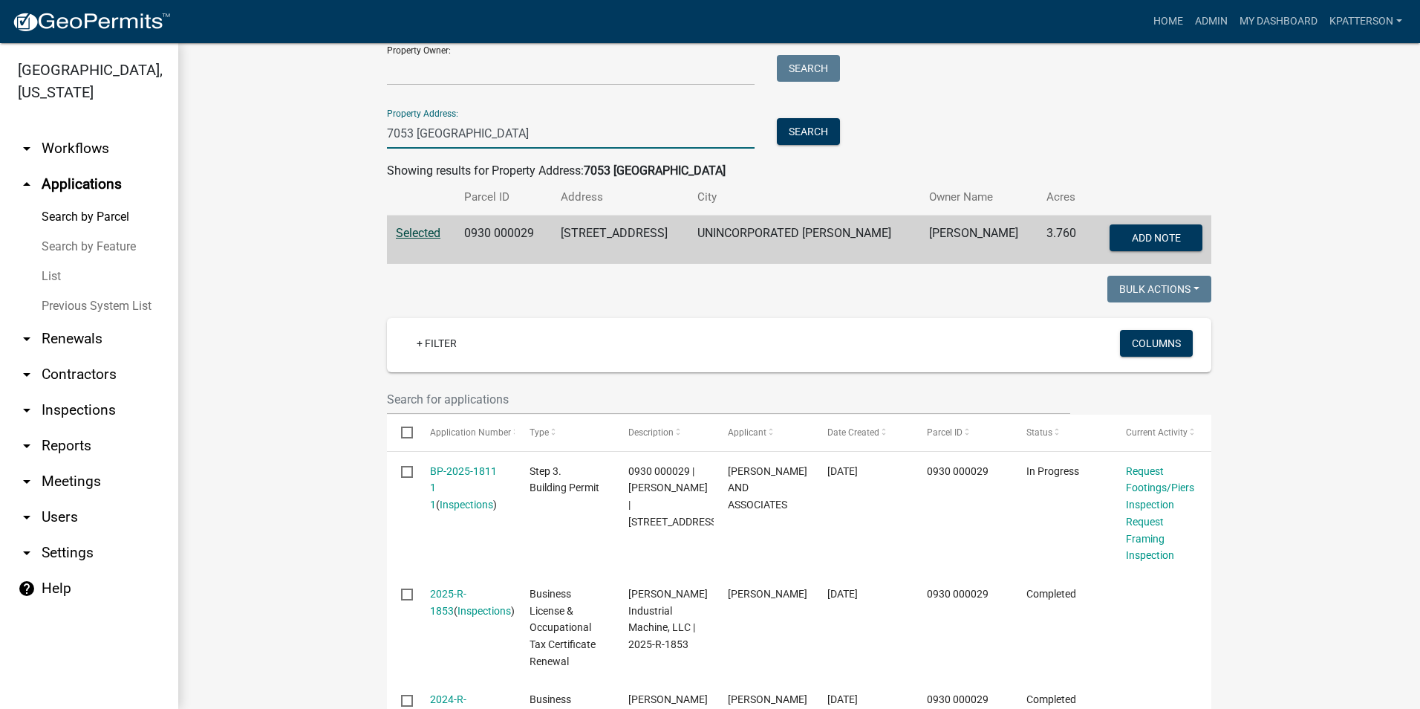
drag, startPoint x: 469, startPoint y: 138, endPoint x: 282, endPoint y: 139, distance: 186.5
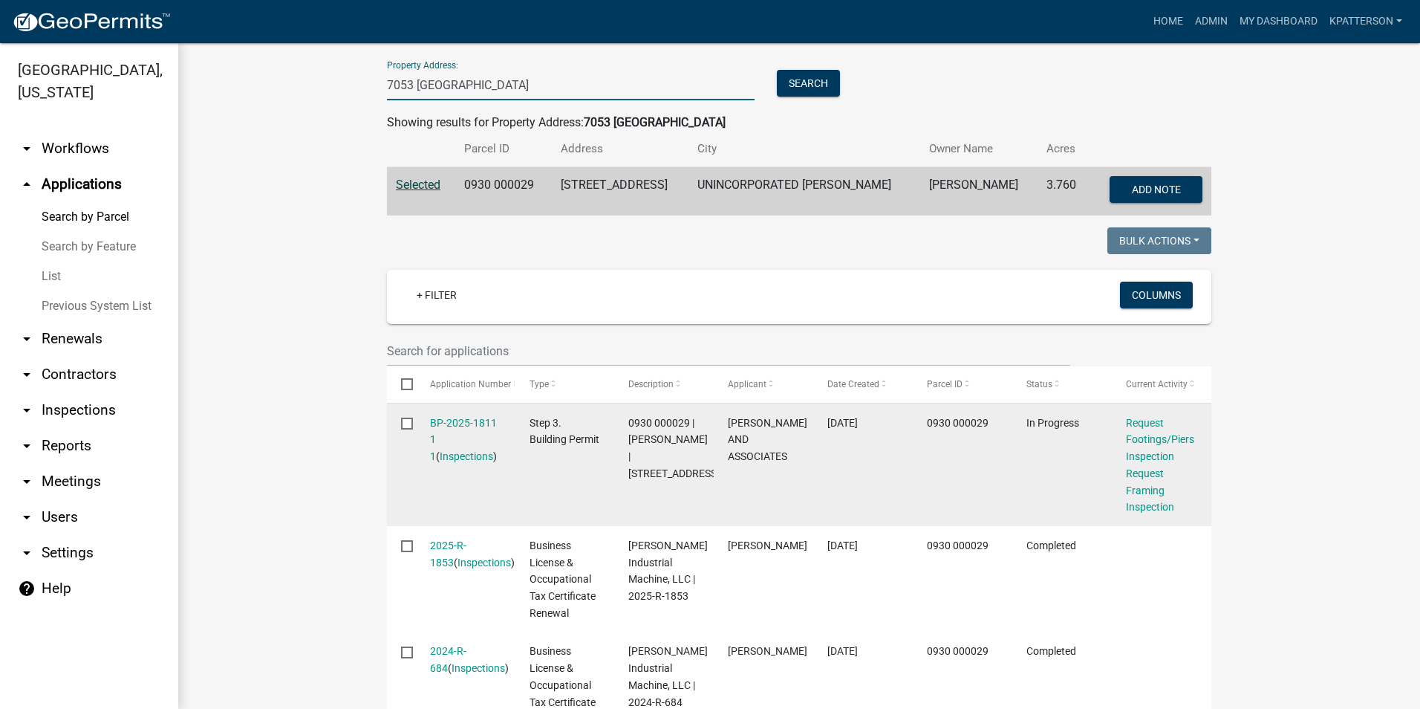
scroll to position [223, 0]
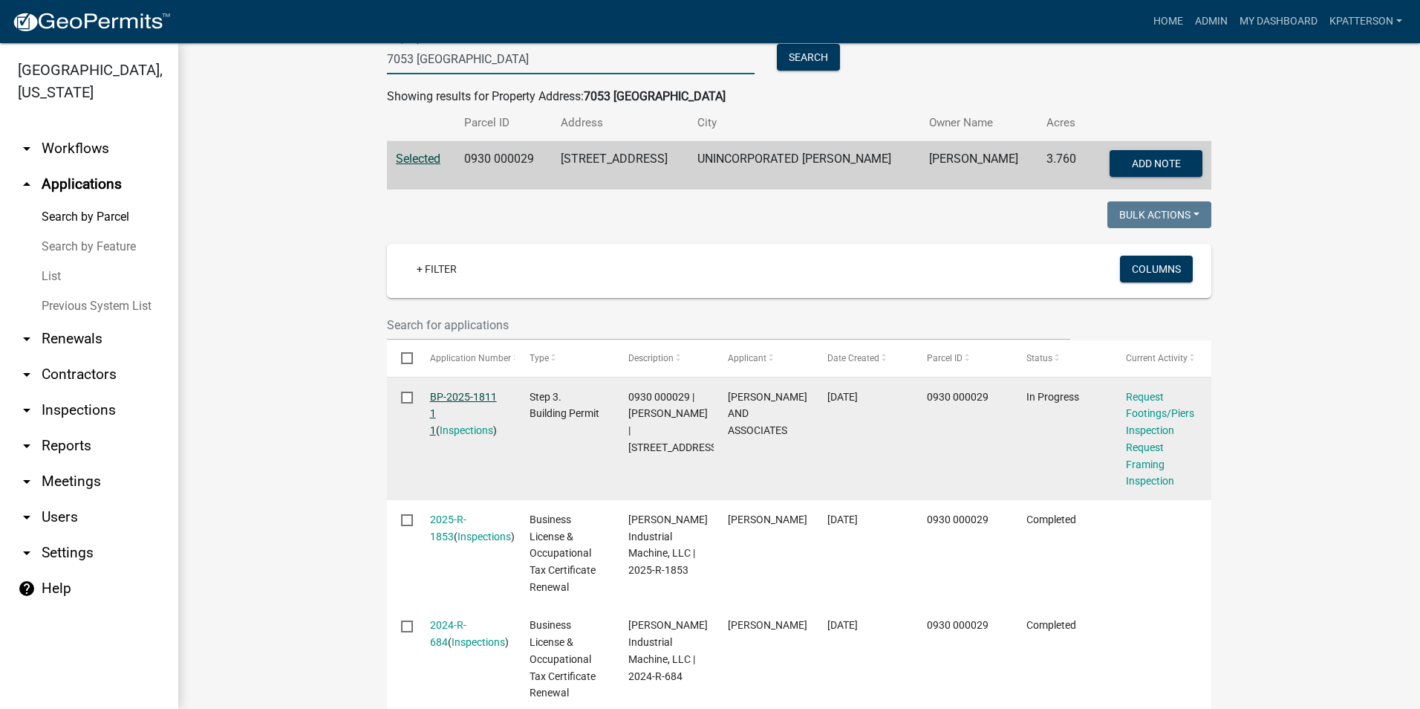
click at [430, 399] on link "BP-2025-1811 1 1" at bounding box center [463, 414] width 67 height 46
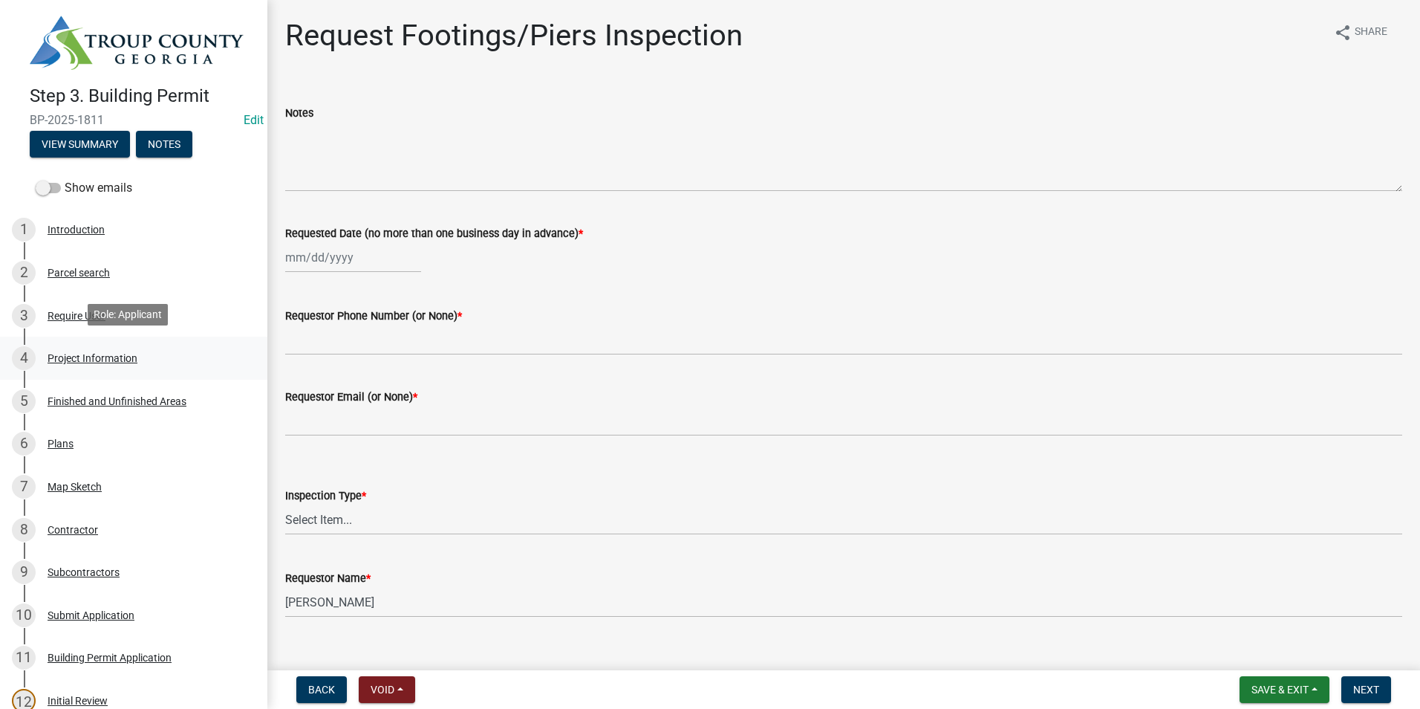
click at [66, 346] on div "4 Project Information" at bounding box center [128, 358] width 232 height 24
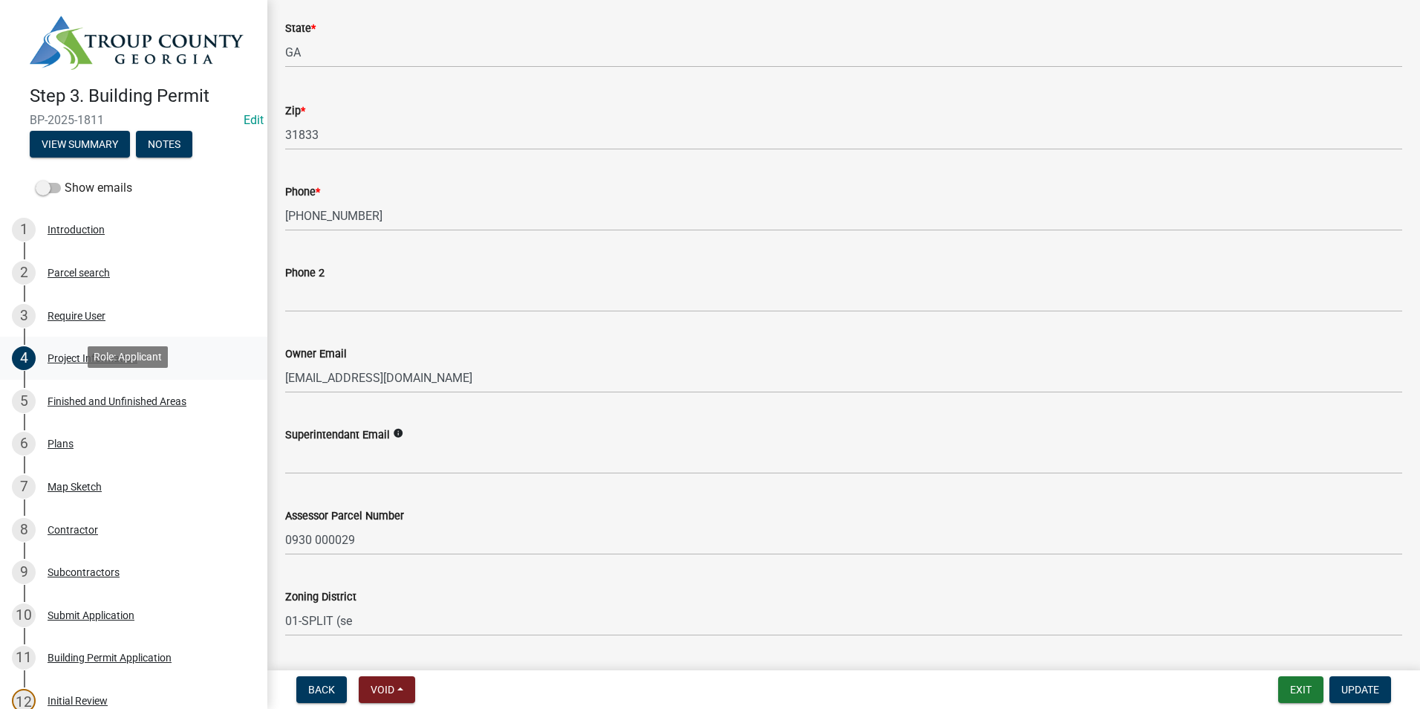
drag, startPoint x: 88, startPoint y: 386, endPoint x: 93, endPoint y: 372, distance: 14.3
click at [88, 386] on link "5 Finished and Unfinished Areas" at bounding box center [133, 401] width 267 height 43
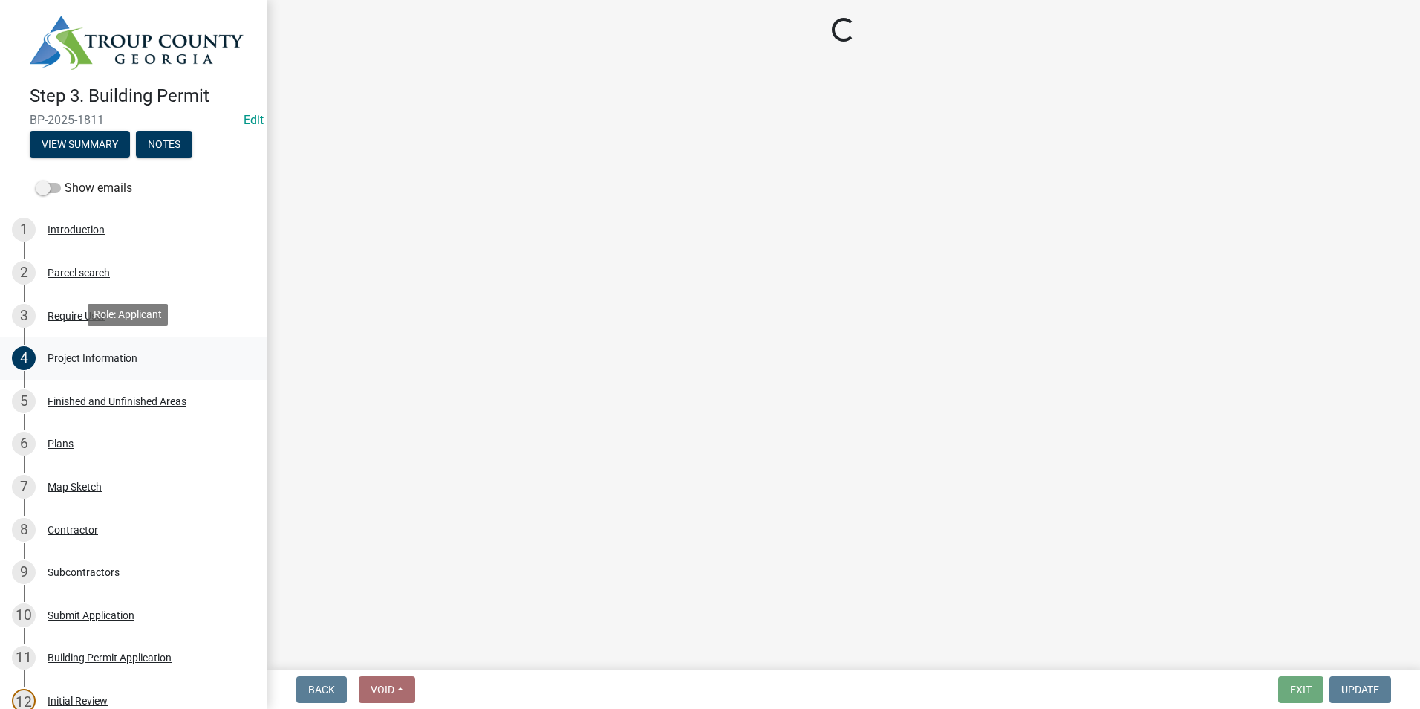
click at [114, 347] on div "4 Project Information" at bounding box center [128, 358] width 232 height 24
click at [115, 319] on div "3 Require User" at bounding box center [128, 316] width 232 height 24
click at [111, 348] on div "4 Project Information" at bounding box center [128, 358] width 232 height 24
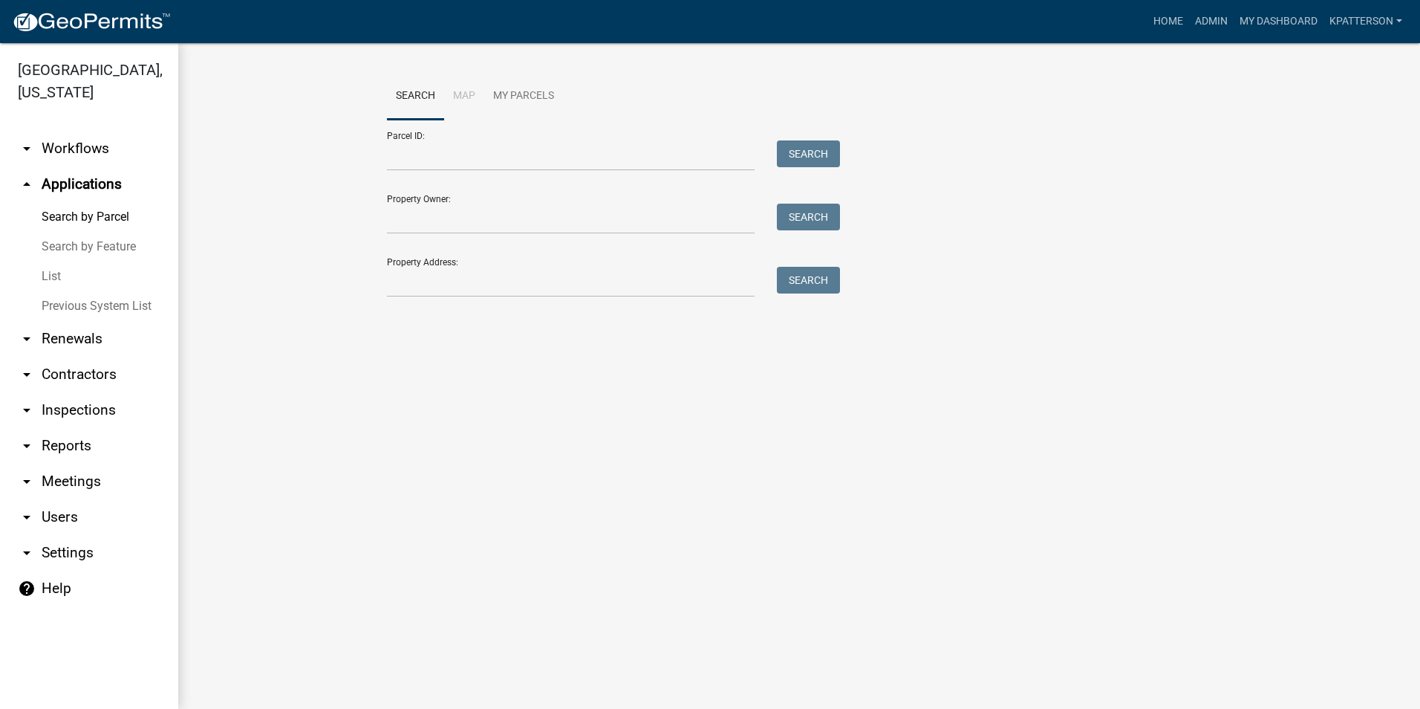
click at [88, 321] on link "arrow_drop_down Renewals" at bounding box center [89, 339] width 178 height 36
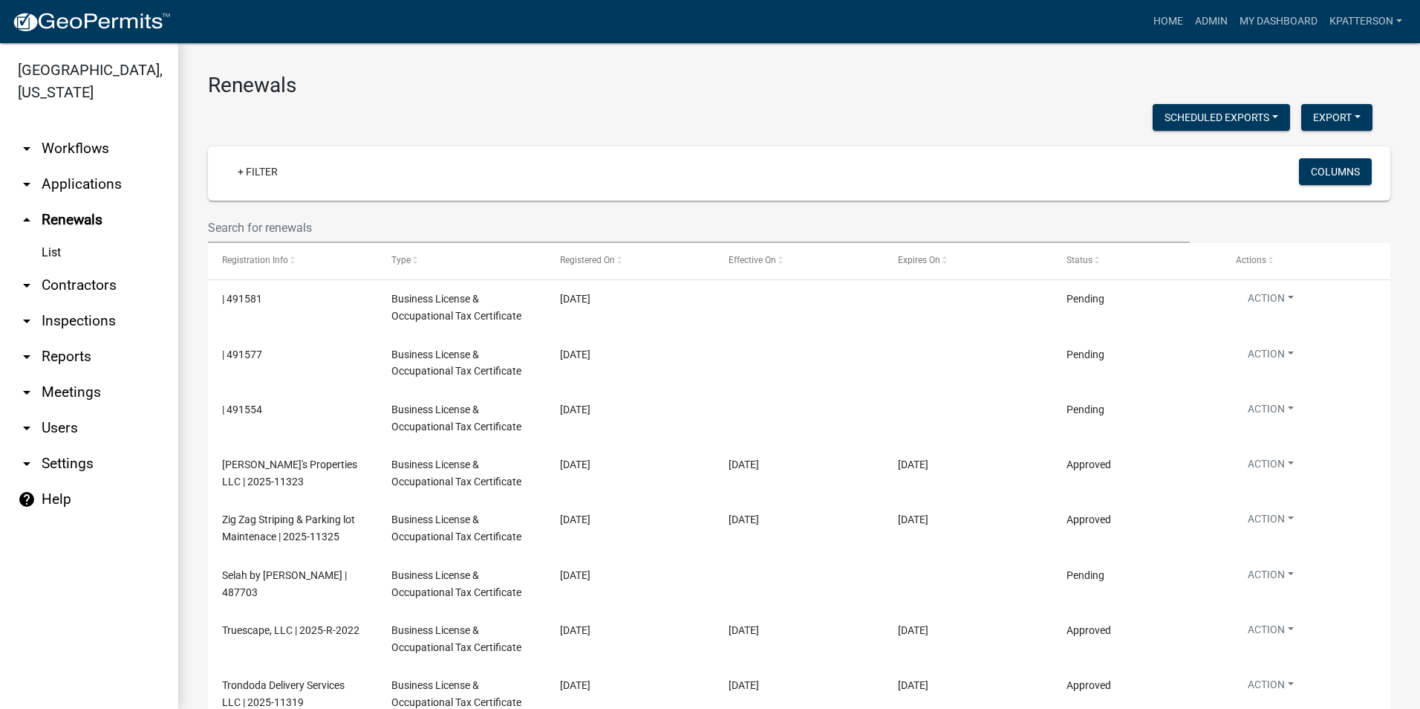
click at [93, 166] on link "arrow_drop_down Applications" at bounding box center [89, 184] width 178 height 36
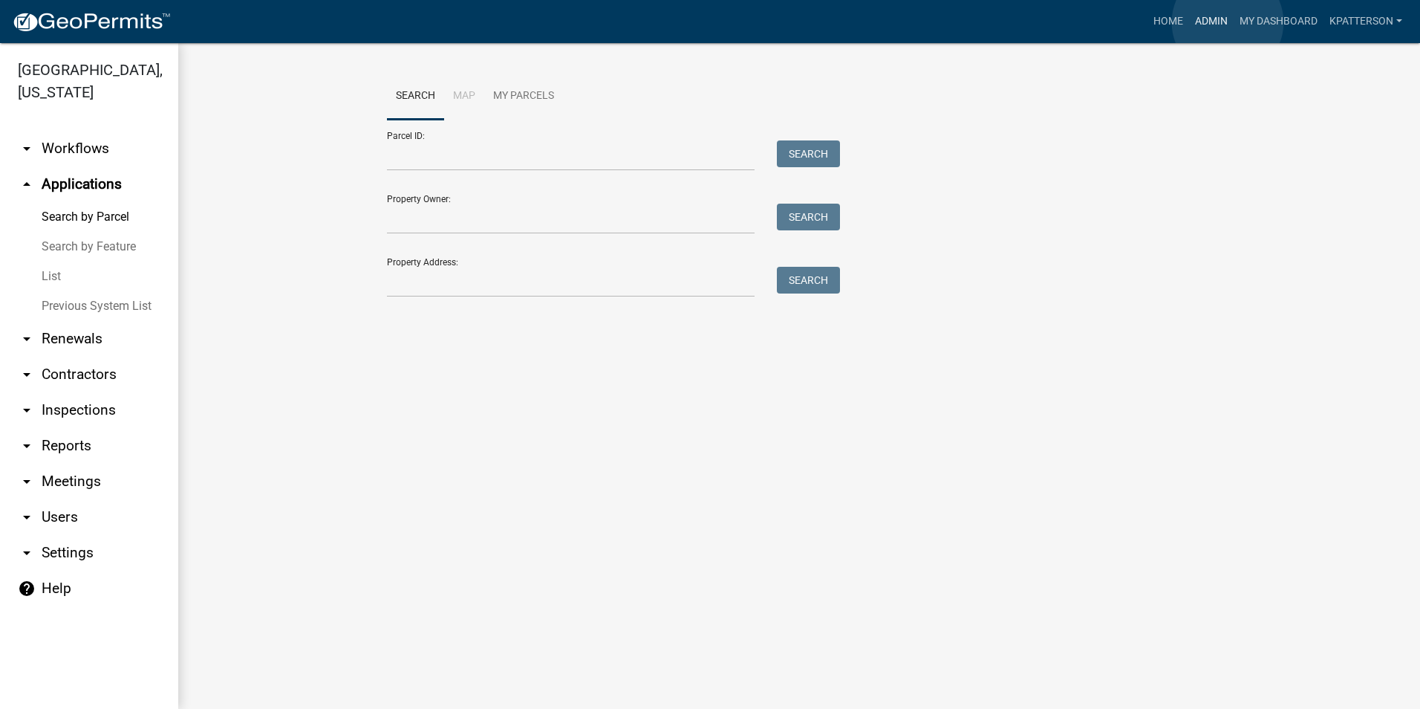
click at [1228, 22] on link "Admin" at bounding box center [1211, 21] width 45 height 28
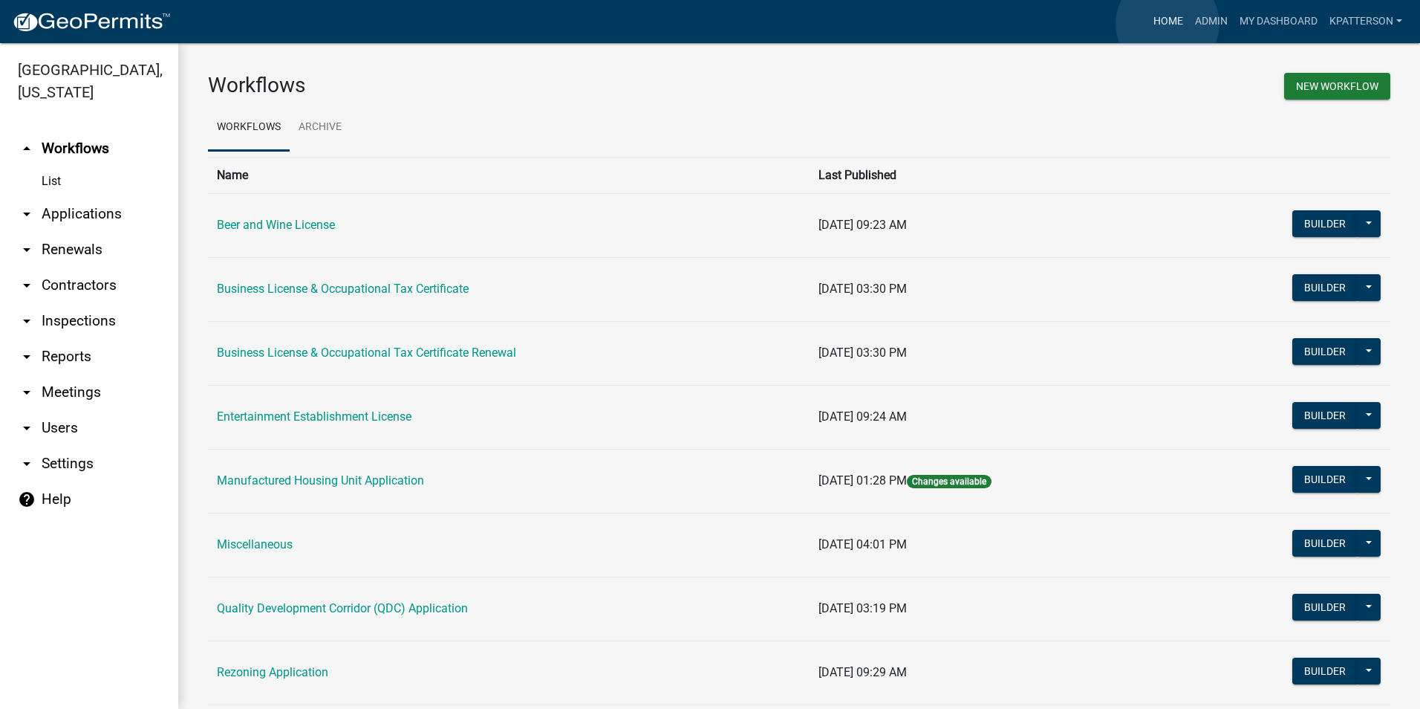
click at [1168, 24] on link "Home" at bounding box center [1169, 21] width 42 height 28
